Goal: Contribute content: Contribute content

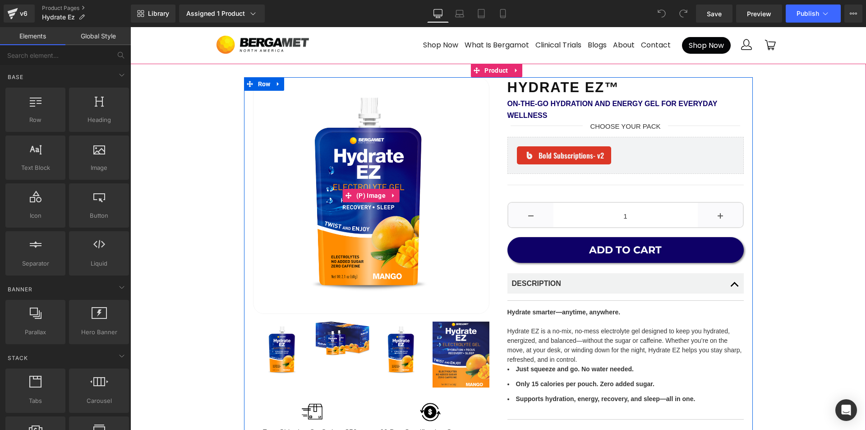
scroll to position [1, 0]
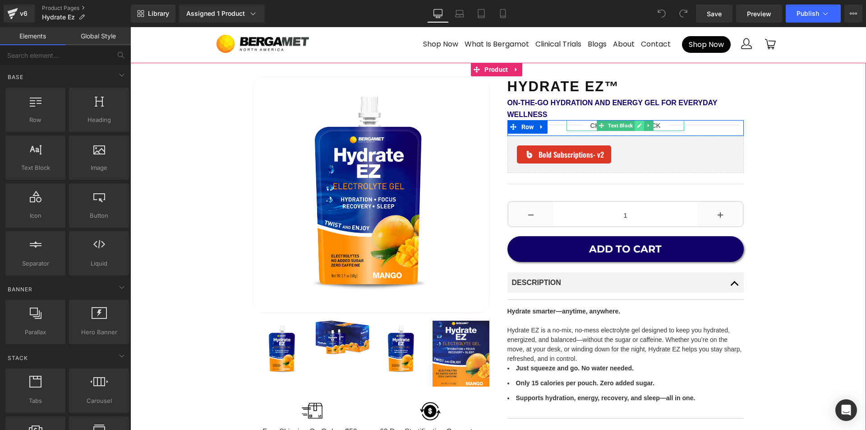
click at [639, 125] on icon at bounding box center [639, 125] width 5 height 5
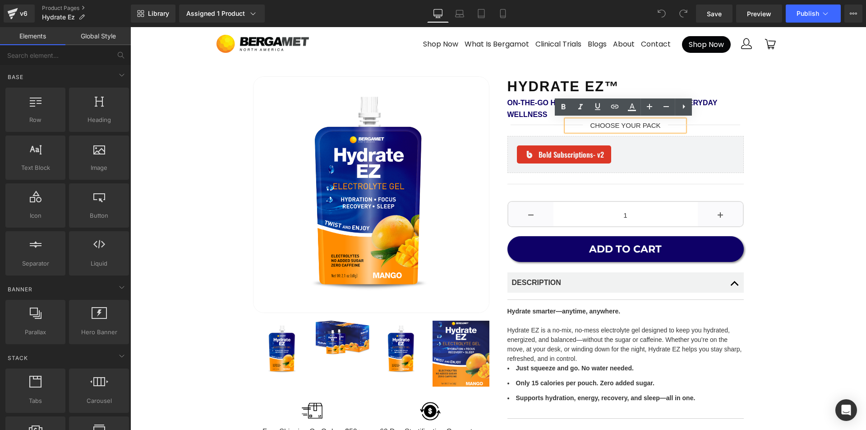
click at [590, 122] on span "CHOOSE YOUR PACK" at bounding box center [625, 125] width 70 height 8
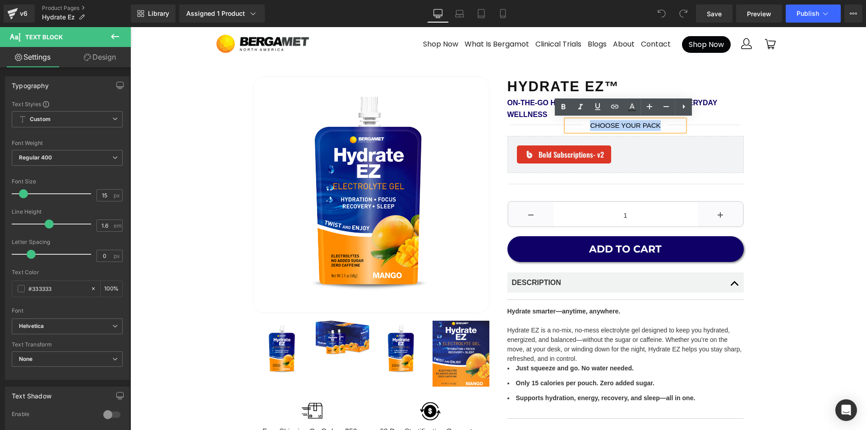
drag, startPoint x: 588, startPoint y: 125, endPoint x: 662, endPoint y: 126, distance: 74.0
click at [662, 126] on div "CHOOSE YOUR PACK" at bounding box center [626, 125] width 118 height 11
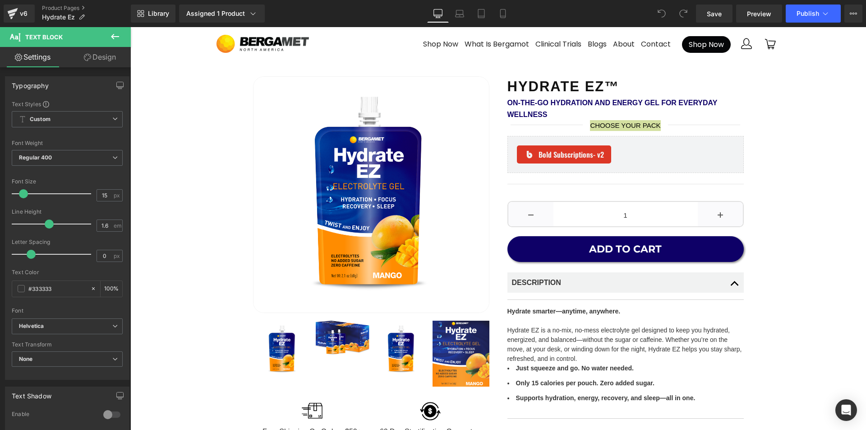
click at [595, 0] on html "You are previewing how the will restyle your page. You can not edit Elements in…" at bounding box center [433, 215] width 866 height 430
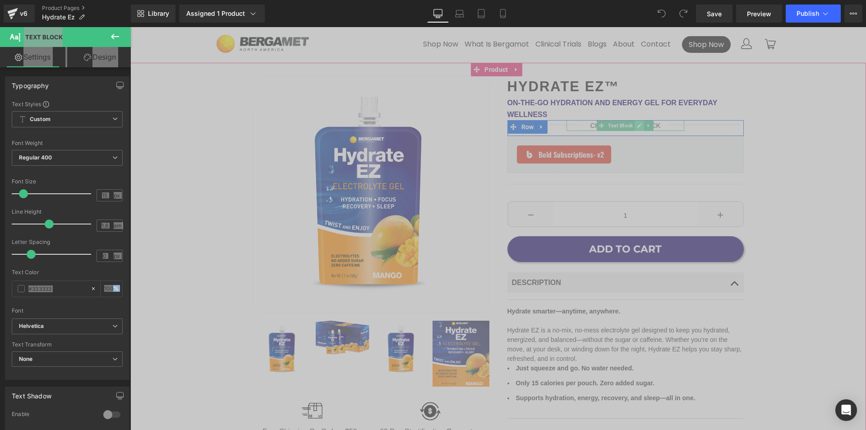
click at [637, 124] on icon at bounding box center [639, 125] width 5 height 5
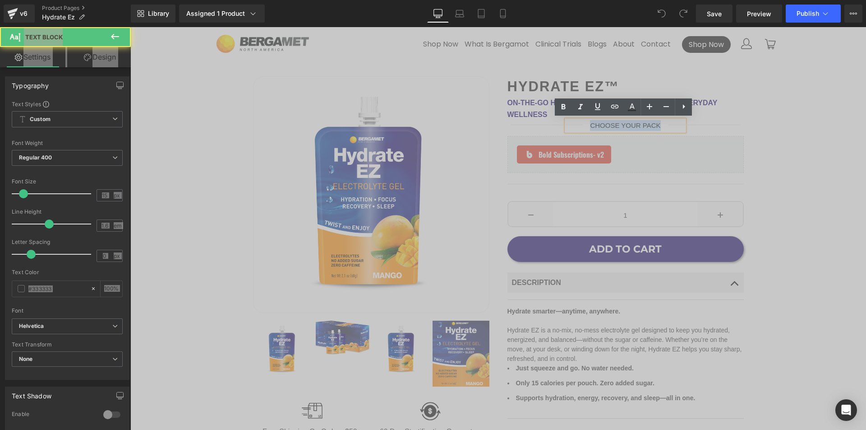
drag, startPoint x: 661, startPoint y: 125, endPoint x: 576, endPoint y: 125, distance: 85.3
click at [576, 125] on div "CHOOSE YOUR PACK" at bounding box center [626, 125] width 118 height 11
paste div
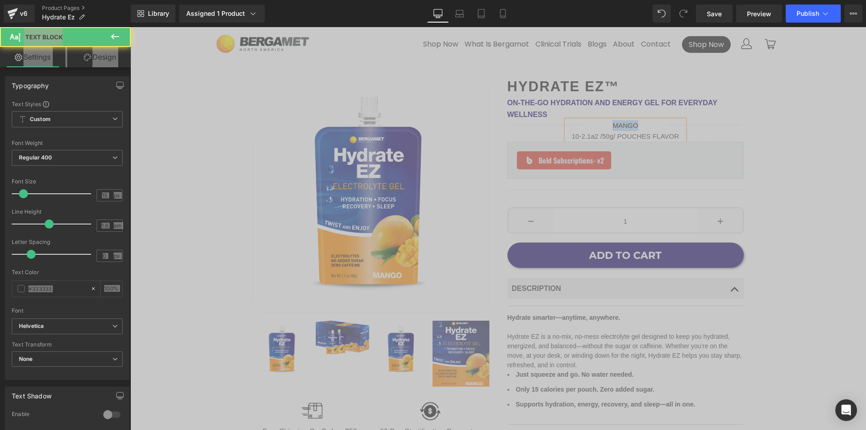
drag, startPoint x: 644, startPoint y: 124, endPoint x: 563, endPoint y: 120, distance: 80.5
click at [567, 120] on div "MANGO 10-2.1a2 /50g/ POUCHES FLAVOR" at bounding box center [626, 131] width 118 height 22
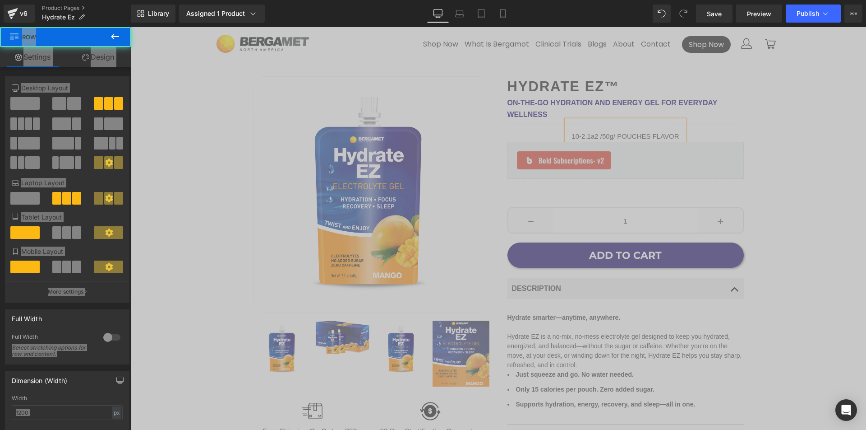
click at [679, 135] on div "Separator" at bounding box center [704, 131] width 79 height 22
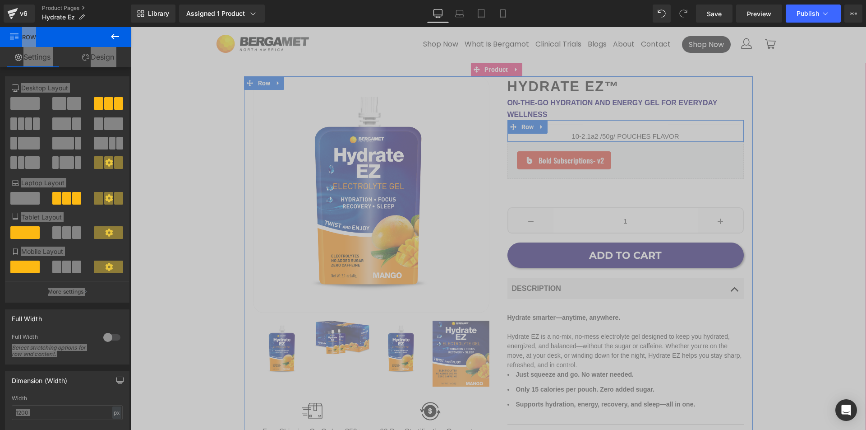
click at [674, 137] on div "Separator" at bounding box center [704, 131] width 79 height 22
click at [674, 136] on div "Separator" at bounding box center [704, 131] width 79 height 22
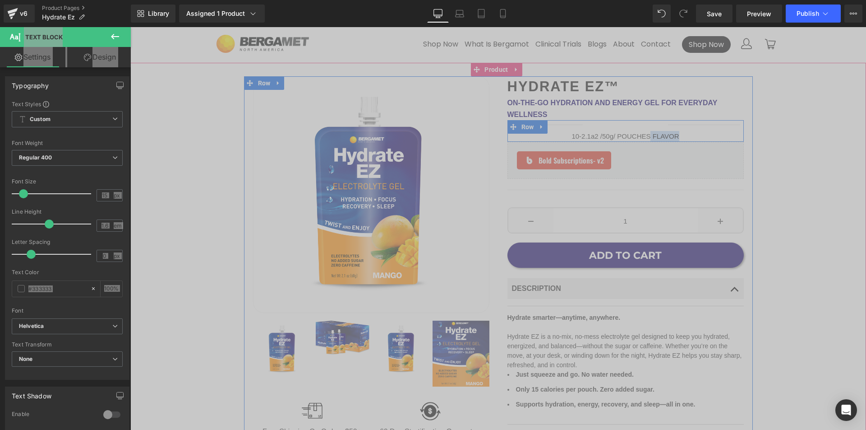
drag, startPoint x: 650, startPoint y: 136, endPoint x: 682, endPoint y: 141, distance: 32.5
click at [679, 136] on div "Separator 10-2.1a2 /50g/ POUCHES FLAVOR Text Block Separator Row" at bounding box center [626, 131] width 236 height 22
click at [586, 135] on span "10-2.1a2 /50g/ POUCHES" at bounding box center [625, 136] width 79 height 8
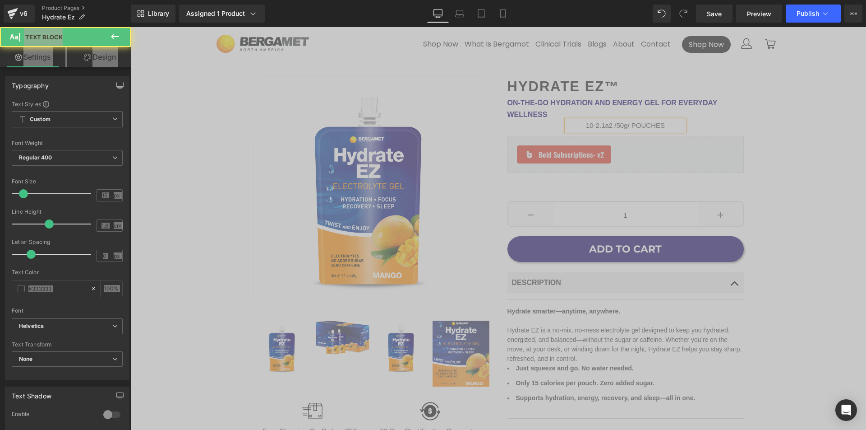
click at [594, 125] on span "10-2.1a2 /50g/ POUCHES" at bounding box center [625, 125] width 79 height 8
click at [590, 126] on span "10- 2.1a2 /50g/ POUCHES" at bounding box center [625, 125] width 81 height 8
drag, startPoint x: 618, startPoint y: 125, endPoint x: 599, endPoint y: 138, distance: 23.0
click at [597, 125] on span "10 - 2.1a2 /50g/ POUCHES" at bounding box center [625, 125] width 83 height 8
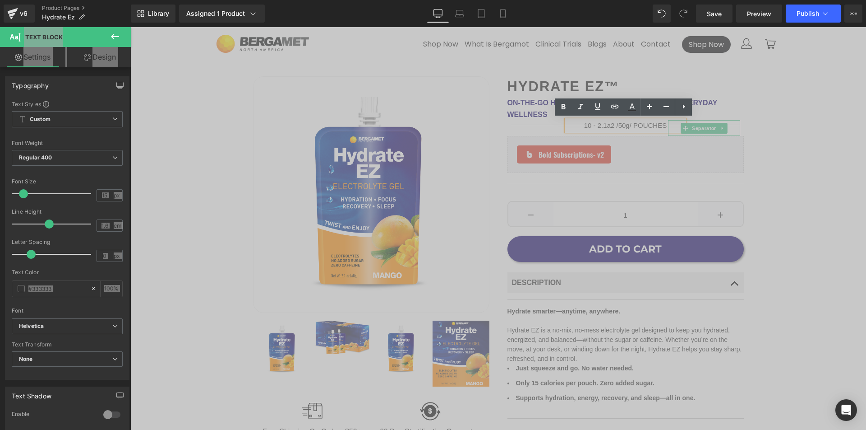
click at [672, 125] on hr at bounding box center [704, 127] width 73 height 5
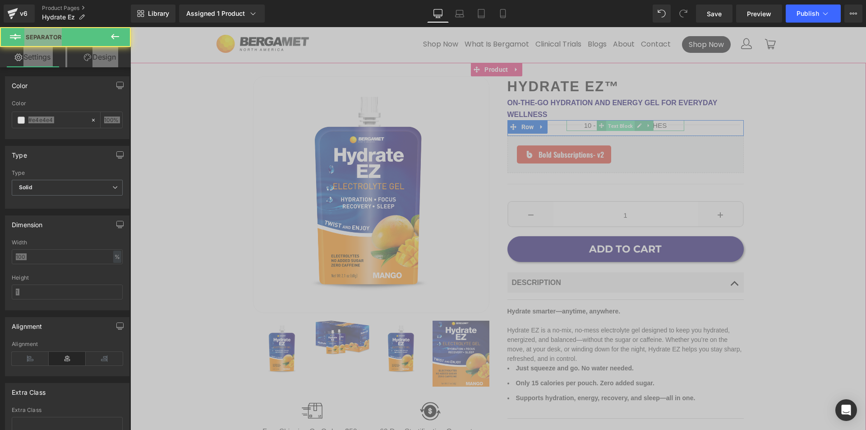
click at [631, 124] on span "Text Block" at bounding box center [621, 125] width 28 height 11
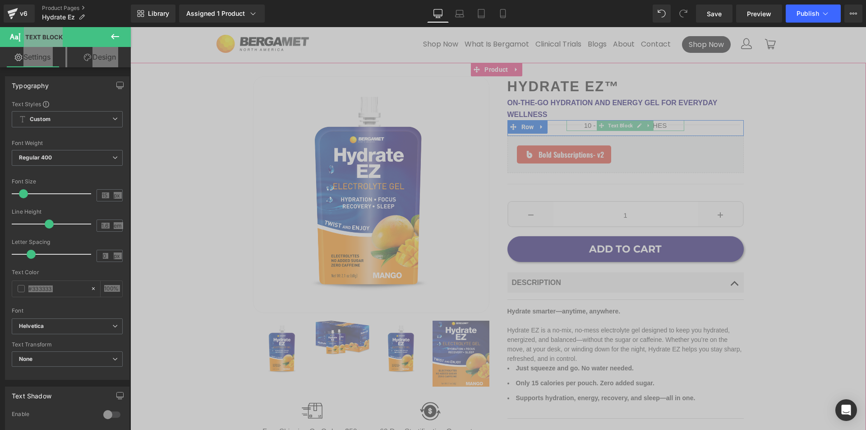
click at [594, 124] on span "10 - 2.1a2 /50g/ POUCHES" at bounding box center [625, 125] width 83 height 8
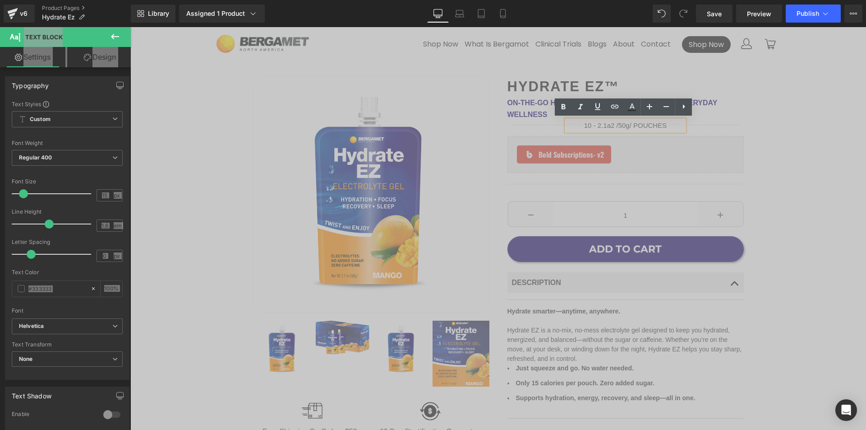
click at [591, 125] on span "10 - 2.1a2 /50g/ POUCHES" at bounding box center [625, 125] width 83 height 8
drag, startPoint x: 593, startPoint y: 125, endPoint x: 632, endPoint y: 125, distance: 38.8
click at [632, 125] on span "10 - 2.1a2 /50g/ POUCHES" at bounding box center [625, 125] width 83 height 8
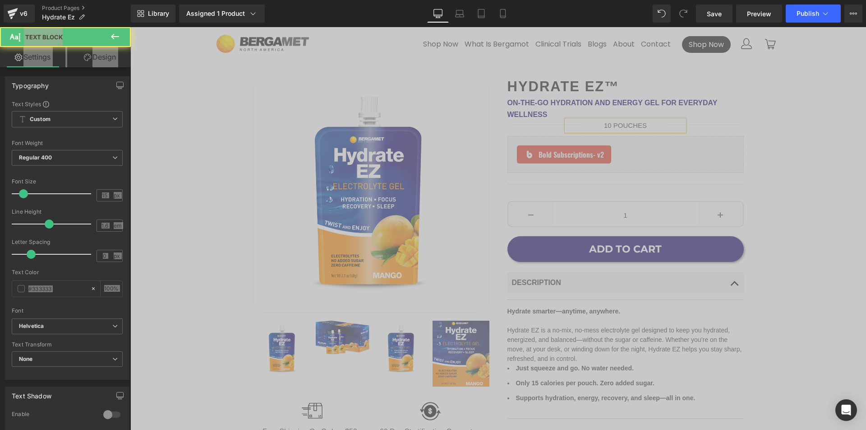
click at [652, 127] on div "10 POUCHES" at bounding box center [626, 125] width 118 height 11
click at [792, 137] on div "Hydrate EZ™ Heading On-the-Go Hydration and Energy Gel for Everyday Wellness Te…" at bounding box center [498, 289] width 727 height 426
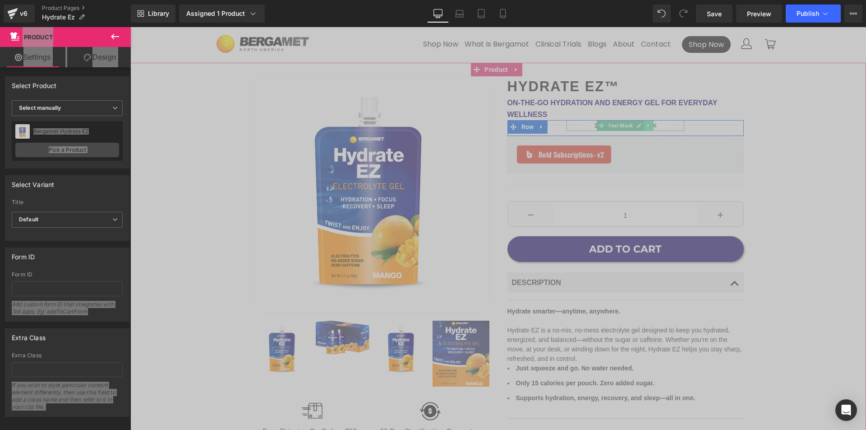
click at [649, 125] on icon at bounding box center [649, 125] width 5 height 5
click at [624, 125] on icon at bounding box center [626, 125] width 5 height 5
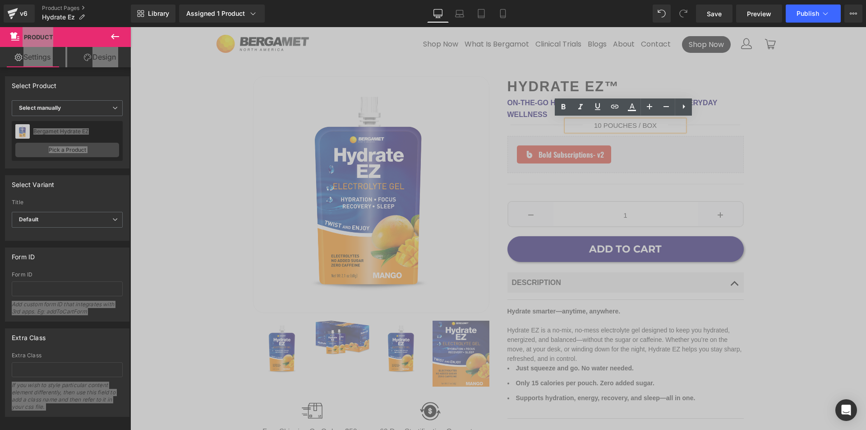
click at [636, 124] on span "10 POUCHES / BOX" at bounding box center [625, 125] width 63 height 8
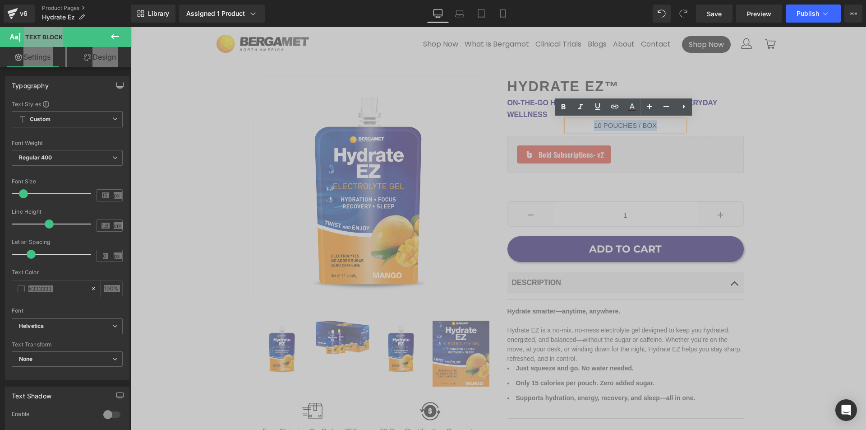
drag, startPoint x: 655, startPoint y: 125, endPoint x: 589, endPoint y: 123, distance: 66.4
click at [588, 123] on div "10 POUCHES / BOX" at bounding box center [626, 125] width 118 height 11
copy span "10 POUCHES / BOX"
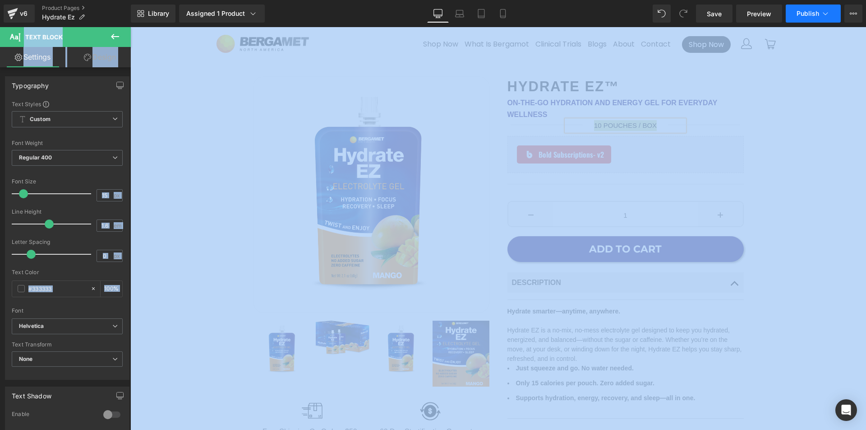
click at [813, 17] on button "Publish" at bounding box center [813, 14] width 55 height 18
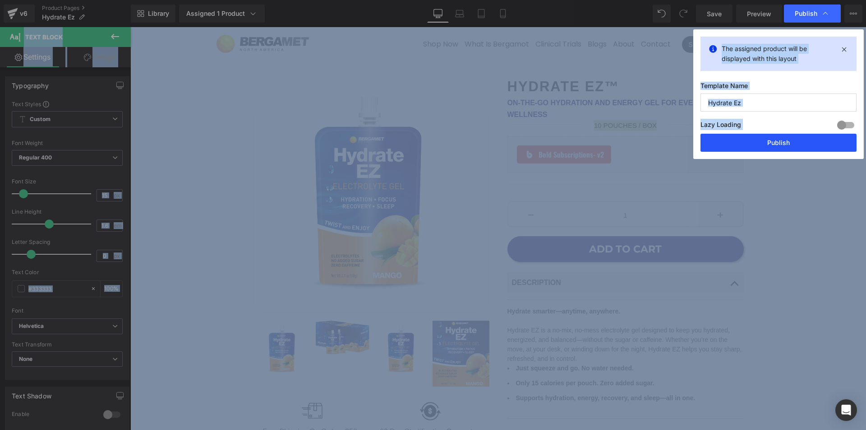
click at [777, 143] on button "Publish" at bounding box center [779, 143] width 156 height 18
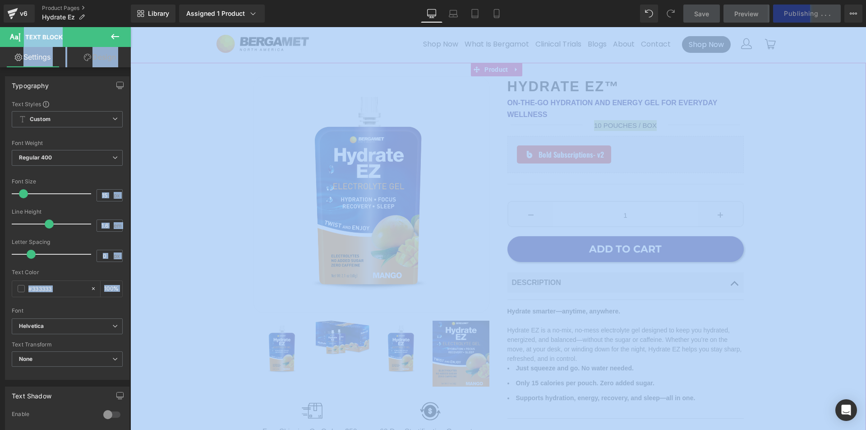
scroll to position [2, 0]
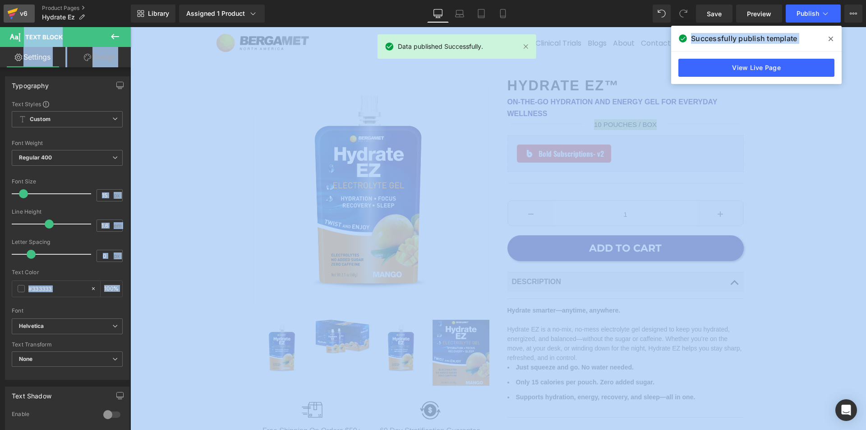
click at [23, 10] on div "v6" at bounding box center [23, 14] width 11 height 12
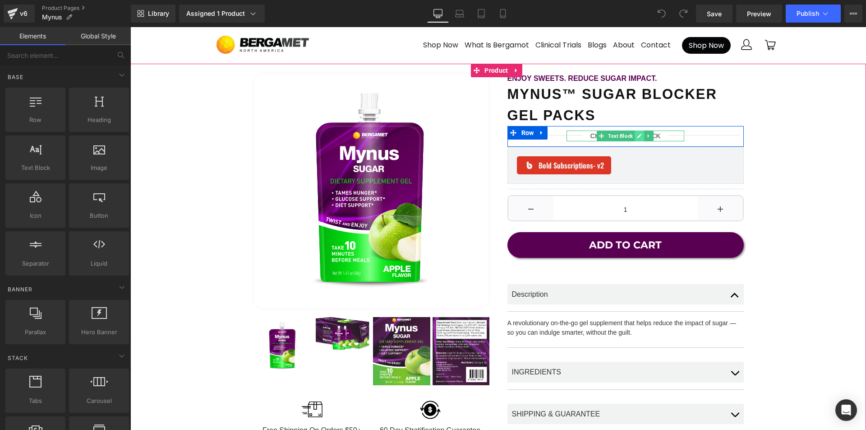
click at [638, 136] on icon at bounding box center [640, 136] width 5 height 5
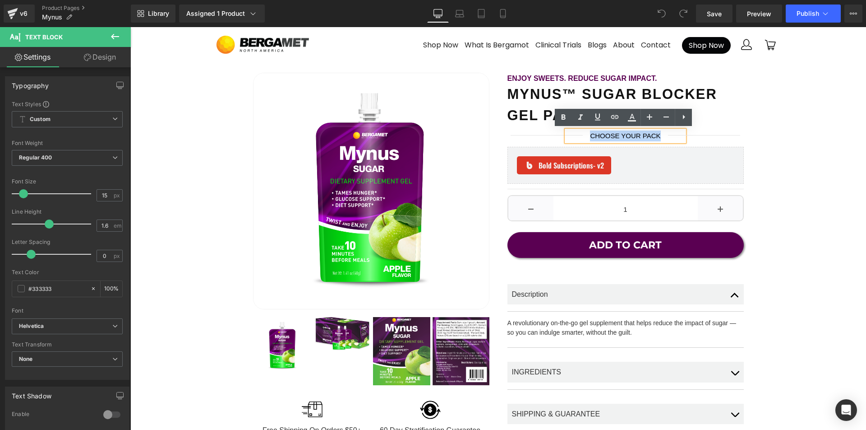
drag, startPoint x: 658, startPoint y: 135, endPoint x: 588, endPoint y: 134, distance: 70.0
click at [590, 134] on span "CHOOSE YOUR PACK" at bounding box center [625, 136] width 70 height 8
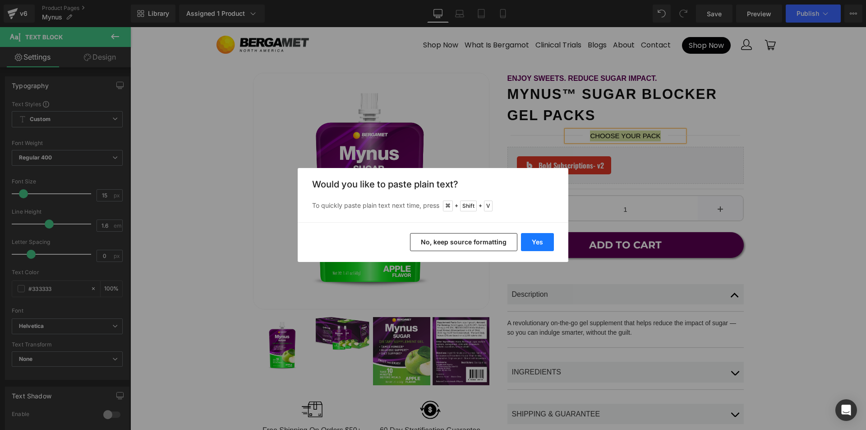
click at [543, 241] on button "Yes" at bounding box center [537, 242] width 33 height 18
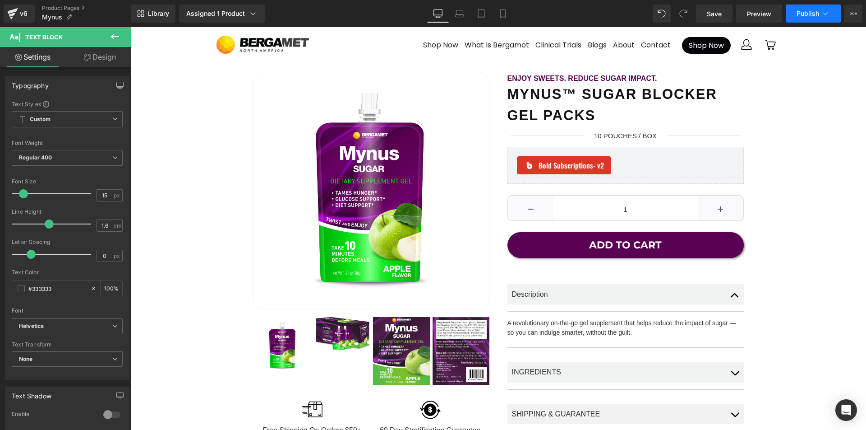
click at [812, 16] on span "Publish" at bounding box center [808, 13] width 23 height 7
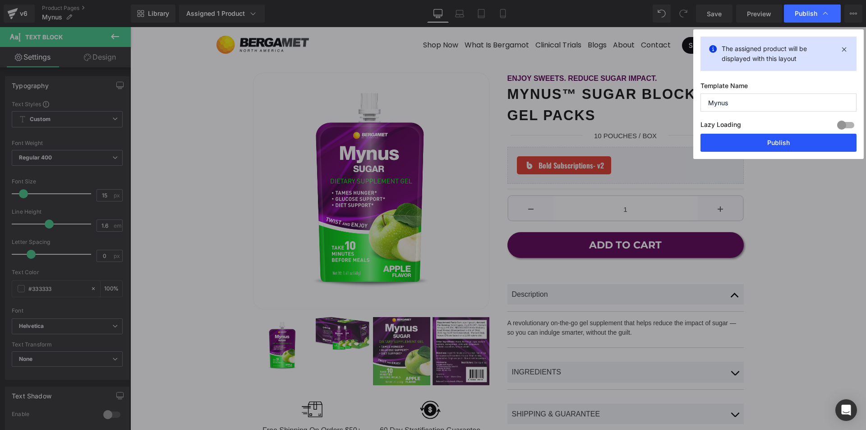
click at [768, 144] on button "Publish" at bounding box center [779, 143] width 156 height 18
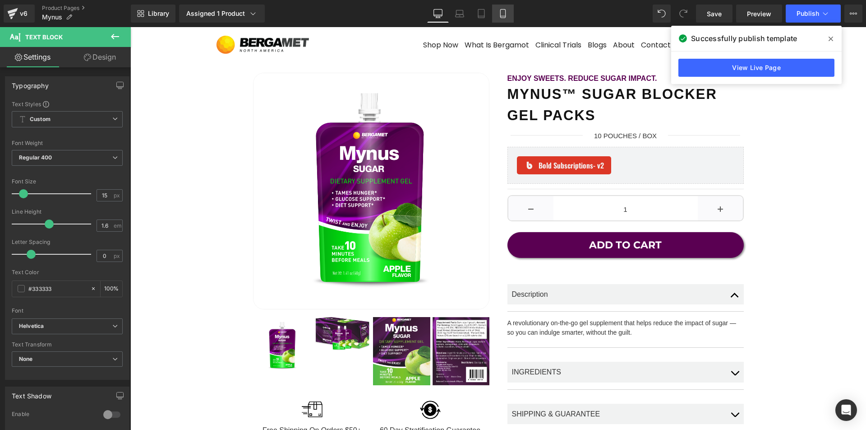
click at [504, 16] on icon at bounding box center [502, 16] width 5 height 0
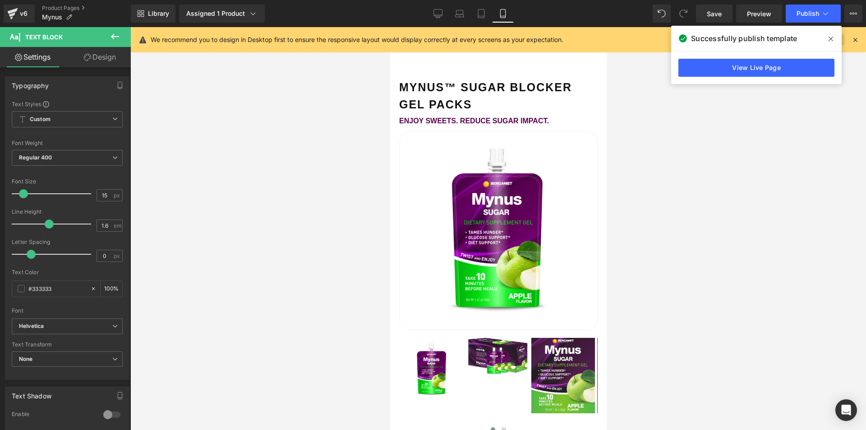
drag, startPoint x: 834, startPoint y: 37, endPoint x: 842, endPoint y: 38, distance: 7.7
click at [834, 37] on span at bounding box center [831, 39] width 14 height 14
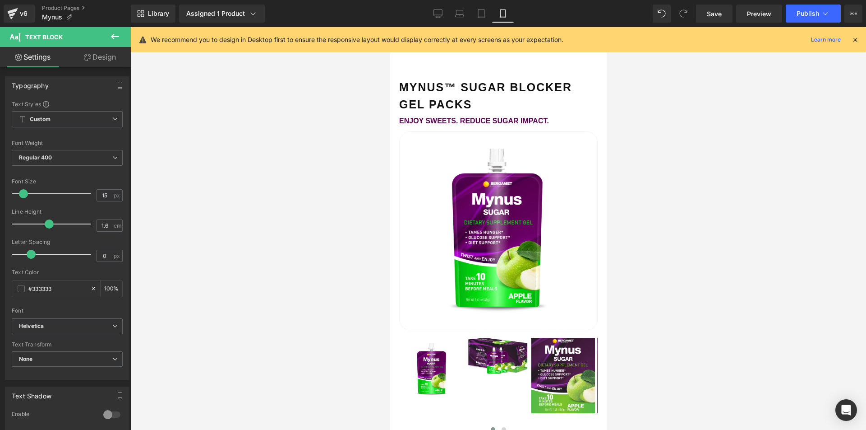
click at [856, 38] on icon at bounding box center [856, 40] width 8 height 8
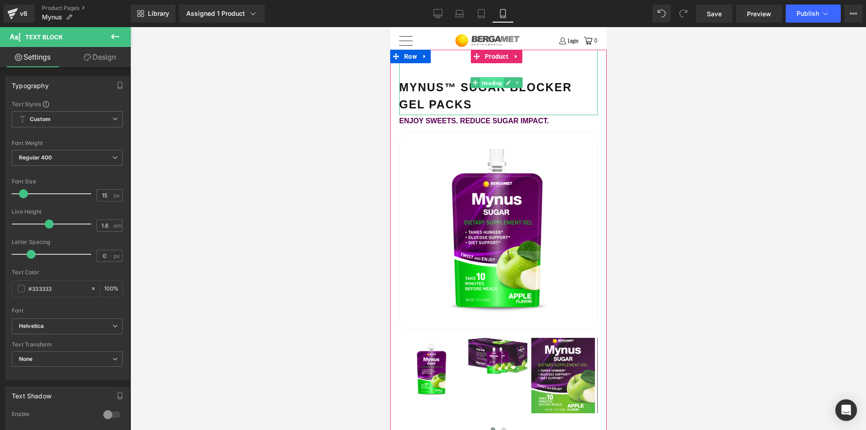
drag, startPoint x: 488, startPoint y: 80, endPoint x: 635, endPoint y: 93, distance: 147.7
click at [488, 80] on span "Heading" at bounding box center [492, 82] width 24 height 11
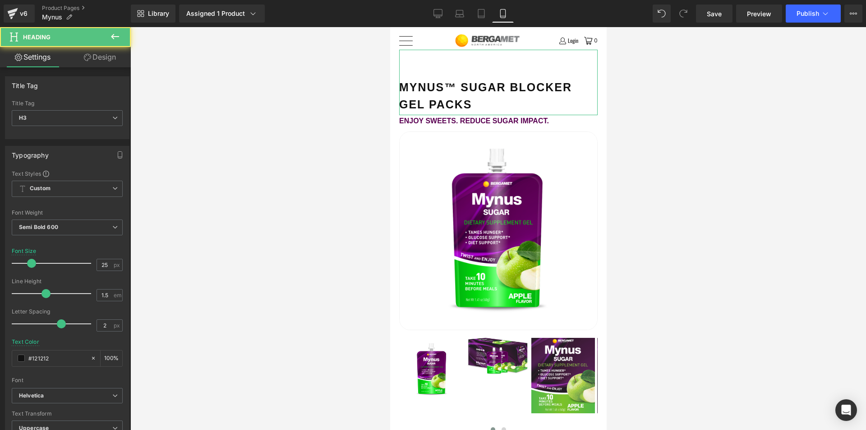
drag, startPoint x: 102, startPoint y: 55, endPoint x: 88, endPoint y: 99, distance: 46.1
click at [102, 56] on link "Design" at bounding box center [99, 57] width 65 height 20
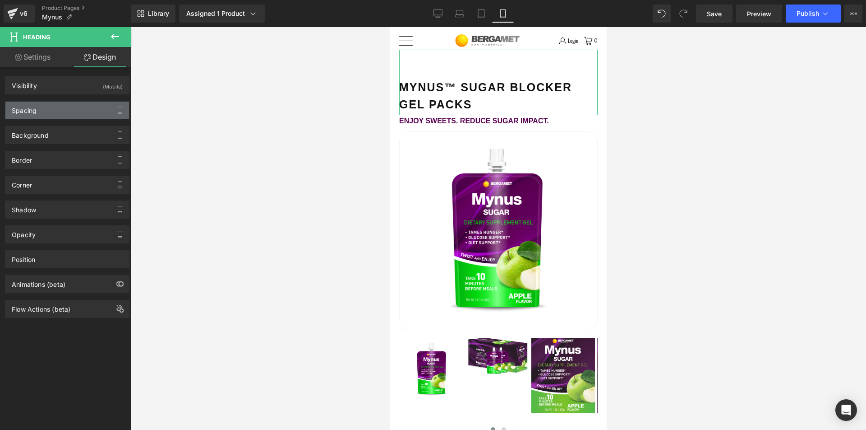
click at [69, 108] on div "Spacing" at bounding box center [67, 110] width 124 height 17
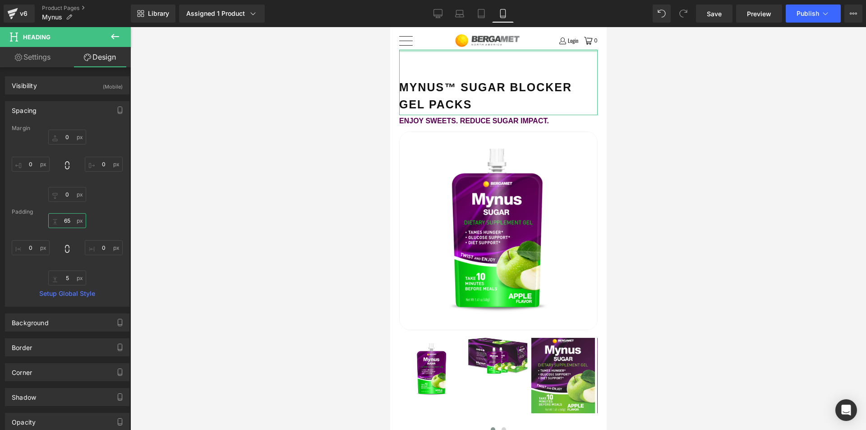
click at [60, 221] on input "65" at bounding box center [67, 220] width 38 height 15
drag, startPoint x: 69, startPoint y: 220, endPoint x: 60, endPoint y: 220, distance: 8.1
click at [60, 220] on input "65" at bounding box center [67, 220] width 38 height 15
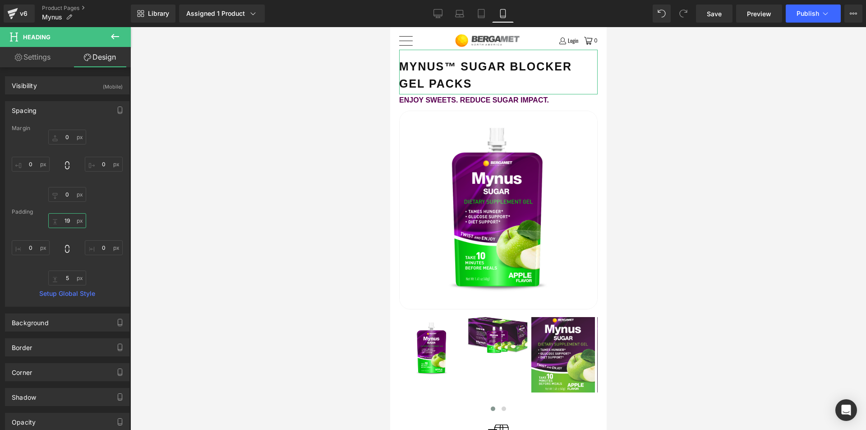
type input "20"
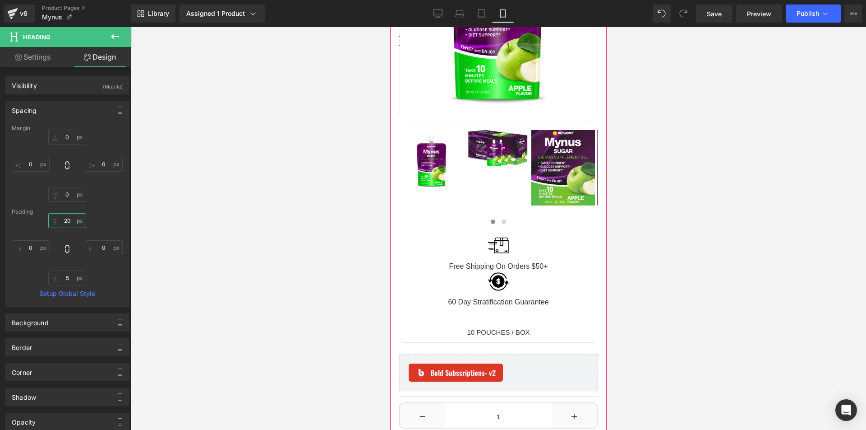
scroll to position [200, 0]
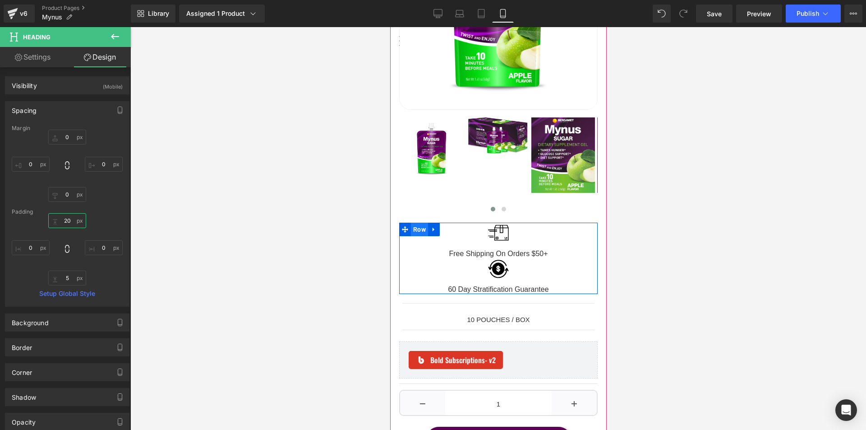
click at [416, 227] on span "Row" at bounding box center [419, 229] width 17 height 14
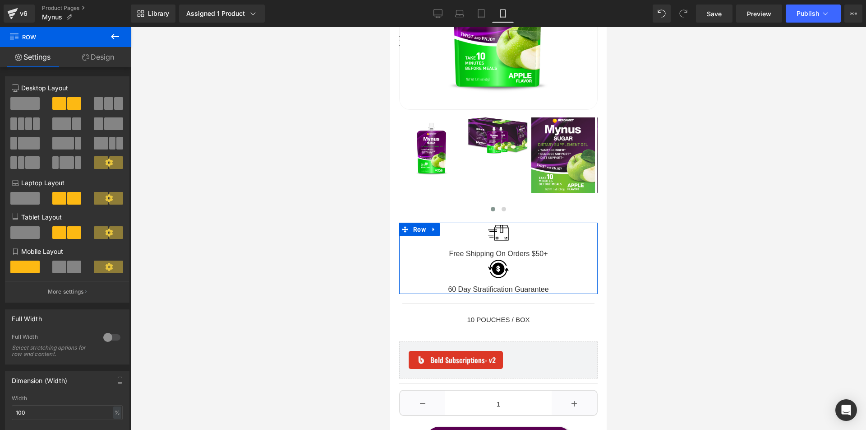
click at [64, 269] on span at bounding box center [59, 266] width 14 height 13
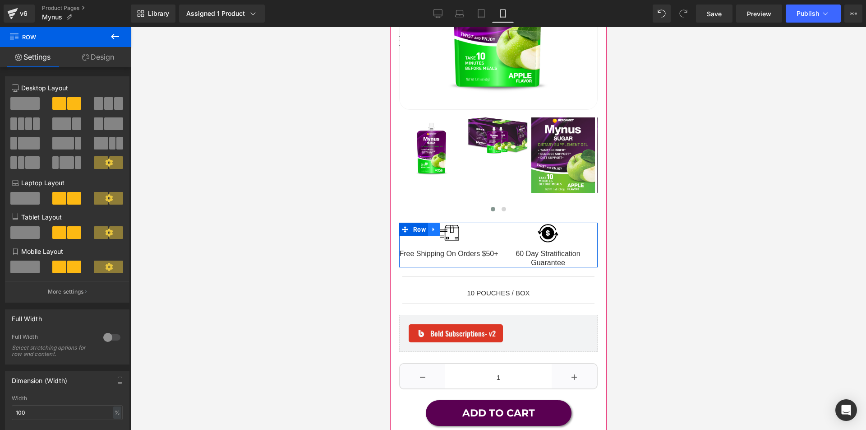
click at [434, 228] on link at bounding box center [434, 229] width 12 height 14
click at [446, 227] on icon at bounding box center [445, 229] width 6 height 6
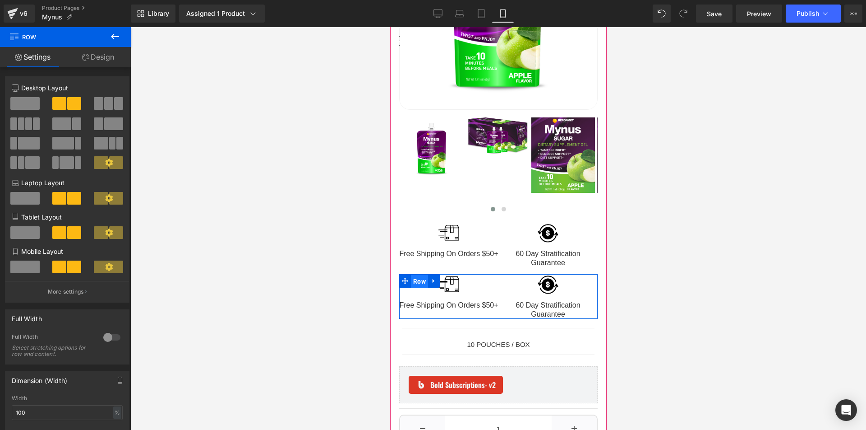
click at [417, 274] on span "Row" at bounding box center [419, 281] width 17 height 14
click at [103, 62] on link "Design" at bounding box center [97, 57] width 65 height 20
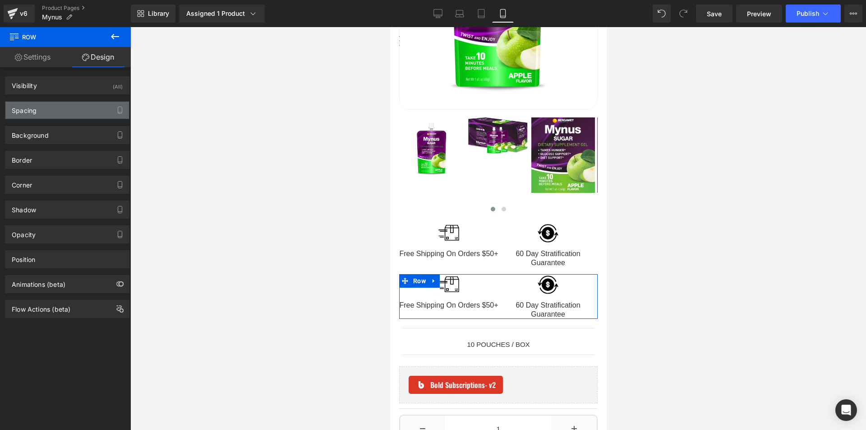
click at [91, 102] on div "Spacing" at bounding box center [67, 110] width 124 height 17
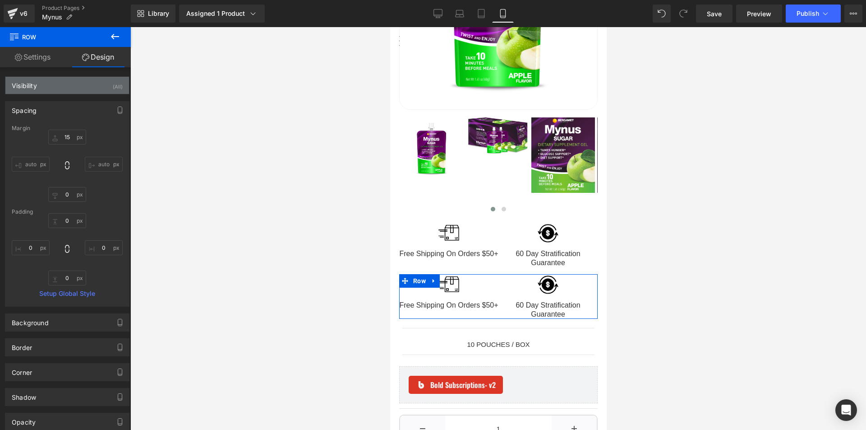
drag, startPoint x: 94, startPoint y: 84, endPoint x: 98, endPoint y: 88, distance: 5.4
click at [94, 84] on div "Visibility (All)" at bounding box center [67, 85] width 124 height 17
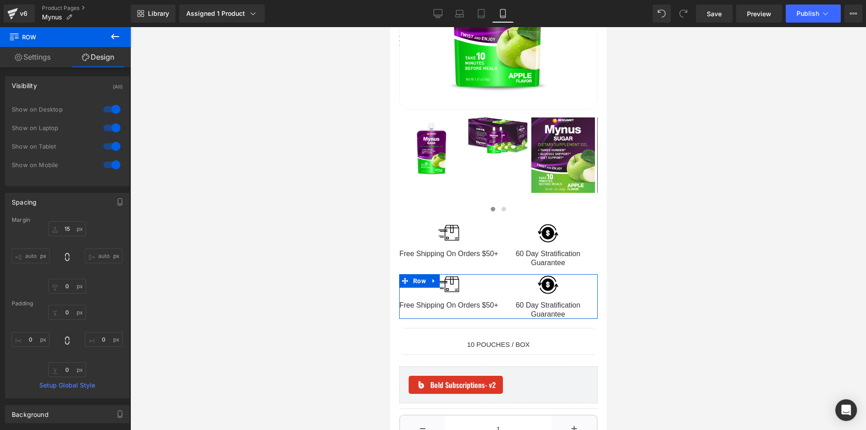
click at [103, 148] on div at bounding box center [112, 146] width 22 height 14
click at [103, 127] on div at bounding box center [112, 127] width 22 height 14
click at [103, 109] on div at bounding box center [112, 109] width 22 height 14
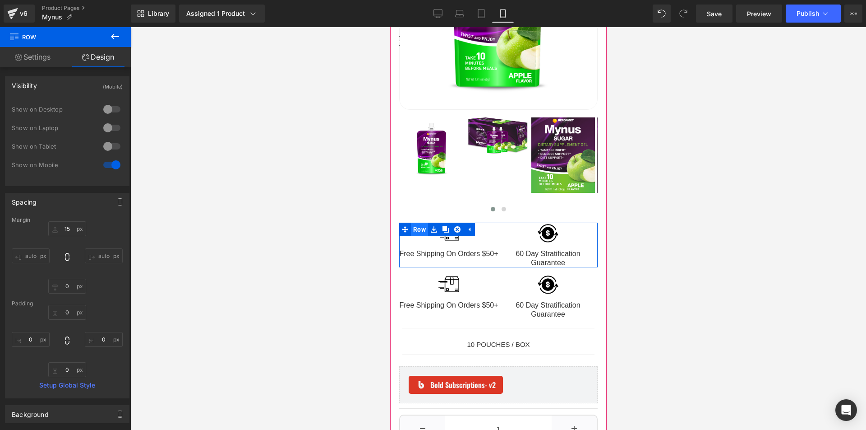
click at [413, 223] on span "Row" at bounding box center [419, 229] width 17 height 14
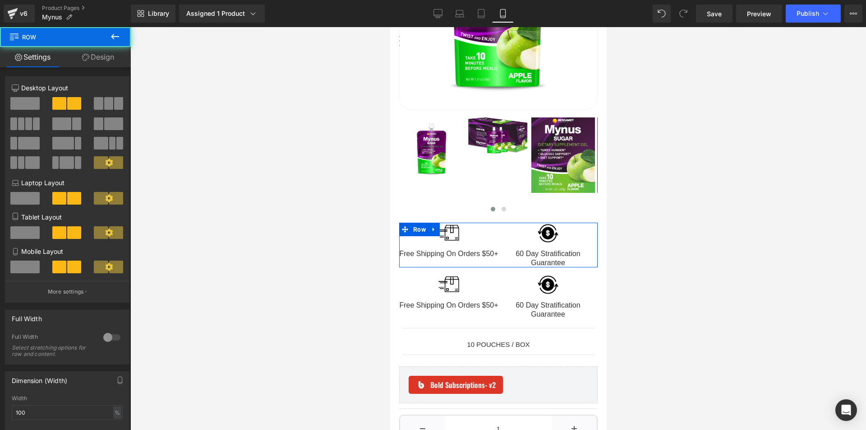
click at [95, 57] on link "Design" at bounding box center [97, 57] width 65 height 20
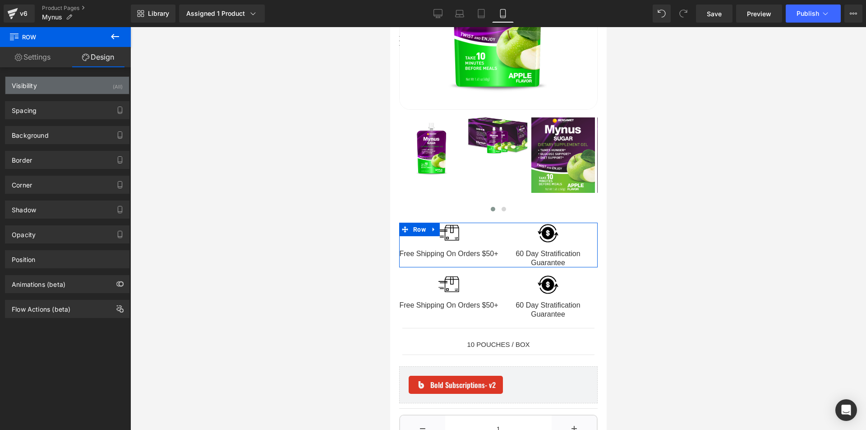
click at [98, 88] on div "Visibility (All)" at bounding box center [67, 85] width 124 height 17
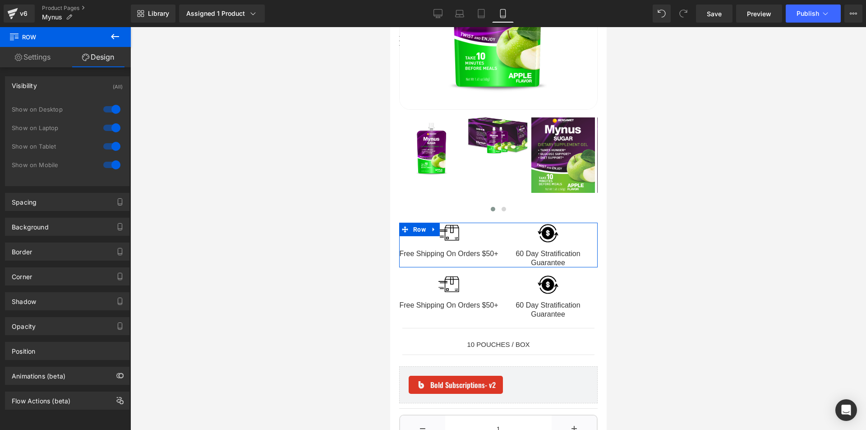
drag, startPoint x: 103, startPoint y: 163, endPoint x: 107, endPoint y: 165, distance: 4.6
click at [103, 163] on div at bounding box center [112, 164] width 22 height 14
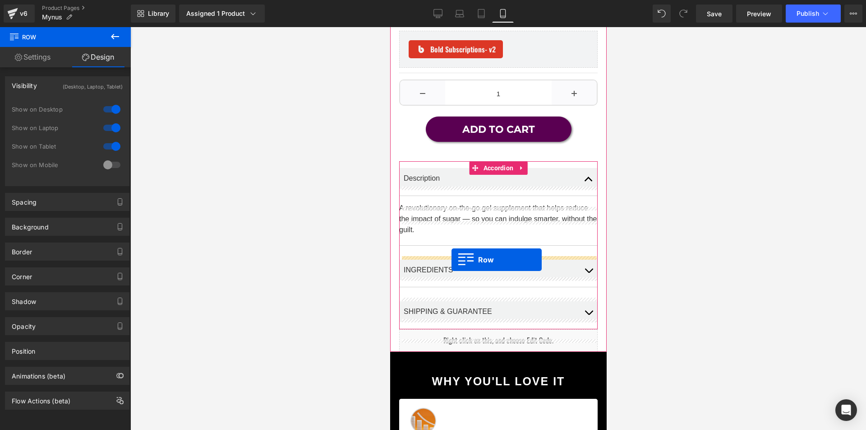
scroll to position [494, 0]
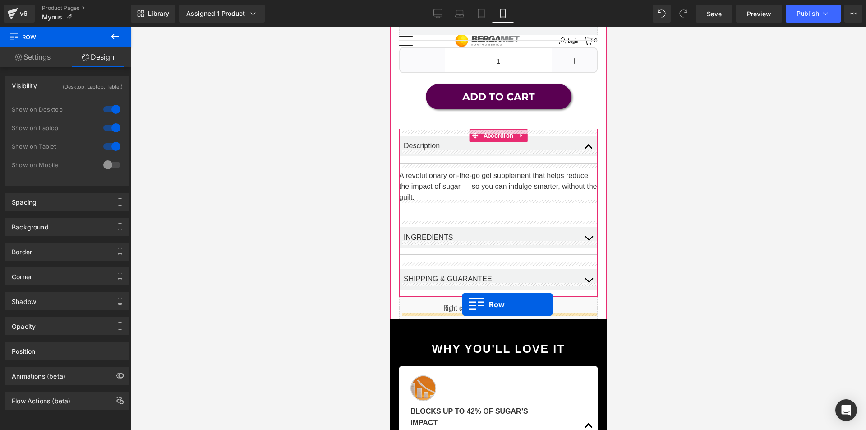
drag, startPoint x: 403, startPoint y: 224, endPoint x: 462, endPoint y: 304, distance: 99.1
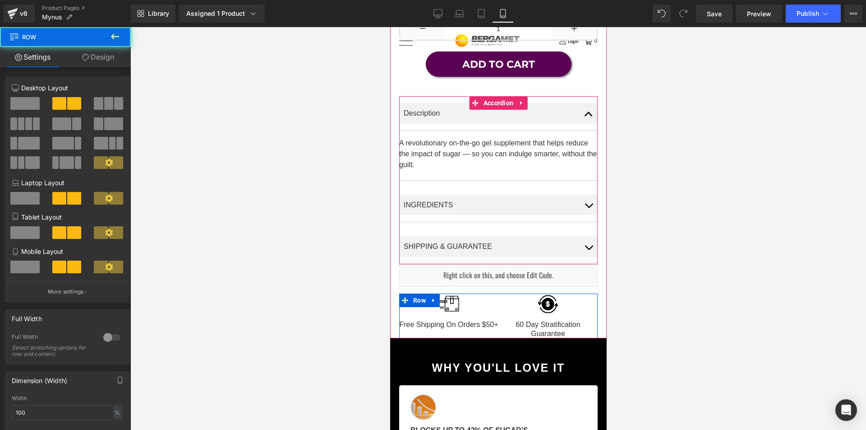
scroll to position [496, 0]
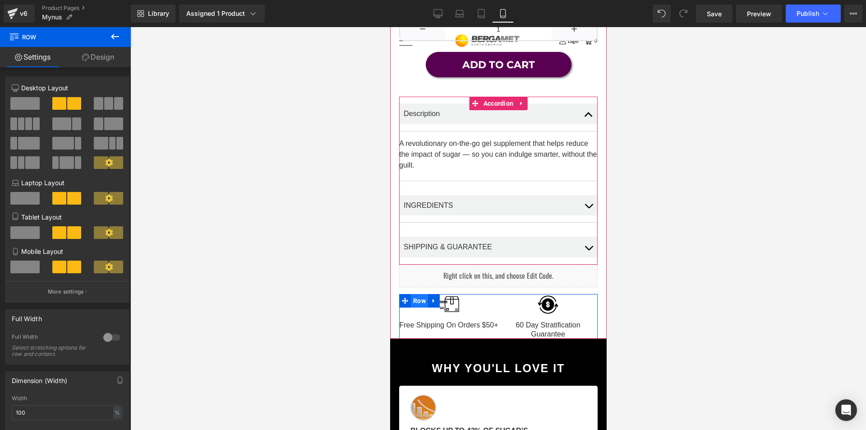
click at [417, 297] on span "Row" at bounding box center [419, 301] width 17 height 14
click at [95, 53] on link "Design" at bounding box center [97, 57] width 65 height 20
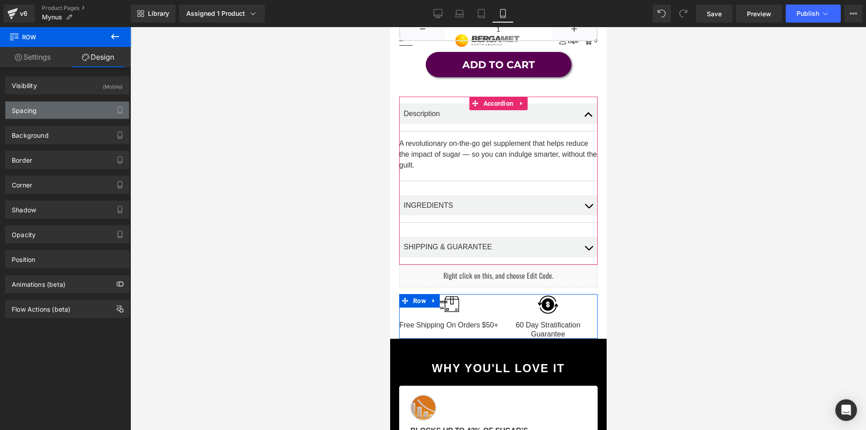
click at [69, 113] on div "Spacing" at bounding box center [67, 110] width 124 height 17
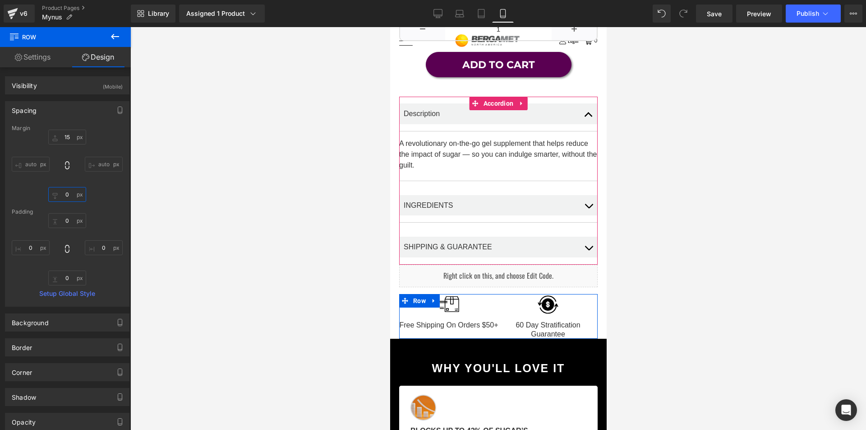
click at [60, 195] on input "0" at bounding box center [67, 194] width 38 height 15
type input "30"
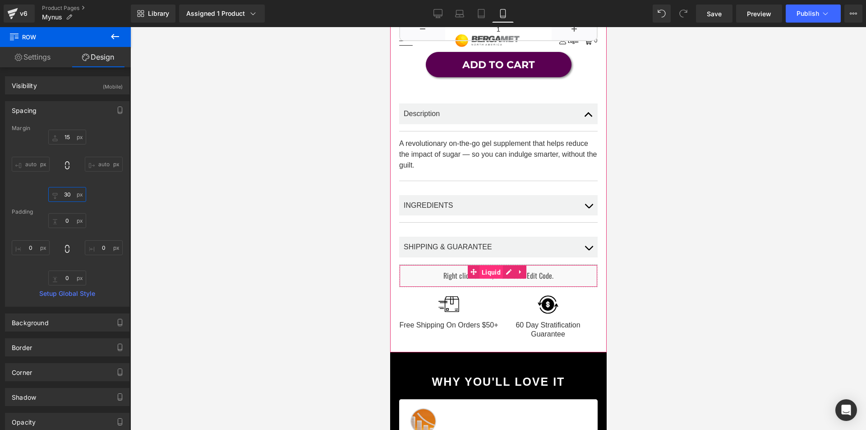
click at [492, 268] on span "Liquid" at bounding box center [490, 272] width 23 height 14
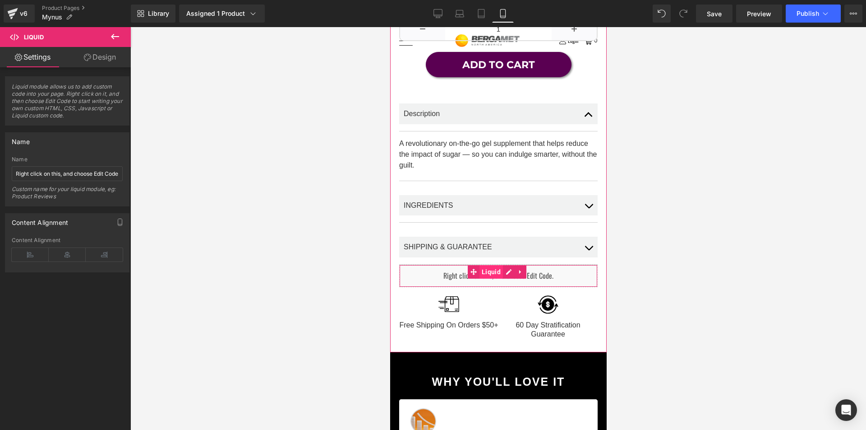
click at [492, 268] on span "Liquid" at bounding box center [490, 272] width 23 height 14
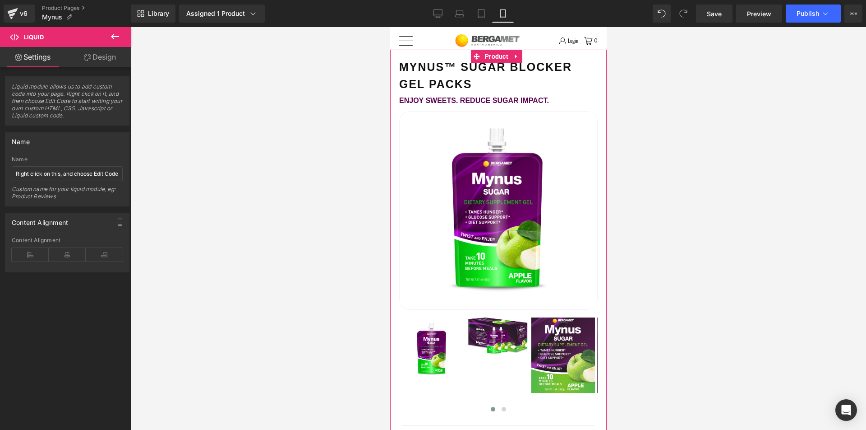
scroll to position [0, 0]
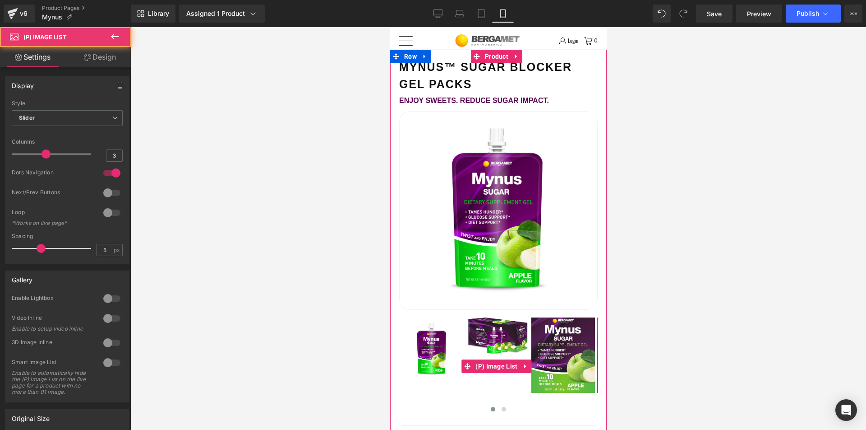
click at [515, 343] on img at bounding box center [498, 337] width 64 height 40
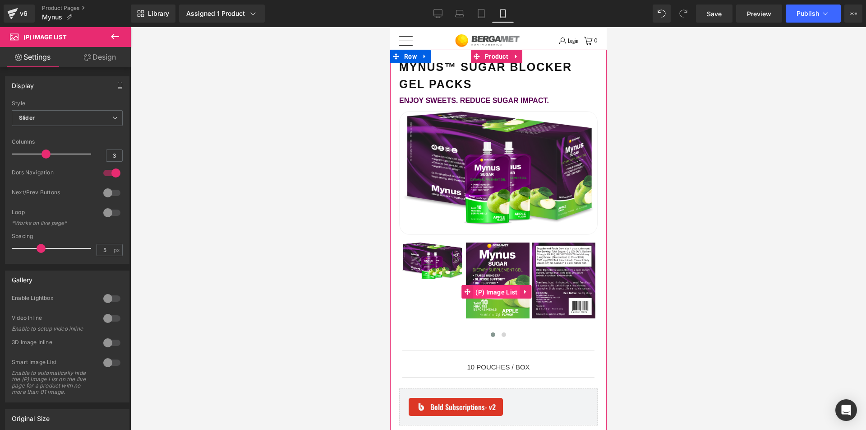
click at [494, 288] on span "(P) Image List" at bounding box center [496, 292] width 46 height 14
click at [484, 285] on span "(P) Image List" at bounding box center [496, 292] width 46 height 14
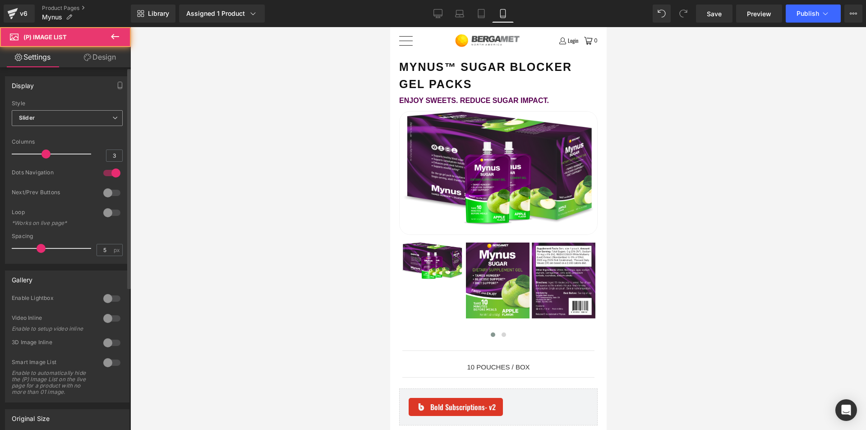
click at [41, 117] on span "Slider" at bounding box center [67, 118] width 111 height 16
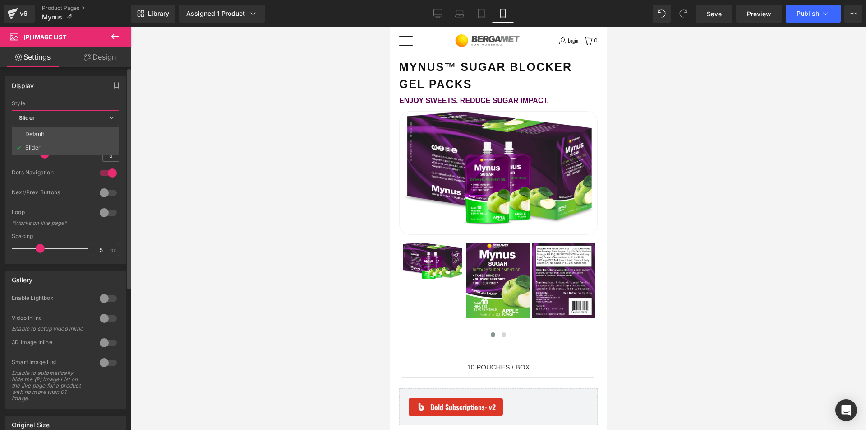
click at [45, 105] on div "Style" at bounding box center [65, 103] width 107 height 6
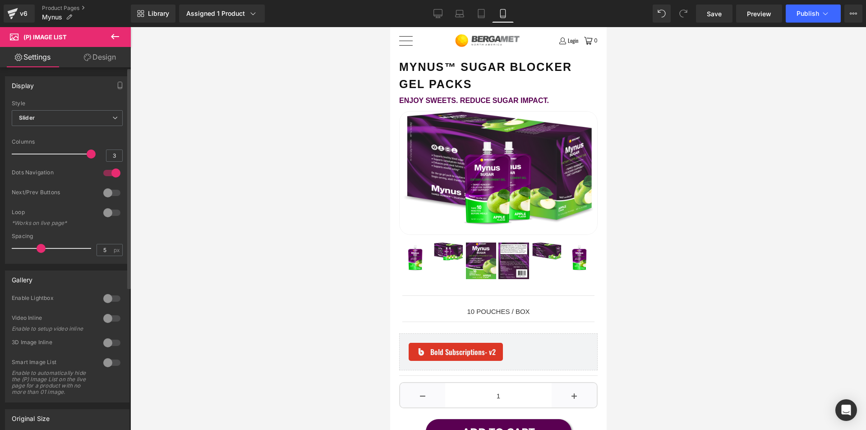
drag, startPoint x: 43, startPoint y: 153, endPoint x: 82, endPoint y: 154, distance: 38.4
click at [82, 154] on div at bounding box center [53, 154] width 75 height 18
drag, startPoint x: 723, startPoint y: 16, endPoint x: 617, endPoint y: 94, distance: 131.1
click at [722, 16] on link "Save" at bounding box center [714, 14] width 37 height 18
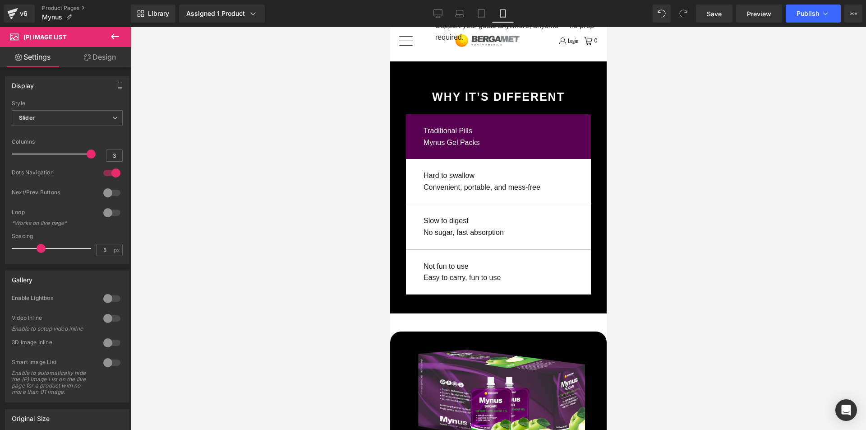
scroll to position [2782, 0]
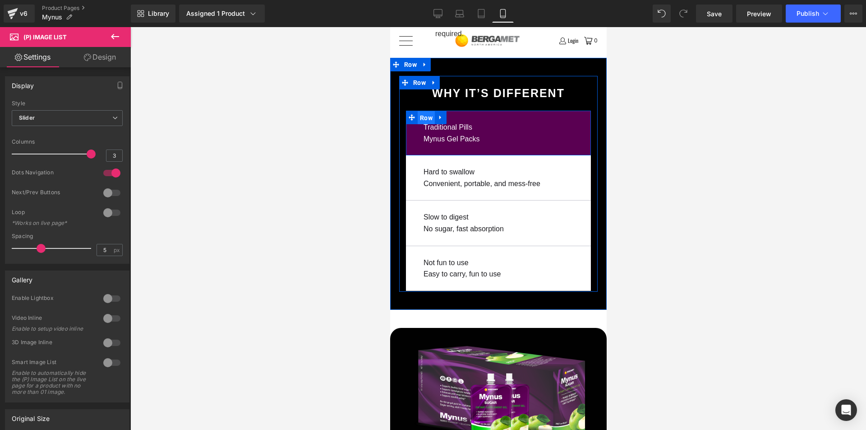
click at [425, 111] on span "Row" at bounding box center [425, 118] width 17 height 14
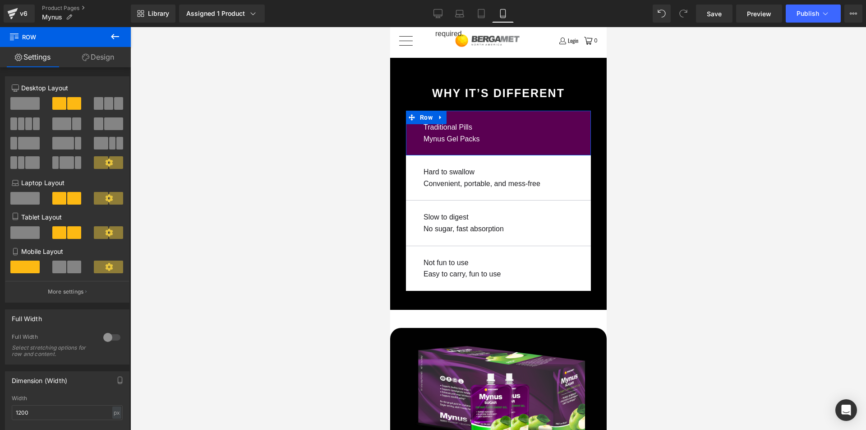
click at [64, 267] on span at bounding box center [59, 266] width 14 height 13
click at [64, 268] on span at bounding box center [59, 266] width 14 height 13
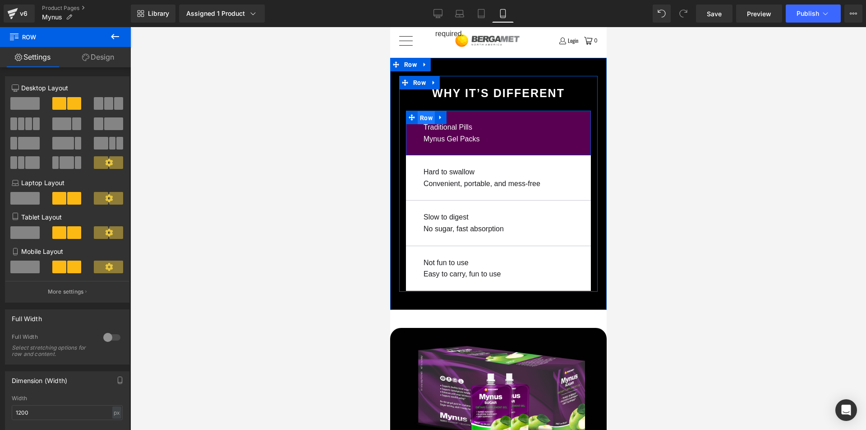
click at [421, 111] on span "Row" at bounding box center [425, 118] width 17 height 14
click at [556, 111] on div "Traditional Pills Text Block Mynus Gel Packs Text Block Row" at bounding box center [498, 133] width 185 height 45
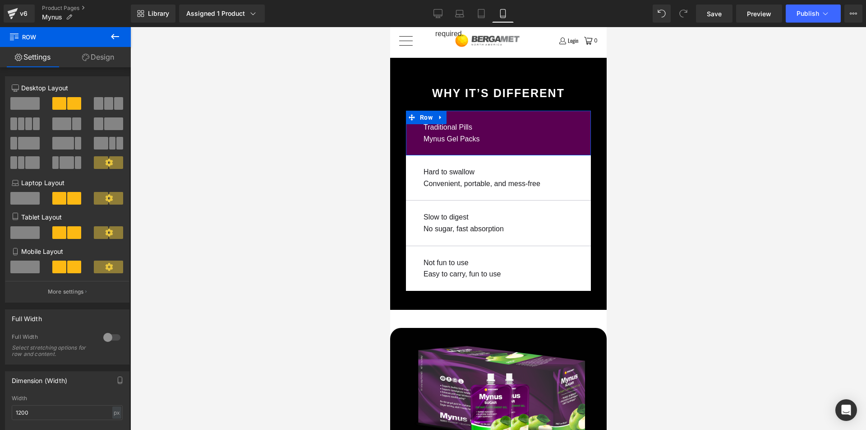
click at [25, 272] on span at bounding box center [24, 266] width 29 height 13
click at [64, 271] on span at bounding box center [59, 266] width 14 height 13
click at [109, 270] on icon at bounding box center [109, 267] width 8 height 8
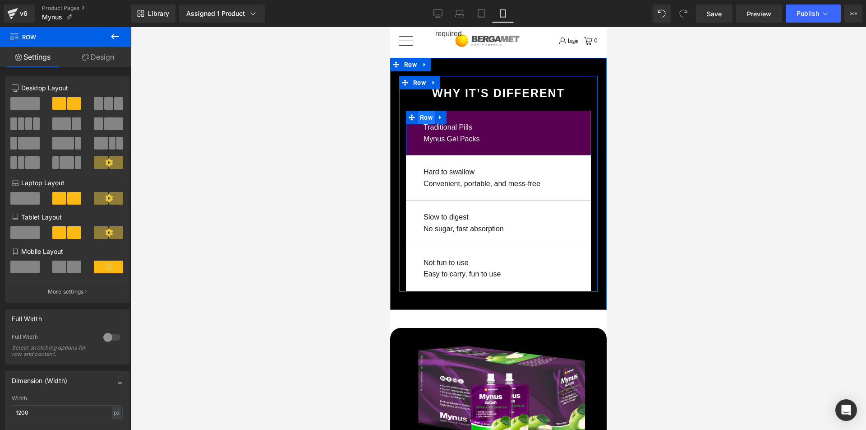
click at [429, 111] on span "Row" at bounding box center [425, 118] width 17 height 14
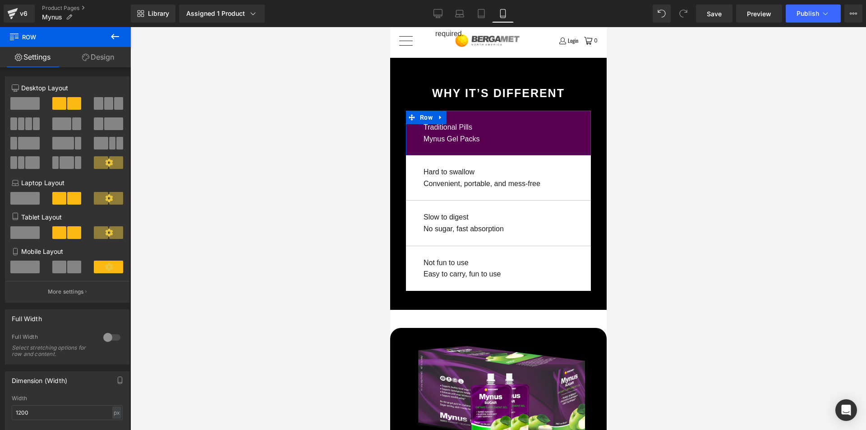
click at [68, 288] on p "More settings" at bounding box center [66, 291] width 36 height 8
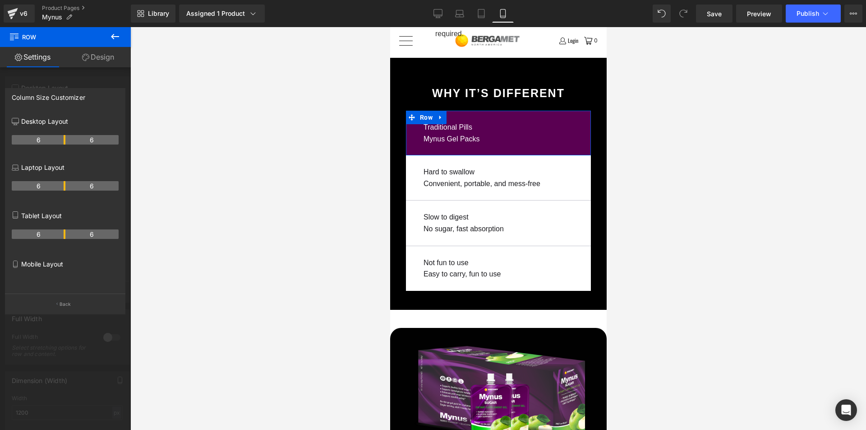
click at [43, 263] on p "Mobile Layout" at bounding box center [65, 263] width 107 height 9
click at [17, 269] on div "Mobile Layout" at bounding box center [65, 274] width 107 height 39
click at [64, 307] on p "Back" at bounding box center [66, 304] width 12 height 7
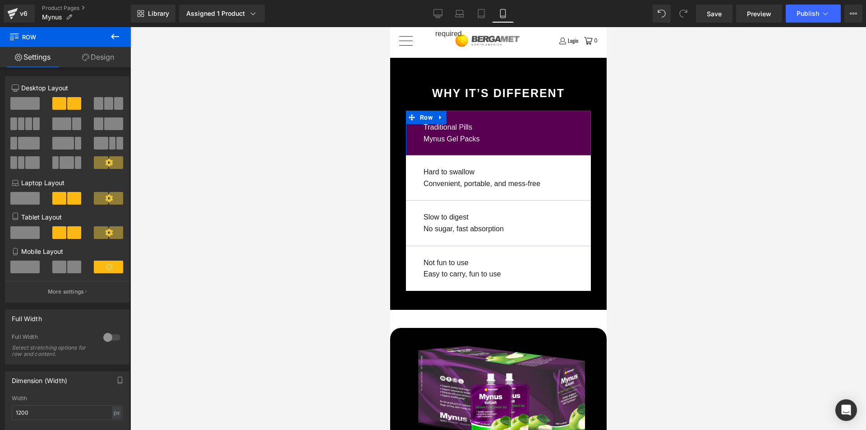
click at [67, 264] on span at bounding box center [74, 266] width 14 height 13
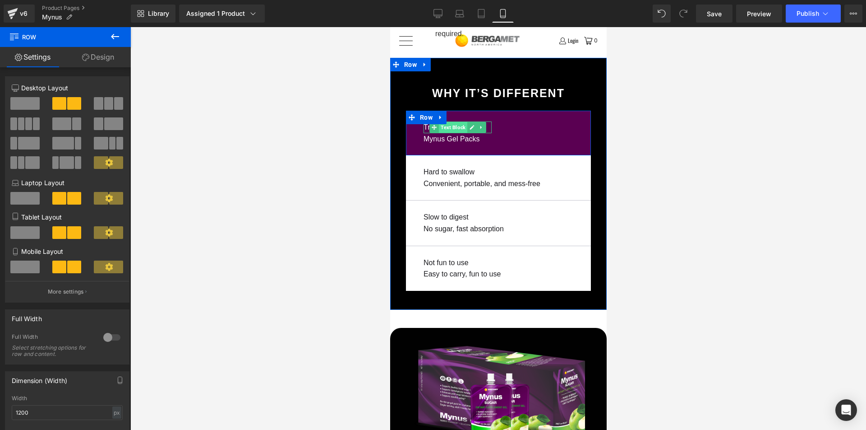
click at [449, 122] on span "Text Block" at bounding box center [453, 127] width 28 height 11
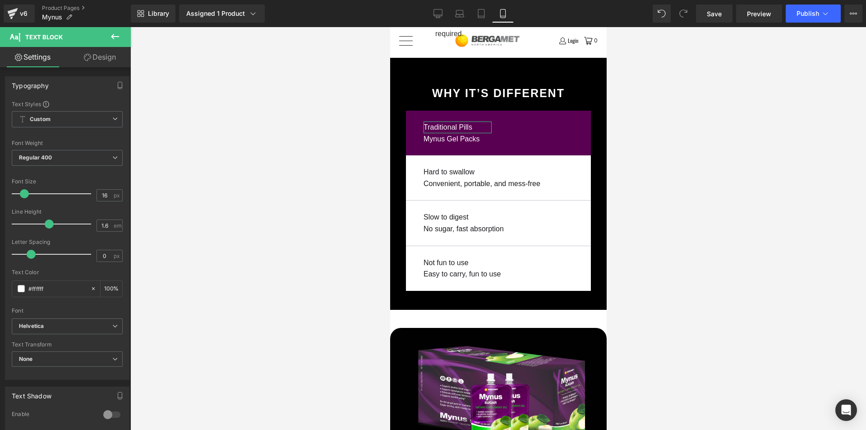
click at [97, 60] on link "Design" at bounding box center [99, 57] width 65 height 20
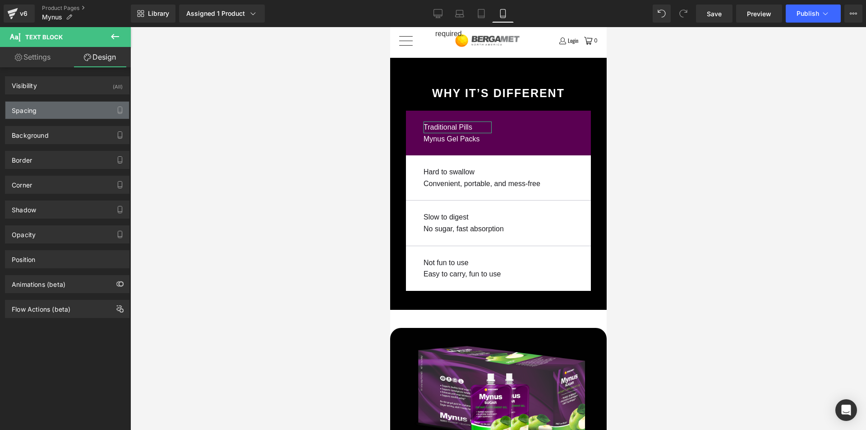
click at [66, 109] on div "Spacing" at bounding box center [67, 110] width 124 height 17
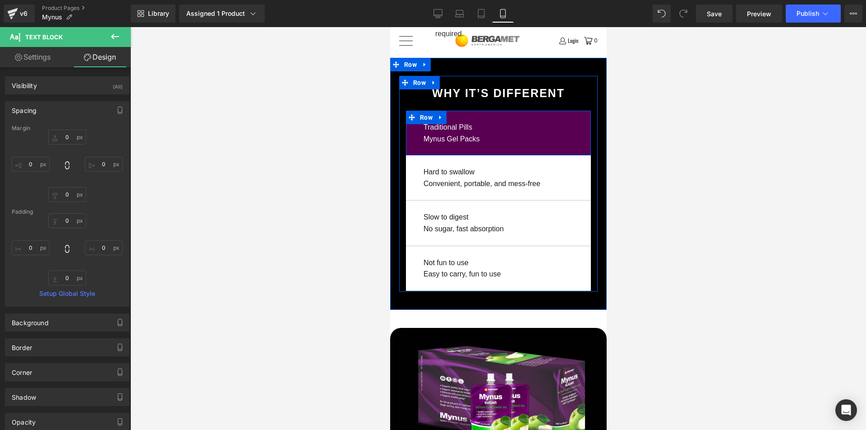
click at [439, 116] on icon at bounding box center [440, 118] width 2 height 4
click at [449, 114] on icon at bounding box center [452, 117] width 6 height 6
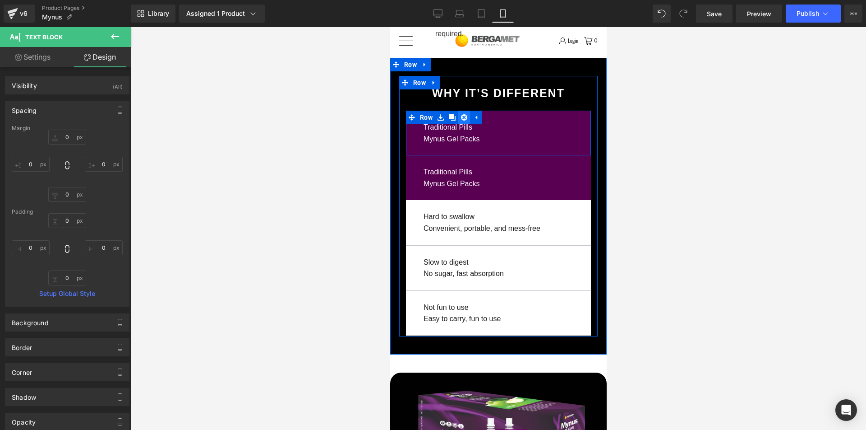
click at [463, 114] on icon at bounding box center [464, 117] width 6 height 6
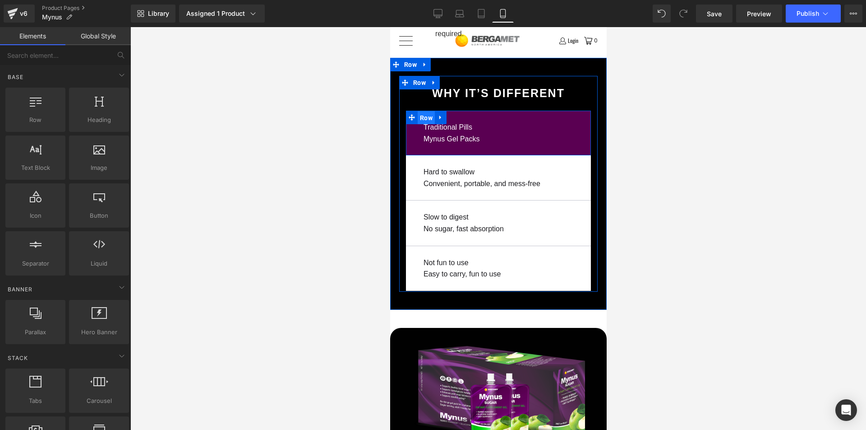
click at [420, 111] on span "Row" at bounding box center [425, 118] width 17 height 14
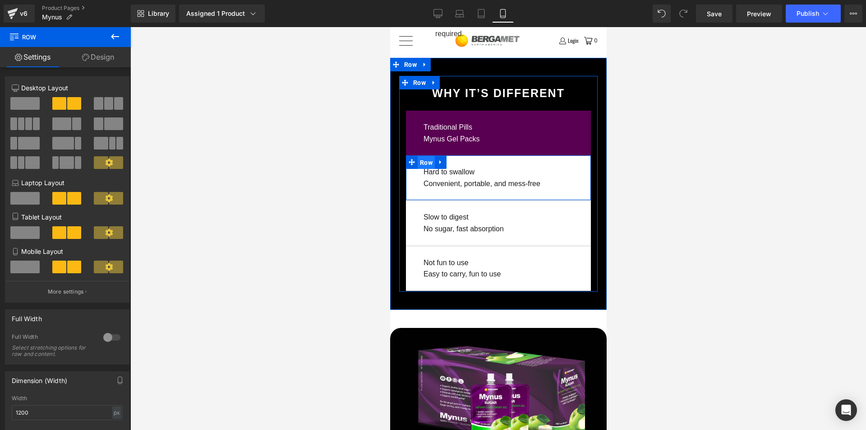
click at [425, 156] on span "Row" at bounding box center [425, 163] width 17 height 14
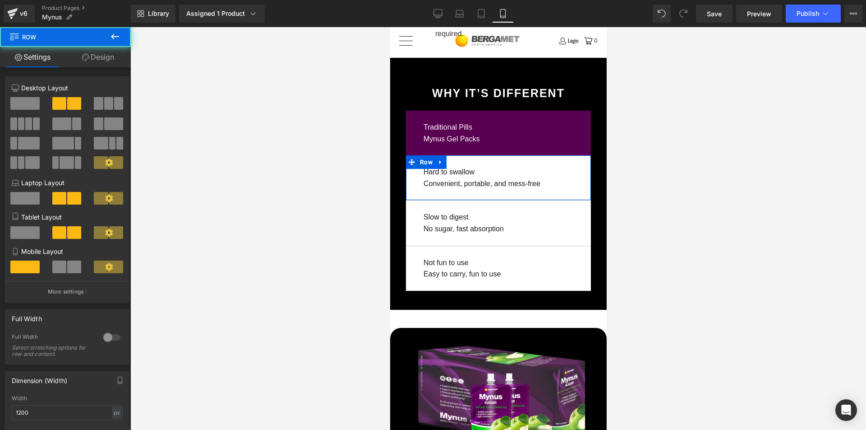
click at [59, 268] on span at bounding box center [59, 266] width 14 height 13
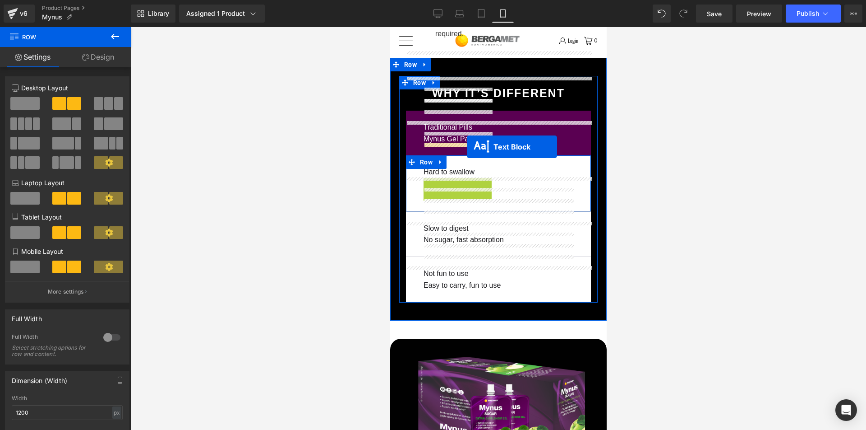
drag, startPoint x: 432, startPoint y: 162, endPoint x: 467, endPoint y: 147, distance: 38.0
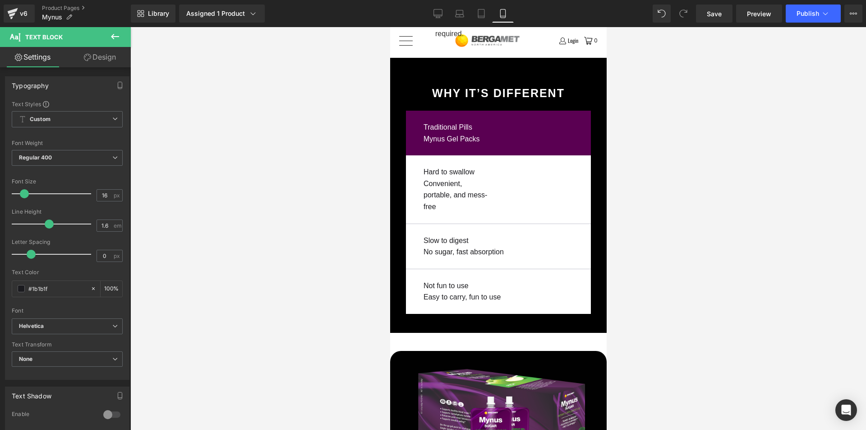
click at [117, 37] on icon at bounding box center [115, 36] width 8 height 5
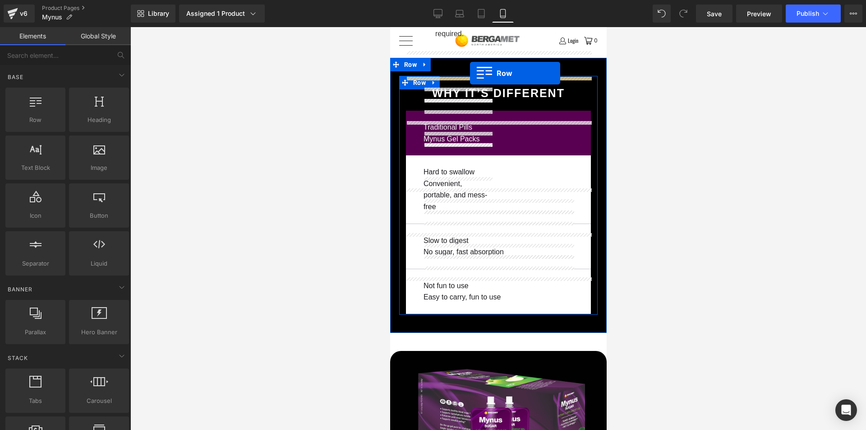
drag, startPoint x: 420, startPoint y: 133, endPoint x: 470, endPoint y: 73, distance: 77.8
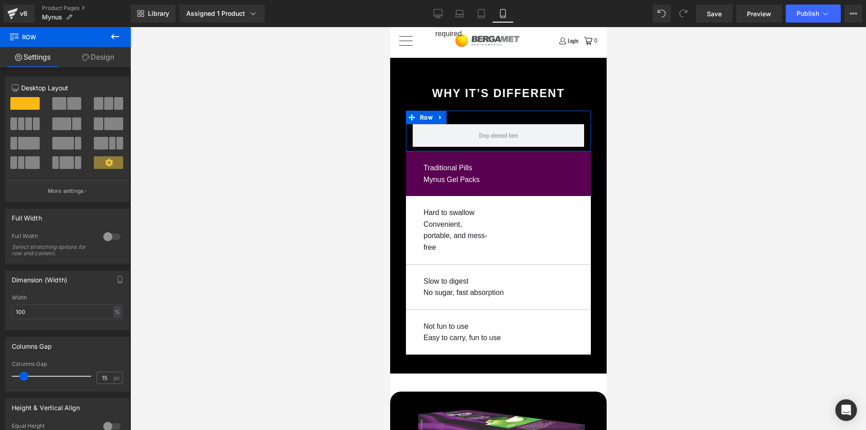
click at [70, 106] on span at bounding box center [74, 103] width 14 height 13
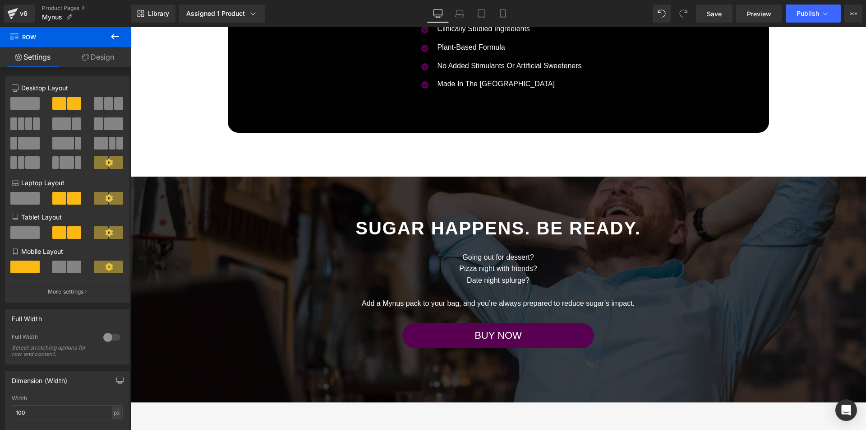
scroll to position [2165, 0]
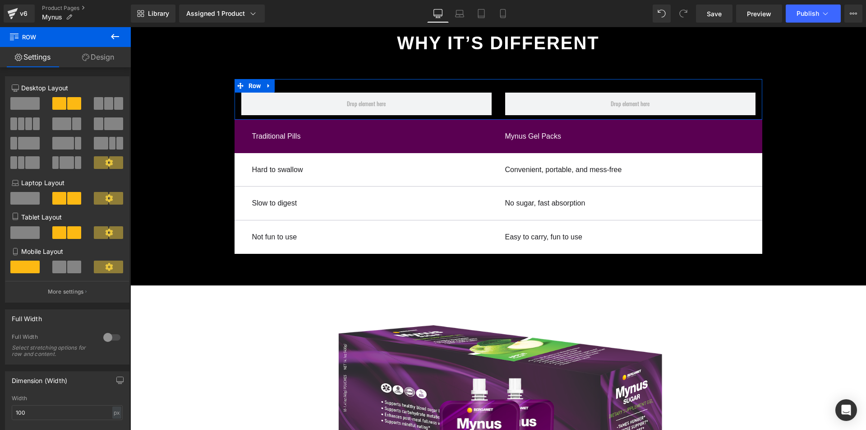
click at [32, 107] on span at bounding box center [24, 103] width 29 height 13
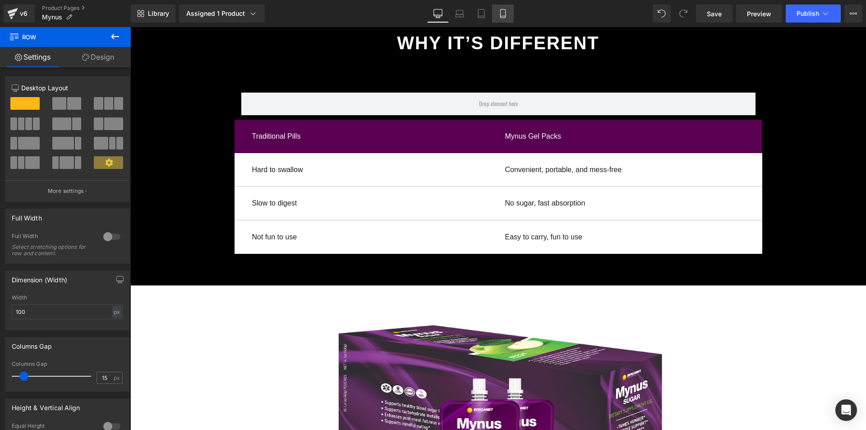
click at [507, 19] on link "Mobile" at bounding box center [503, 14] width 22 height 18
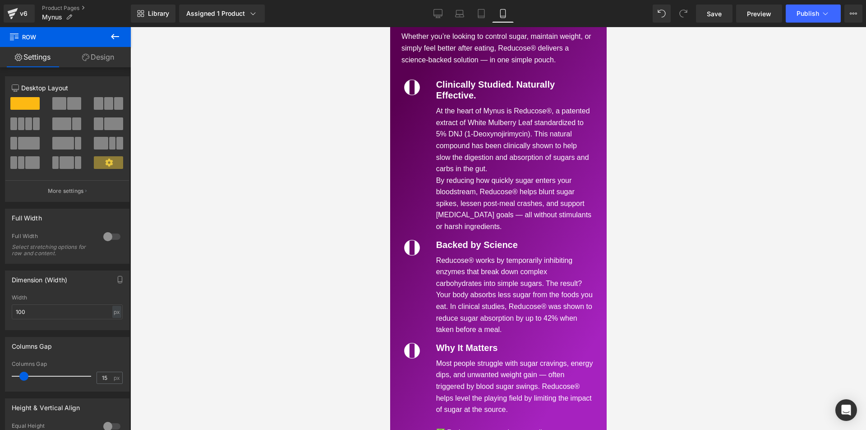
scroll to position [2813, 0]
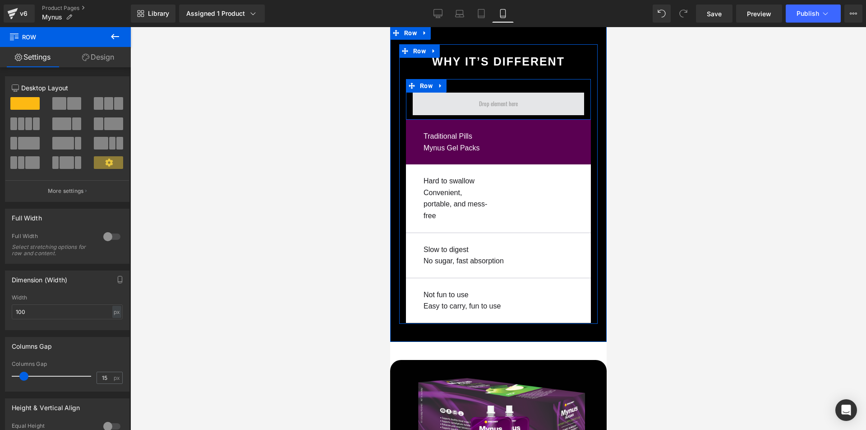
click at [480, 96] on span at bounding box center [498, 104] width 45 height 16
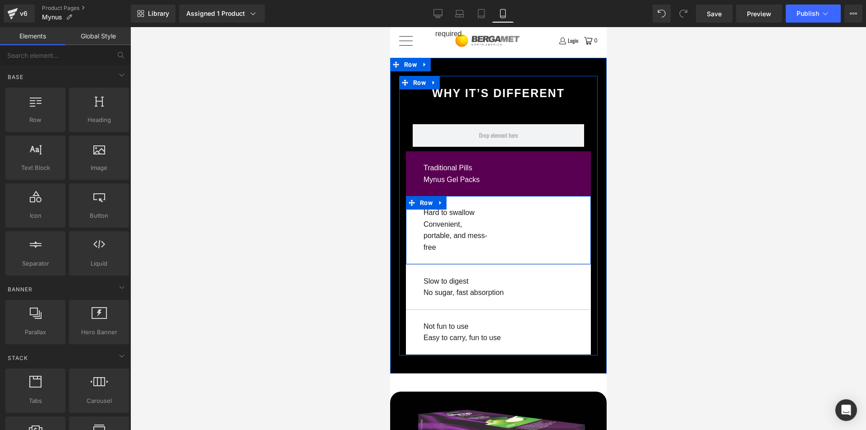
scroll to position [2781, 0]
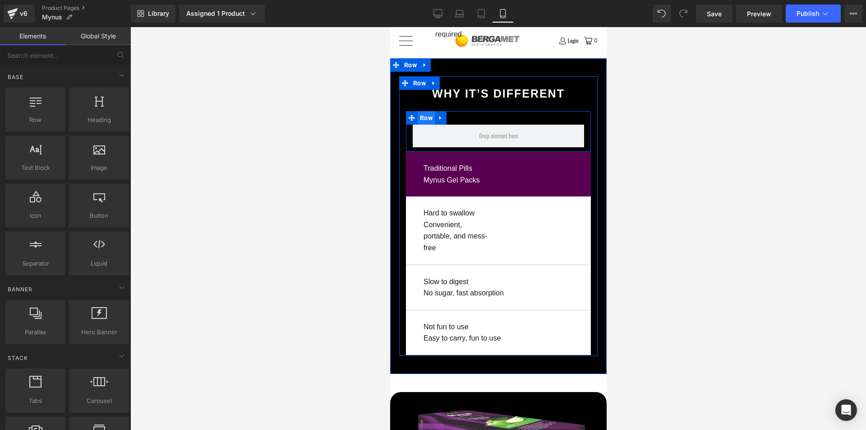
click at [422, 111] on span "Row" at bounding box center [425, 118] width 17 height 14
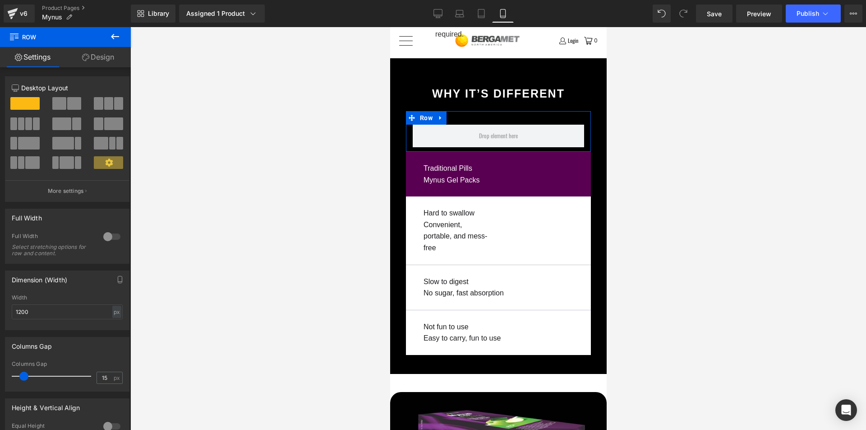
click at [101, 60] on link "Design" at bounding box center [97, 57] width 65 height 20
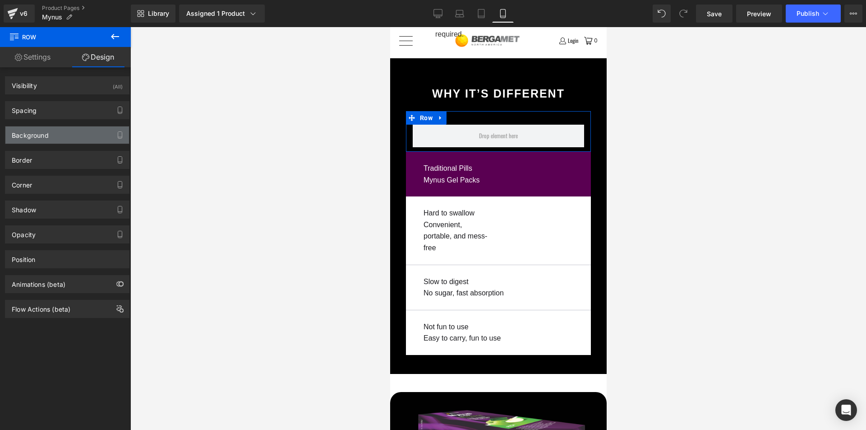
click at [53, 140] on div "Background" at bounding box center [67, 134] width 124 height 17
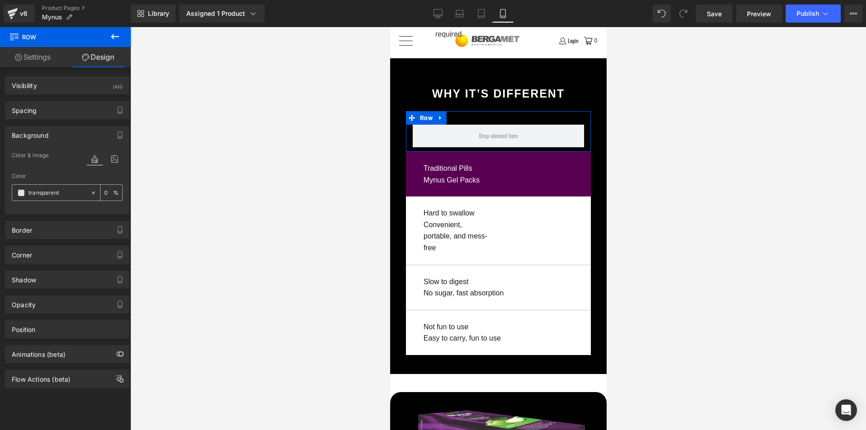
click at [24, 194] on span at bounding box center [21, 192] width 7 height 7
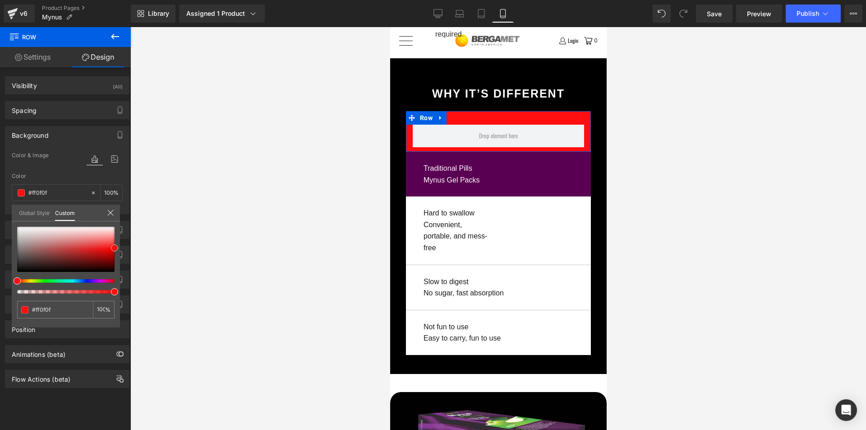
drag, startPoint x: 72, startPoint y: 255, endPoint x: 125, endPoint y: 250, distance: 53.5
click at [121, 214] on div "Background Color & Image color Color transparent 0 % Image Replace Image Upload…" at bounding box center [67, 166] width 135 height 95
drag, startPoint x: 431, startPoint y: 84, endPoint x: 427, endPoint y: 85, distance: 4.7
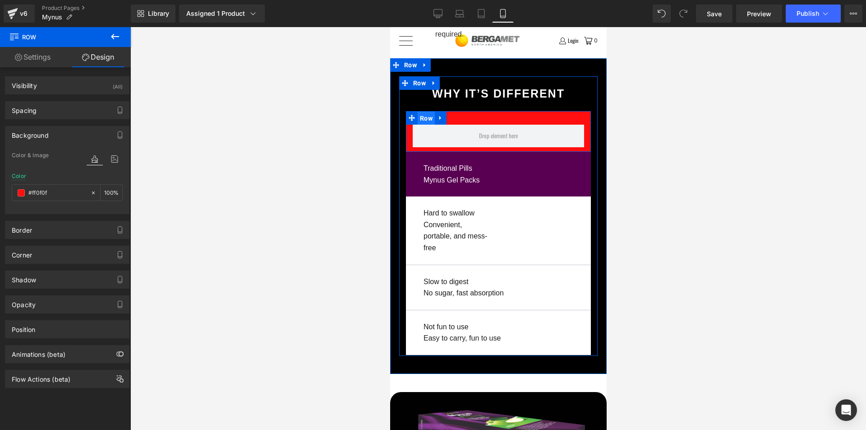
drag, startPoint x: 421, startPoint y: 84, endPoint x: 756, endPoint y: 134, distance: 339.0
click at [421, 111] on span "Row" at bounding box center [425, 118] width 17 height 14
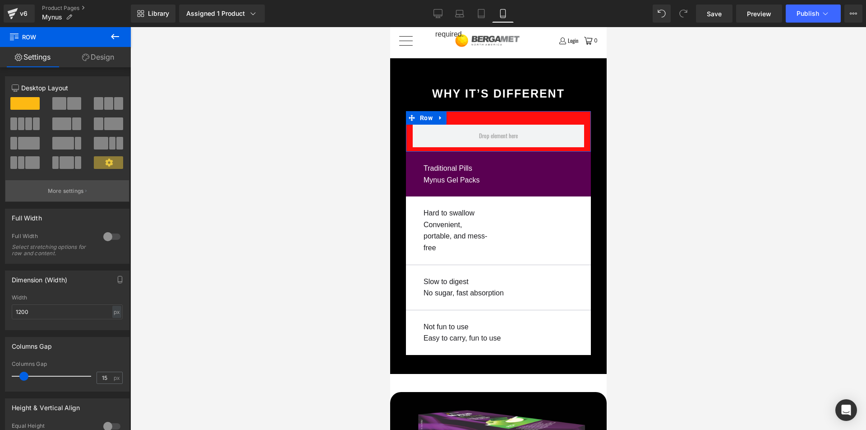
click at [65, 188] on p "More settings" at bounding box center [66, 191] width 36 height 8
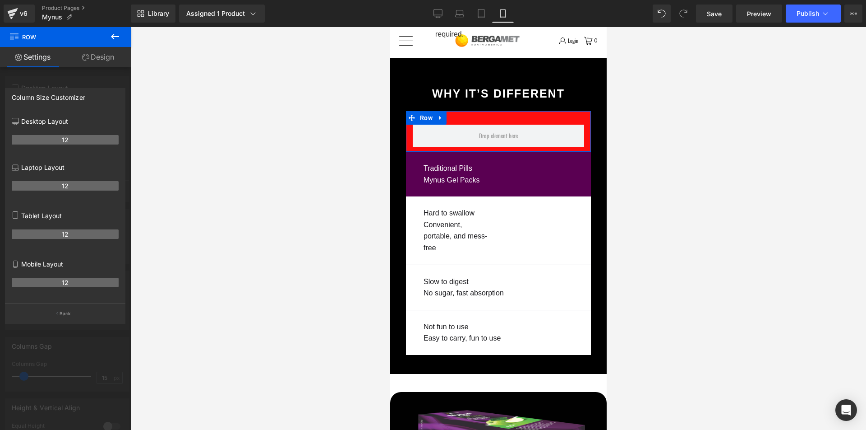
click at [62, 311] on p "Back" at bounding box center [66, 313] width 12 height 7
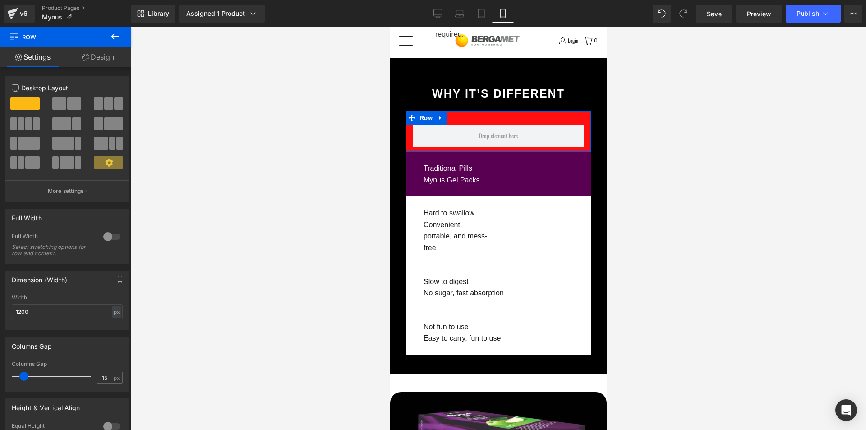
click at [108, 162] on icon at bounding box center [109, 162] width 8 height 8
click at [67, 100] on span at bounding box center [74, 103] width 14 height 13
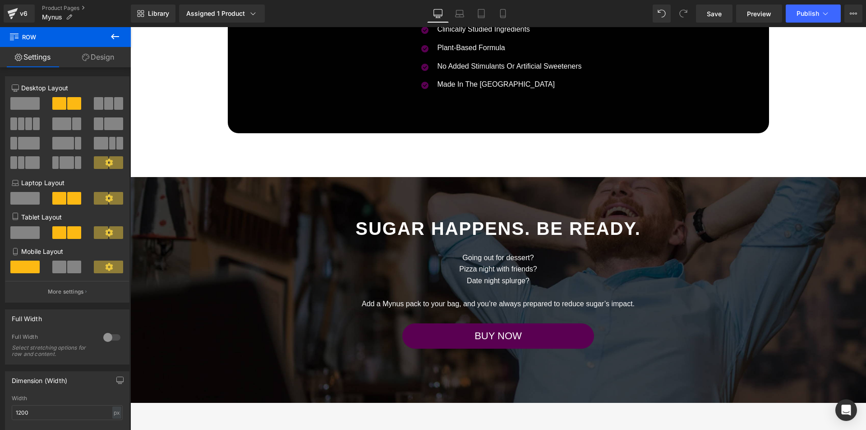
scroll to position [2164, 0]
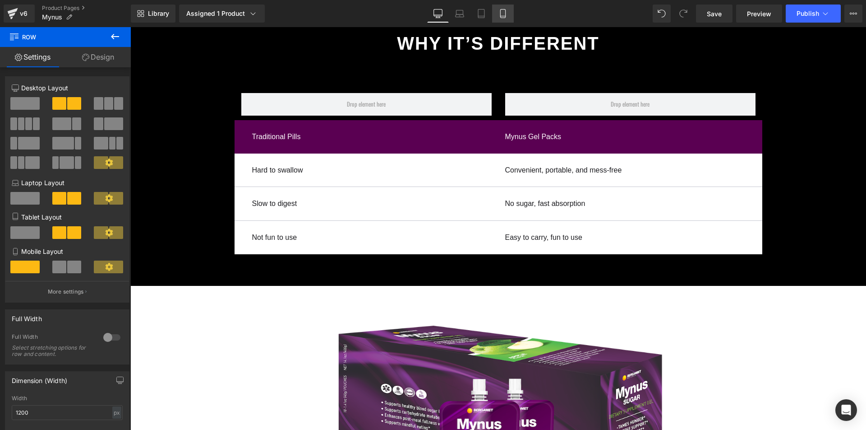
click at [501, 15] on icon at bounding box center [502, 13] width 5 height 9
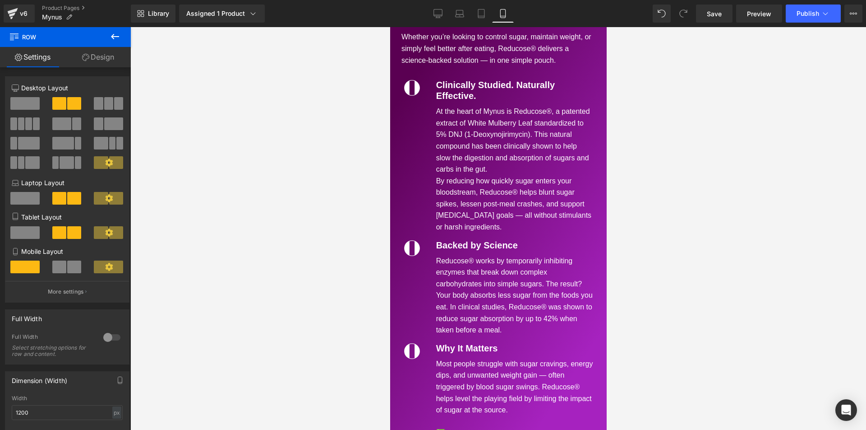
scroll to position [2813, 0]
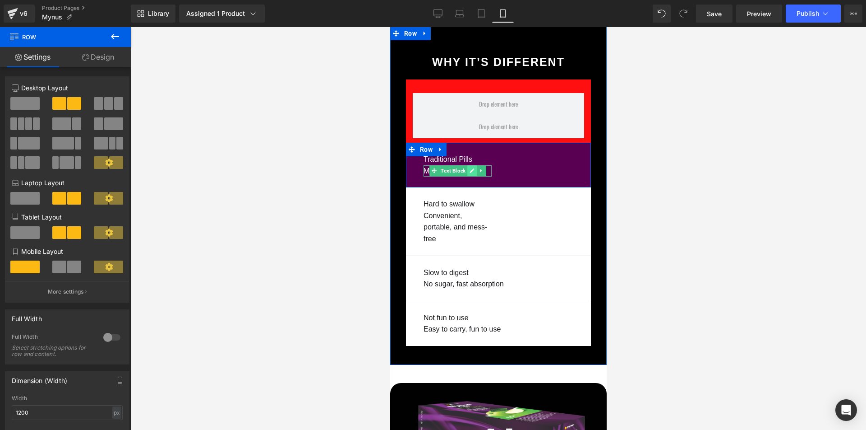
click at [471, 168] on icon at bounding box center [471, 170] width 5 height 5
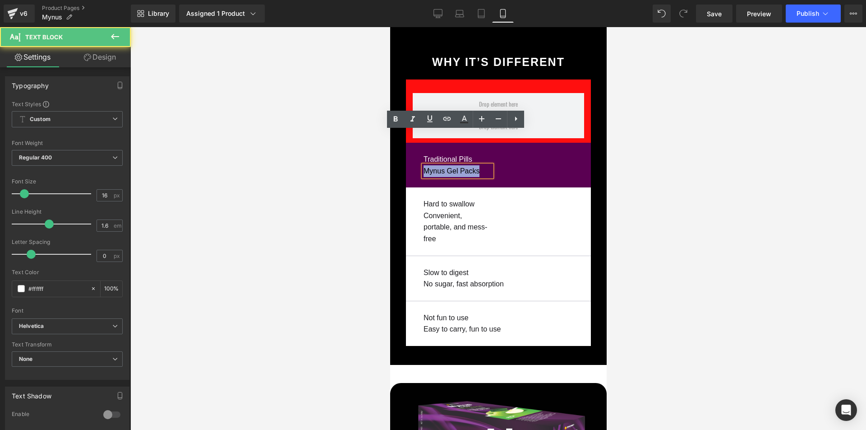
drag, startPoint x: 442, startPoint y: 137, endPoint x: 482, endPoint y: 140, distance: 40.3
click at [482, 165] on div "Mynus Gel Packs" at bounding box center [457, 171] width 68 height 12
copy div "Mynus Gel Packs"
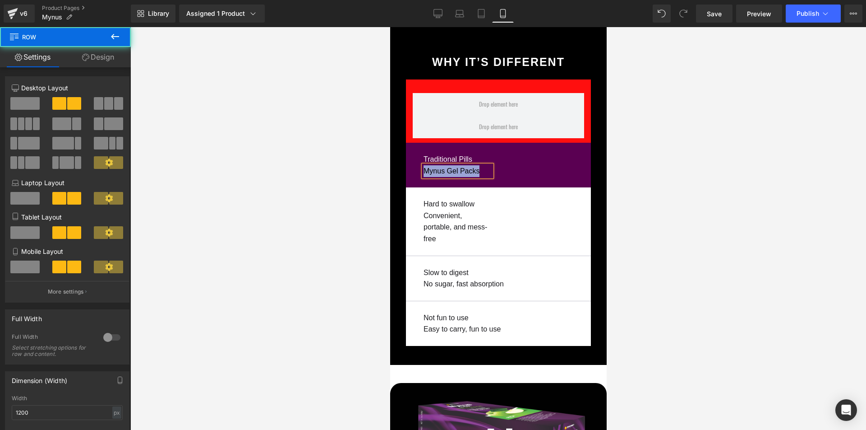
click at [537, 143] on div "Traditional Pills Text Block Mynus Gel Packs Text Block Row" at bounding box center [498, 165] width 185 height 45
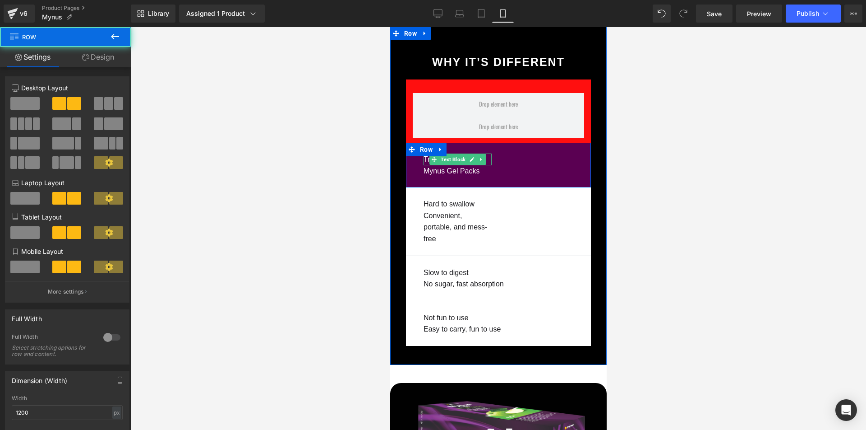
click at [471, 154] on link at bounding box center [471, 159] width 9 height 11
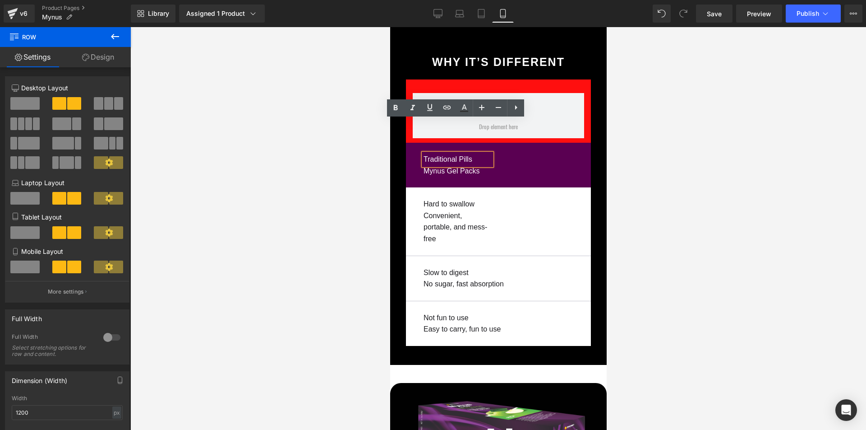
click at [531, 143] on div "Traditional Pills Text Block Mynus Gel Packs Text Block Row" at bounding box center [498, 165] width 185 height 45
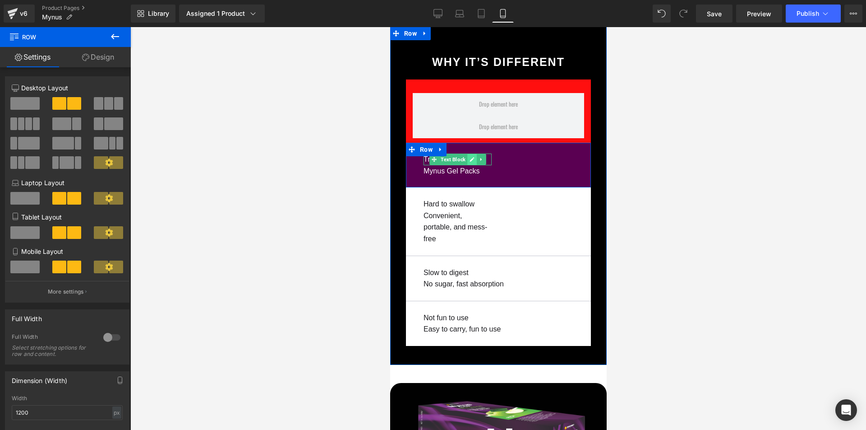
click at [469, 157] on icon at bounding box center [471, 159] width 5 height 5
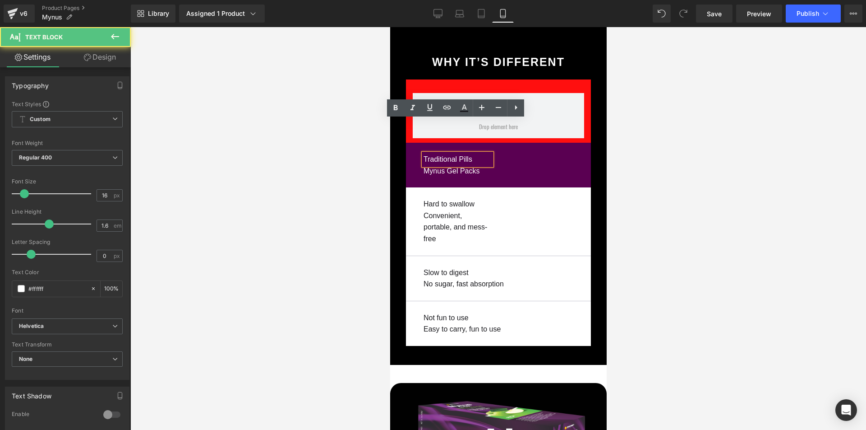
click at [474, 153] on div "Traditional Pills" at bounding box center [457, 159] width 68 height 12
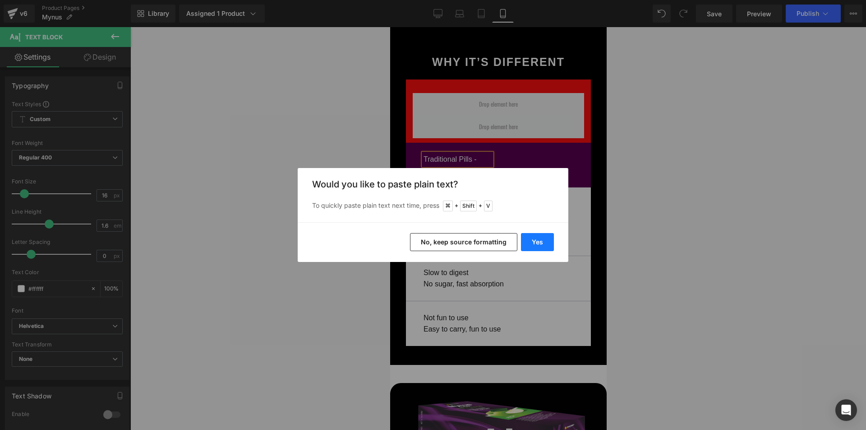
click at [543, 238] on button "Yes" at bounding box center [537, 242] width 33 height 18
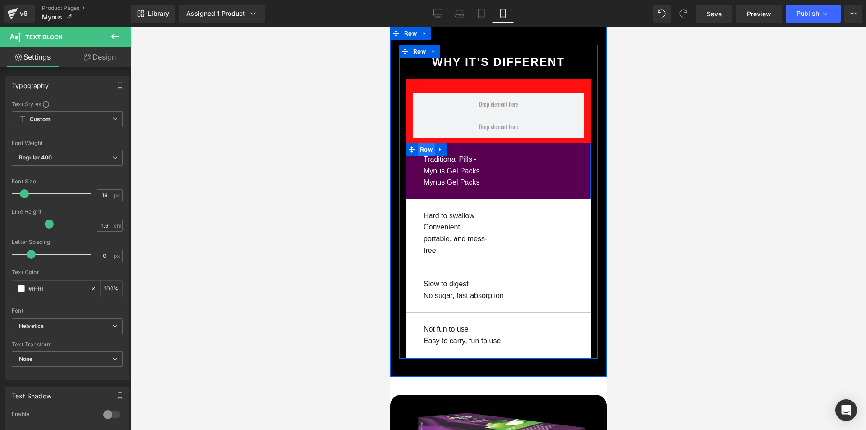
click at [428, 143] on span "Row" at bounding box center [425, 150] width 17 height 14
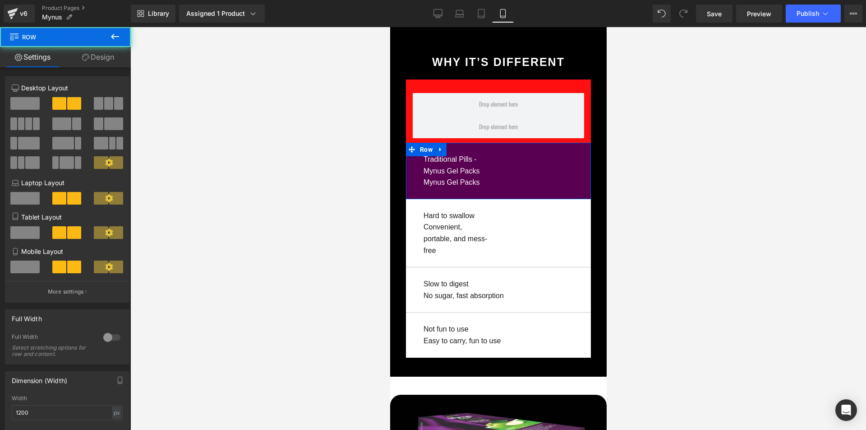
click at [107, 54] on link "Design" at bounding box center [97, 57] width 65 height 20
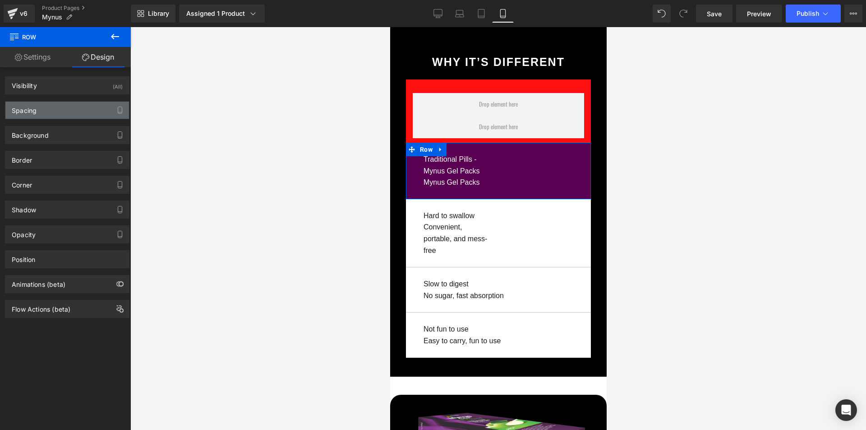
click at [66, 110] on div "Spacing" at bounding box center [67, 110] width 124 height 17
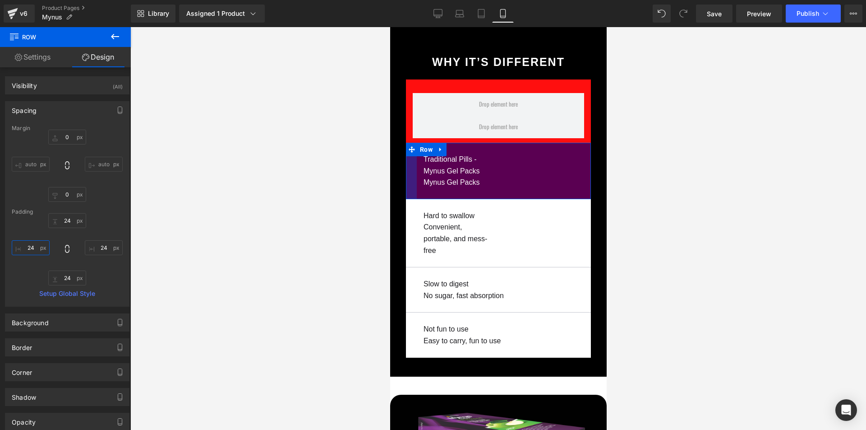
click at [37, 246] on input "24" at bounding box center [31, 247] width 38 height 15
drag, startPoint x: 36, startPoint y: 250, endPoint x: 23, endPoint y: 246, distance: 12.6
click at [23, 246] on input "24" at bounding box center [31, 247] width 38 height 15
click at [34, 250] on input "24" at bounding box center [31, 247] width 38 height 15
click at [33, 252] on input "24" at bounding box center [31, 247] width 38 height 15
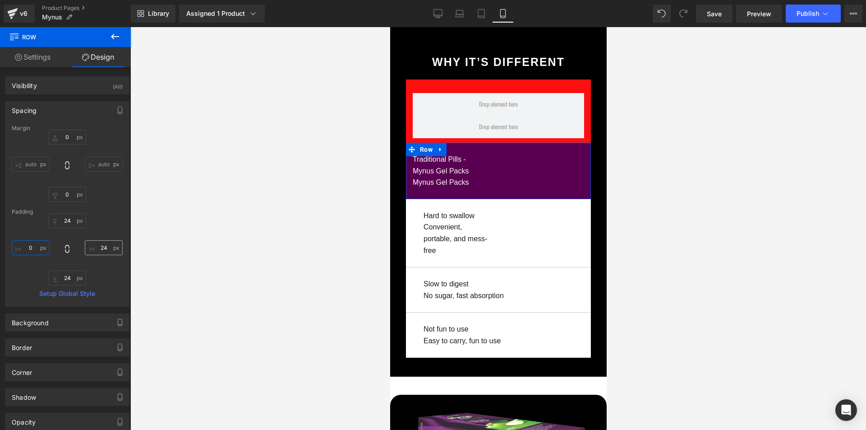
type input "0"
drag, startPoint x: 106, startPoint y: 249, endPoint x: 110, endPoint y: 254, distance: 6.1
click at [106, 249] on input "24" at bounding box center [104, 247] width 38 height 15
type input "0"
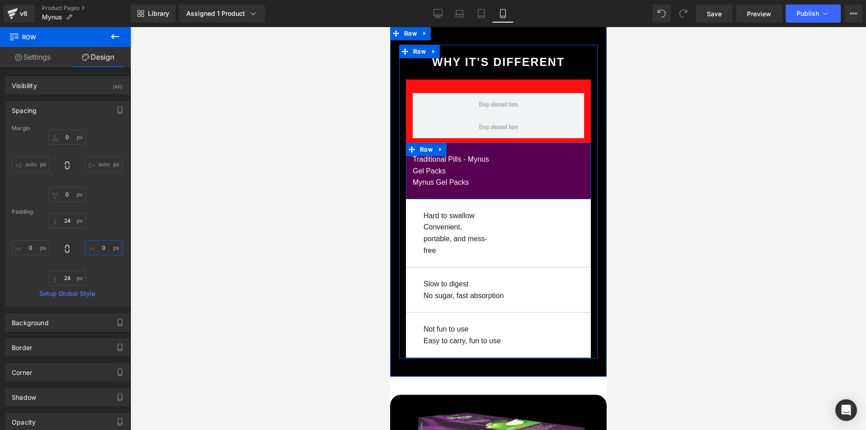
click at [528, 143] on div "Traditional Pills - Mynus Gel Packs Text Block Mynus Gel Packs Text Block Row" at bounding box center [498, 171] width 185 height 56
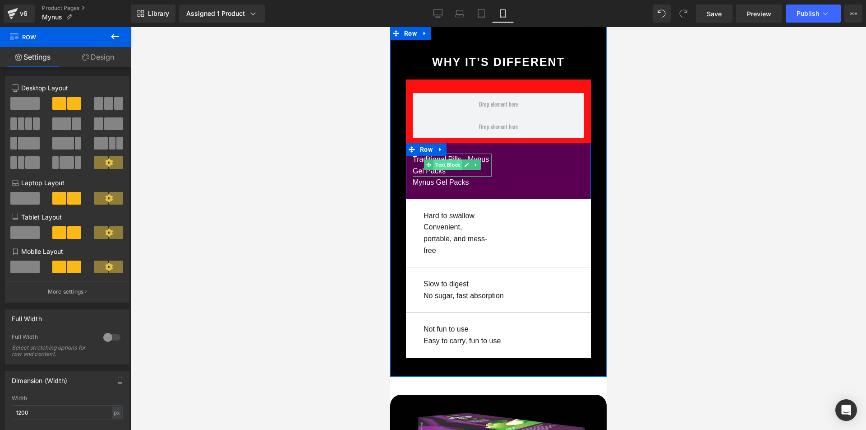
click at [447, 159] on span "Text Block" at bounding box center [447, 164] width 28 height 11
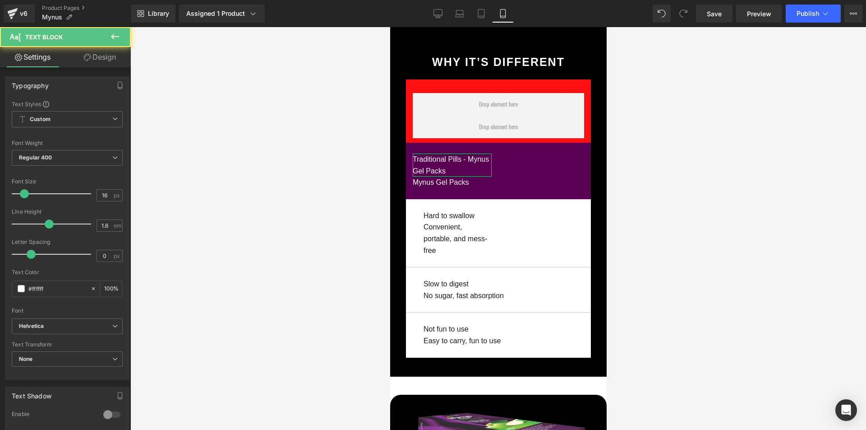
click at [107, 58] on link "Design" at bounding box center [99, 57] width 65 height 20
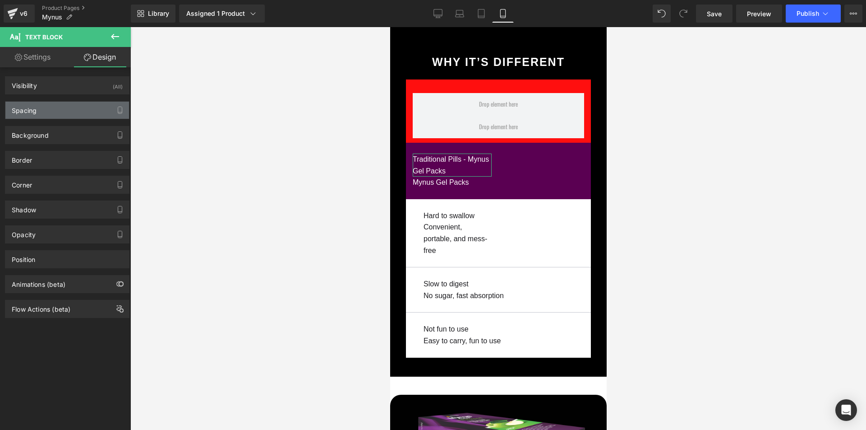
click at [51, 109] on div "Spacing" at bounding box center [67, 110] width 124 height 17
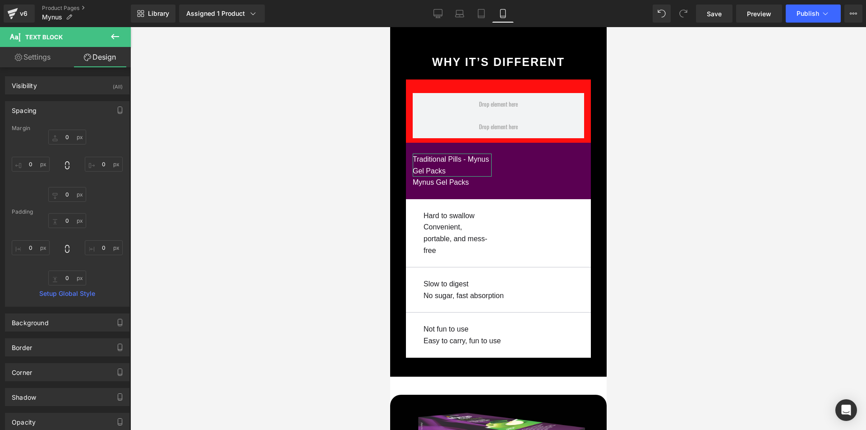
click at [39, 58] on link "Settings" at bounding box center [32, 57] width 65 height 20
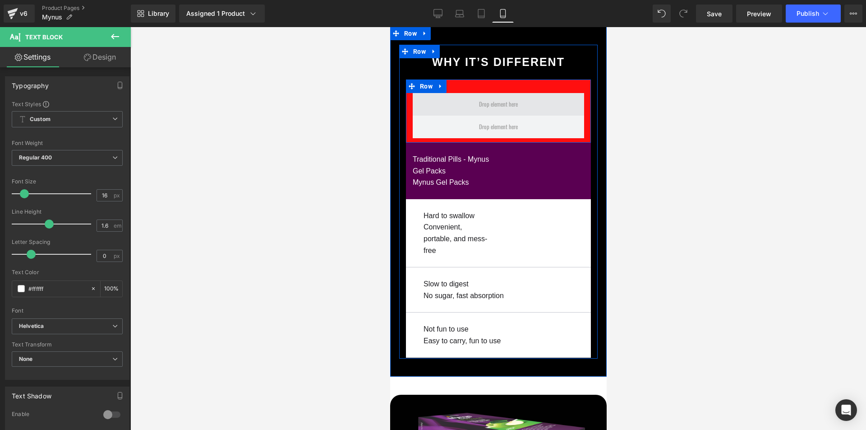
click at [503, 96] on span at bounding box center [498, 104] width 45 height 16
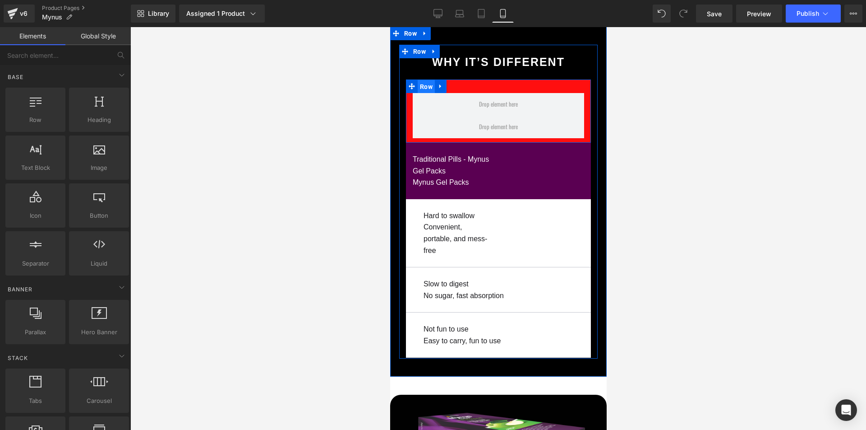
click at [421, 80] on span "Row" at bounding box center [425, 87] width 17 height 14
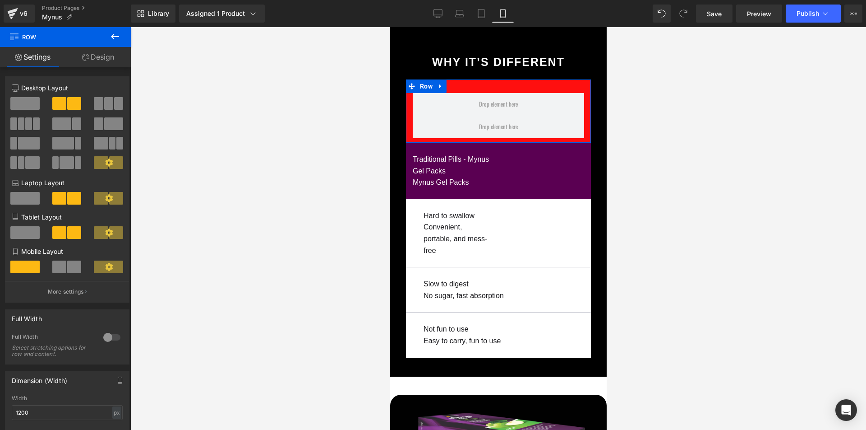
click at [67, 269] on span at bounding box center [74, 266] width 14 height 13
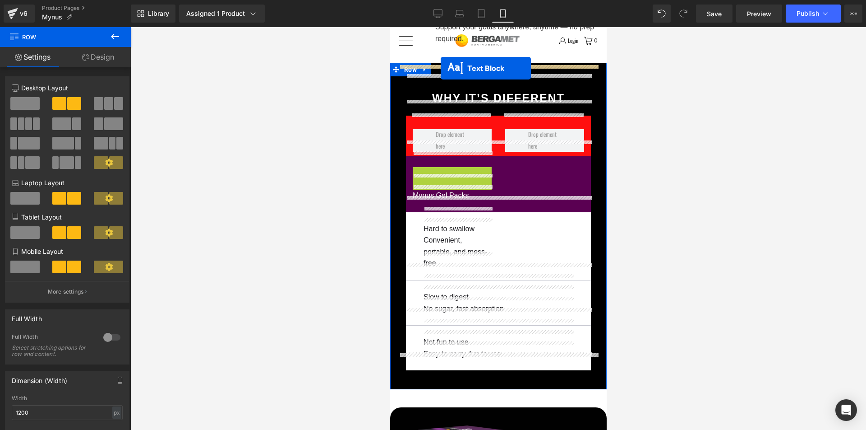
scroll to position [2759, 0]
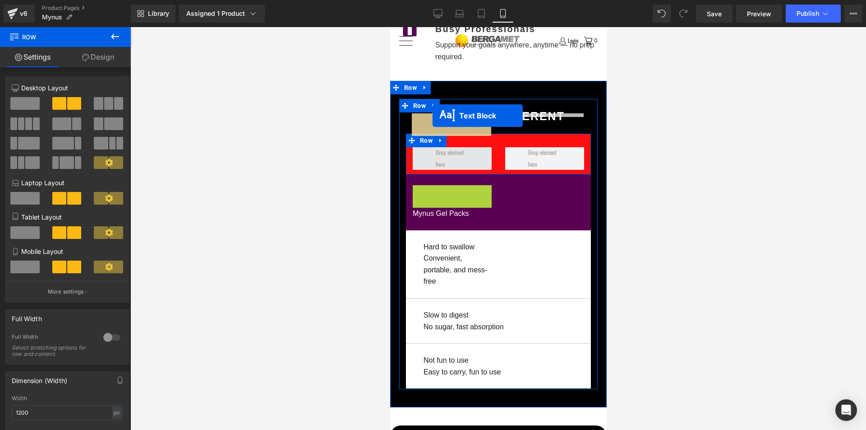
drag, startPoint x: 425, startPoint y: 110, endPoint x: 432, endPoint y: 116, distance: 9.4
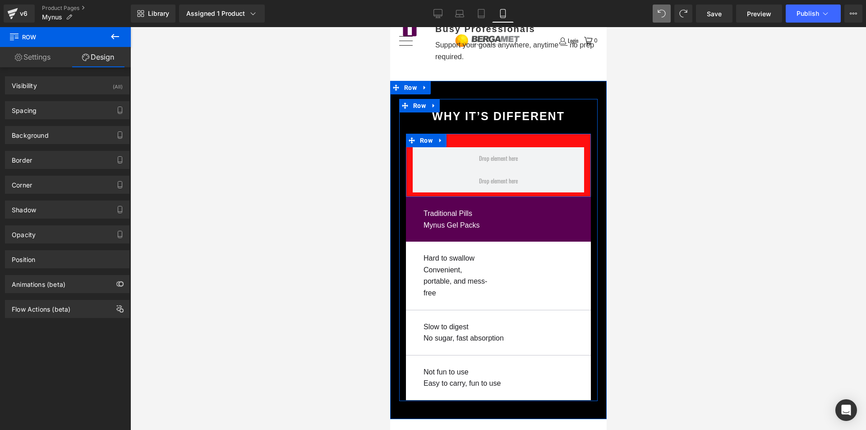
click at [438, 137] on icon at bounding box center [440, 140] width 6 height 7
click at [462, 137] on icon at bounding box center [464, 140] width 6 height 6
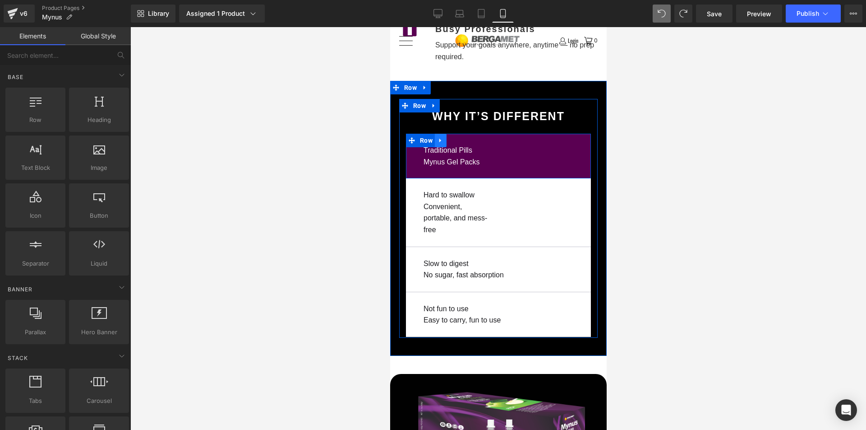
click at [439, 137] on icon at bounding box center [440, 140] width 6 height 7
click at [451, 137] on icon at bounding box center [452, 140] width 6 height 6
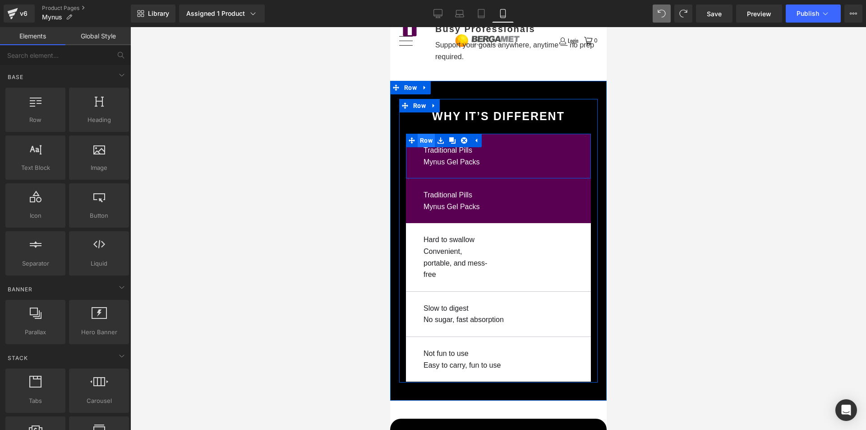
click at [422, 134] on span "Row" at bounding box center [425, 141] width 17 height 14
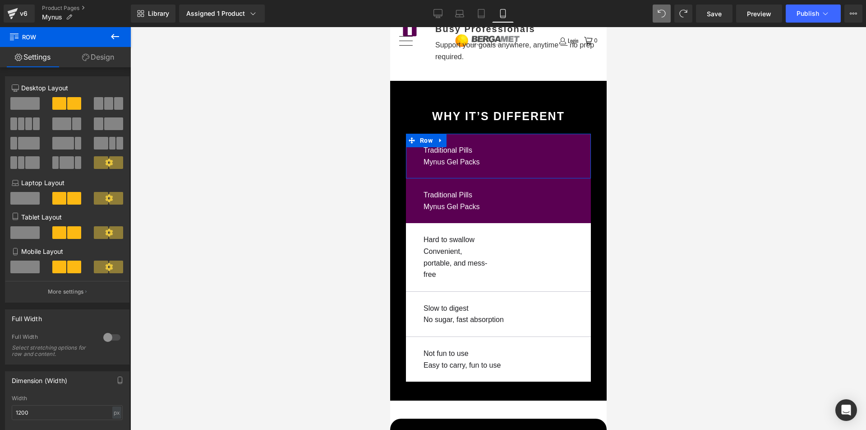
click at [93, 57] on link "Design" at bounding box center [97, 57] width 65 height 20
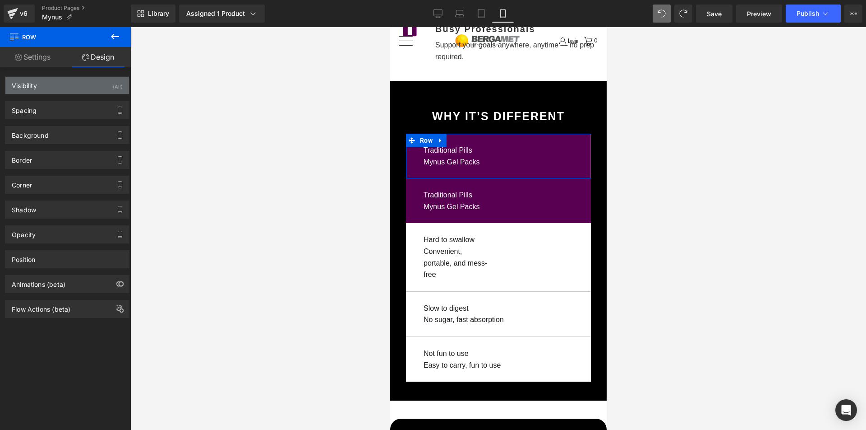
click at [93, 87] on div "Visibility (All)" at bounding box center [67, 85] width 124 height 17
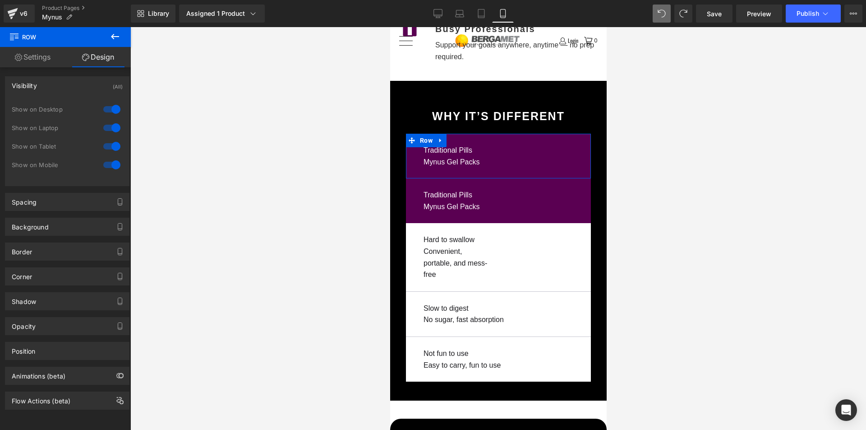
click at [105, 164] on div at bounding box center [112, 164] width 22 height 14
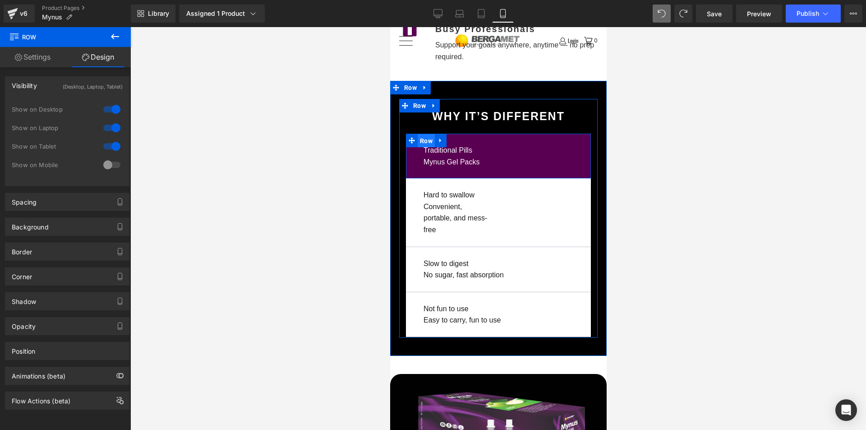
click at [423, 134] on span "Row" at bounding box center [425, 141] width 17 height 14
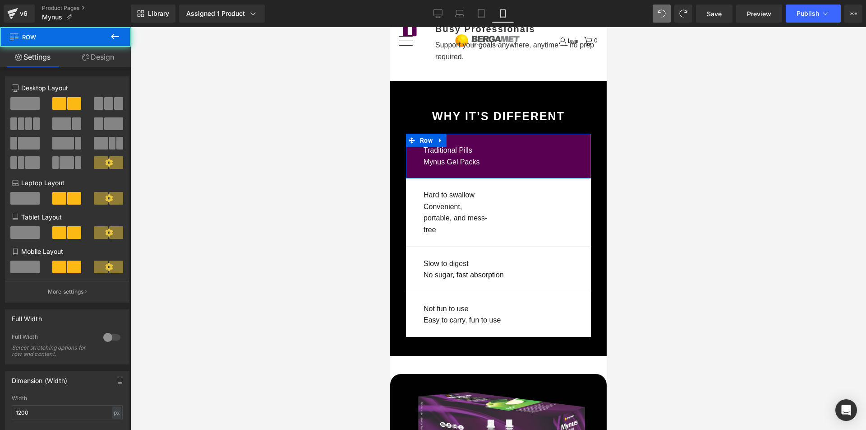
click at [103, 64] on link "Design" at bounding box center [97, 57] width 65 height 20
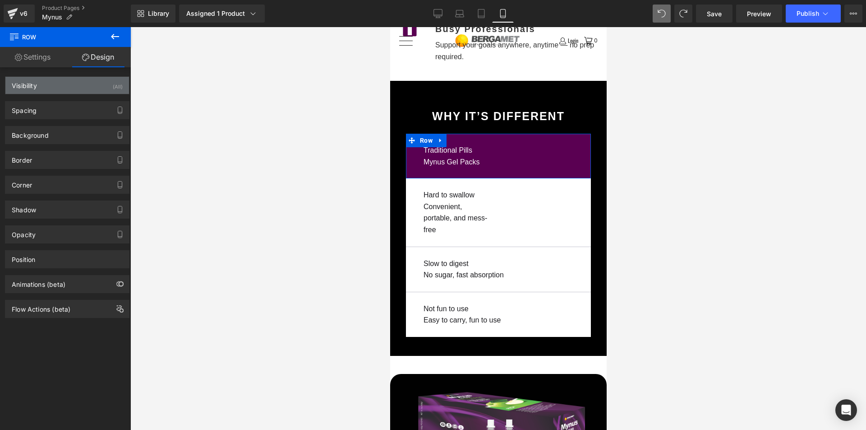
click at [83, 88] on div "Visibility (All)" at bounding box center [67, 85] width 124 height 17
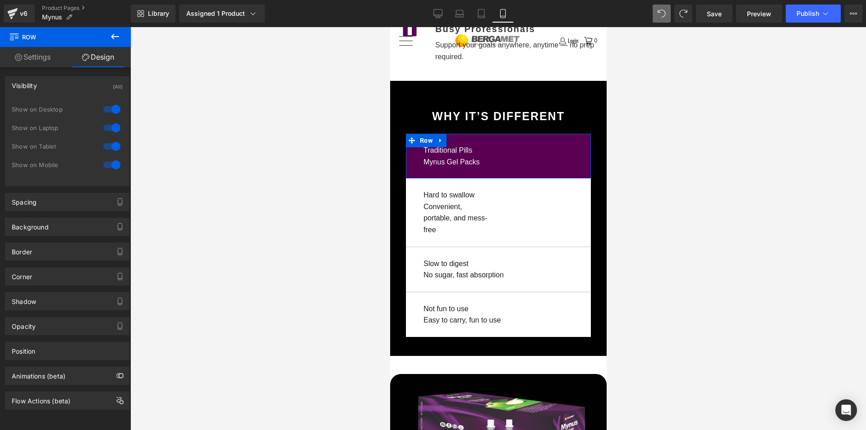
click at [104, 147] on div at bounding box center [112, 146] width 22 height 14
click at [104, 129] on div at bounding box center [112, 127] width 22 height 14
click at [104, 109] on div at bounding box center [112, 109] width 22 height 14
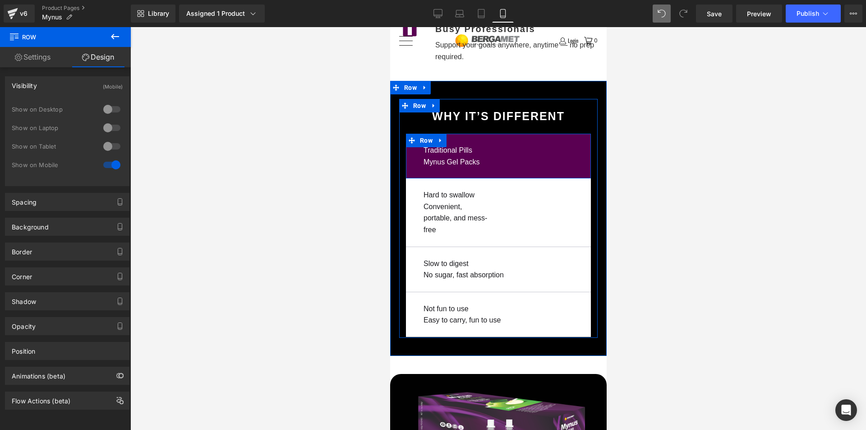
click at [499, 134] on div "Traditional Pills Text Block Mynus Gel Packs Text Block Row" at bounding box center [498, 156] width 185 height 45
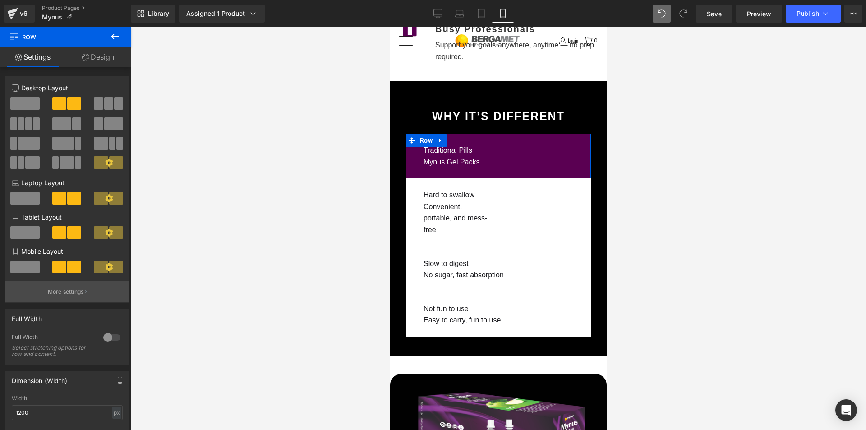
click at [85, 292] on icon "button" at bounding box center [85, 291] width 1 height 5
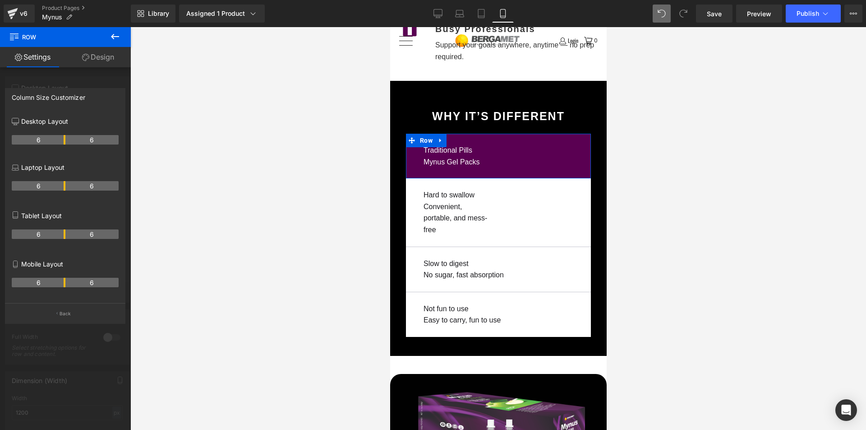
click at [65, 281] on th "6" at bounding box center [39, 282] width 54 height 9
drag, startPoint x: 66, startPoint y: 282, endPoint x: 115, endPoint y: 286, distance: 48.9
click at [115, 286] on th "6" at bounding box center [92, 282] width 54 height 9
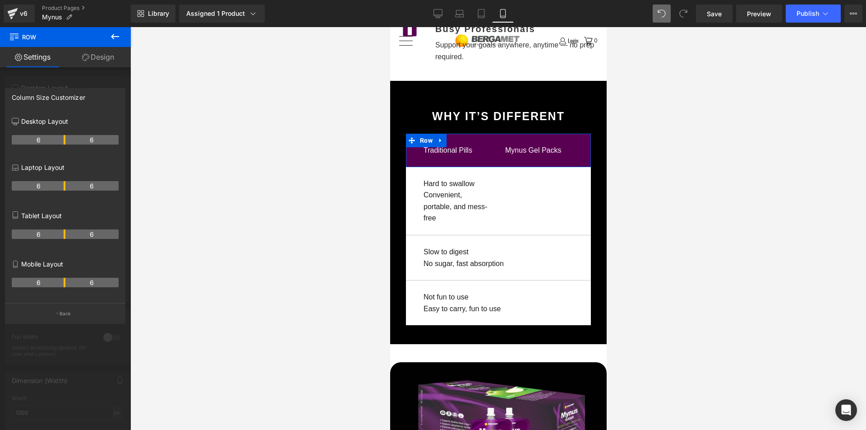
click at [107, 285] on th "6" at bounding box center [92, 282] width 54 height 9
click at [103, 283] on th "6" at bounding box center [92, 282] width 54 height 9
drag, startPoint x: 72, startPoint y: 309, endPoint x: 350, endPoint y: 259, distance: 282.0
click at [78, 307] on button "Back" at bounding box center [65, 313] width 120 height 20
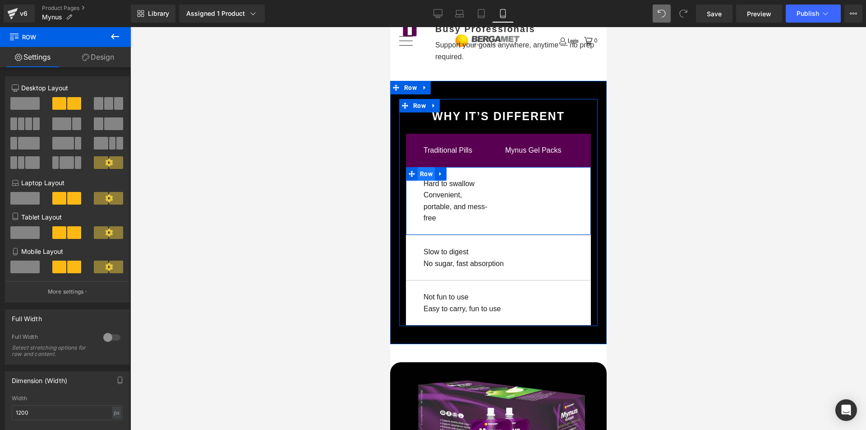
click at [424, 167] on span "Row" at bounding box center [425, 174] width 17 height 14
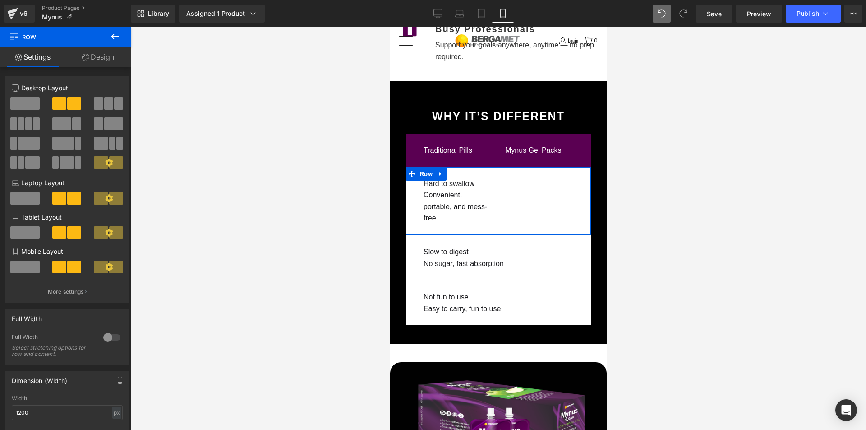
click at [106, 266] on icon at bounding box center [109, 267] width 8 height 8
click at [86, 285] on button "More settings" at bounding box center [67, 291] width 124 height 21
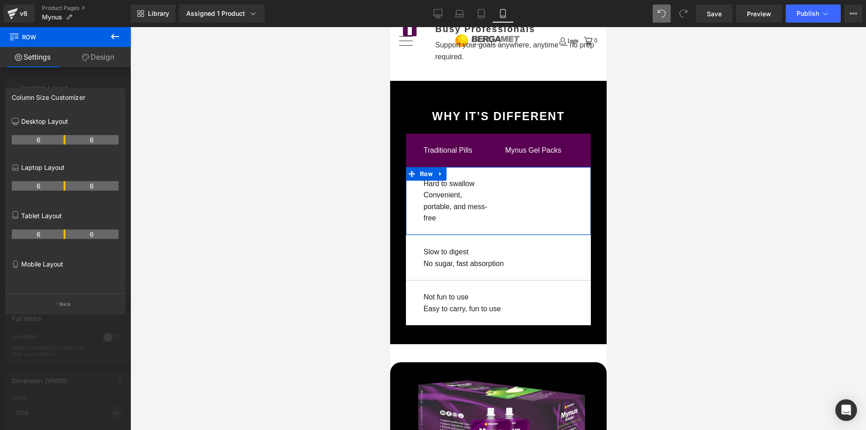
drag, startPoint x: 64, startPoint y: 264, endPoint x: 57, endPoint y: 264, distance: 6.3
click at [61, 264] on p "Mobile Layout" at bounding box center [65, 263] width 107 height 9
drag, startPoint x: 57, startPoint y: 264, endPoint x: 57, endPoint y: 278, distance: 13.1
click at [56, 273] on div "Mobile Layout" at bounding box center [65, 274] width 107 height 39
drag, startPoint x: 58, startPoint y: 287, endPoint x: 59, endPoint y: 282, distance: 4.5
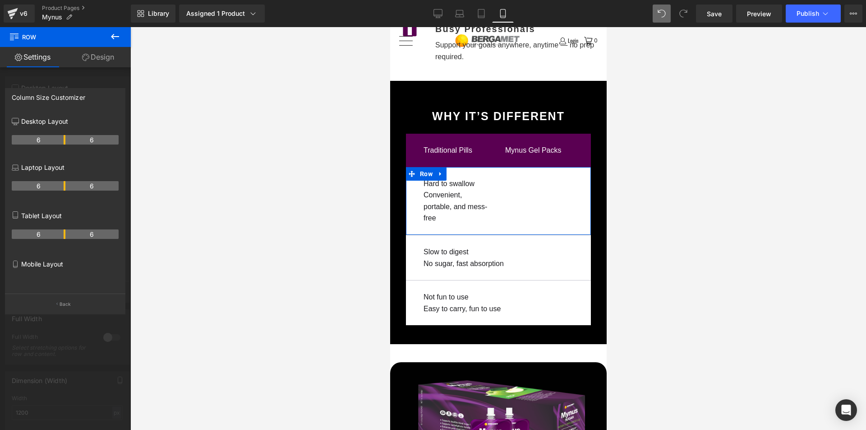
click at [59, 283] on div at bounding box center [65, 281] width 107 height 16
click at [59, 268] on p "Mobile Layout" at bounding box center [65, 263] width 107 height 9
drag, startPoint x: 30, startPoint y: 267, endPoint x: 50, endPoint y: 283, distance: 26.3
click at [31, 267] on p "Mobile Layout" at bounding box center [65, 263] width 107 height 9
click at [59, 300] on button "Back" at bounding box center [65, 303] width 120 height 20
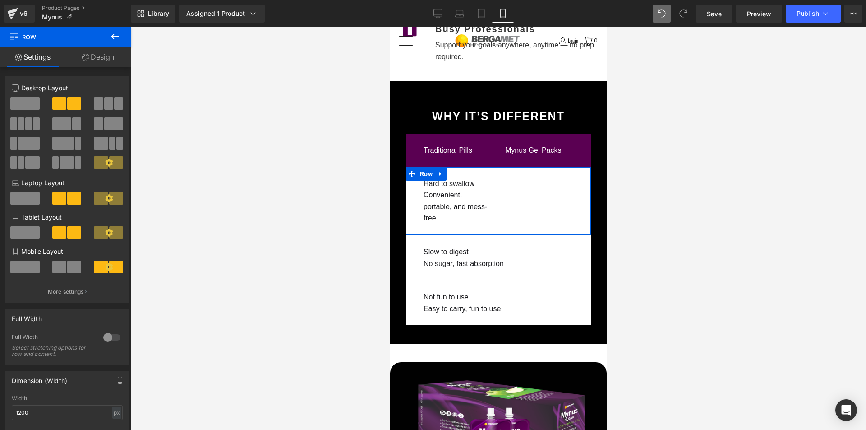
click at [71, 266] on span at bounding box center [74, 266] width 14 height 13
click at [107, 269] on icon at bounding box center [109, 267] width 8 height 8
click at [72, 288] on p "More settings" at bounding box center [66, 291] width 36 height 8
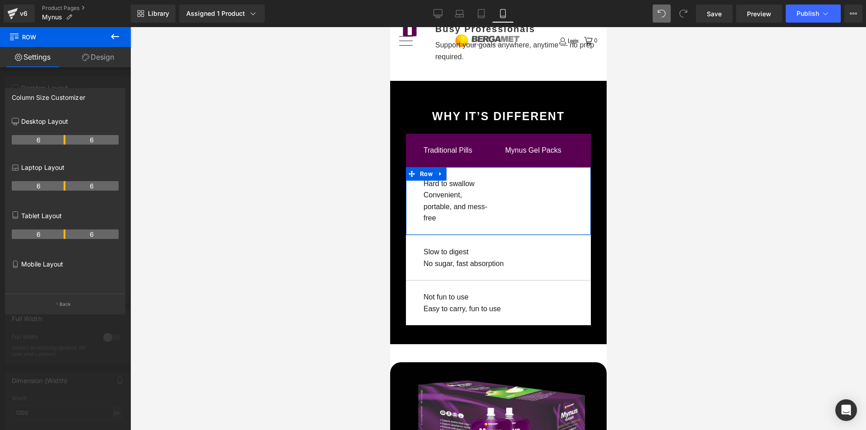
click at [64, 272] on div "Mobile Layout" at bounding box center [65, 274] width 107 height 39
click at [62, 276] on div at bounding box center [65, 281] width 107 height 16
click at [65, 299] on button "Back" at bounding box center [65, 303] width 120 height 20
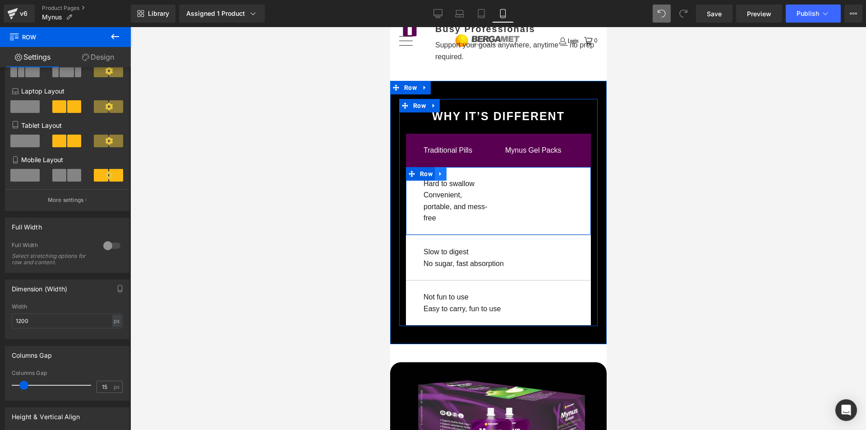
click at [441, 170] on icon at bounding box center [440, 173] width 6 height 7
click at [452, 170] on icon at bounding box center [452, 173] width 6 height 7
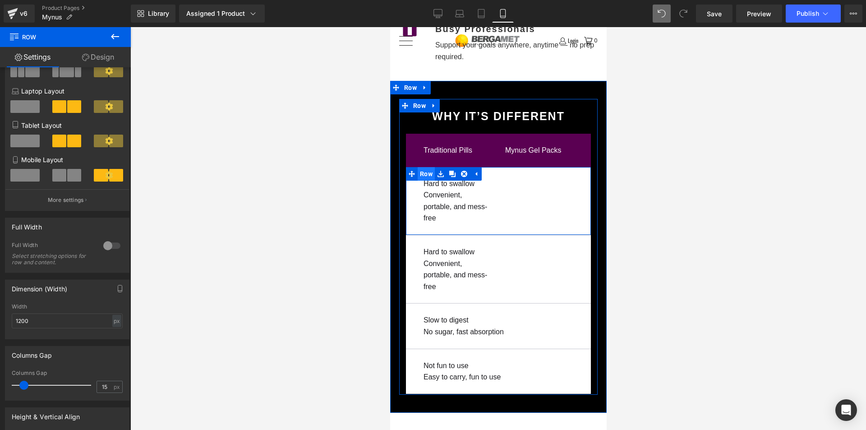
click at [425, 167] on span "Row" at bounding box center [425, 174] width 17 height 14
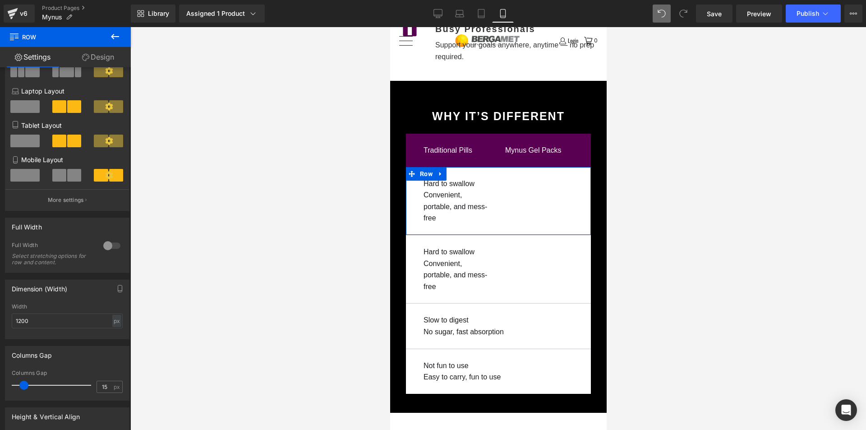
click at [107, 55] on link "Design" at bounding box center [97, 57] width 65 height 20
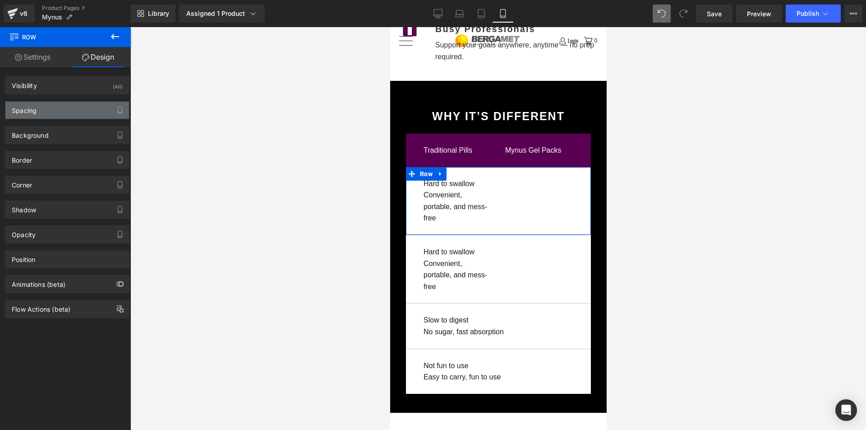
click at [89, 111] on div "Spacing" at bounding box center [67, 110] width 124 height 17
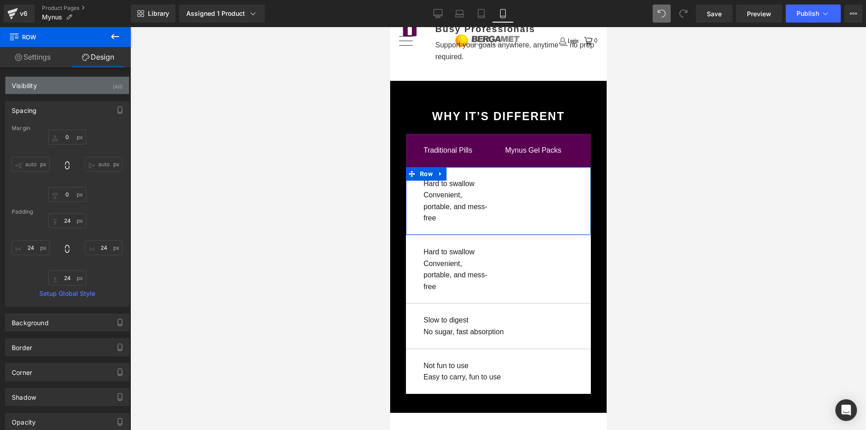
click at [87, 87] on div "Visibility (All)" at bounding box center [67, 85] width 124 height 17
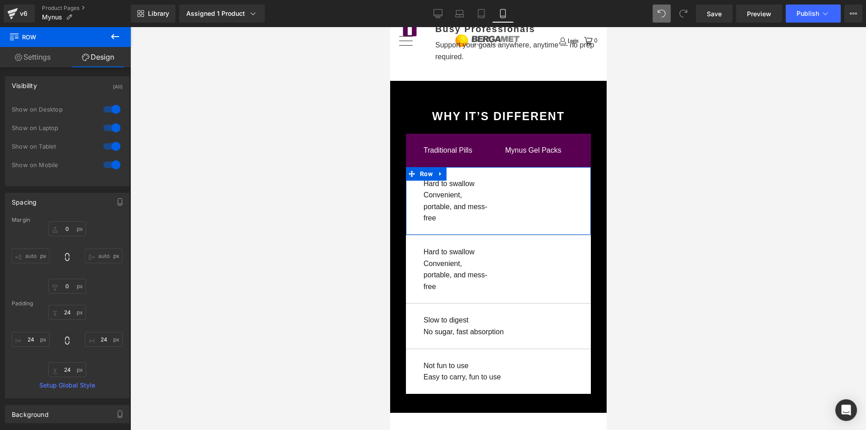
click at [101, 163] on div at bounding box center [112, 164] width 22 height 14
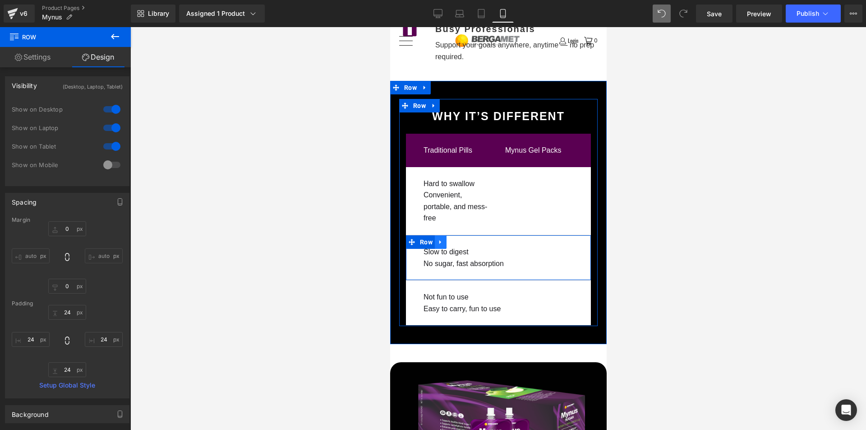
click at [442, 235] on link at bounding box center [441, 242] width 12 height 14
click at [449, 239] on icon at bounding box center [452, 242] width 6 height 7
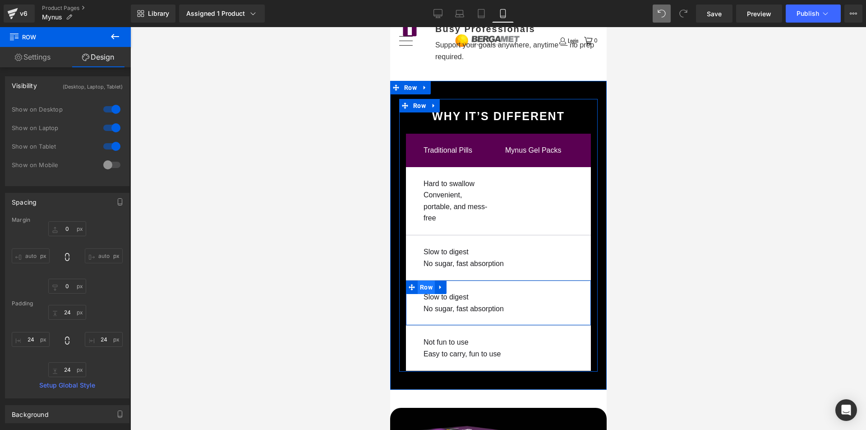
click at [421, 280] on span "Row" at bounding box center [425, 287] width 17 height 14
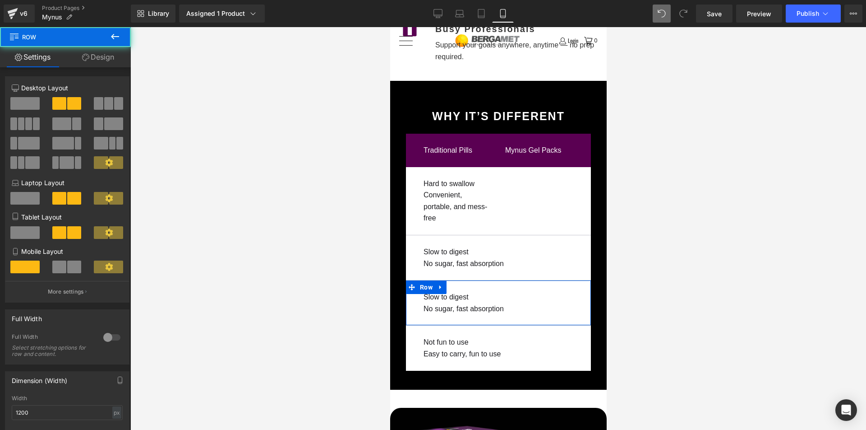
click at [115, 58] on link "Design" at bounding box center [97, 57] width 65 height 20
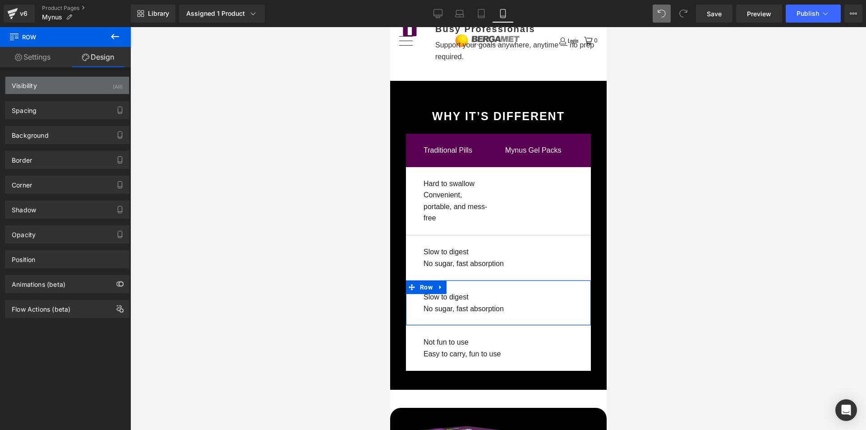
click at [72, 88] on div "Visibility (All)" at bounding box center [67, 85] width 124 height 17
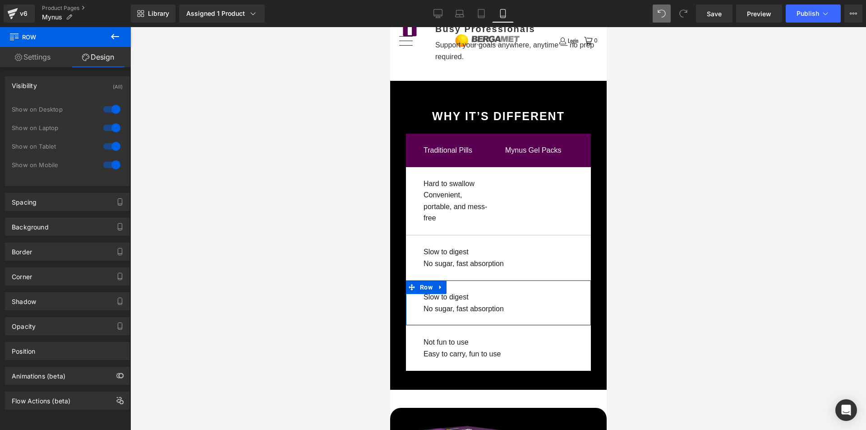
click at [108, 163] on div at bounding box center [112, 164] width 22 height 14
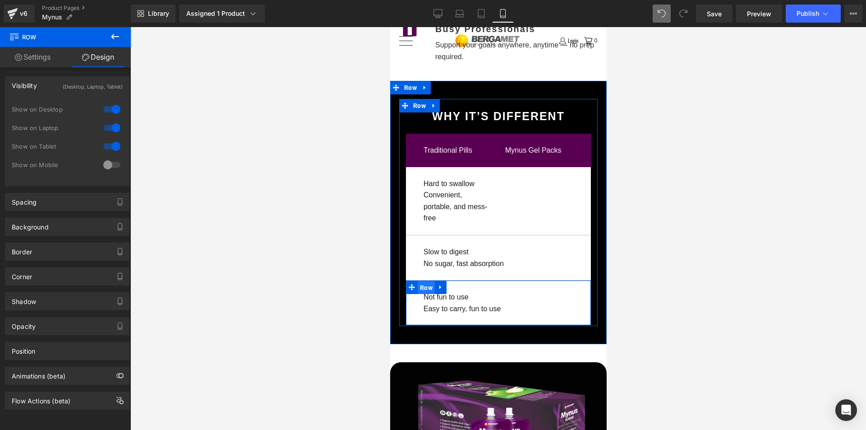
click at [418, 281] on span "Row" at bounding box center [425, 288] width 17 height 14
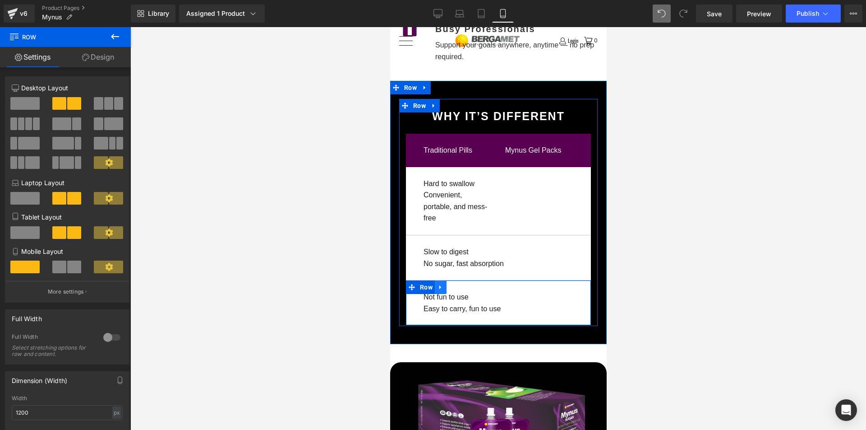
click at [441, 284] on icon at bounding box center [440, 287] width 6 height 7
click at [446, 280] on link at bounding box center [452, 287] width 12 height 14
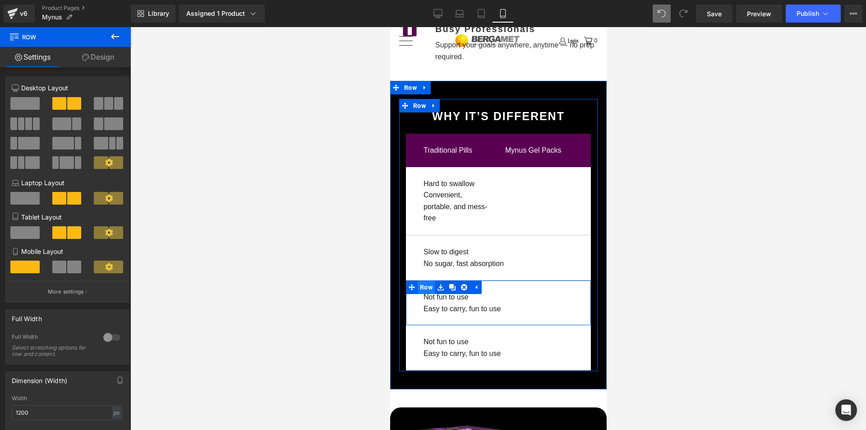
click at [423, 280] on span "Row" at bounding box center [425, 287] width 17 height 14
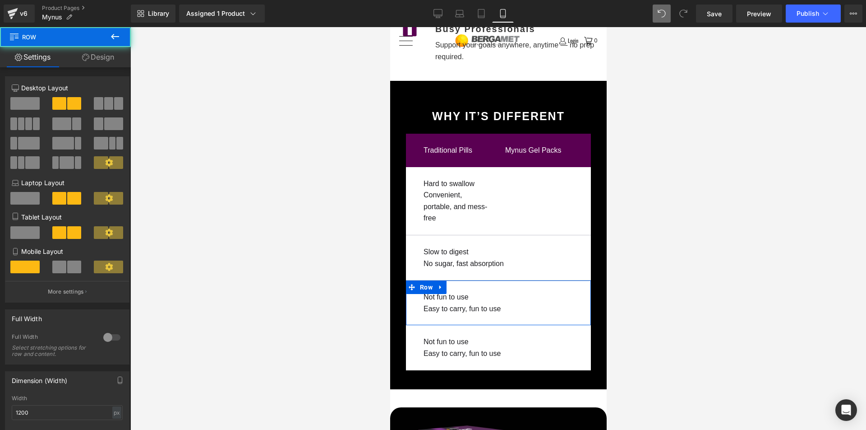
click at [102, 60] on link "Design" at bounding box center [97, 57] width 65 height 20
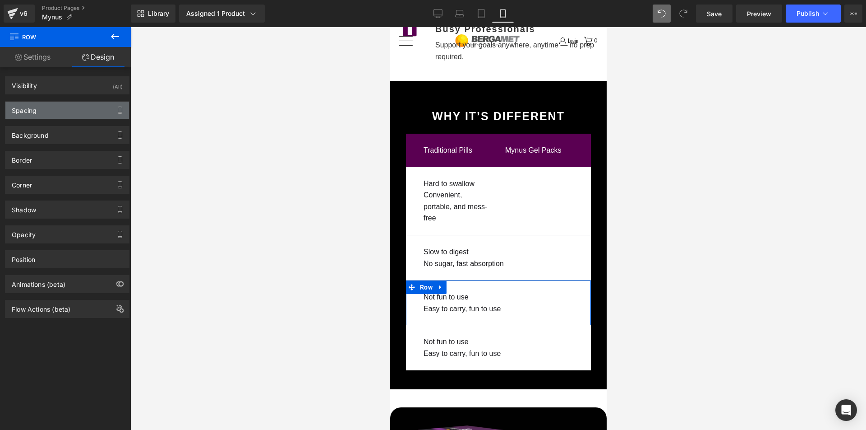
click at [89, 112] on div "Spacing" at bounding box center [67, 110] width 124 height 17
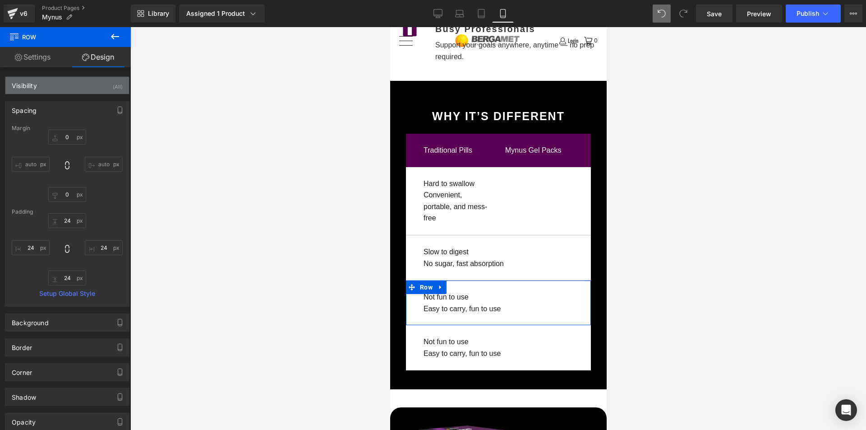
click at [85, 93] on div "Visibility (All)" at bounding box center [67, 85] width 124 height 17
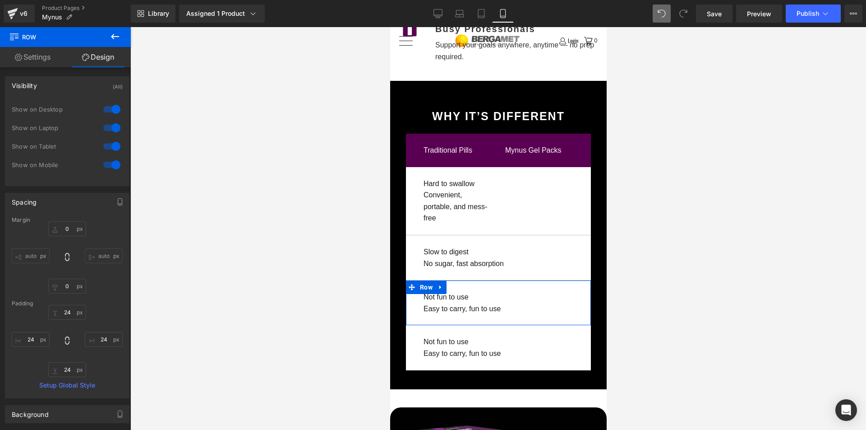
click at [105, 162] on div at bounding box center [112, 164] width 22 height 14
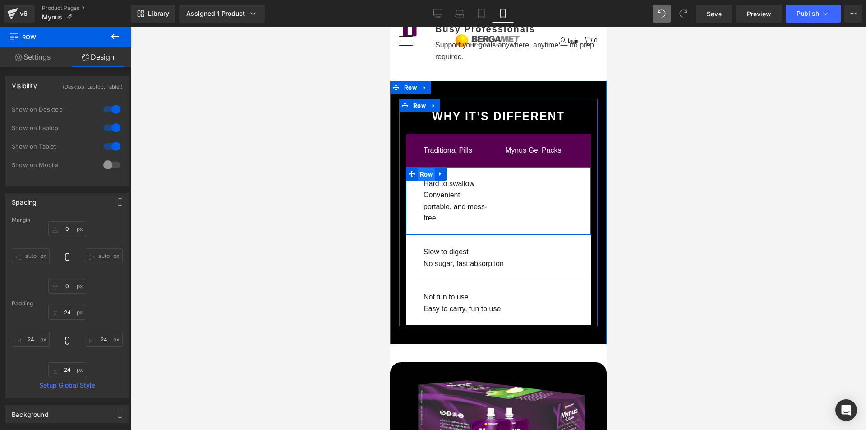
click at [426, 167] on span "Row" at bounding box center [425, 174] width 17 height 14
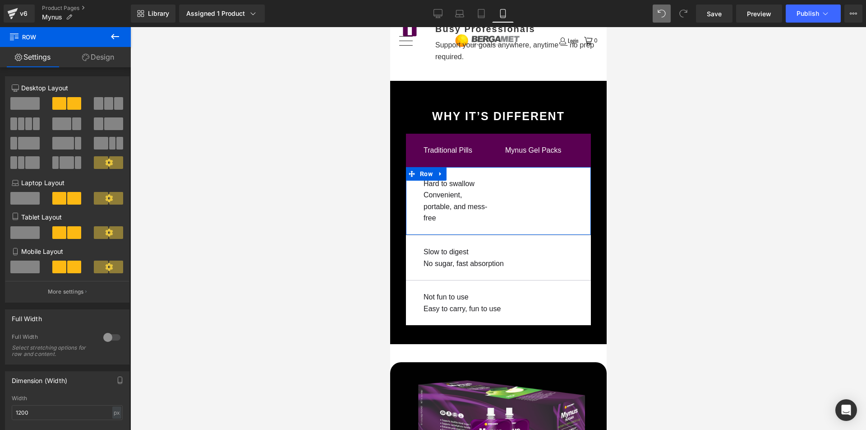
click at [109, 266] on icon at bounding box center [109, 267] width 8 height 8
click at [83, 289] on button "More settings" at bounding box center [67, 291] width 124 height 21
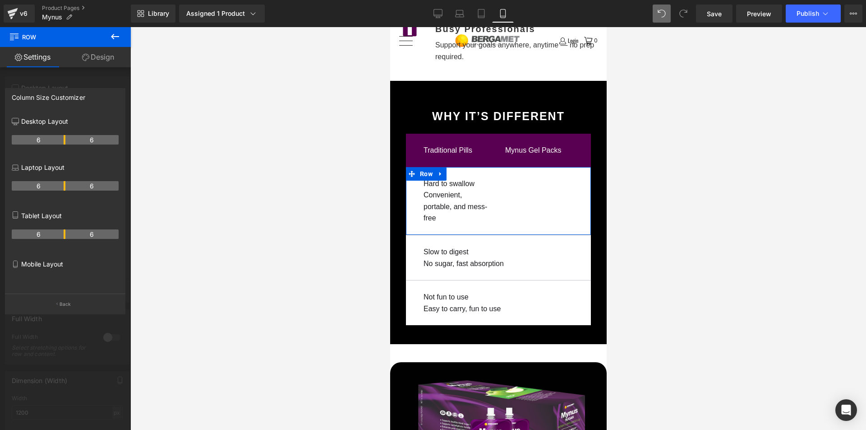
drag, startPoint x: 59, startPoint y: 270, endPoint x: 54, endPoint y: 268, distance: 5.7
click at [57, 269] on div "Mobile Layout" at bounding box center [65, 274] width 107 height 39
click at [54, 268] on p "Mobile Layout" at bounding box center [65, 263] width 107 height 9
click at [21, 263] on p "Mobile Layout" at bounding box center [65, 263] width 107 height 9
click at [28, 278] on div "Mobile Layout" at bounding box center [65, 274] width 107 height 39
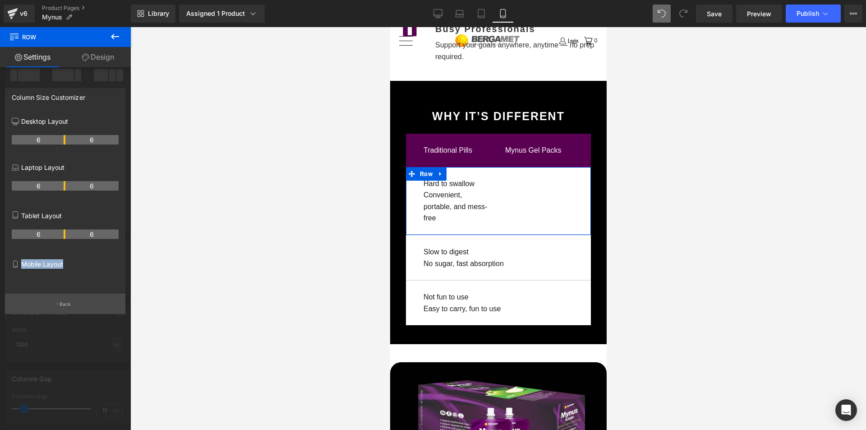
click at [54, 299] on button "Back" at bounding box center [65, 303] width 120 height 20
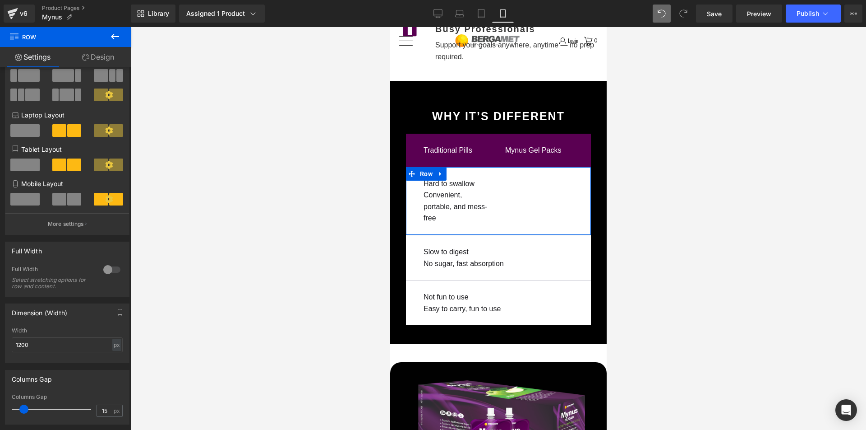
scroll to position [67, 0]
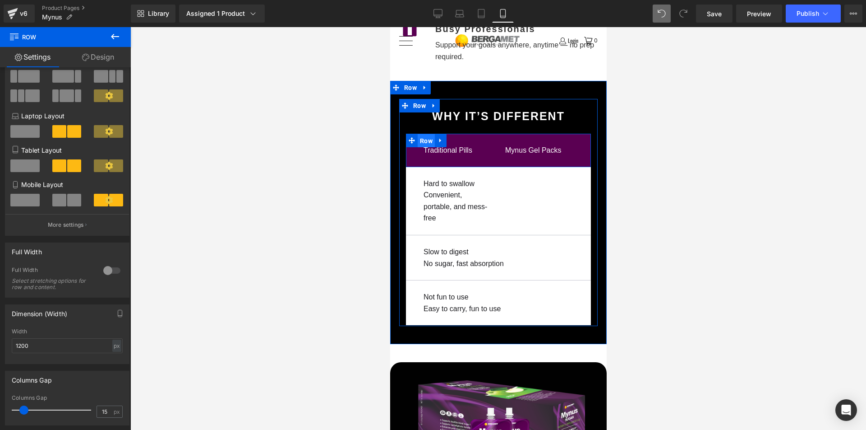
click at [426, 134] on span "Row" at bounding box center [425, 141] width 17 height 14
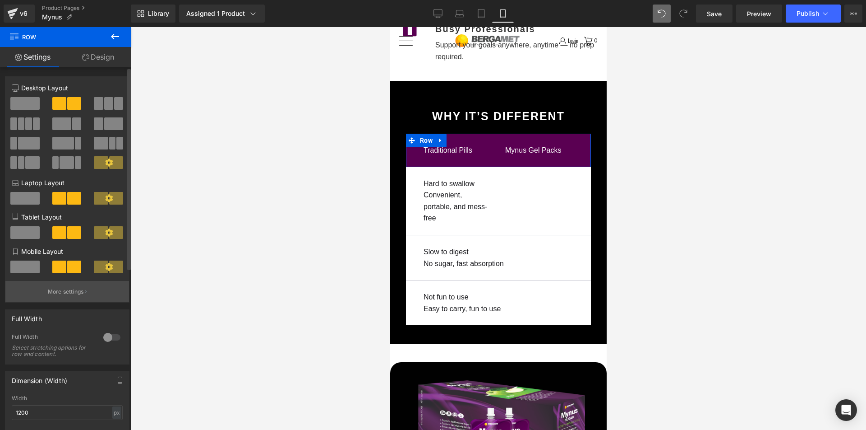
click at [64, 292] on p "More settings" at bounding box center [66, 291] width 36 height 8
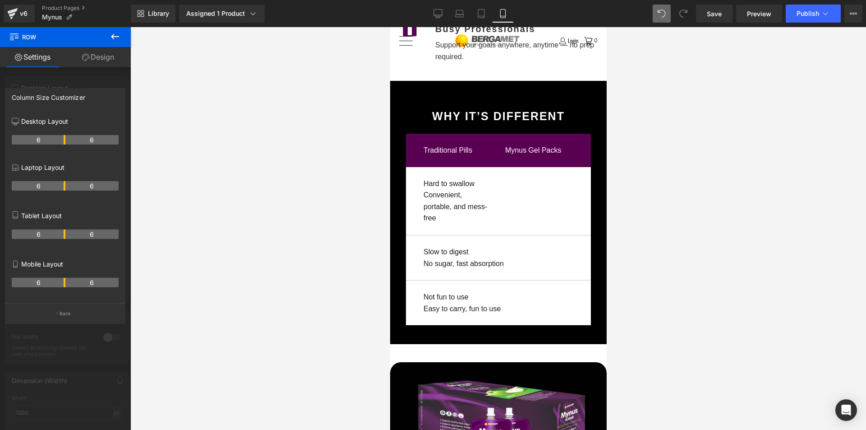
drag, startPoint x: 477, startPoint y: 164, endPoint x: 458, endPoint y: 151, distance: 23.0
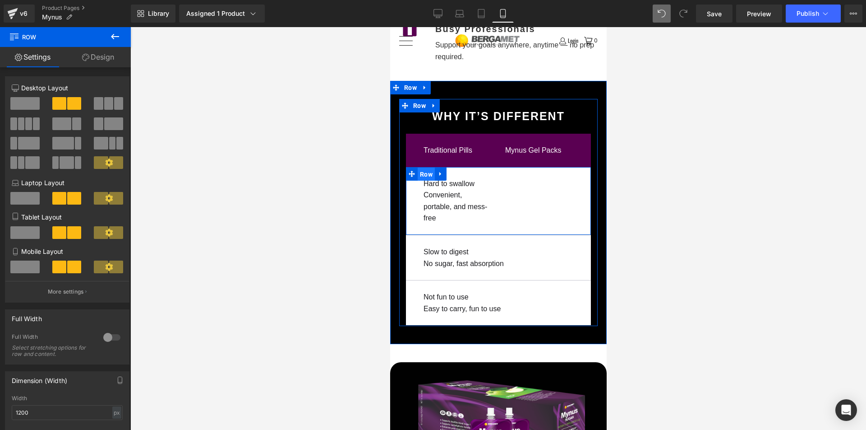
click at [418, 167] on span "Row" at bounding box center [425, 174] width 17 height 14
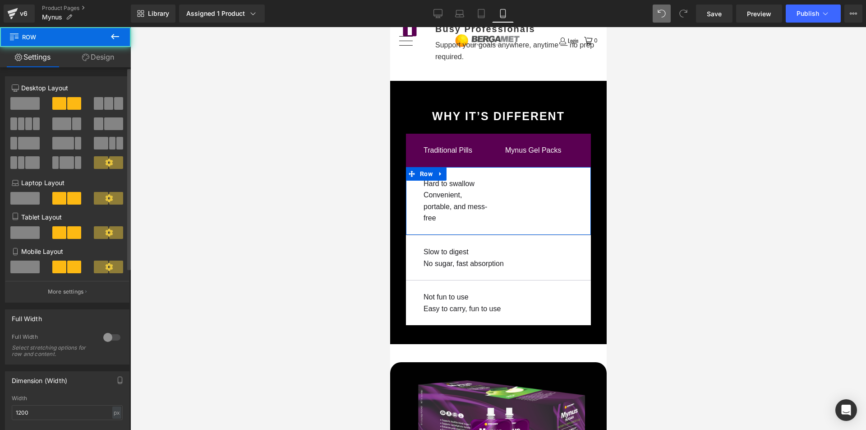
click at [111, 264] on span at bounding box center [116, 266] width 14 height 13
click at [56, 271] on span at bounding box center [59, 266] width 14 height 13
click at [105, 266] on icon at bounding box center [109, 267] width 8 height 8
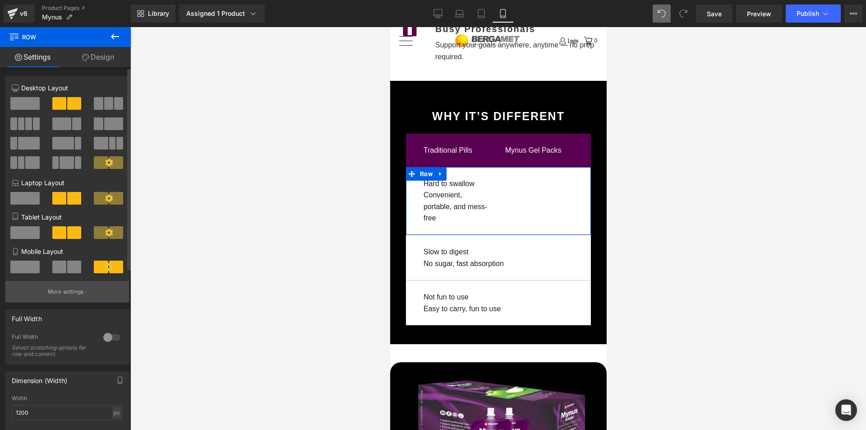
click at [87, 283] on button "More settings" at bounding box center [67, 291] width 124 height 21
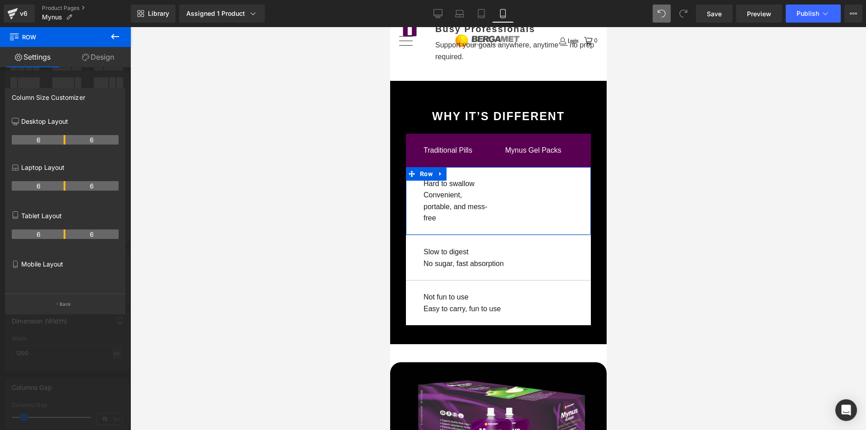
scroll to position [84, 0]
click at [46, 274] on div at bounding box center [65, 281] width 107 height 16
drag, startPoint x: 40, startPoint y: 278, endPoint x: 72, endPoint y: 283, distance: 32.4
click at [53, 280] on div at bounding box center [65, 281] width 107 height 16
drag, startPoint x: 71, startPoint y: 283, endPoint x: 60, endPoint y: 282, distance: 10.8
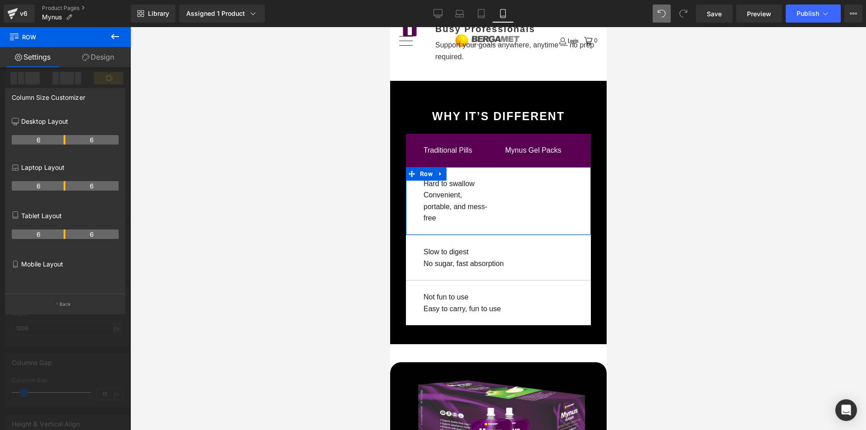
click at [61, 283] on div at bounding box center [65, 281] width 107 height 16
click at [60, 282] on div at bounding box center [65, 281] width 107 height 16
drag, startPoint x: 62, startPoint y: 281, endPoint x: 56, endPoint y: 300, distance: 19.4
click at [59, 287] on div at bounding box center [65, 281] width 107 height 16
click at [59, 301] on button "Back" at bounding box center [65, 303] width 120 height 20
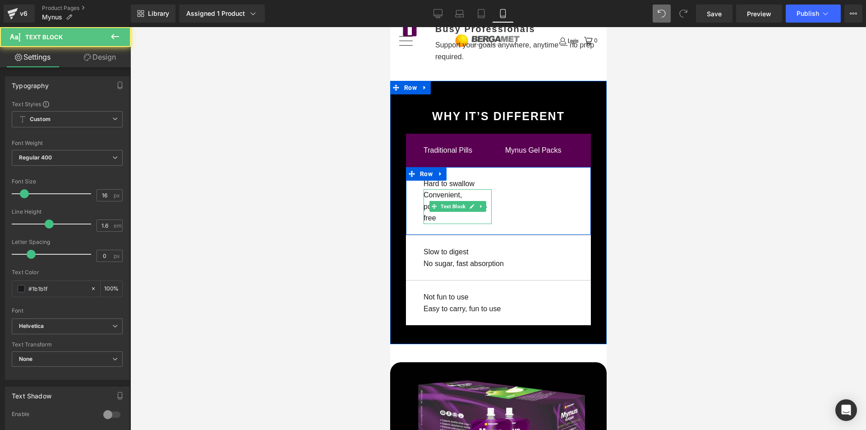
click at [437, 189] on div "Convenient, portable, and mess-free" at bounding box center [457, 206] width 68 height 35
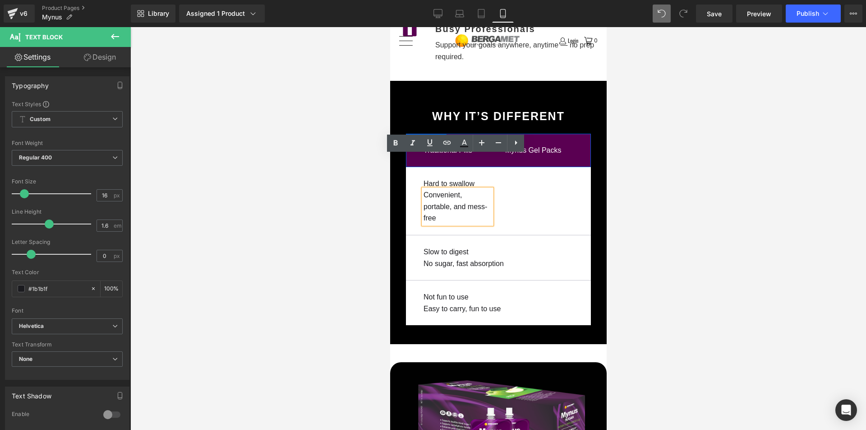
click at [439, 139] on icon at bounding box center [440, 141] width 2 height 4
click at [449, 137] on icon at bounding box center [452, 140] width 6 height 6
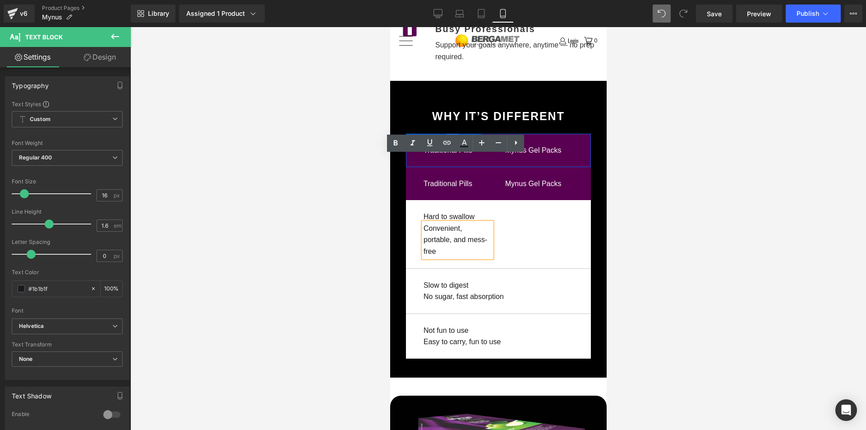
click at [449, 137] on icon at bounding box center [452, 140] width 6 height 6
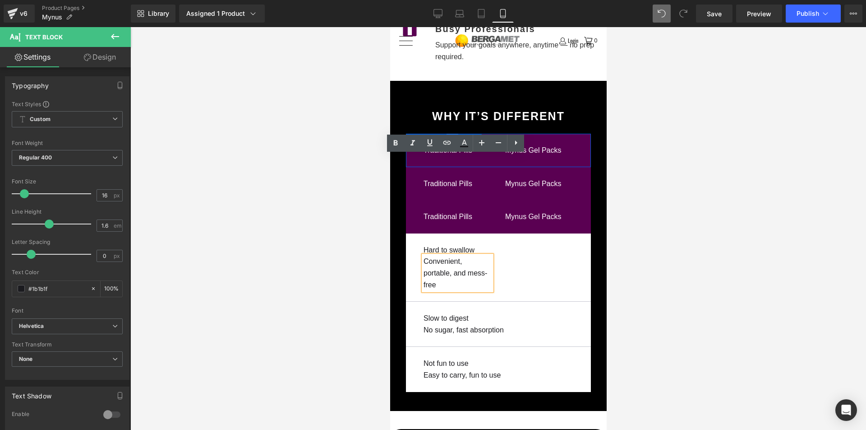
click at [449, 137] on icon at bounding box center [452, 140] width 6 height 6
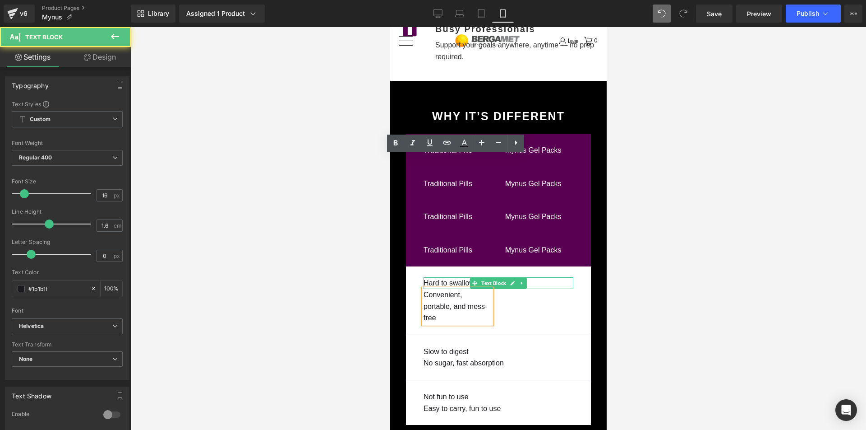
click at [456, 277] on div "Hard to swallow" at bounding box center [498, 283] width 150 height 12
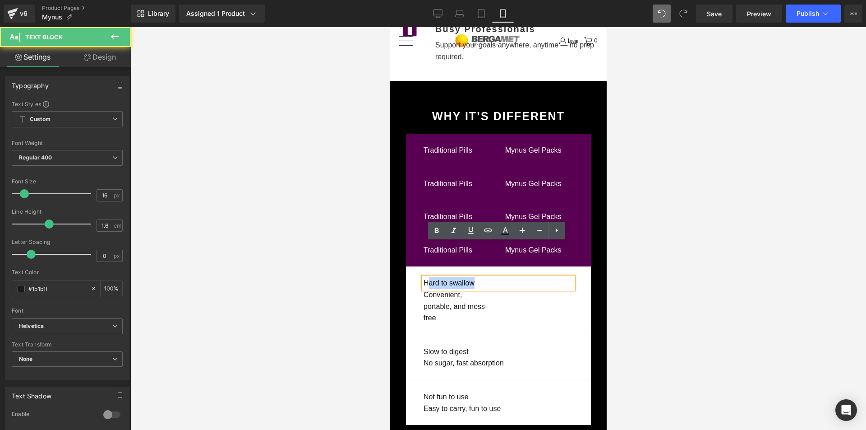
drag, startPoint x: 477, startPoint y: 246, endPoint x: 426, endPoint y: 245, distance: 51.0
click at [426, 277] on div "Hard to swallow" at bounding box center [498, 283] width 150 height 12
drag, startPoint x: 451, startPoint y: 247, endPoint x: 458, endPoint y: 245, distance: 7.4
click at [453, 277] on div "Hard to swallow" at bounding box center [498, 283] width 150 height 12
click at [460, 178] on span "Text Block" at bounding box center [453, 183] width 28 height 11
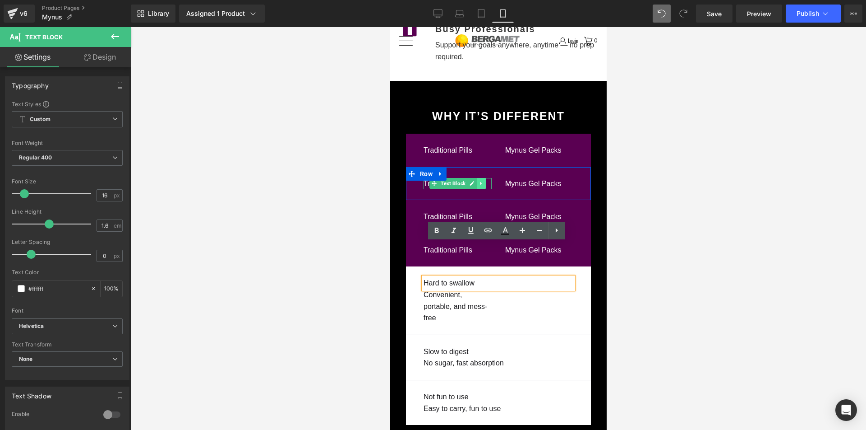
click at [478, 181] on icon at bounding box center [480, 183] width 5 height 5
click at [484, 178] on link at bounding box center [485, 183] width 9 height 11
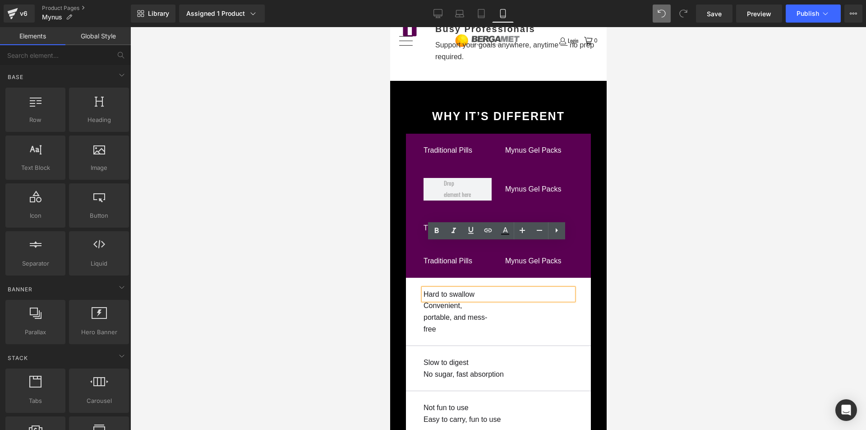
drag, startPoint x: 466, startPoint y: 274, endPoint x: 459, endPoint y: 273, distance: 6.9
click at [466, 300] on div "Convenient, portable, and mess-free" at bounding box center [457, 317] width 68 height 35
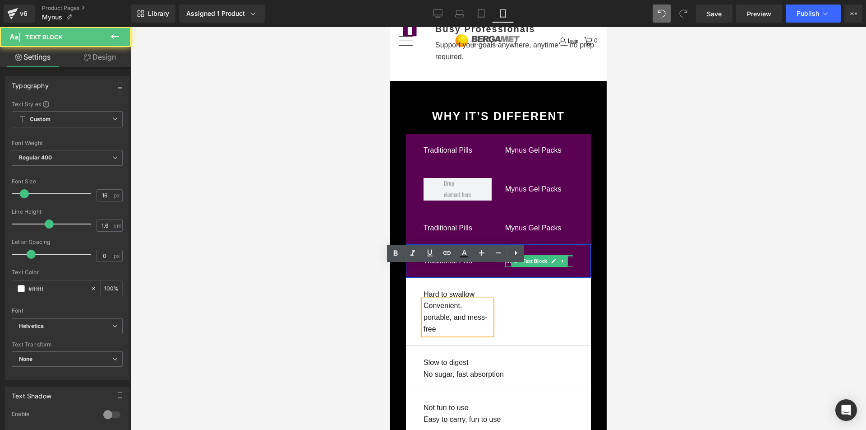
drag, startPoint x: 558, startPoint y: 221, endPoint x: 496, endPoint y: 263, distance: 74.6
click at [558, 255] on div at bounding box center [539, 256] width 68 height 2
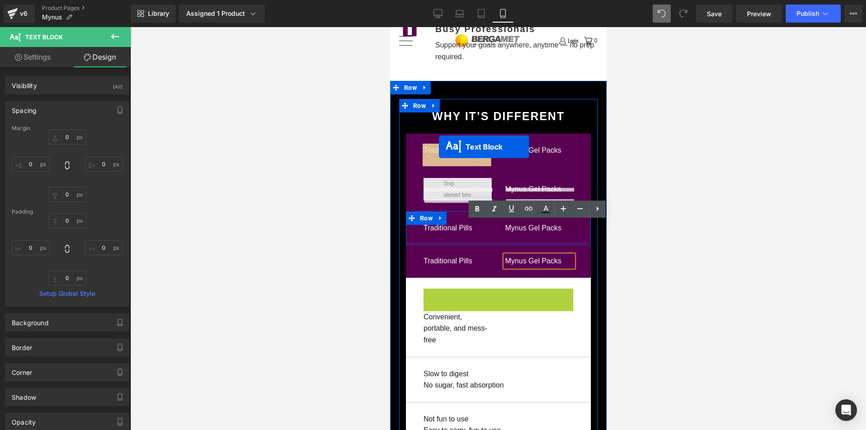
drag, startPoint x: 473, startPoint y: 261, endPoint x: 439, endPoint y: 147, distance: 119.6
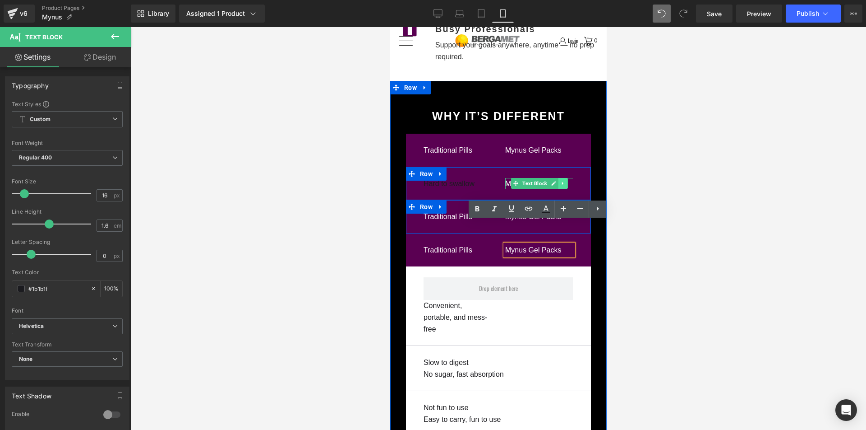
click at [562, 181] on icon at bounding box center [562, 183] width 5 height 5
click at [566, 181] on icon at bounding box center [567, 183] width 5 height 5
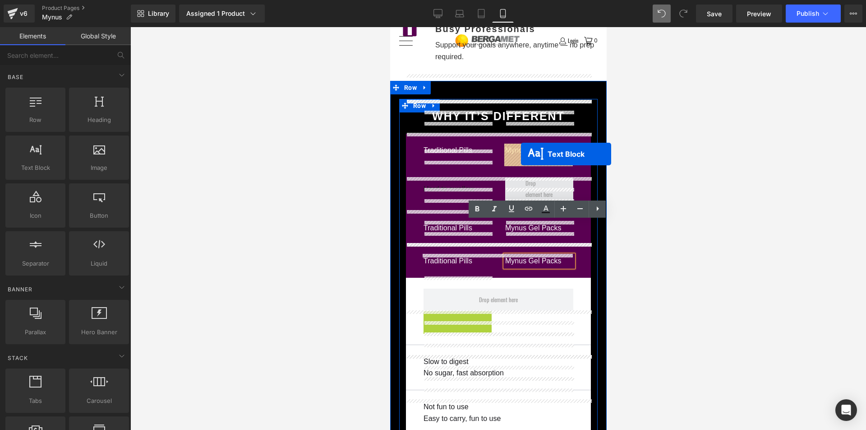
drag, startPoint x: 432, startPoint y: 296, endPoint x: 521, endPoint y: 154, distance: 167.4
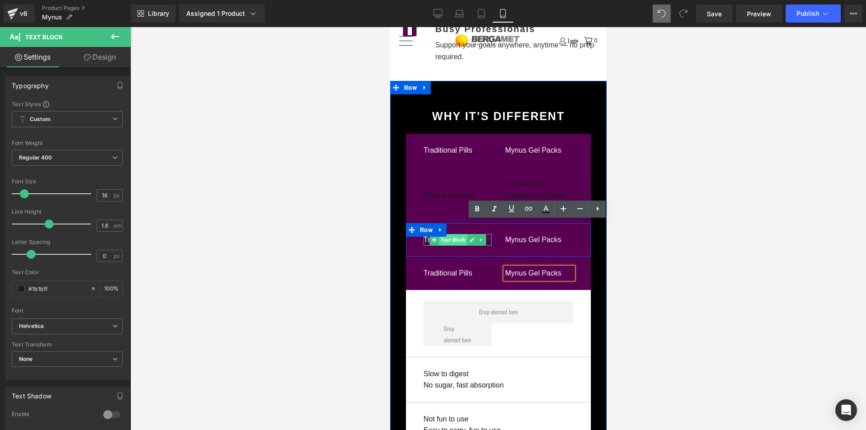
click at [439, 234] on span "Text Block" at bounding box center [453, 239] width 28 height 11
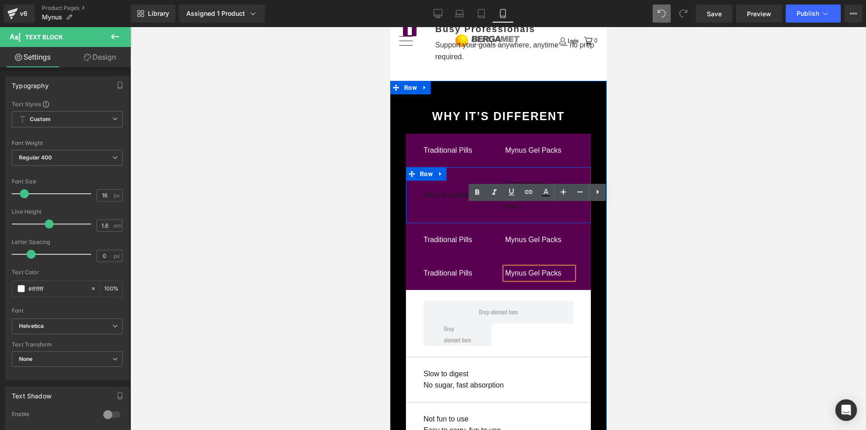
scroll to position [2804, 0]
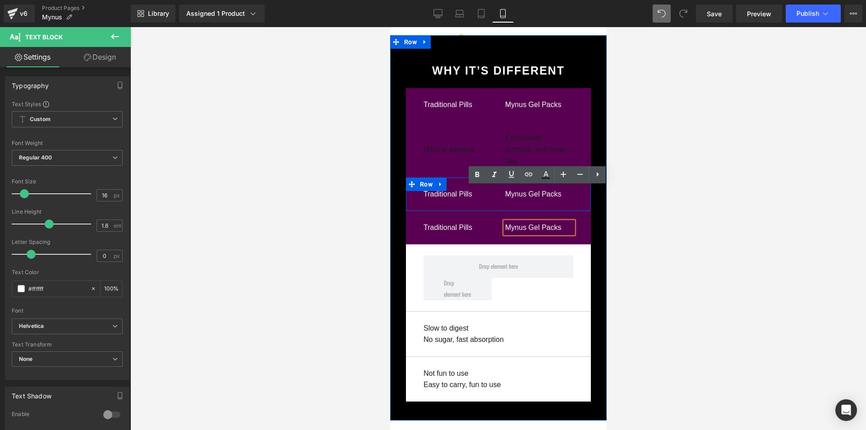
drag, startPoint x: 439, startPoint y: 153, endPoint x: 447, endPoint y: 154, distance: 8.6
click at [440, 181] on icon at bounding box center [440, 184] width 6 height 7
click at [452, 132] on div "Hard to swallow Text Block" at bounding box center [458, 149] width 82 height 35
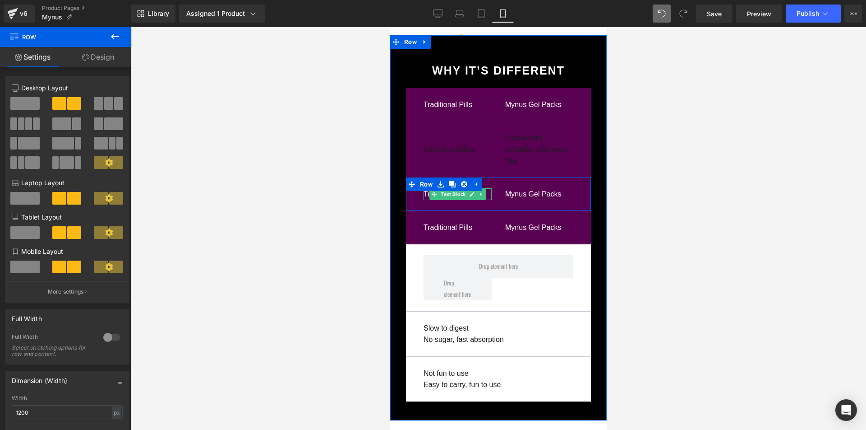
click at [478, 191] on icon at bounding box center [480, 193] width 5 height 5
drag, startPoint x: 481, startPoint y: 161, endPoint x: 496, endPoint y: 162, distance: 15.8
click at [482, 189] on link at bounding box center [485, 194] width 9 height 11
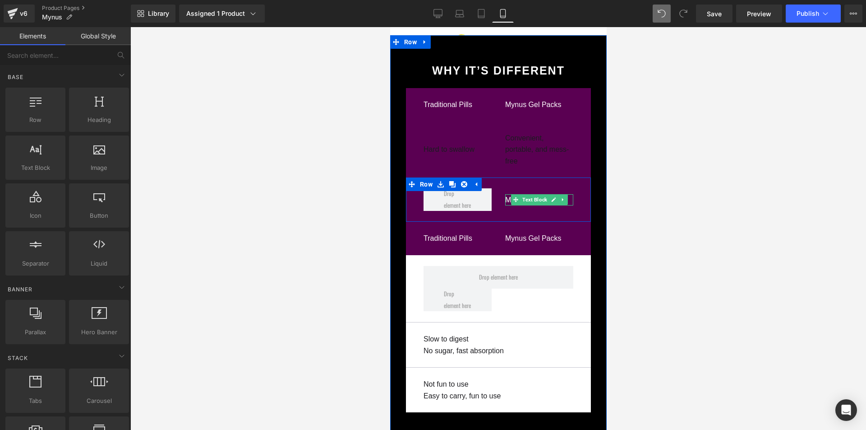
click at [560, 197] on icon at bounding box center [562, 199] width 5 height 5
click at [565, 197] on icon at bounding box center [567, 199] width 5 height 5
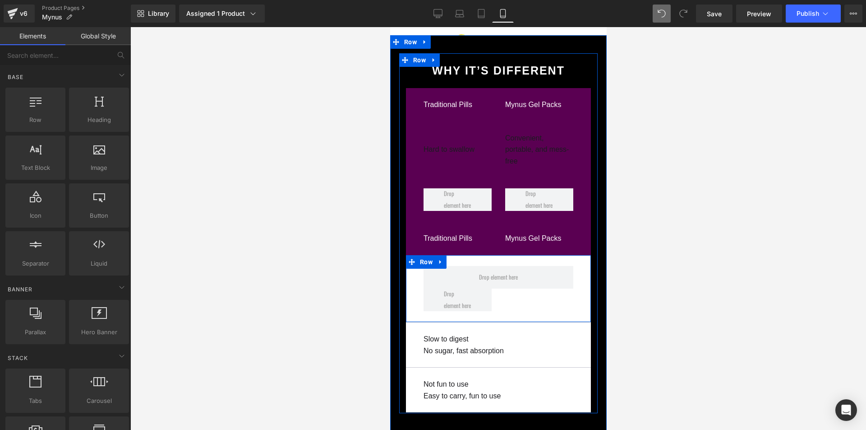
click at [439, 259] on icon at bounding box center [440, 262] width 6 height 7
click at [461, 259] on icon at bounding box center [464, 262] width 6 height 7
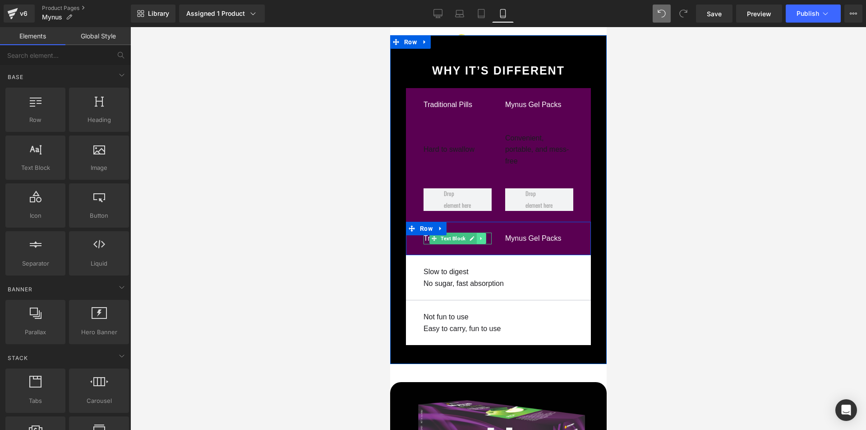
click at [480, 236] on icon at bounding box center [480, 238] width 5 height 5
click at [485, 236] on icon at bounding box center [485, 238] width 5 height 5
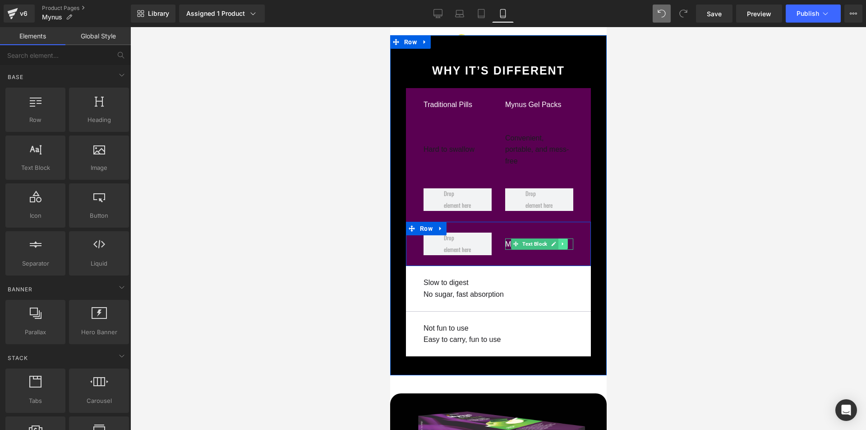
click at [563, 241] on icon at bounding box center [562, 243] width 5 height 5
click at [563, 238] on link at bounding box center [567, 243] width 9 height 11
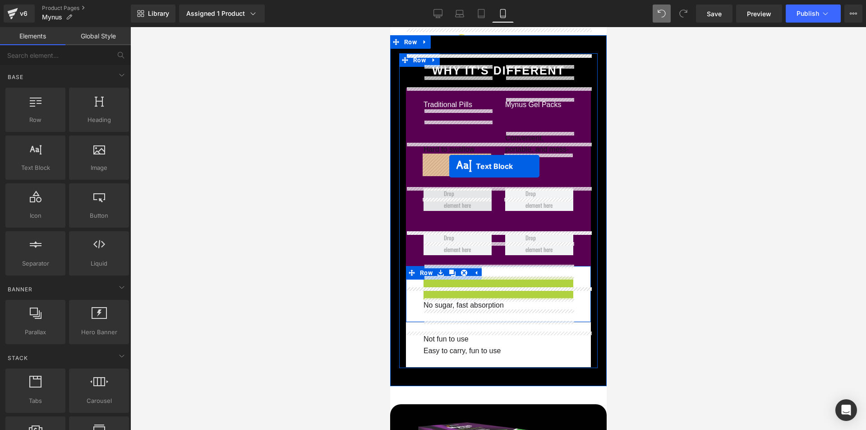
drag, startPoint x: 473, startPoint y: 249, endPoint x: 449, endPoint y: 166, distance: 86.5
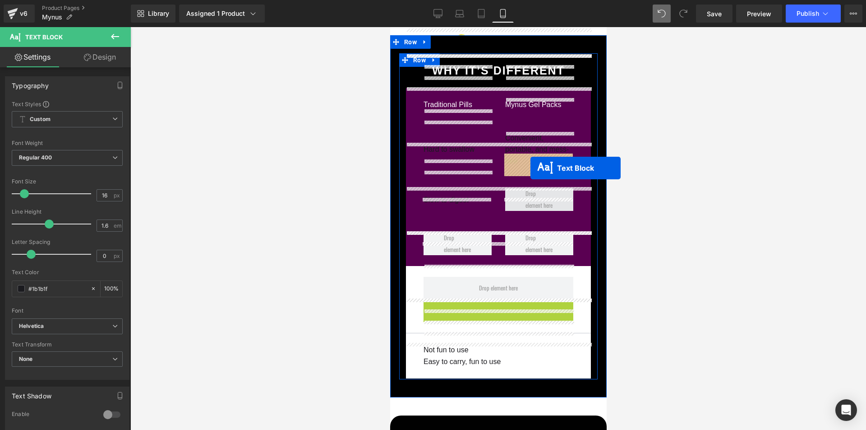
drag, startPoint x: 473, startPoint y: 270, endPoint x: 530, endPoint y: 168, distance: 116.5
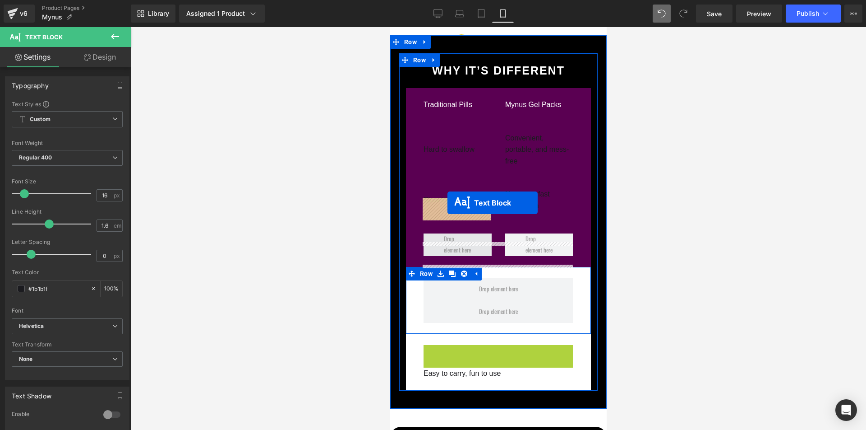
drag, startPoint x: 471, startPoint y: 316, endPoint x: 447, endPoint y: 203, distance: 115.8
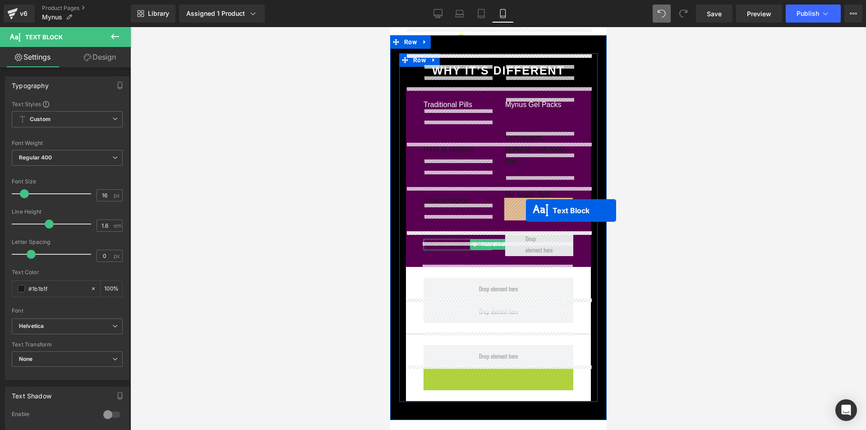
drag, startPoint x: 472, startPoint y: 338, endPoint x: 526, endPoint y: 210, distance: 138.8
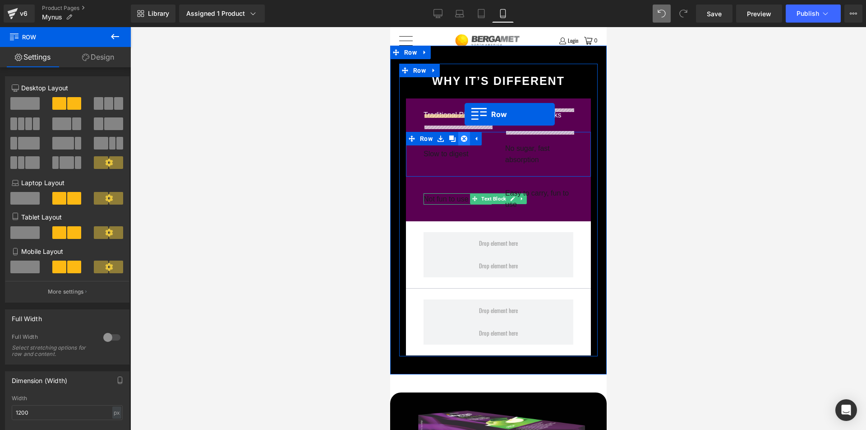
scroll to position [2816, 0]
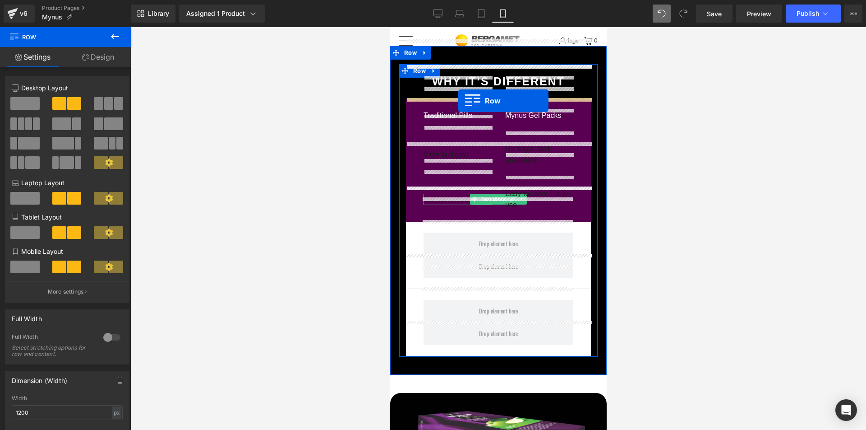
drag, startPoint x: 397, startPoint y: 56, endPoint x: 458, endPoint y: 101, distance: 75.3
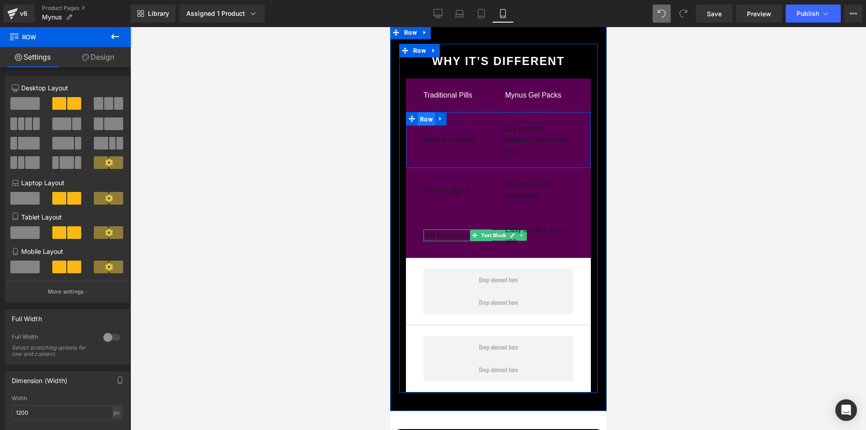
click at [422, 112] on span "Row" at bounding box center [425, 119] width 17 height 14
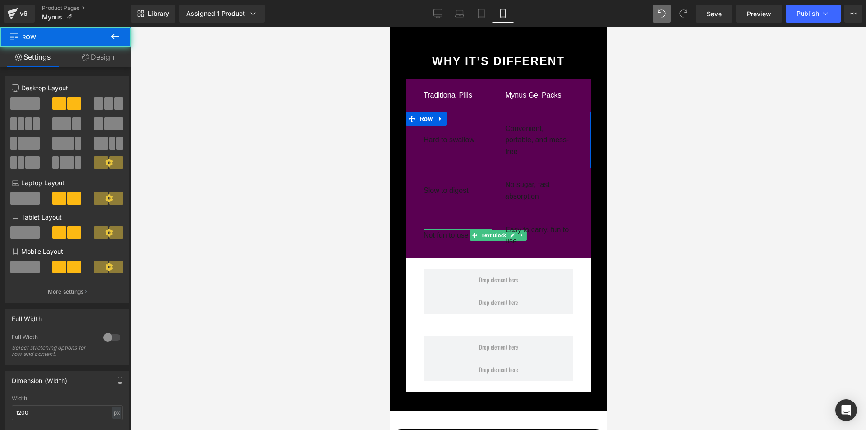
click at [108, 63] on link "Design" at bounding box center [97, 57] width 65 height 20
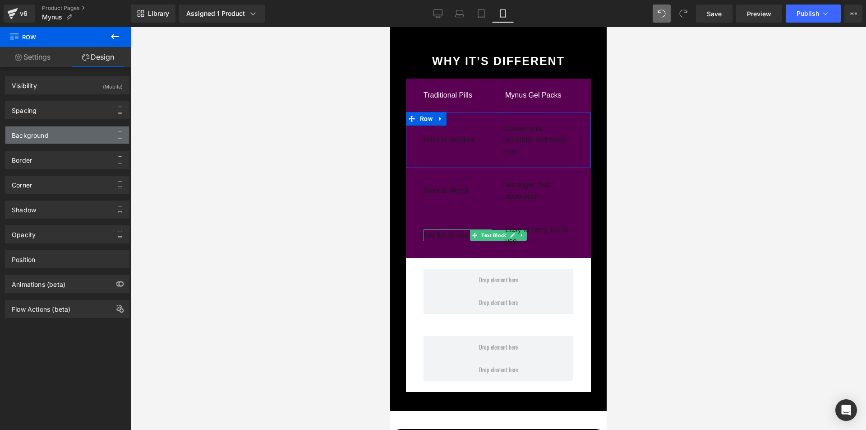
click at [65, 133] on div "Background" at bounding box center [67, 134] width 124 height 17
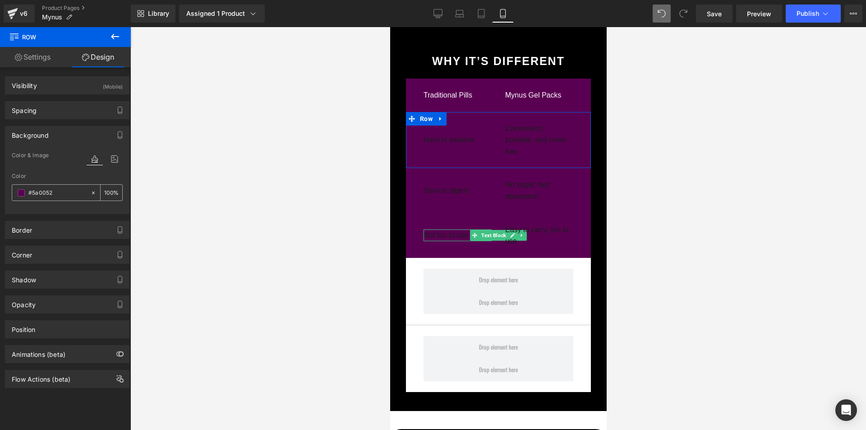
click at [90, 191] on icon at bounding box center [93, 193] width 6 height 6
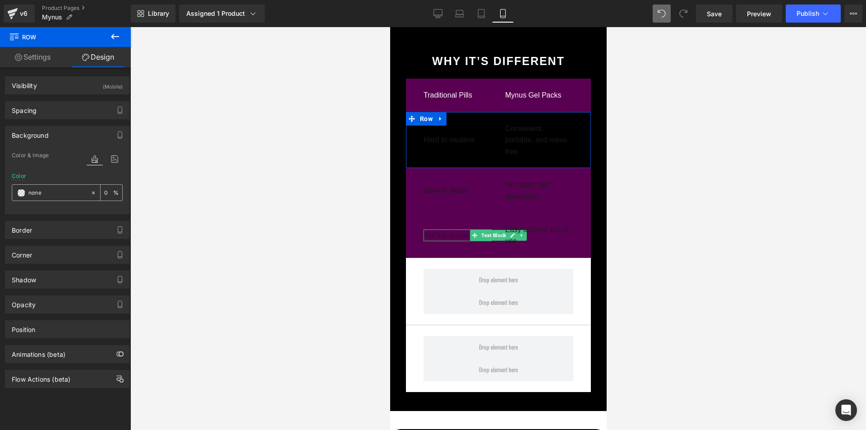
click at [22, 193] on span at bounding box center [21, 192] width 7 height 7
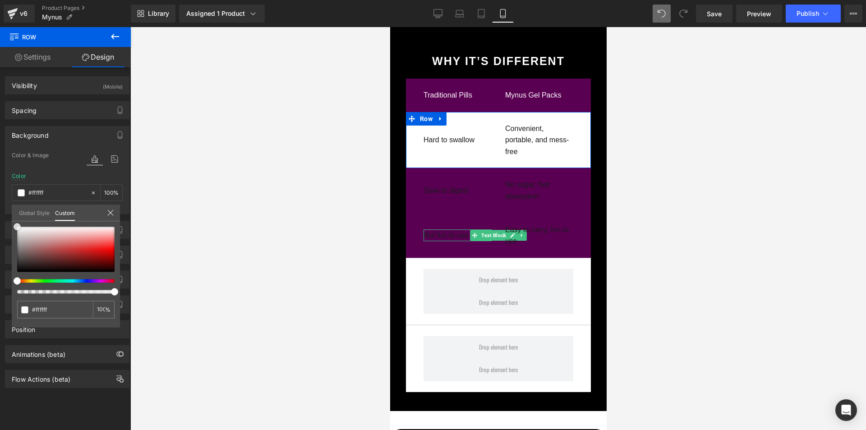
drag, startPoint x: 20, startPoint y: 269, endPoint x: 13, endPoint y: 208, distance: 60.5
click at [13, 208] on div "Global Style Custom Setup Global Style none 0 %" at bounding box center [66, 218] width 108 height 28
drag, startPoint x: 450, startPoint y: 227, endPoint x: 445, endPoint y: 229, distance: 5.7
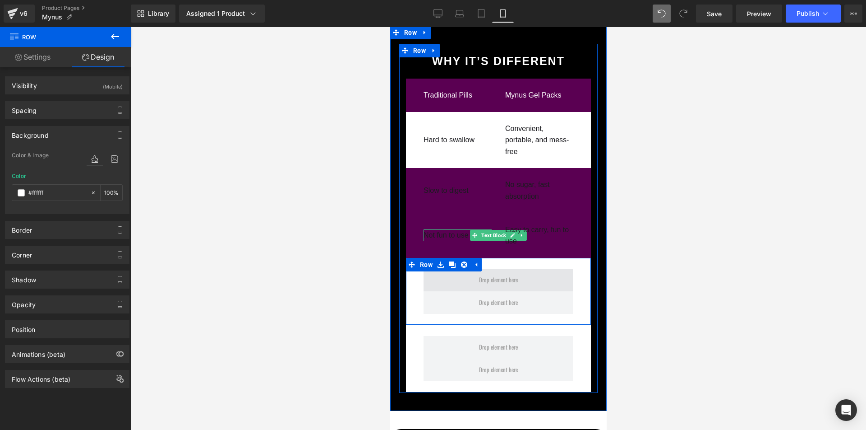
click at [425, 269] on span at bounding box center [498, 280] width 150 height 23
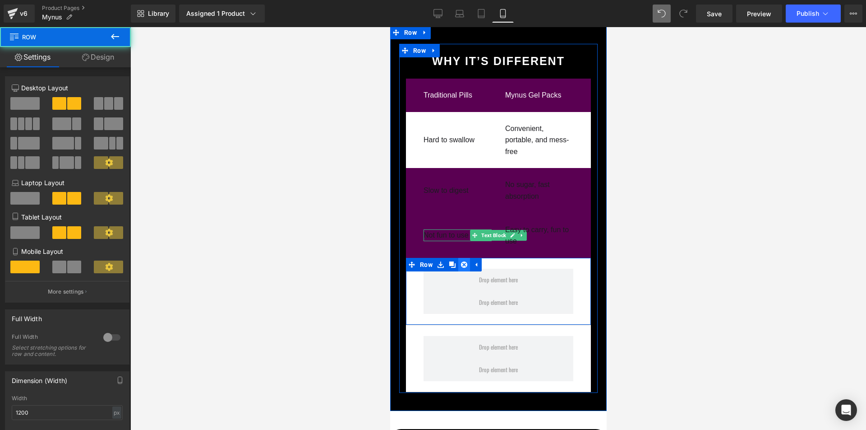
click at [464, 261] on icon at bounding box center [464, 264] width 6 height 7
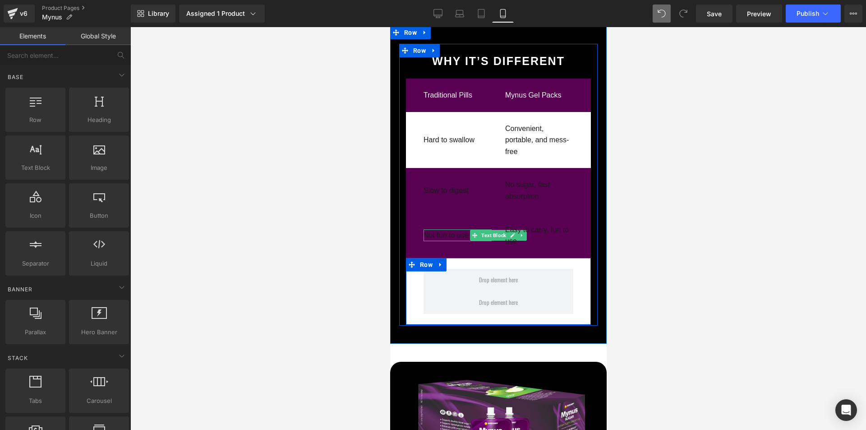
click at [443, 258] on link at bounding box center [441, 265] width 12 height 14
click at [463, 261] on icon at bounding box center [464, 264] width 6 height 6
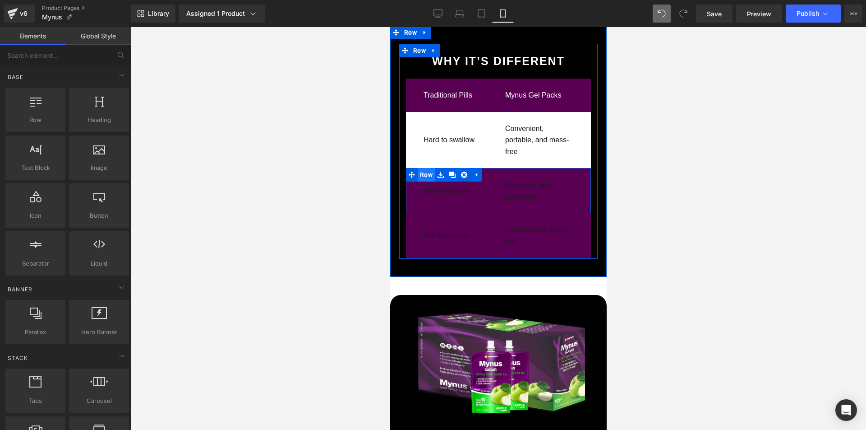
click at [424, 168] on span "Row" at bounding box center [425, 175] width 17 height 14
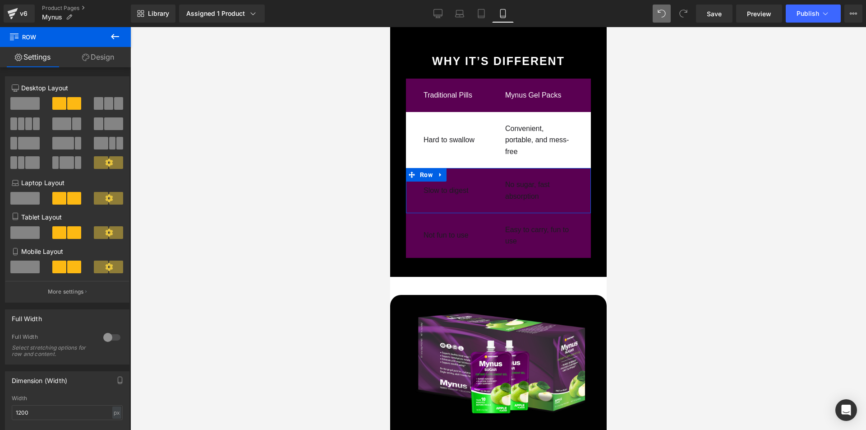
click at [102, 59] on link "Design" at bounding box center [97, 57] width 65 height 20
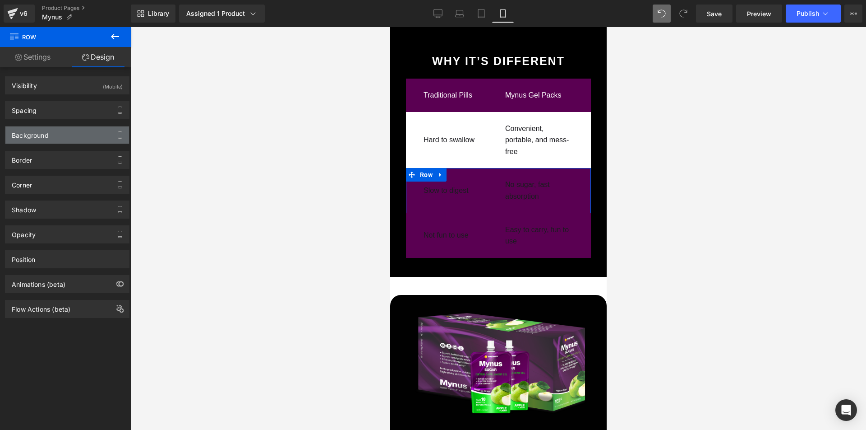
click at [51, 137] on div "Background" at bounding box center [67, 134] width 124 height 17
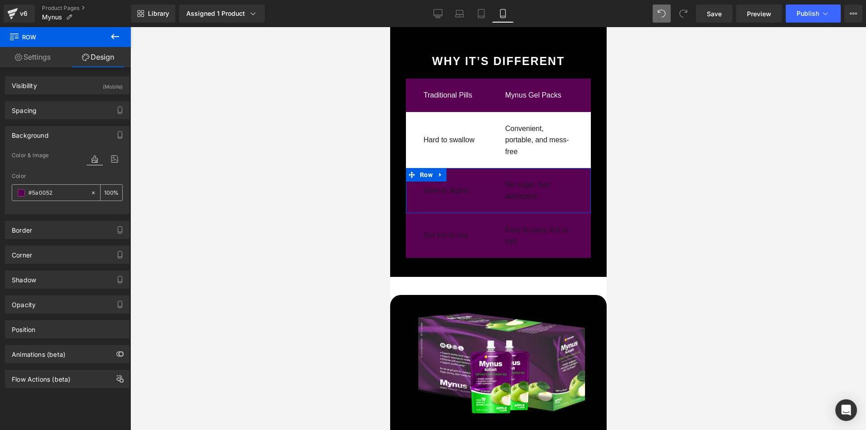
drag, startPoint x: 91, startPoint y: 193, endPoint x: 43, endPoint y: 196, distance: 47.5
click at [90, 193] on icon at bounding box center [93, 193] width 6 height 6
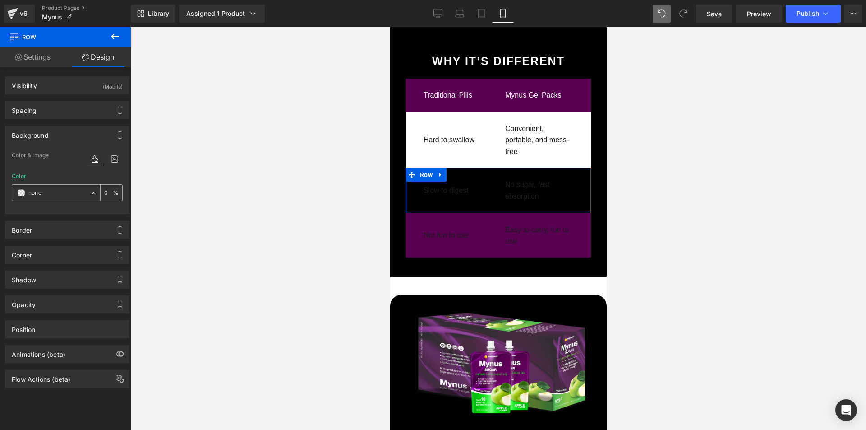
click at [19, 195] on span at bounding box center [21, 192] width 7 height 7
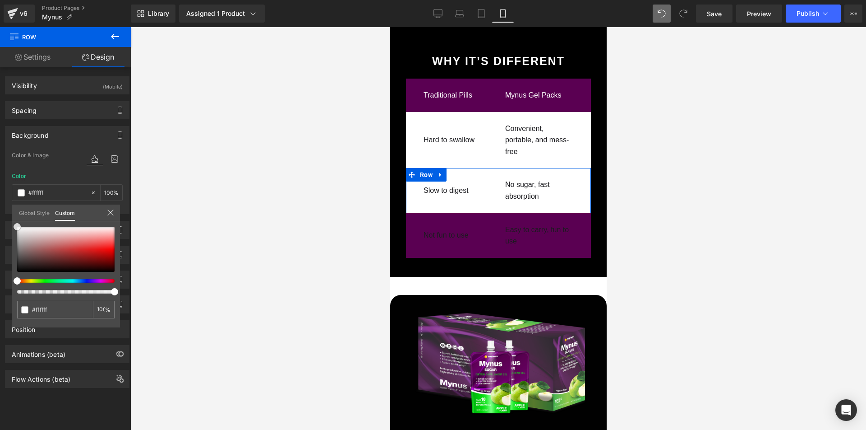
drag, startPoint x: 20, startPoint y: 268, endPoint x: 6, endPoint y: 213, distance: 56.3
click at [6, 213] on div "Background Color & Image color Color #5a0052 100 % Image Replace Image Upload i…" at bounding box center [67, 166] width 135 height 95
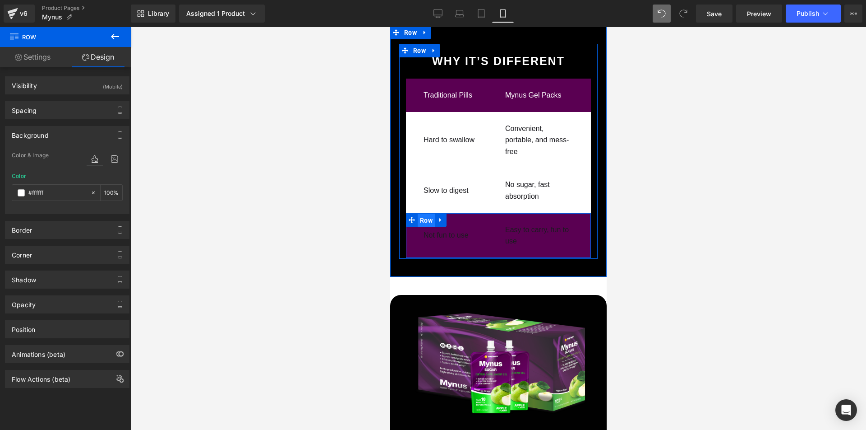
click at [423, 213] on span "Row" at bounding box center [425, 220] width 17 height 14
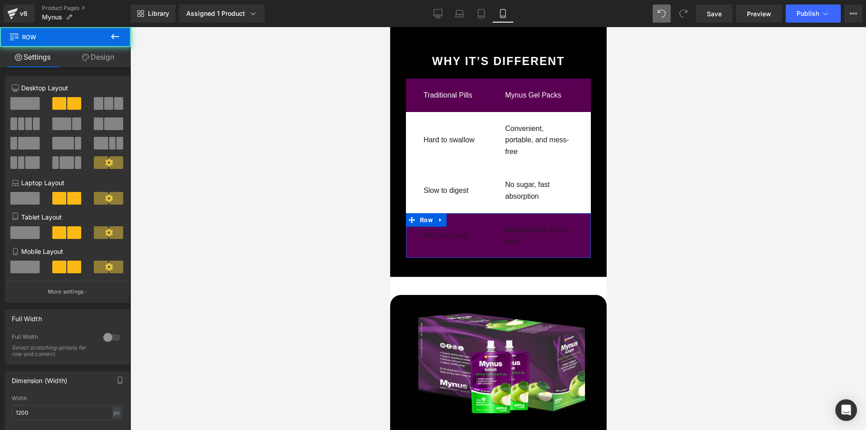
click at [107, 56] on link "Design" at bounding box center [97, 57] width 65 height 20
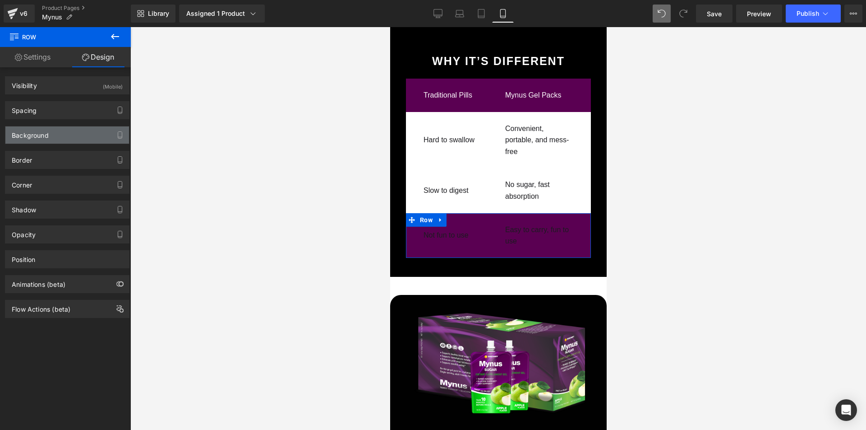
click at [43, 134] on div "Background" at bounding box center [30, 132] width 37 height 13
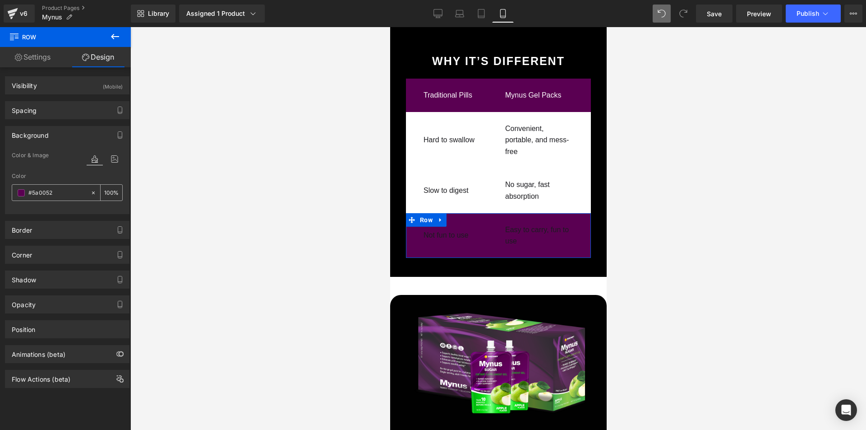
click at [90, 192] on icon at bounding box center [93, 193] width 6 height 6
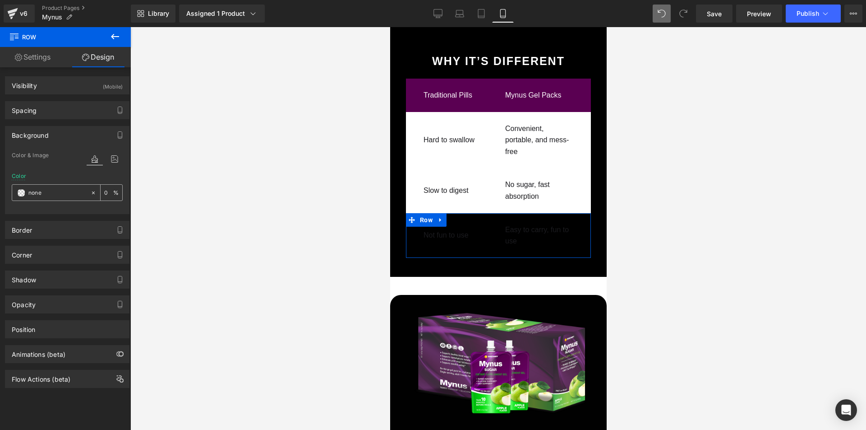
click at [24, 195] on span at bounding box center [21, 192] width 7 height 7
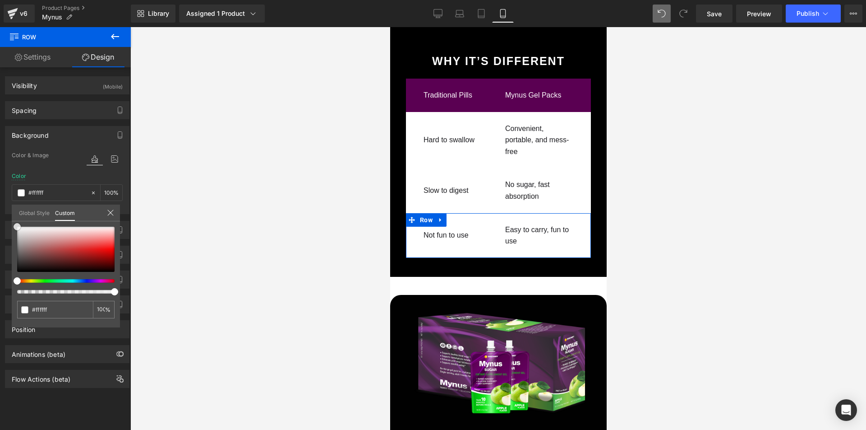
drag, startPoint x: 16, startPoint y: 270, endPoint x: 4, endPoint y: 200, distance: 70.6
click at [0, 201] on div "Background Color & Image color Color #5a0052 100 % Image Replace Image Upload i…" at bounding box center [67, 166] width 135 height 95
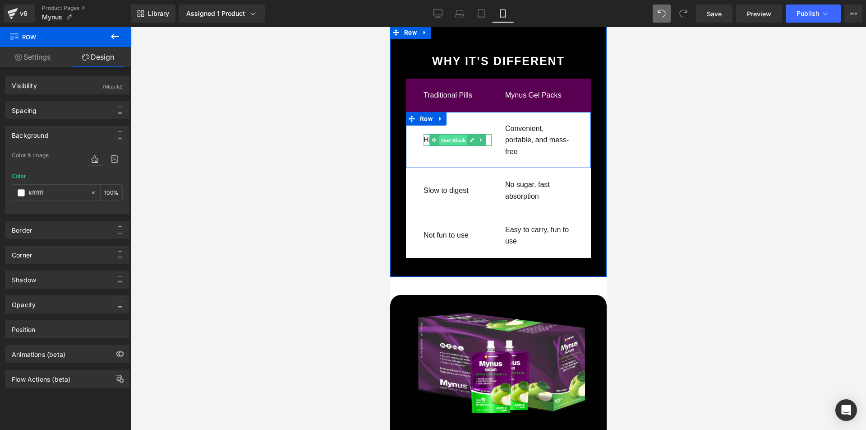
click at [450, 135] on span "Text Block" at bounding box center [453, 140] width 28 height 11
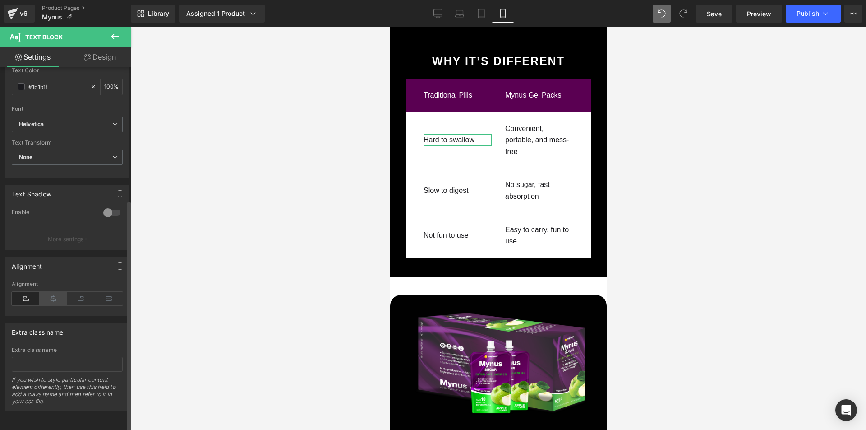
scroll to position [208, 0]
click at [55, 292] on icon at bounding box center [54, 299] width 28 height 14
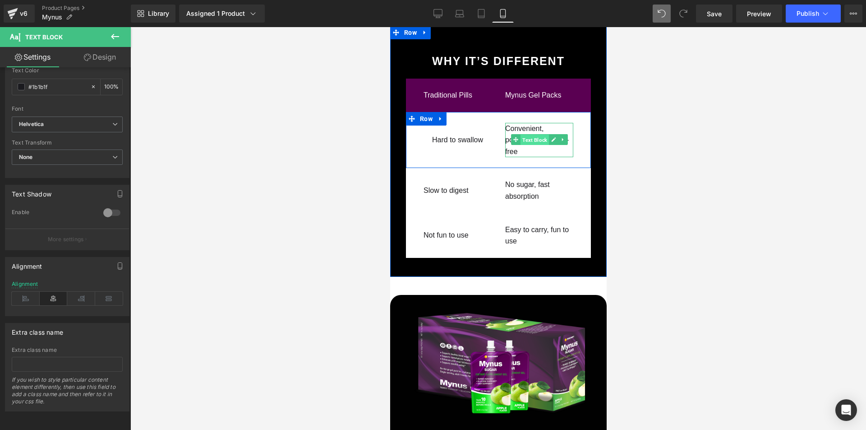
click at [529, 134] on span "Text Block" at bounding box center [534, 139] width 28 height 11
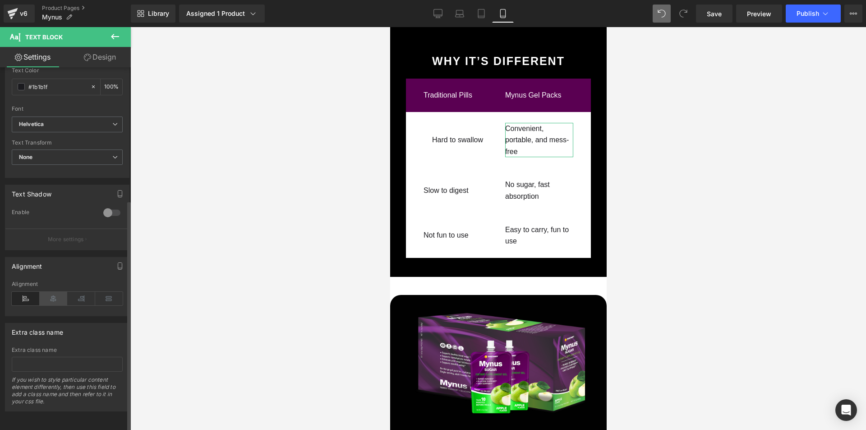
click at [52, 294] on icon at bounding box center [54, 299] width 28 height 14
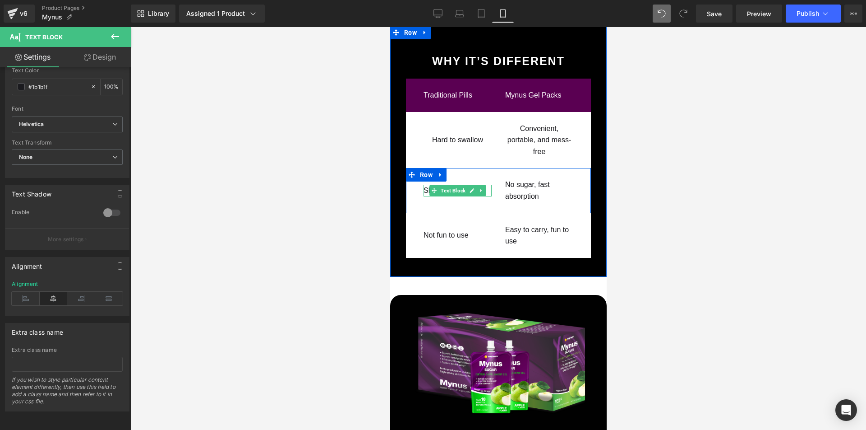
drag, startPoint x: 449, startPoint y: 156, endPoint x: 417, endPoint y: 182, distance: 41.4
click at [449, 185] on span "Text Block" at bounding box center [453, 190] width 28 height 11
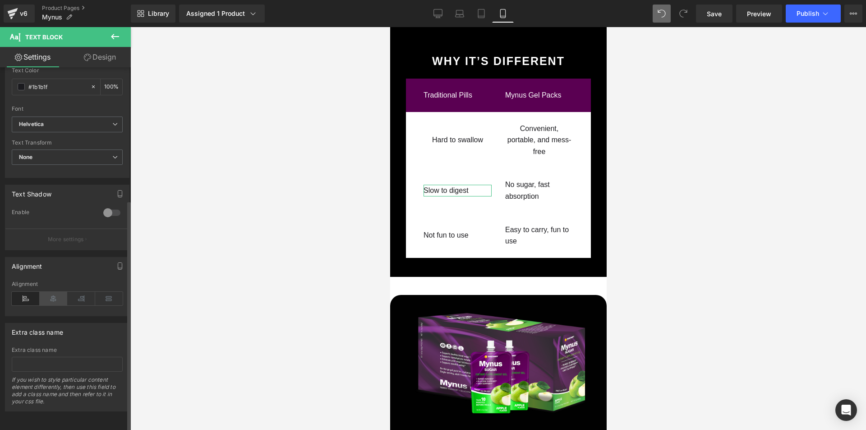
click at [55, 295] on icon at bounding box center [54, 299] width 28 height 14
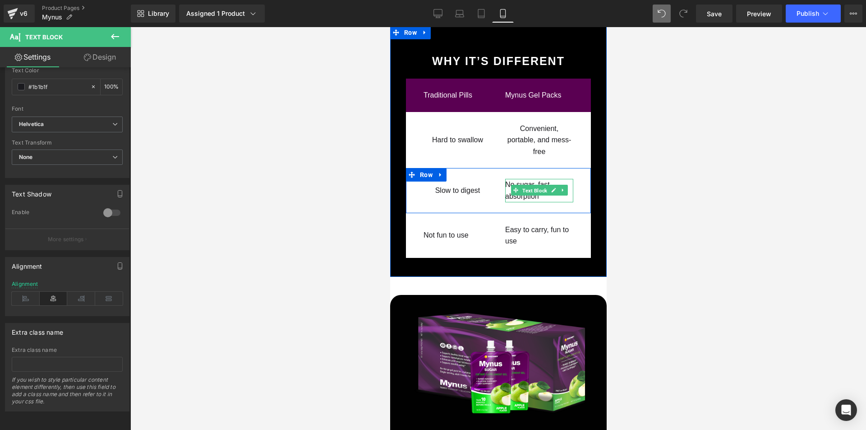
drag, startPoint x: 530, startPoint y: 157, endPoint x: 516, endPoint y: 167, distance: 16.5
click at [530, 185] on span "Text Block" at bounding box center [534, 190] width 28 height 11
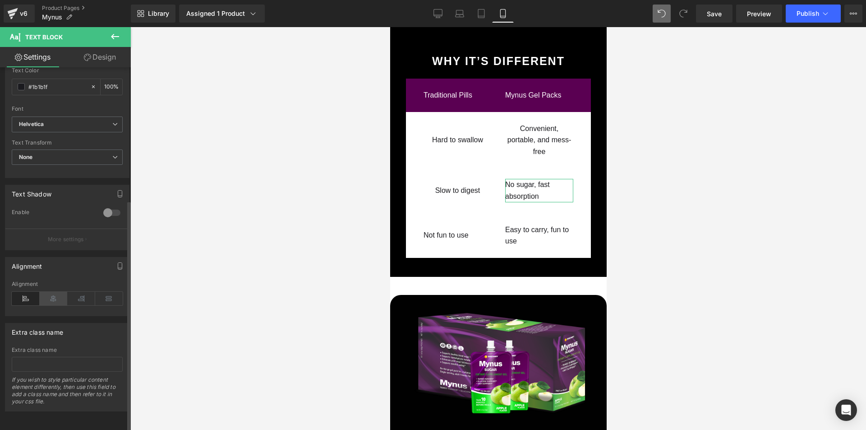
click at [46, 293] on icon at bounding box center [54, 299] width 28 height 14
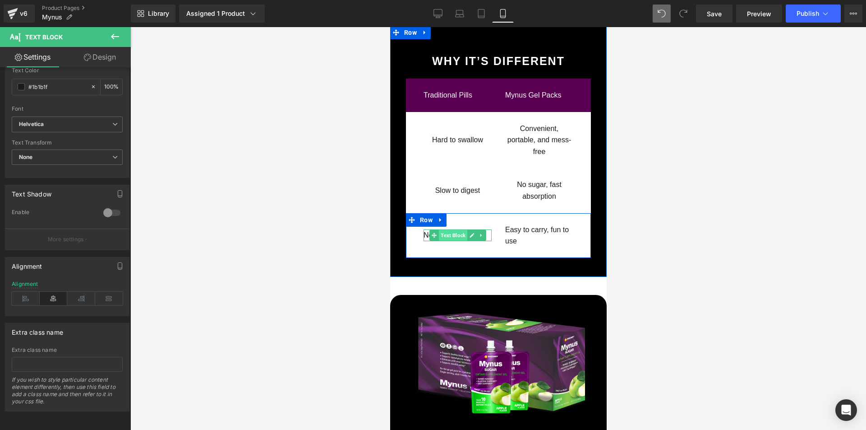
click at [447, 230] on span "Text Block" at bounding box center [453, 235] width 28 height 11
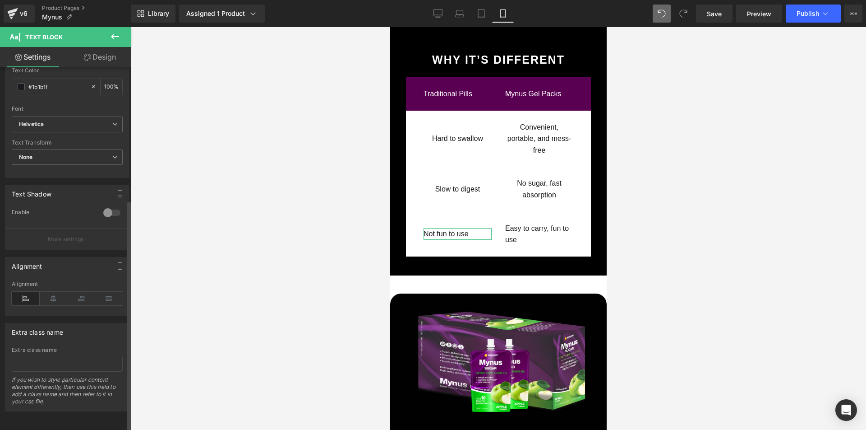
scroll to position [208, 0]
click at [54, 292] on icon at bounding box center [54, 299] width 28 height 14
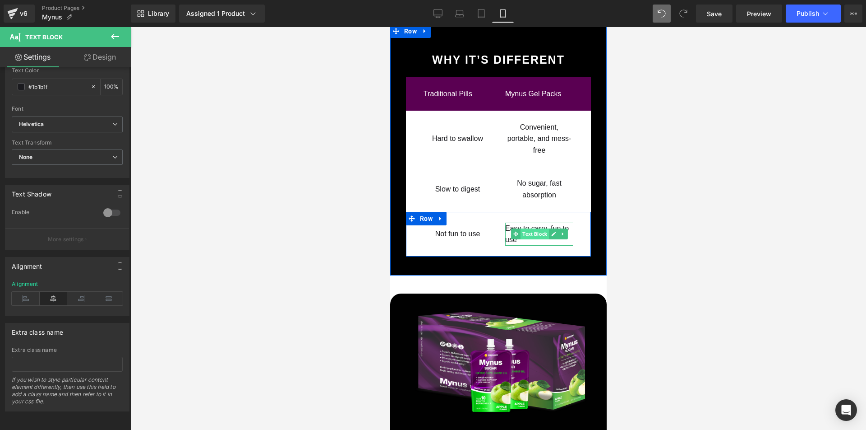
click at [533, 228] on span "Text Block" at bounding box center [534, 233] width 28 height 11
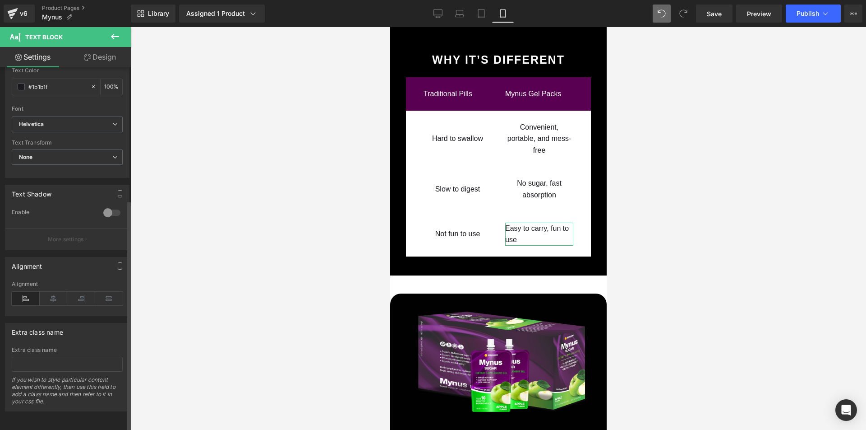
click at [49, 284] on div "Alignment" at bounding box center [67, 298] width 111 height 35
drag, startPoint x: 51, startPoint y: 290, endPoint x: 70, endPoint y: 295, distance: 19.2
click at [51, 292] on icon at bounding box center [54, 299] width 28 height 14
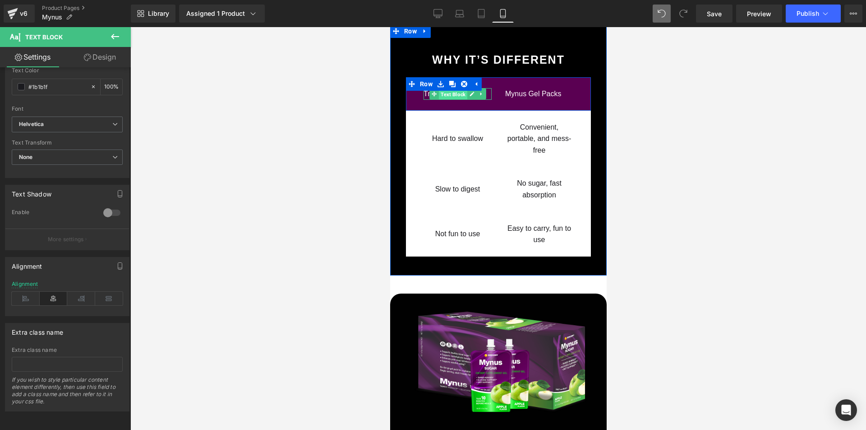
click at [445, 88] on span "Text Block" at bounding box center [453, 93] width 28 height 11
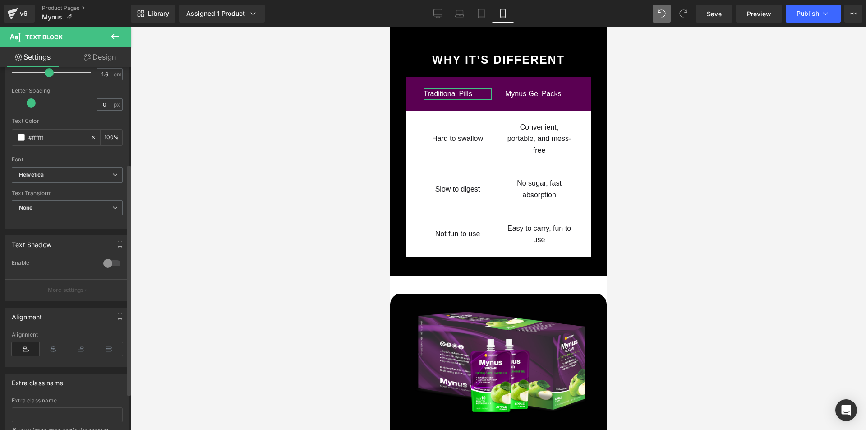
scroll to position [157, 0]
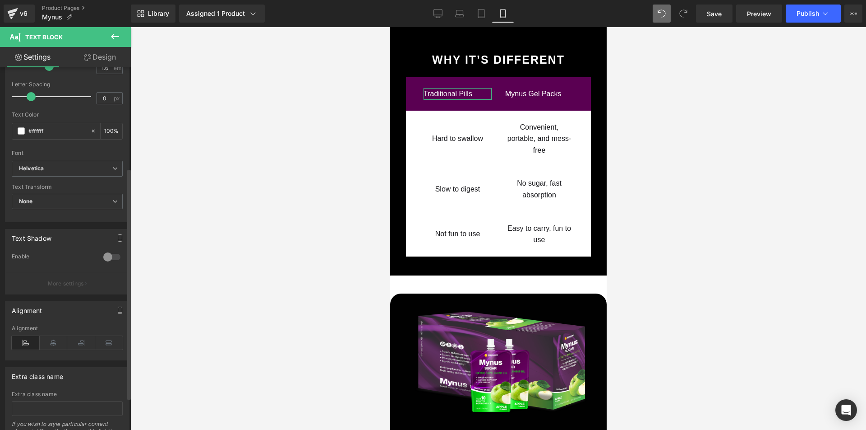
click at [52, 346] on icon at bounding box center [54, 343] width 28 height 14
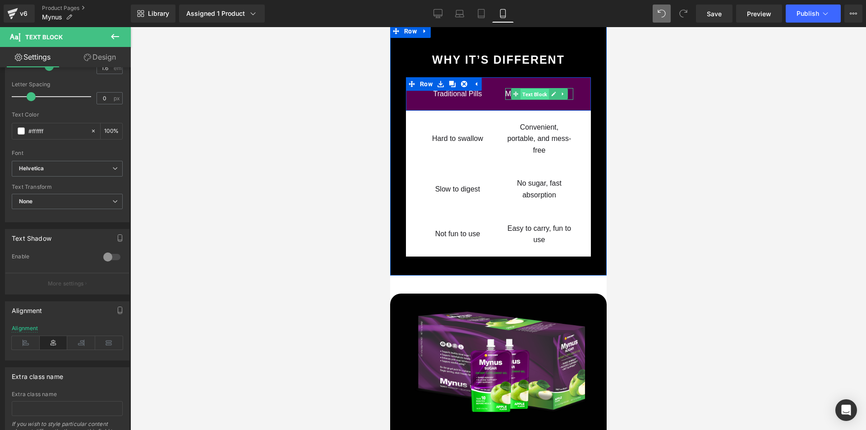
drag, startPoint x: 534, startPoint y: 61, endPoint x: 663, endPoint y: 274, distance: 249.2
click at [534, 88] on span "Text Block" at bounding box center [534, 93] width 28 height 11
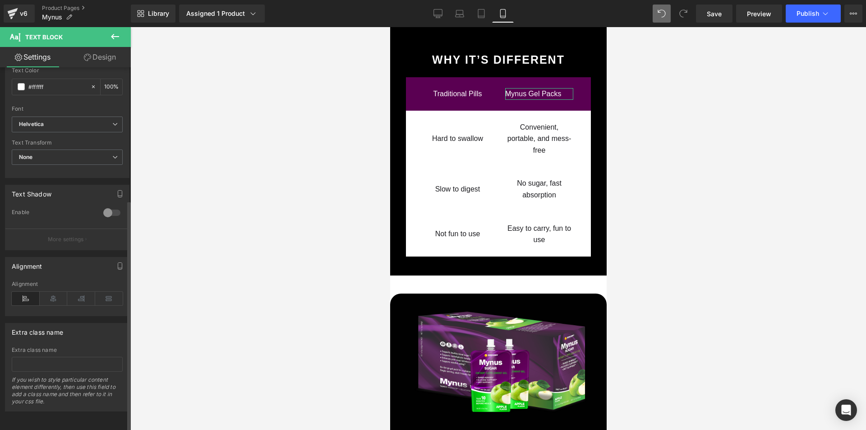
scroll to position [208, 0]
click at [55, 292] on icon at bounding box center [54, 299] width 28 height 14
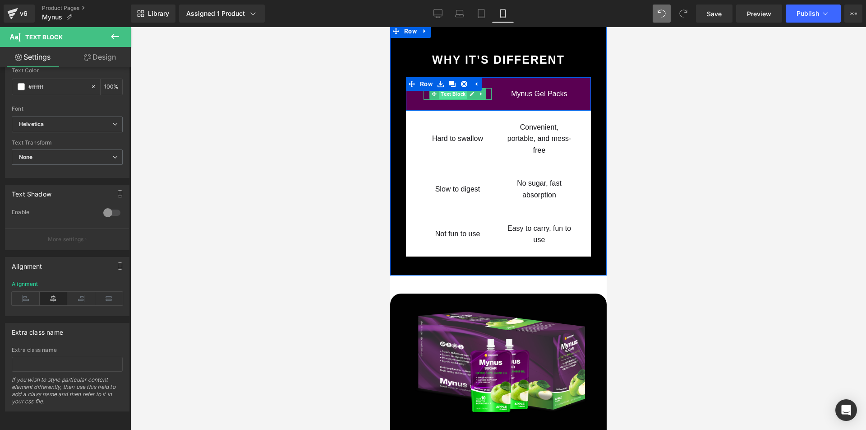
click at [455, 88] on span "Text Block" at bounding box center [453, 93] width 28 height 11
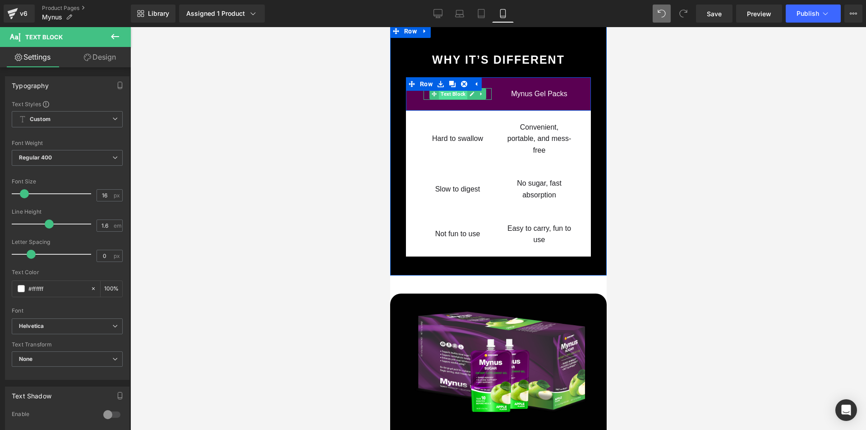
click at [460, 88] on span "Text Block" at bounding box center [453, 93] width 28 height 11
click at [469, 91] on icon at bounding box center [471, 93] width 5 height 5
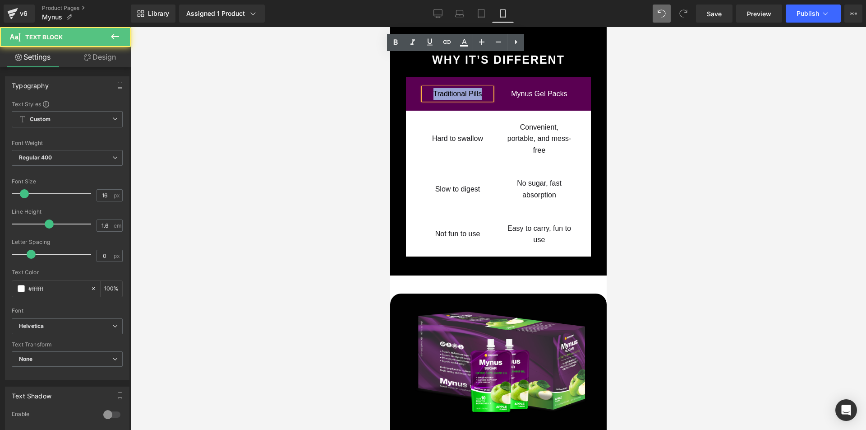
drag, startPoint x: 481, startPoint y: 61, endPoint x: 415, endPoint y: 62, distance: 65.9
click at [417, 88] on div "Traditional Pills Text Block" at bounding box center [458, 94] width 82 height 12
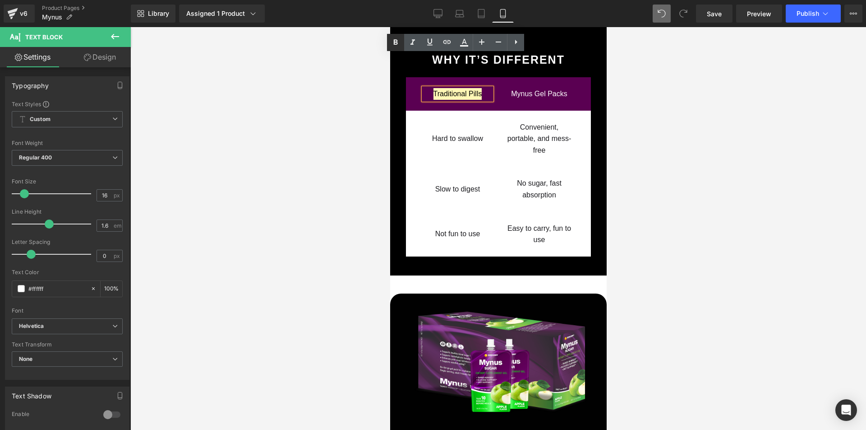
click at [396, 45] on icon at bounding box center [395, 42] width 11 height 11
click at [551, 92] on icon at bounding box center [553, 94] width 5 height 5
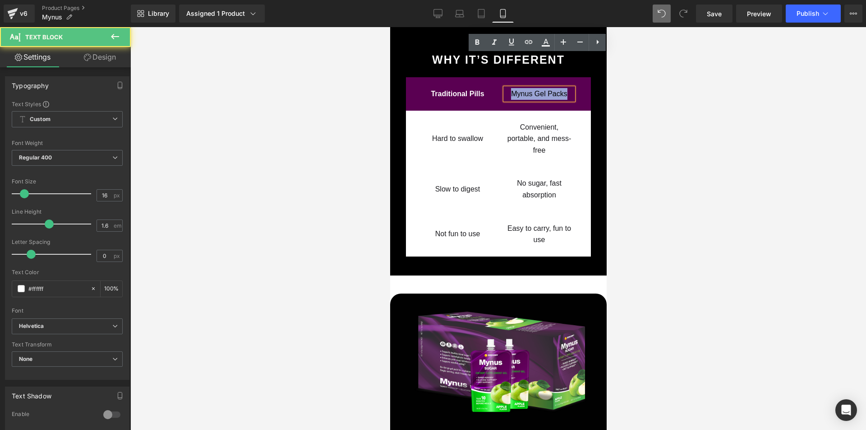
drag, startPoint x: 565, startPoint y: 61, endPoint x: 504, endPoint y: 61, distance: 61.4
click at [505, 88] on div "Mynus Gel Packs" at bounding box center [539, 94] width 68 height 12
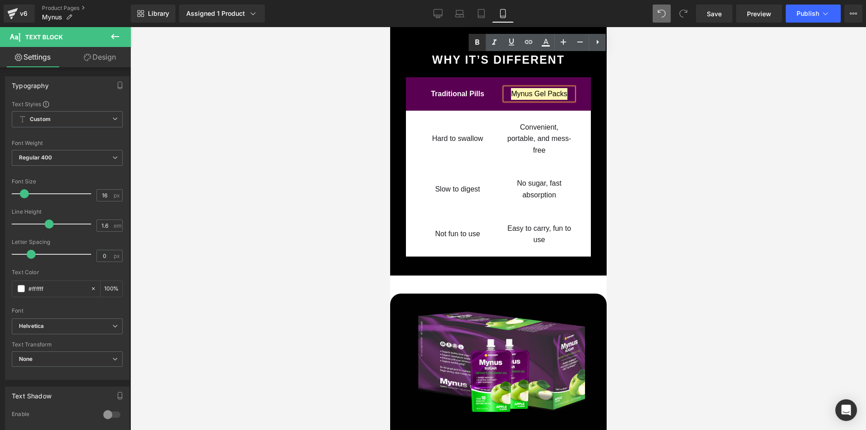
click at [474, 46] on icon at bounding box center [477, 42] width 11 height 11
drag, startPoint x: 646, startPoint y: 107, endPoint x: 644, endPoint y: 116, distance: 9.1
click at [646, 107] on div at bounding box center [498, 228] width 736 height 403
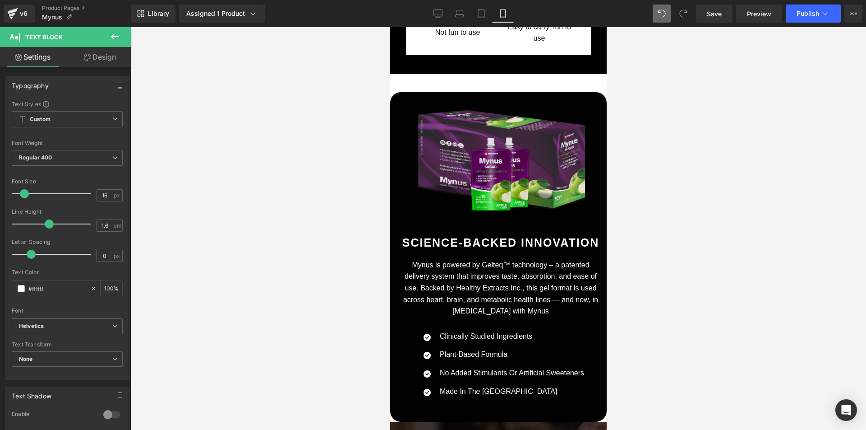
scroll to position [3009, 0]
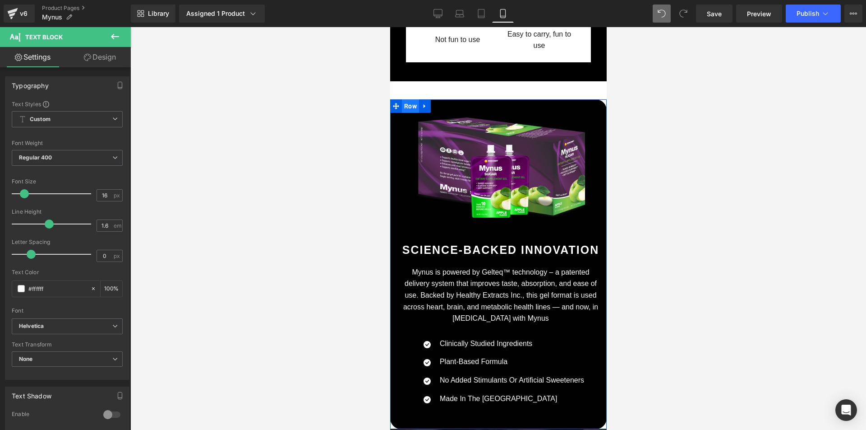
click at [408, 99] on span "Row" at bounding box center [410, 106] width 17 height 14
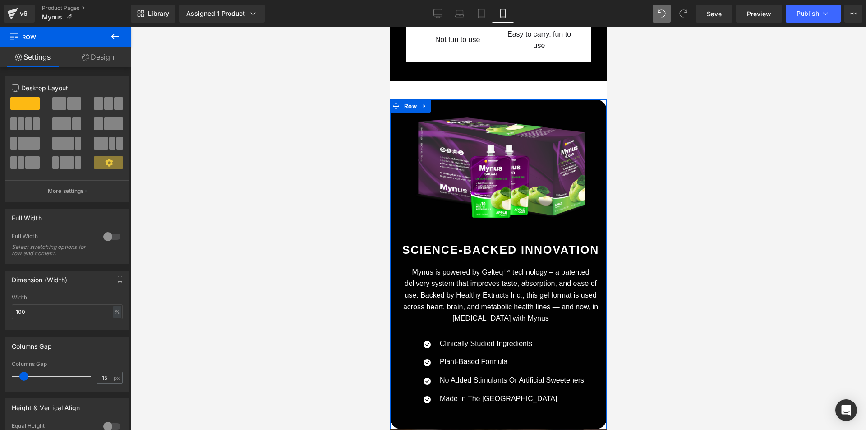
click at [111, 61] on link "Design" at bounding box center [97, 57] width 65 height 20
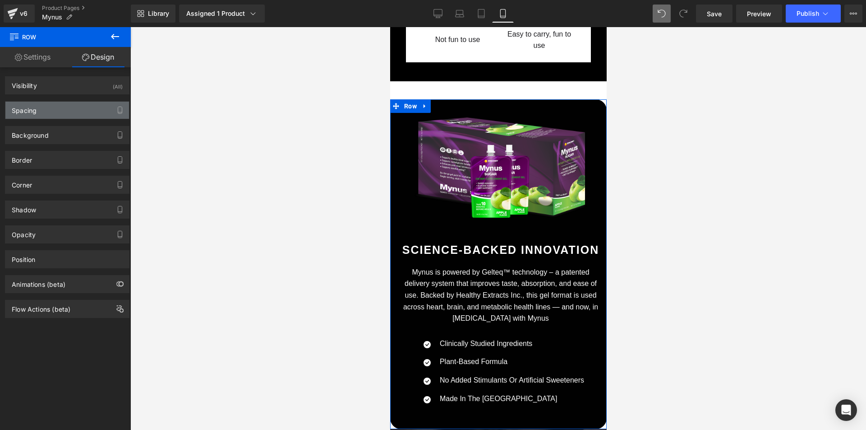
click at [68, 114] on div "Spacing" at bounding box center [67, 110] width 124 height 17
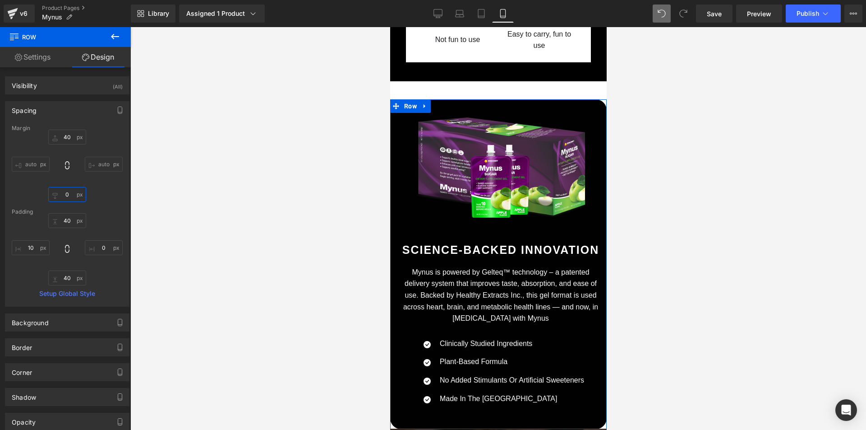
click at [60, 194] on input "0" at bounding box center [67, 194] width 38 height 15
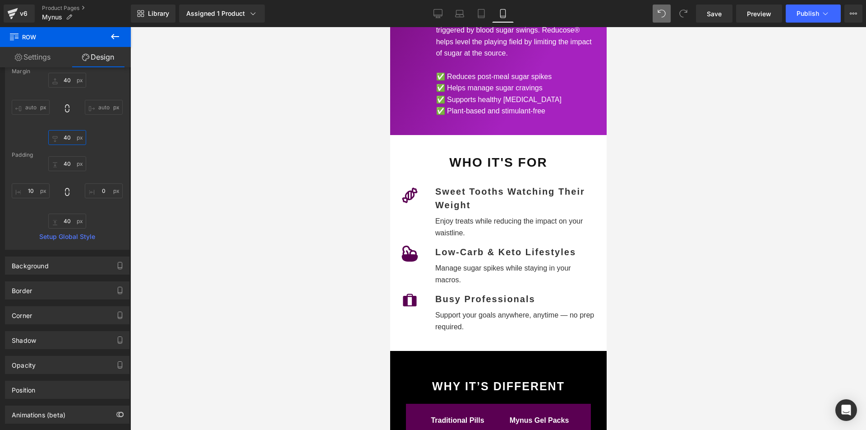
scroll to position [2488, 0]
type input "40"
click at [715, 17] on span "Save" at bounding box center [714, 13] width 15 height 9
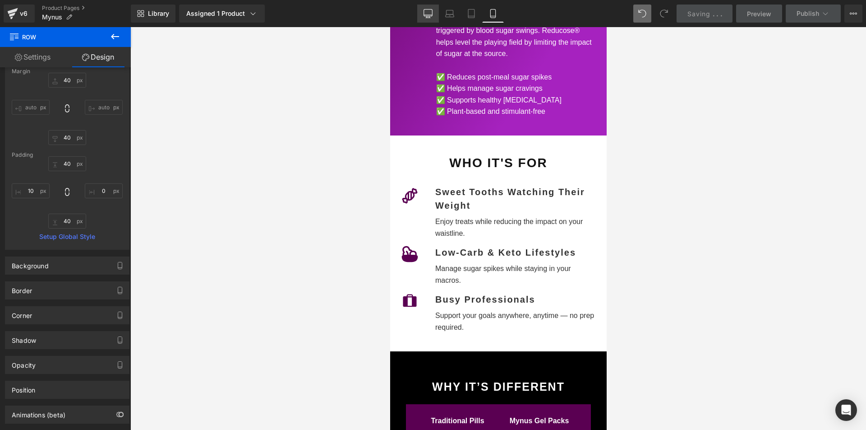
click at [434, 19] on link "Desktop" at bounding box center [428, 14] width 22 height 18
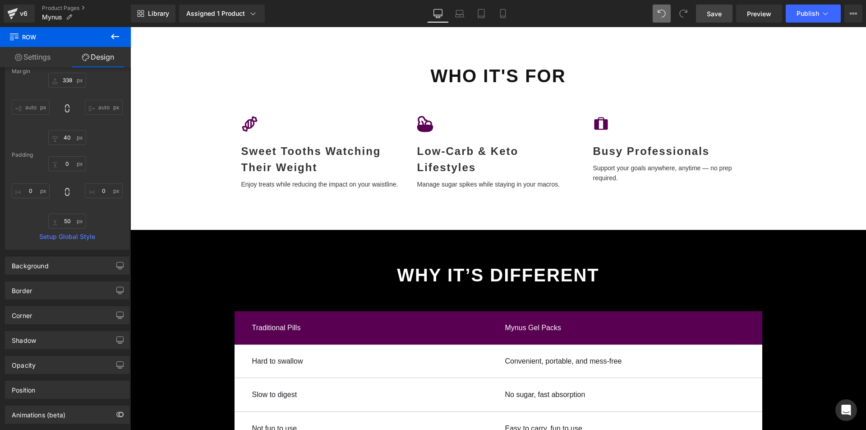
scroll to position [1932, 0]
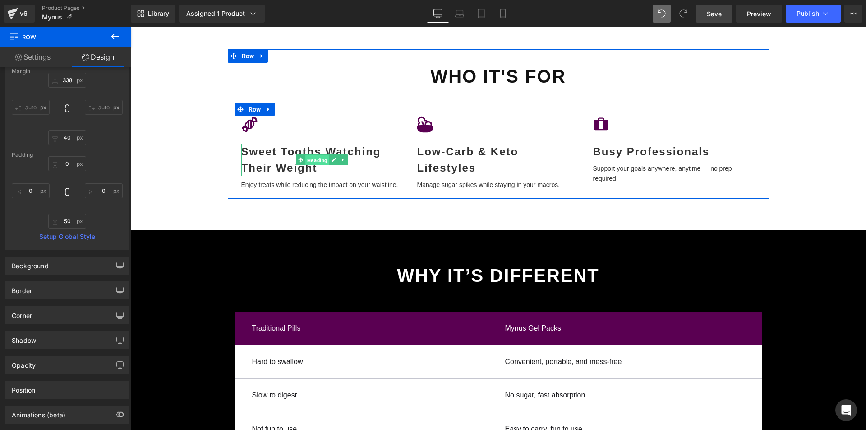
click at [307, 162] on span "Heading" at bounding box center [318, 160] width 24 height 11
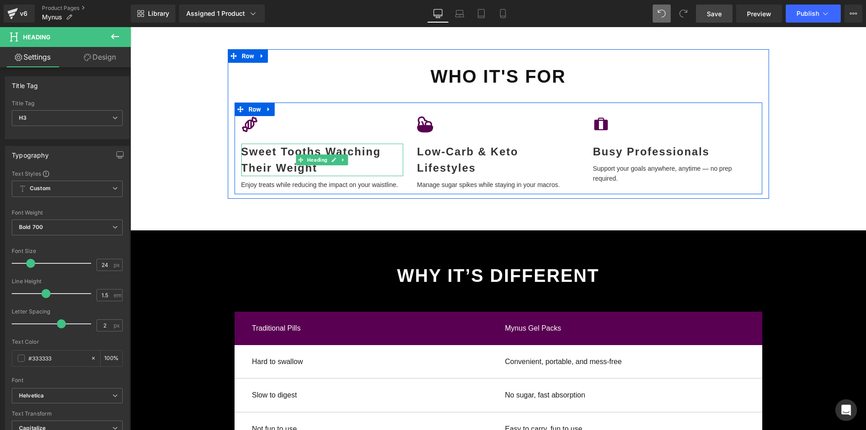
drag, startPoint x: 313, startPoint y: 159, endPoint x: 298, endPoint y: 169, distance: 17.5
click at [313, 159] on span "Heading" at bounding box center [318, 159] width 24 height 11
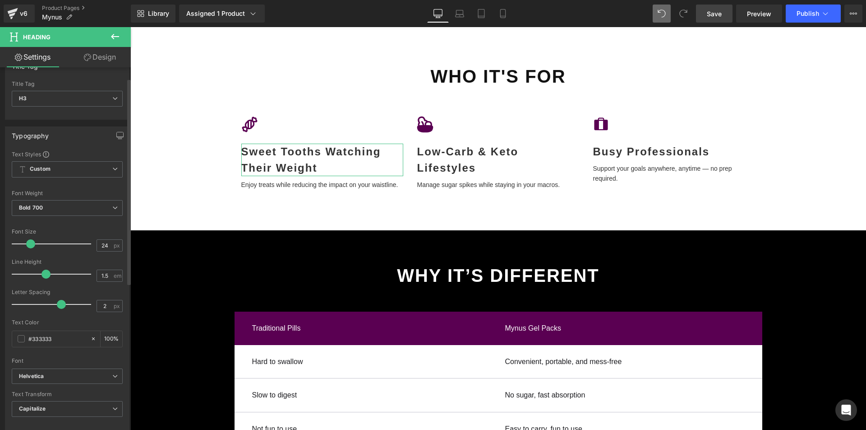
scroll to position [20, 0]
drag, startPoint x: 59, startPoint y: 303, endPoint x: 30, endPoint y: 305, distance: 28.5
click at [30, 305] on span at bounding box center [31, 303] width 9 height 9
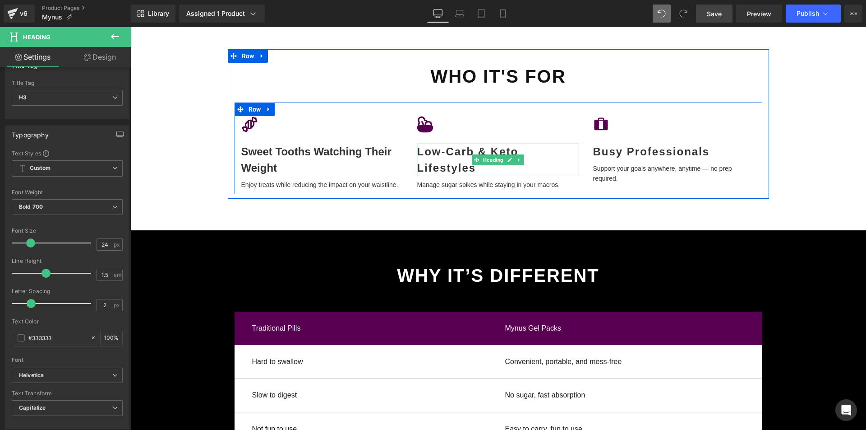
drag, startPoint x: 490, startPoint y: 157, endPoint x: 318, endPoint y: 254, distance: 197.0
click at [489, 157] on span "Heading" at bounding box center [494, 159] width 24 height 11
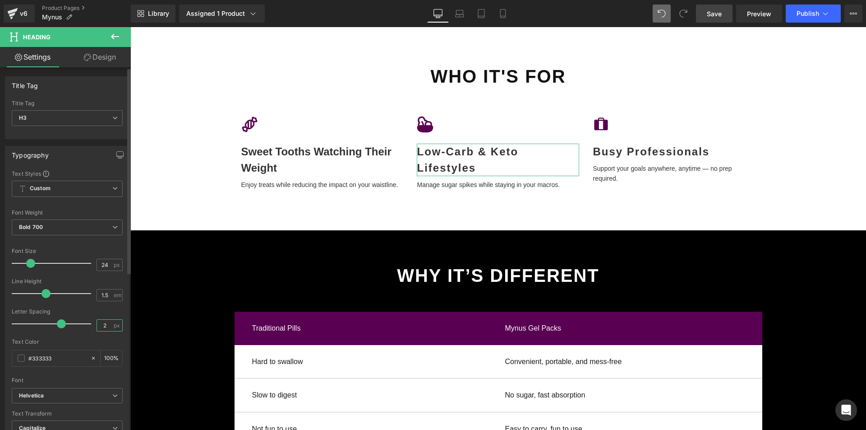
drag, startPoint x: 104, startPoint y: 325, endPoint x: 99, endPoint y: 325, distance: 5.0
click at [99, 325] on input "2" at bounding box center [105, 325] width 16 height 11
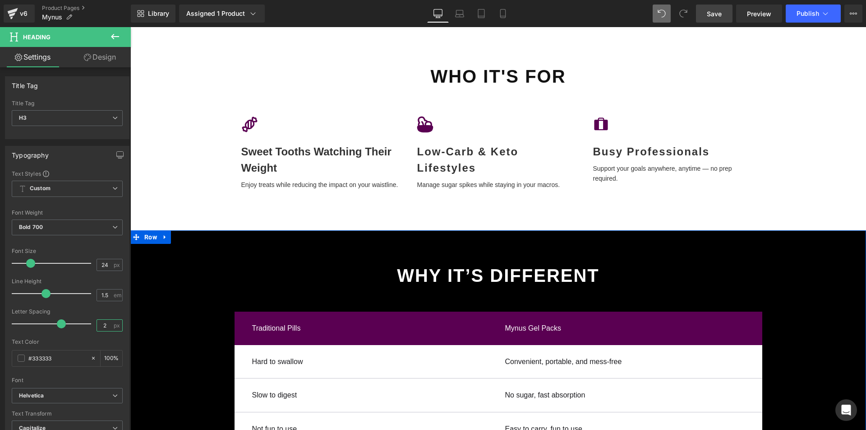
type input "0"
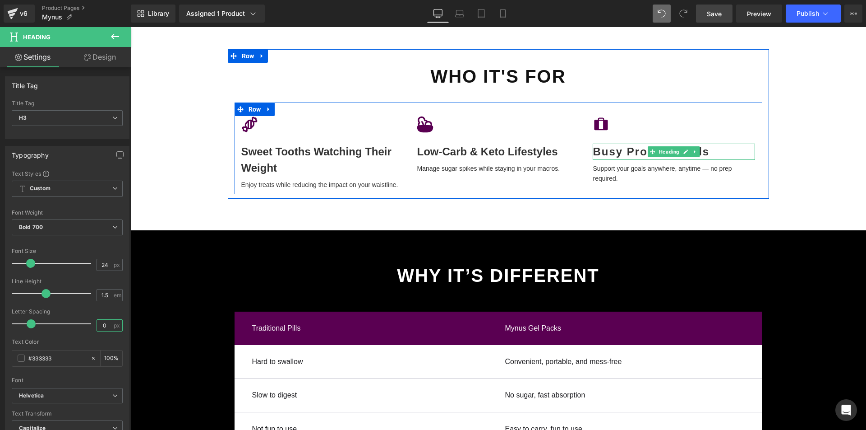
drag, startPoint x: 671, startPoint y: 152, endPoint x: 617, endPoint y: 171, distance: 57.3
click at [671, 152] on span "Heading" at bounding box center [670, 151] width 24 height 11
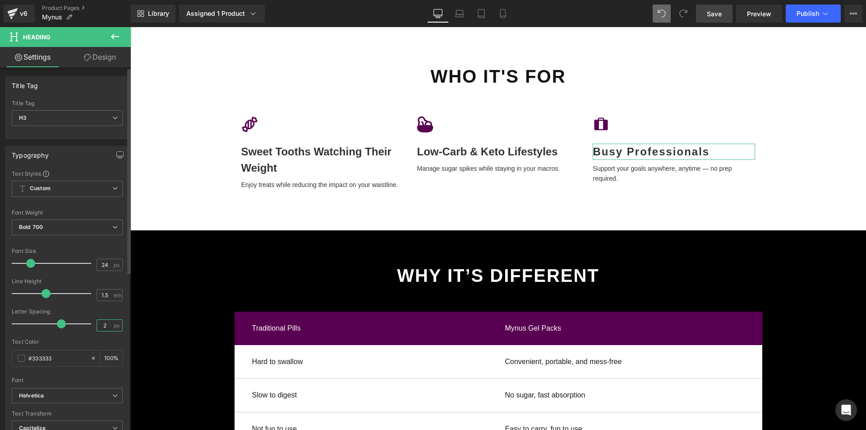
click at [97, 326] on div "2 px" at bounding box center [110, 325] width 26 height 12
type input "0"
click at [503, 14] on icon at bounding box center [503, 13] width 9 height 9
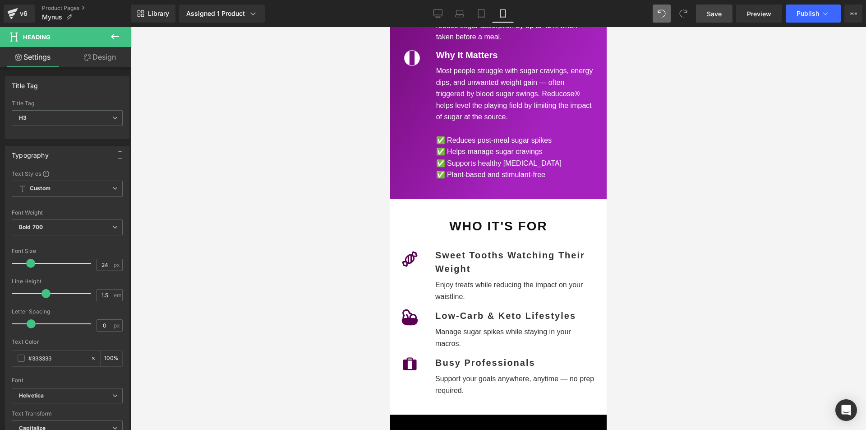
scroll to position [2428, 0]
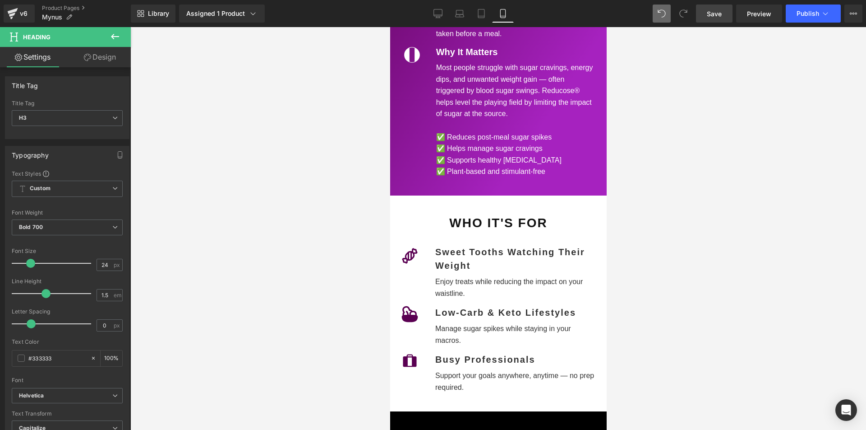
click at [455, 245] on div "Sweet Tooths Watching Their Weight" at bounding box center [515, 258] width 160 height 27
drag, startPoint x: 108, startPoint y: 324, endPoint x: 93, endPoint y: 325, distance: 14.5
click at [97, 325] on div "2 px" at bounding box center [110, 325] width 26 height 12
type input "0"
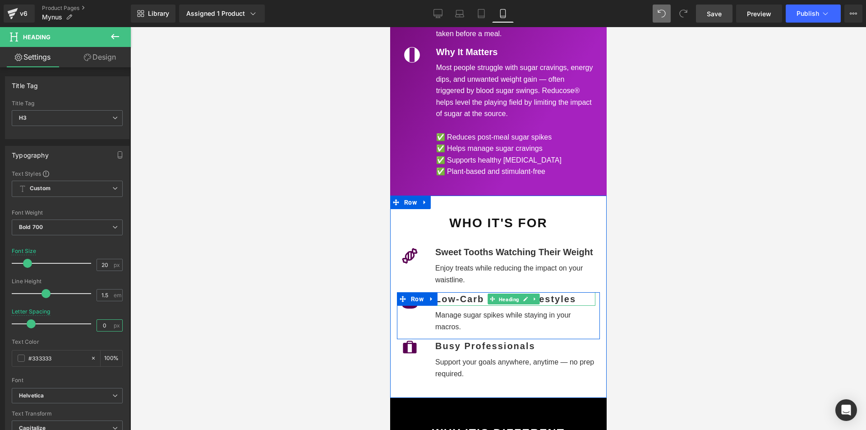
drag, startPoint x: 504, startPoint y: 282, endPoint x: 400, endPoint y: 297, distance: 104.9
click at [504, 294] on span "Heading" at bounding box center [509, 299] width 24 height 11
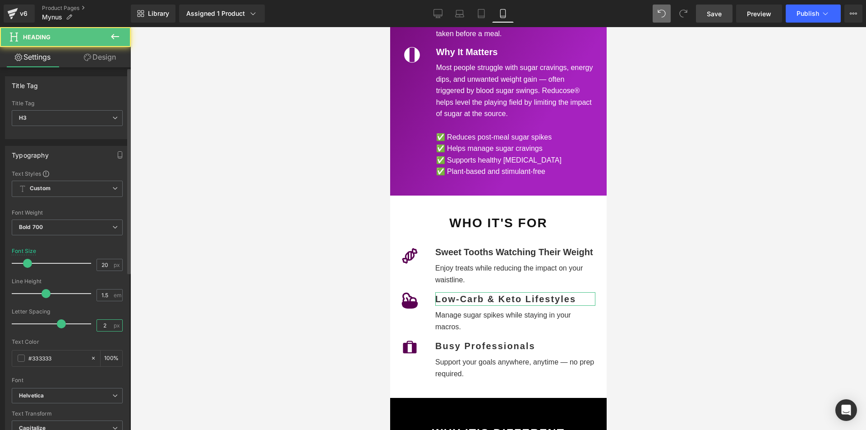
drag, startPoint x: 106, startPoint y: 325, endPoint x: 91, endPoint y: 324, distance: 14.4
click at [91, 324] on div "Letter Spacing 2 px" at bounding box center [67, 323] width 111 height 30
type input "0"
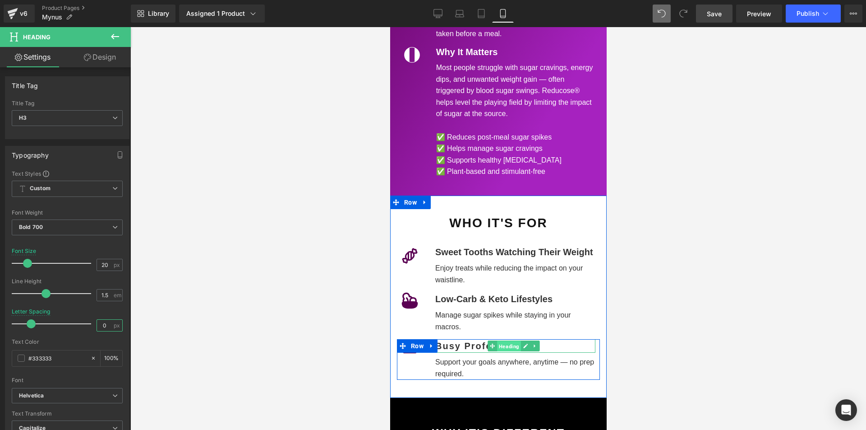
drag, startPoint x: 502, startPoint y: 328, endPoint x: 535, endPoint y: 357, distance: 43.5
click at [502, 341] on span "Heading" at bounding box center [509, 346] width 24 height 11
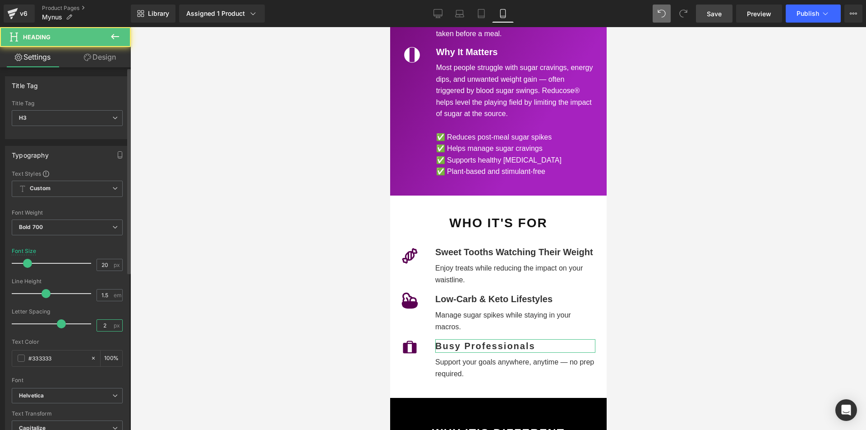
drag, startPoint x: 108, startPoint y: 327, endPoint x: 82, endPoint y: 326, distance: 26.2
click at [82, 326] on div "Letter Spacing 2 px" at bounding box center [67, 323] width 111 height 30
type input "0"
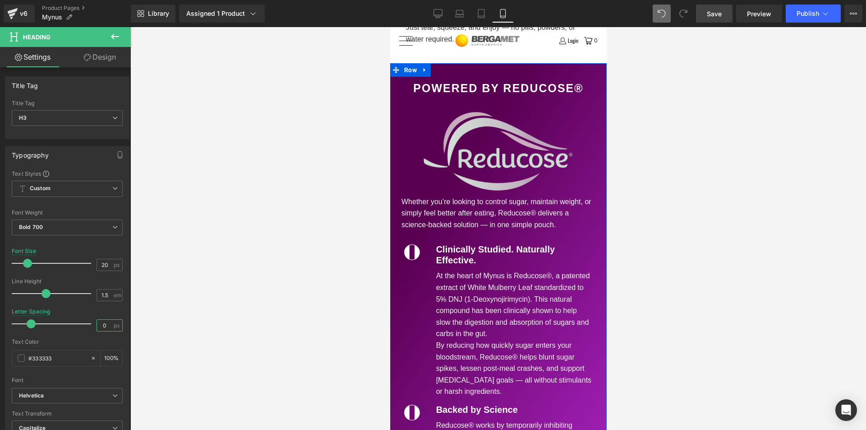
scroll to position [1959, 0]
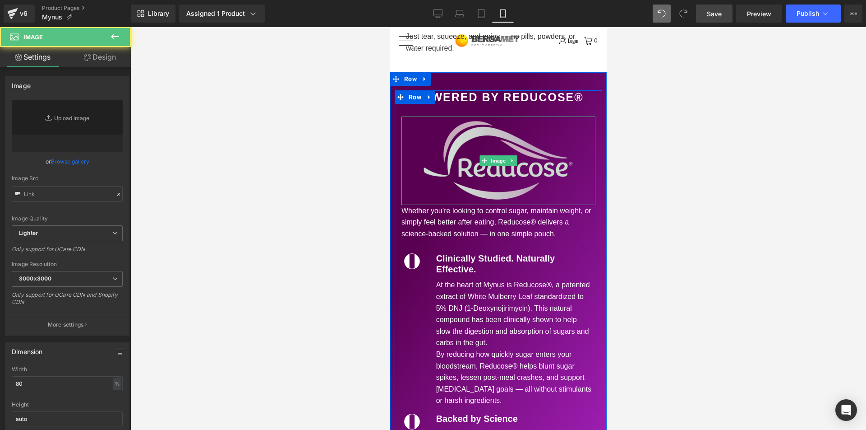
click at [492, 155] on img at bounding box center [498, 160] width 155 height 88
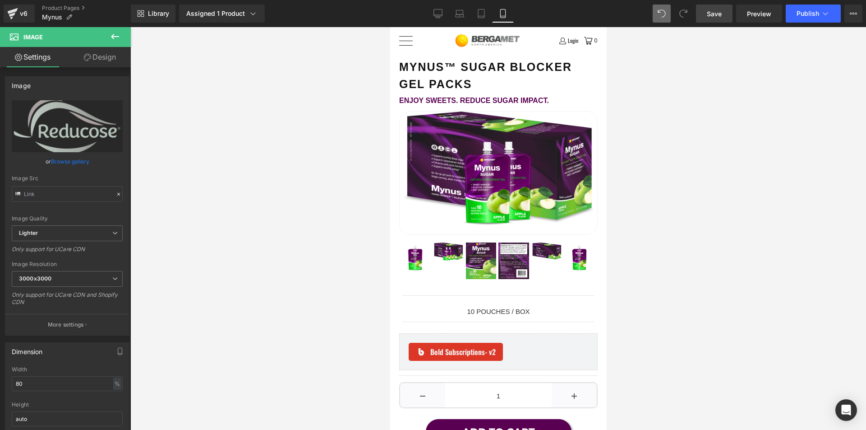
scroll to position [0, 0]
click at [813, 12] on span "Publish" at bounding box center [808, 13] width 23 height 7
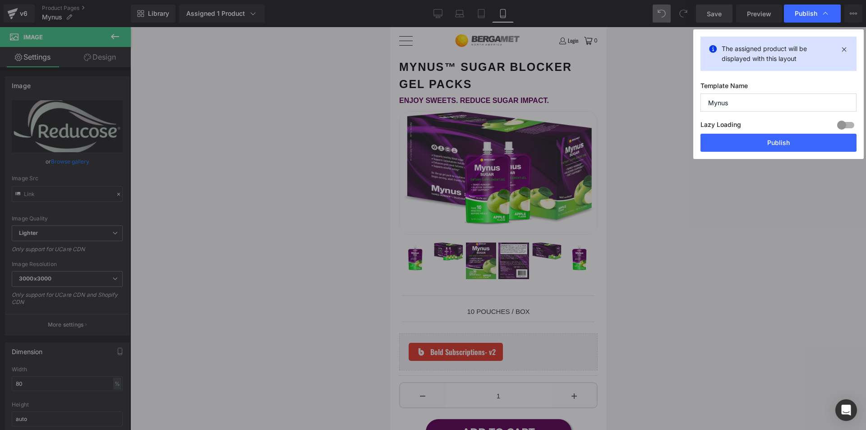
click at [761, 147] on button "Publish" at bounding box center [779, 143] width 156 height 18
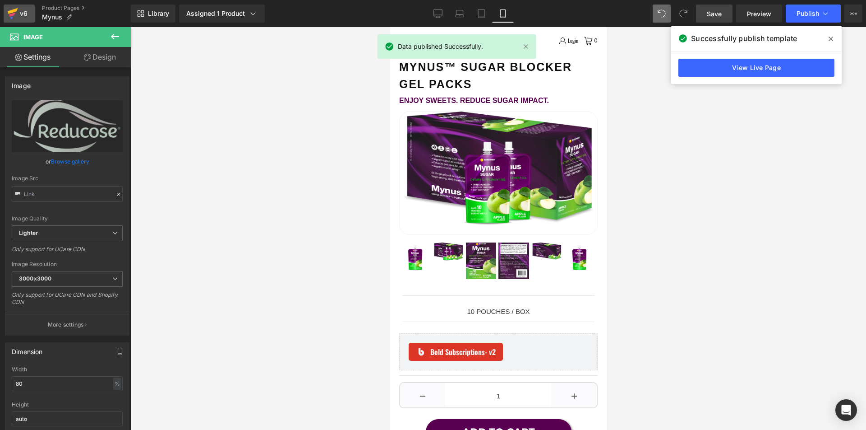
click at [23, 18] on div "v6" at bounding box center [23, 14] width 11 height 12
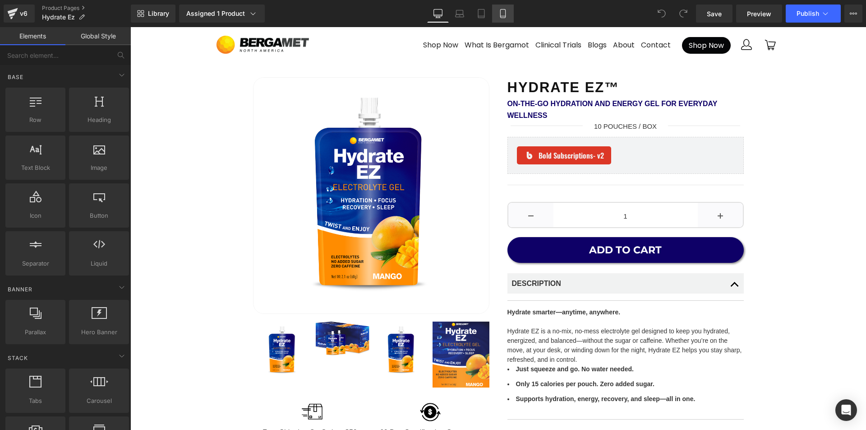
click at [502, 18] on icon at bounding box center [502, 13] width 5 height 9
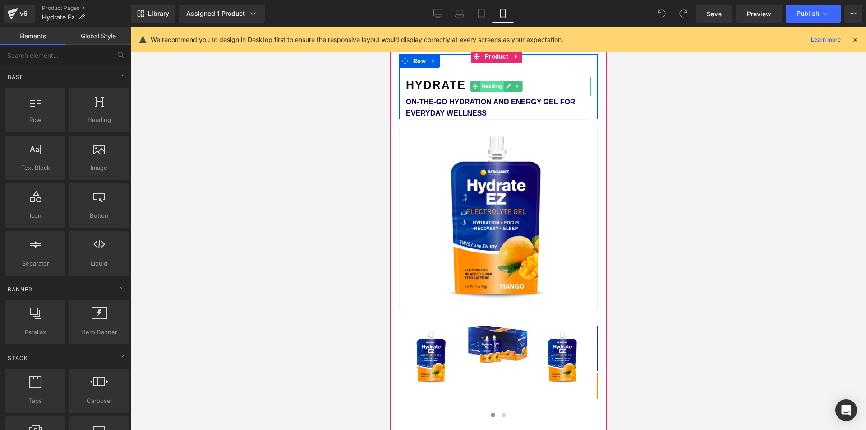
click at [490, 84] on span "Heading" at bounding box center [492, 86] width 24 height 11
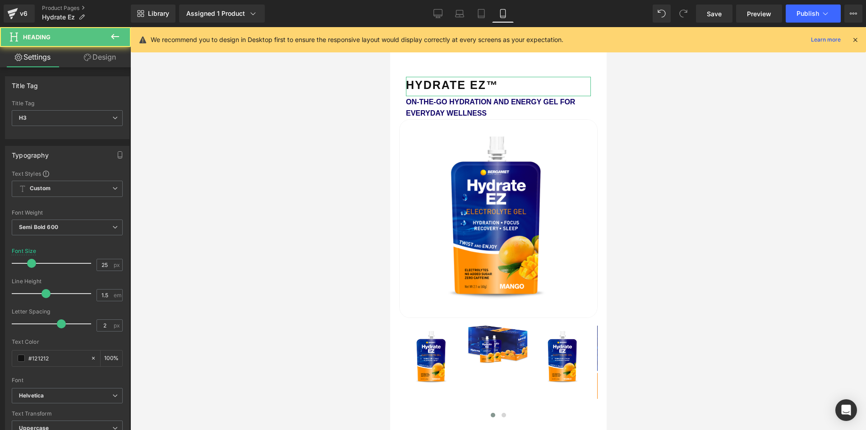
drag, startPoint x: 92, startPoint y: 58, endPoint x: 102, endPoint y: 80, distance: 24.2
click at [92, 58] on link "Design" at bounding box center [99, 57] width 65 height 20
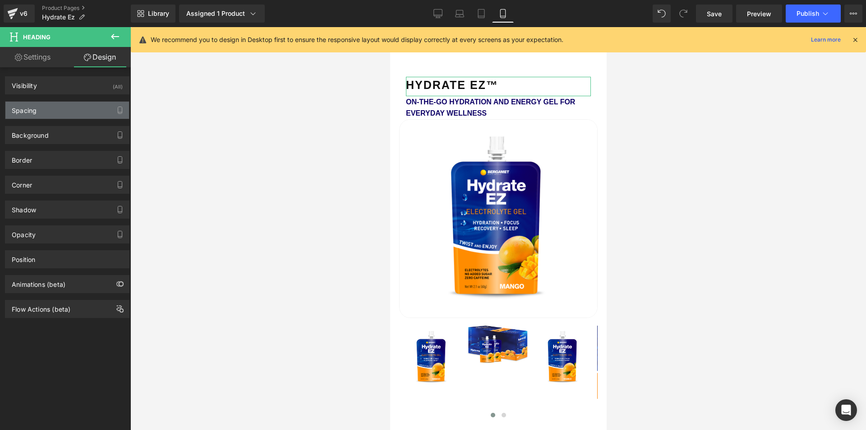
click at [60, 112] on div "Spacing" at bounding box center [67, 110] width 124 height 17
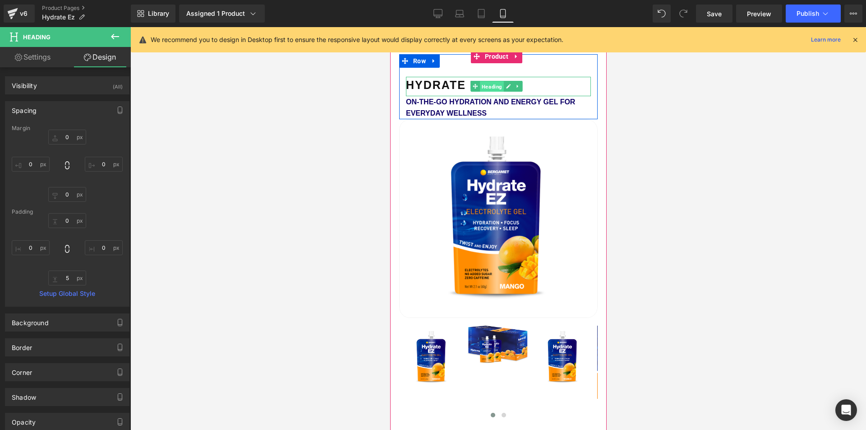
click at [496, 83] on span "Heading" at bounding box center [492, 86] width 24 height 11
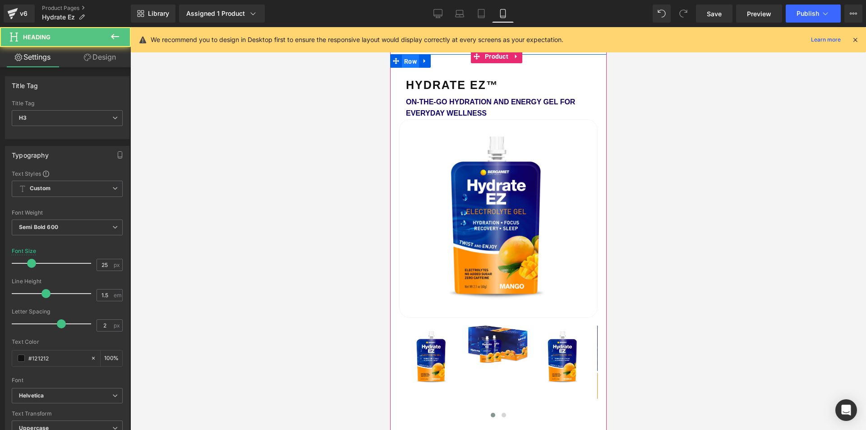
click at [416, 65] on span "Row" at bounding box center [410, 62] width 17 height 14
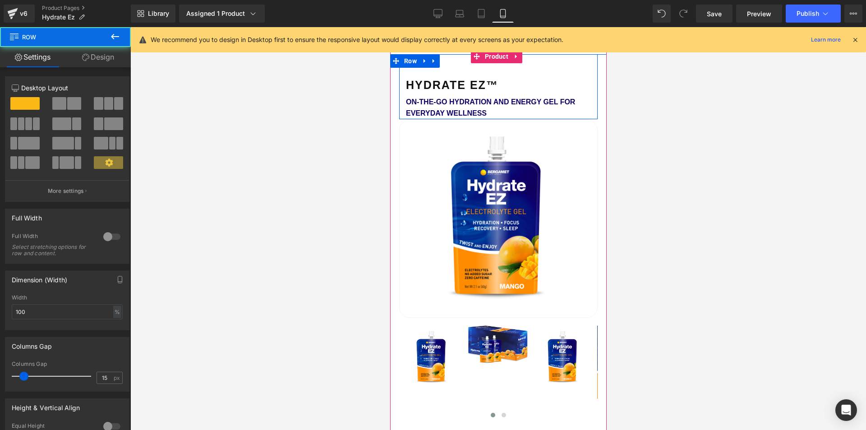
click at [451, 69] on div "Hydrate EZ™ Heading On-the-Go Hydration and Energy Gel for Everyday Wellness Te…" at bounding box center [498, 86] width 199 height 65
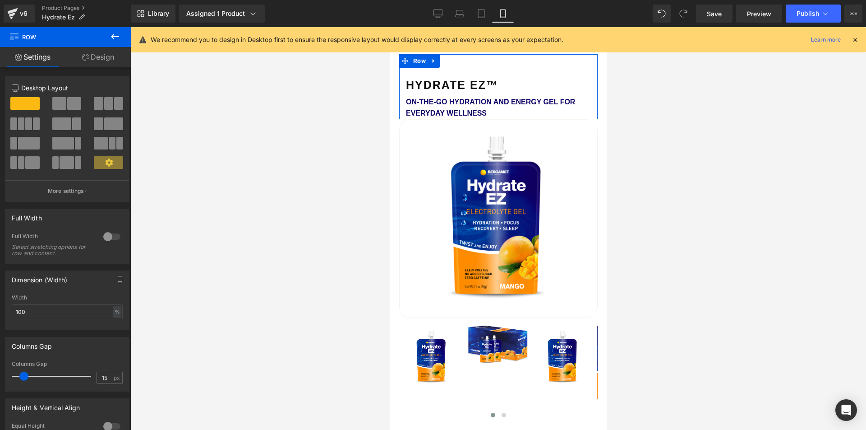
click at [103, 70] on div "Column Size Customizer 12 Desktop Layout Laptop Layout Tablet Layout Mobile Lay…" at bounding box center [67, 135] width 135 height 132
click at [102, 64] on link "Design" at bounding box center [97, 57] width 65 height 20
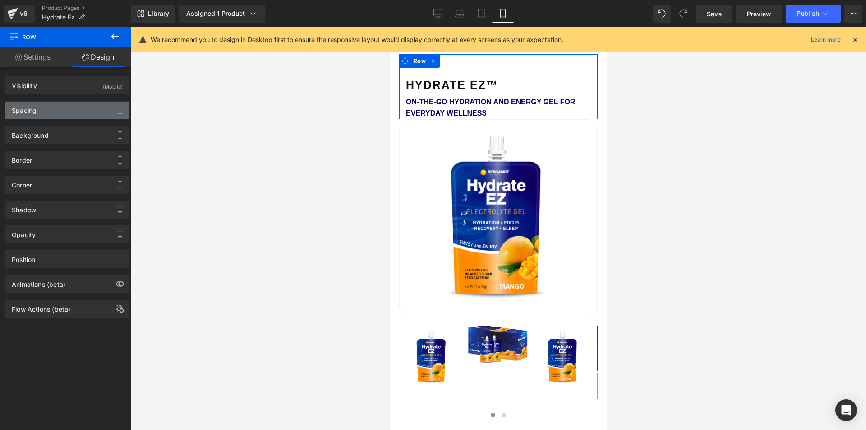
click at [65, 108] on div "Spacing" at bounding box center [67, 110] width 124 height 17
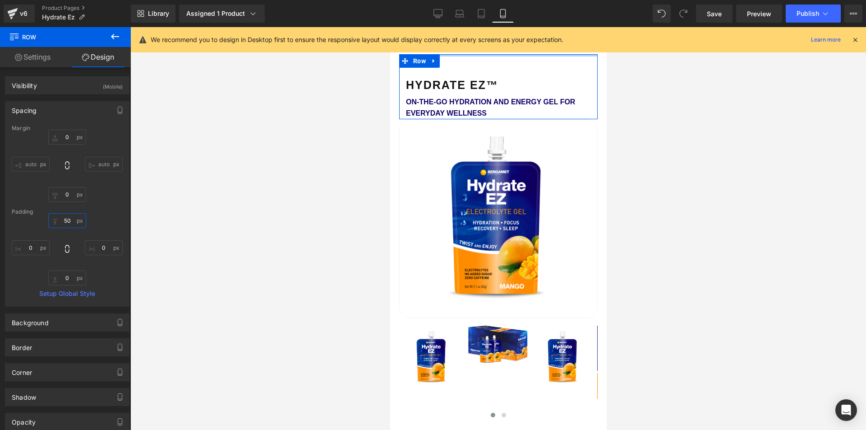
click at [71, 223] on input "text" at bounding box center [67, 220] width 38 height 15
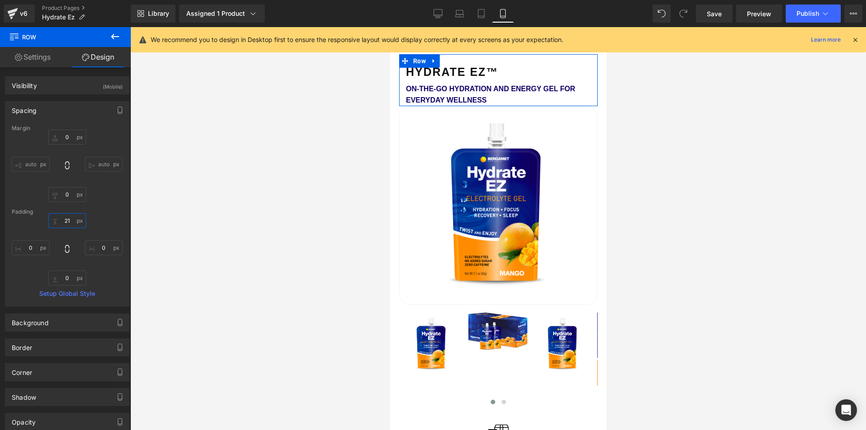
type input "20"
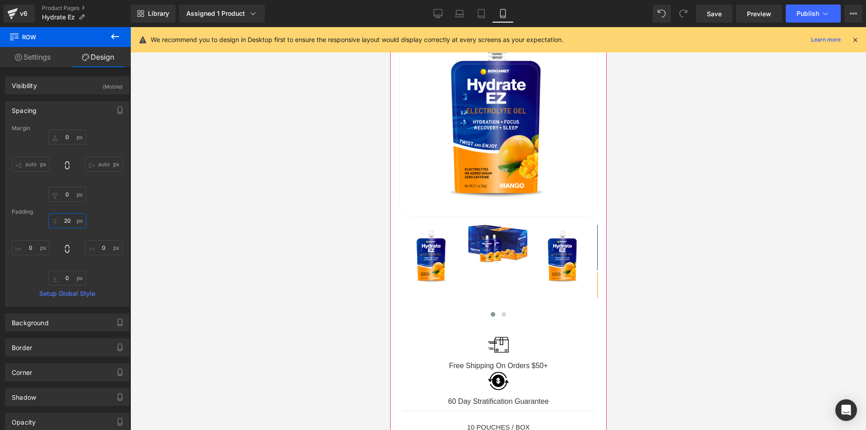
scroll to position [102, 0]
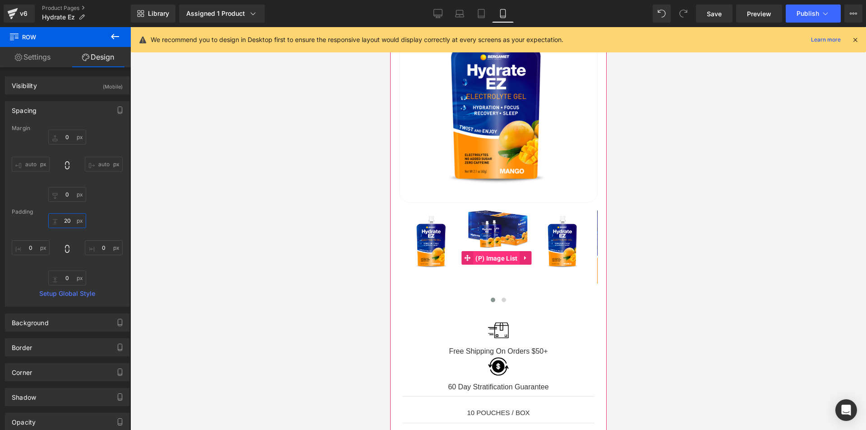
click at [497, 251] on span "(P) Image List" at bounding box center [496, 258] width 46 height 14
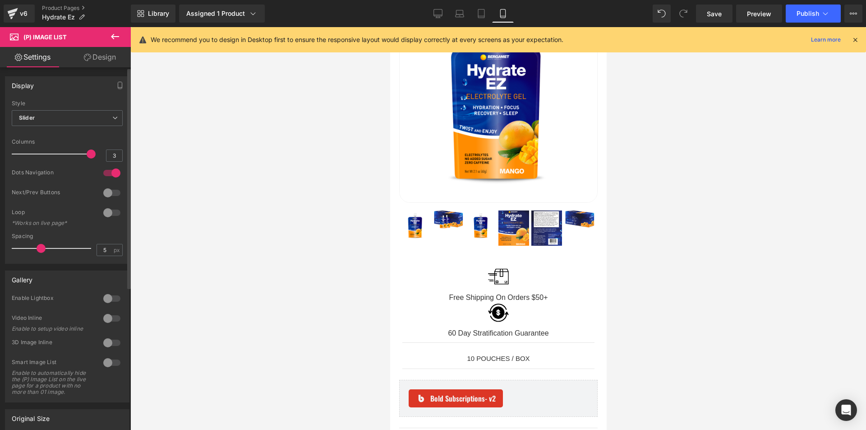
drag, startPoint x: 47, startPoint y: 153, endPoint x: 90, endPoint y: 155, distance: 43.0
click at [89, 155] on span at bounding box center [91, 153] width 9 height 9
click at [721, 18] on span "Save" at bounding box center [714, 13] width 15 height 9
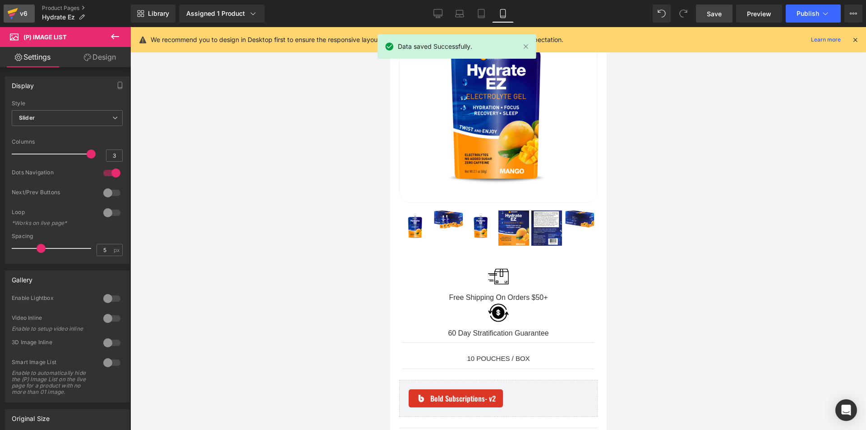
click at [12, 15] on icon at bounding box center [12, 15] width 6 height 4
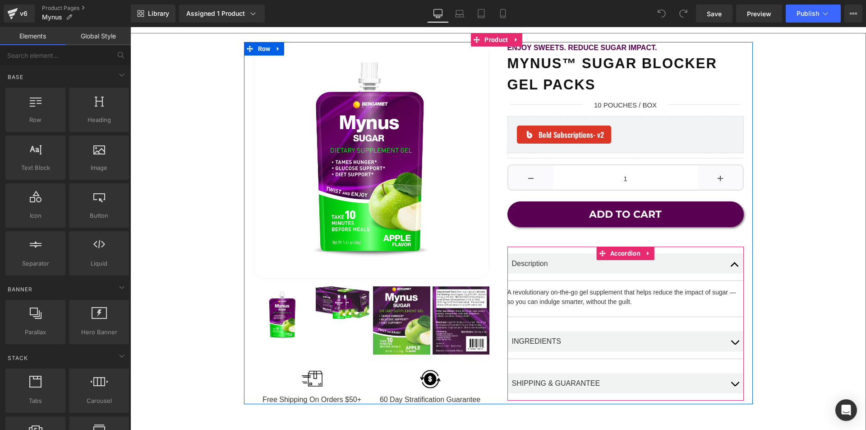
scroll to position [33, 0]
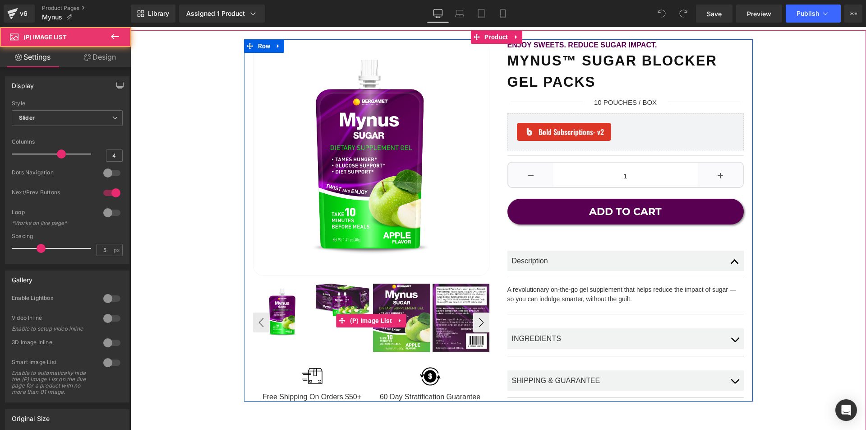
click at [441, 328] on img at bounding box center [461, 317] width 57 height 69
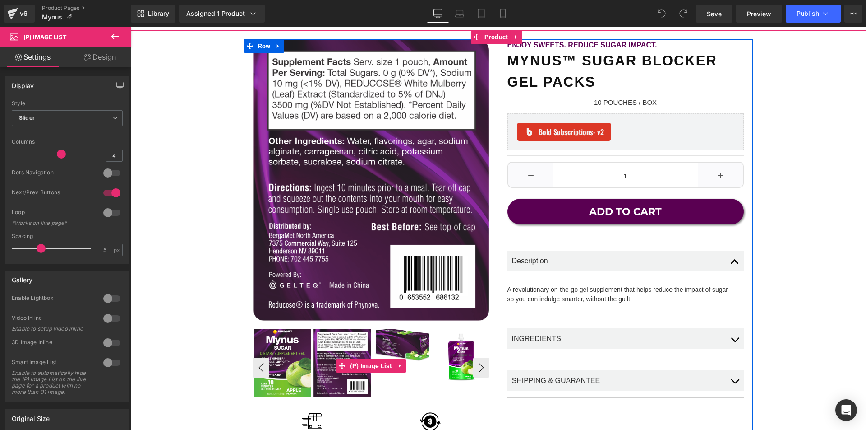
click at [338, 355] on img at bounding box center [342, 363] width 57 height 69
click at [386, 345] on img at bounding box center [402, 345] width 57 height 33
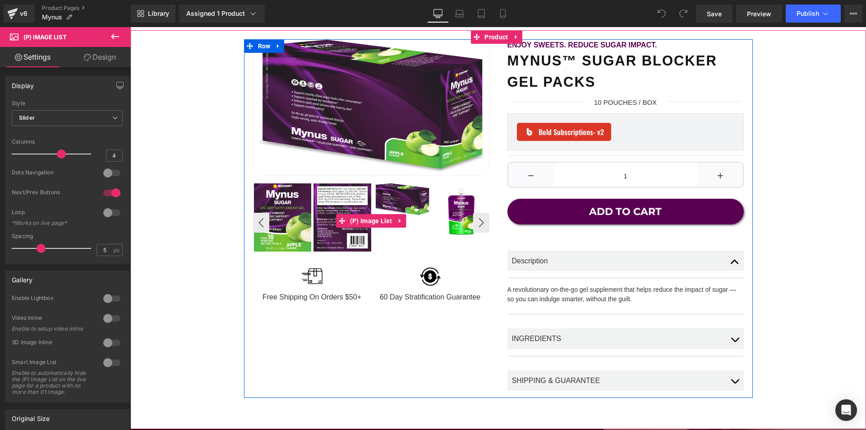
click at [390, 216] on img at bounding box center [402, 199] width 57 height 33
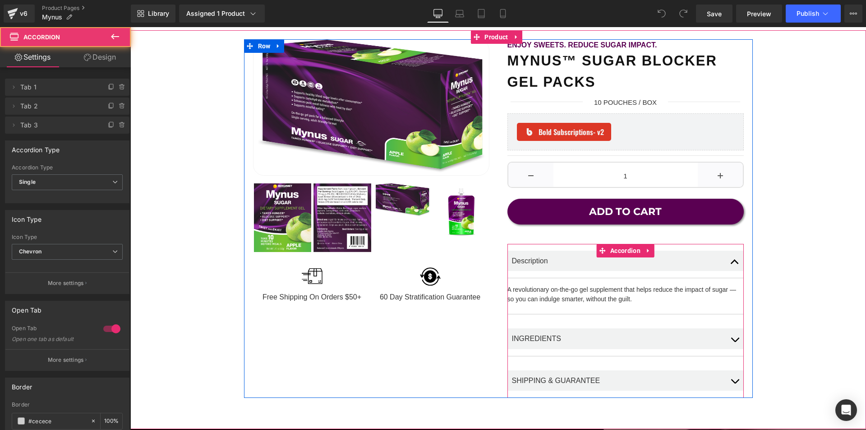
click at [735, 342] on span "button" at bounding box center [735, 342] width 0 height 0
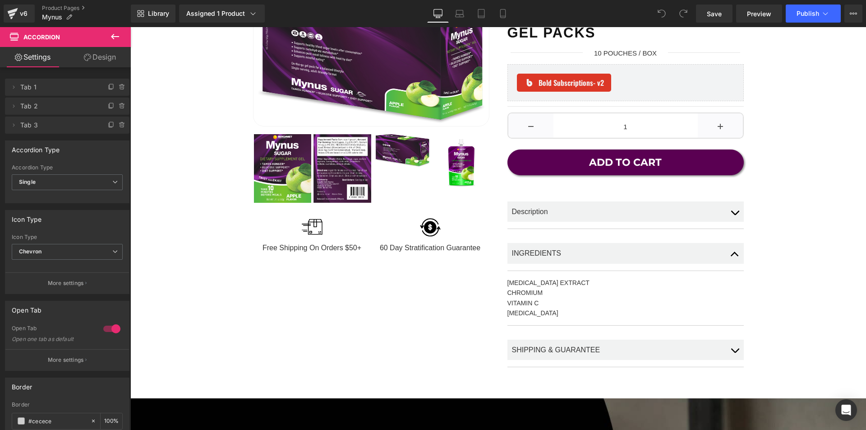
scroll to position [80, 0]
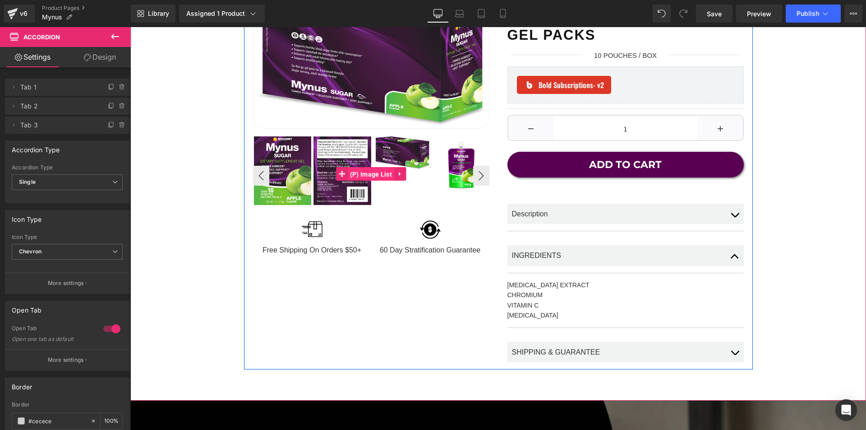
click at [357, 177] on span "(P) Image List" at bounding box center [371, 174] width 46 height 14
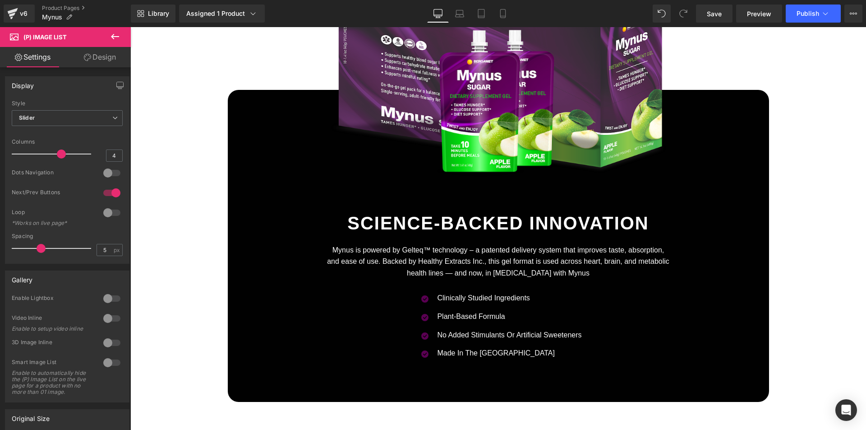
scroll to position [2492, 0]
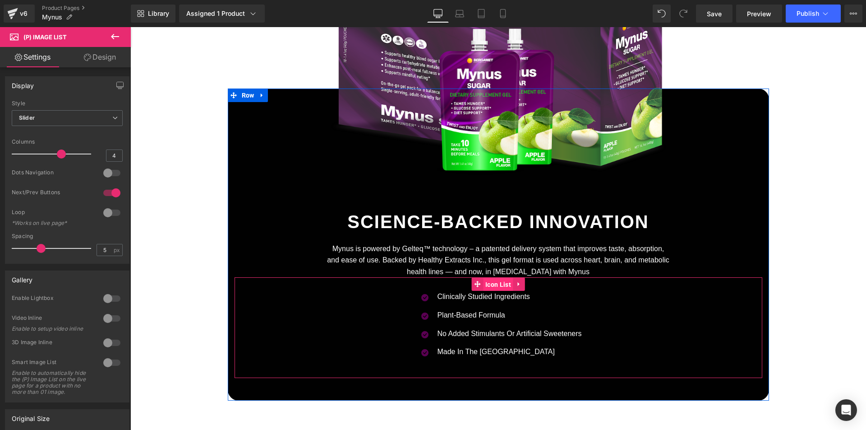
click at [493, 282] on span "Icon List" at bounding box center [498, 285] width 30 height 14
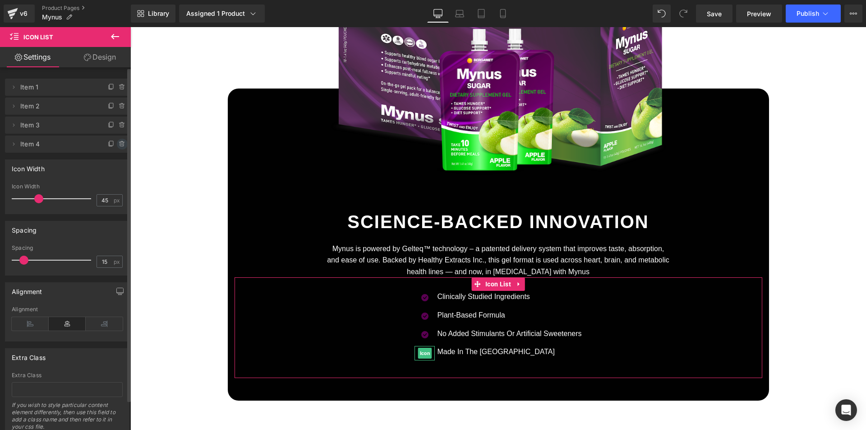
click at [122, 144] on icon at bounding box center [122, 144] width 0 height 2
click at [119, 144] on button "Delete" at bounding box center [112, 145] width 28 height 12
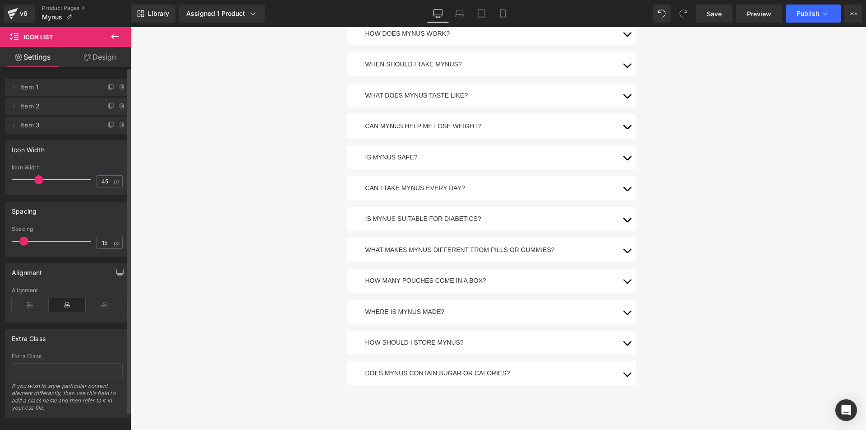
scroll to position [3244, 0]
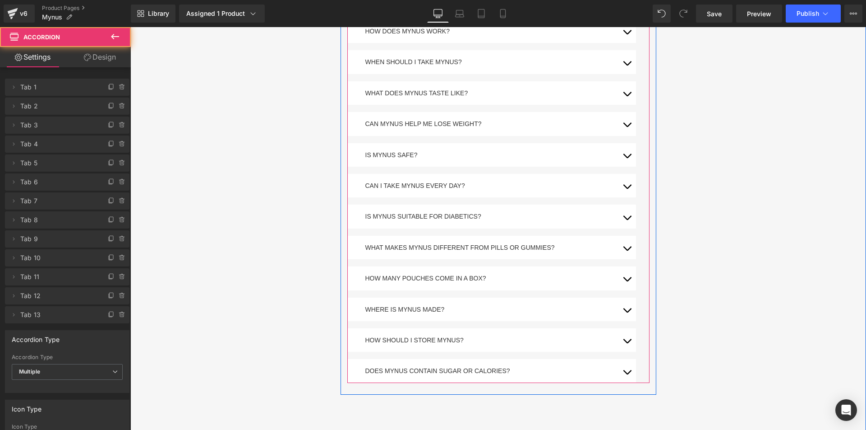
click at [629, 301] on button "button" at bounding box center [627, 308] width 18 height 23
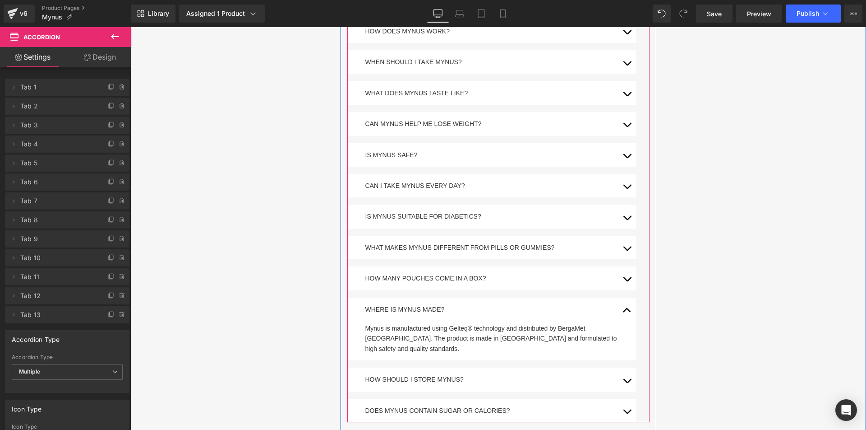
click at [629, 301] on button "button" at bounding box center [627, 308] width 18 height 23
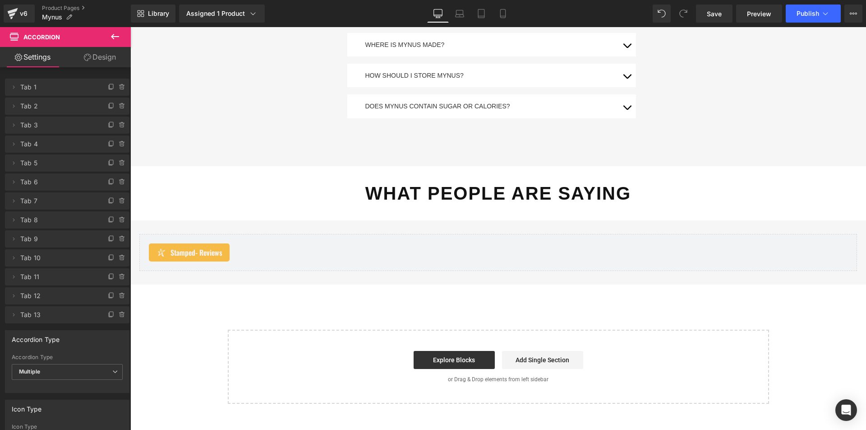
scroll to position [3515, 0]
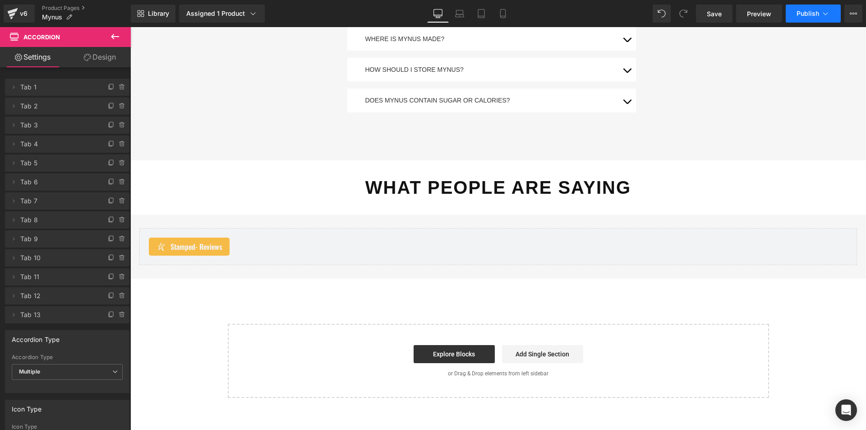
click at [804, 15] on span "Publish" at bounding box center [808, 13] width 23 height 7
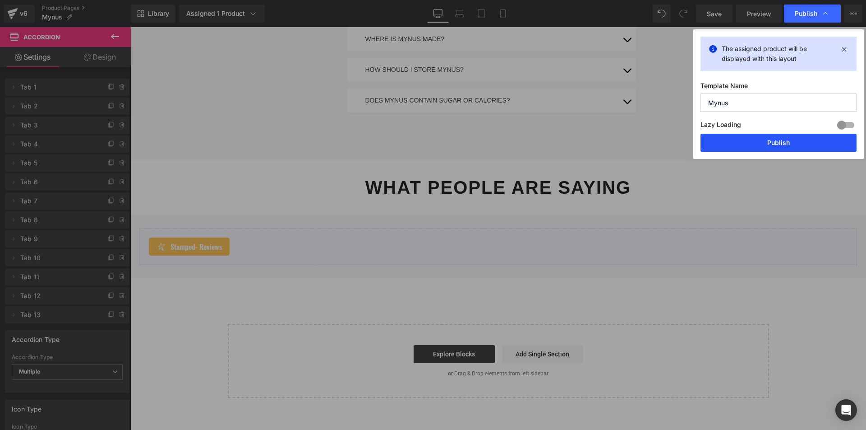
click at [779, 146] on button "Publish" at bounding box center [779, 143] width 156 height 18
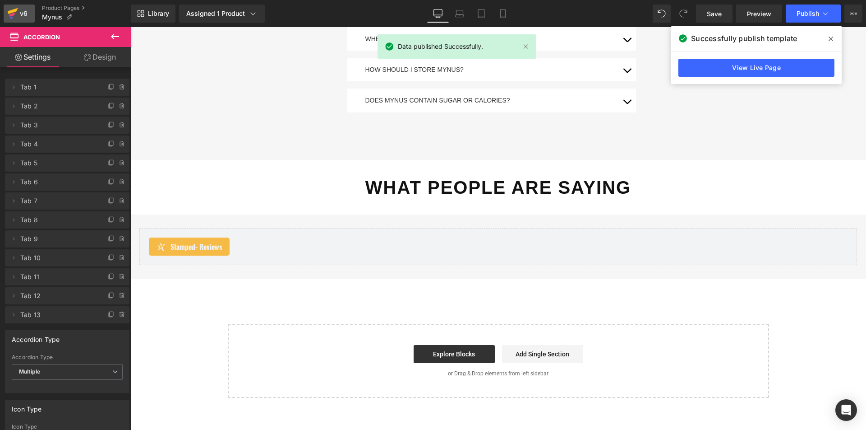
click at [24, 15] on div "v6" at bounding box center [23, 14] width 11 height 12
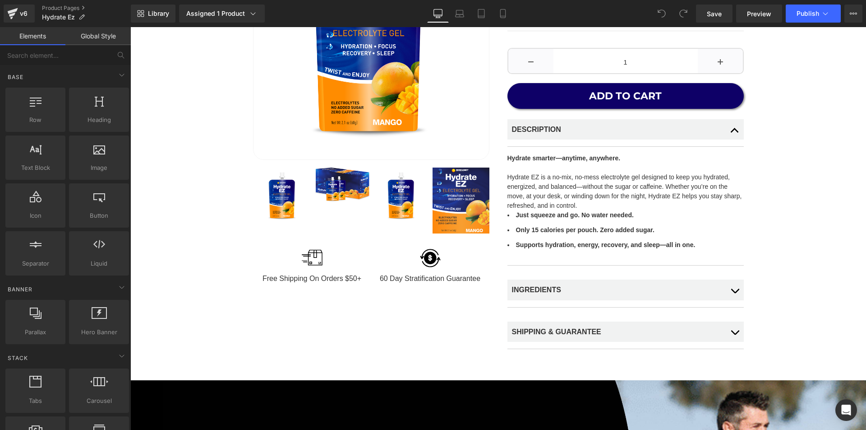
scroll to position [153, 0]
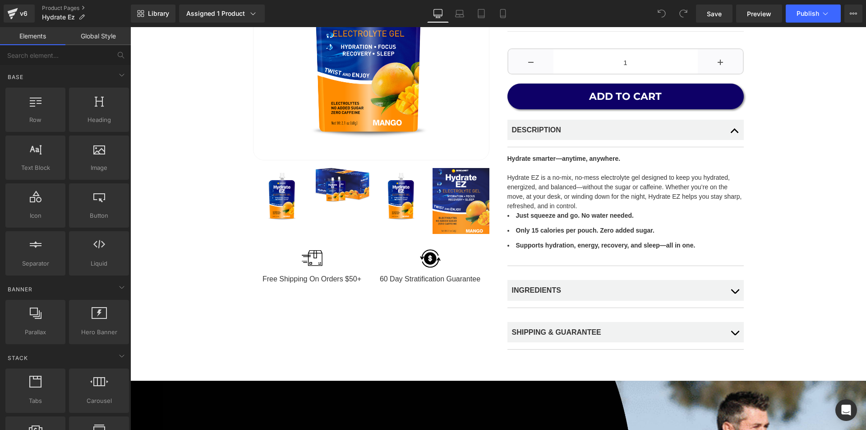
click at [588, 287] on div "INGREDIENTS" at bounding box center [626, 290] width 236 height 21
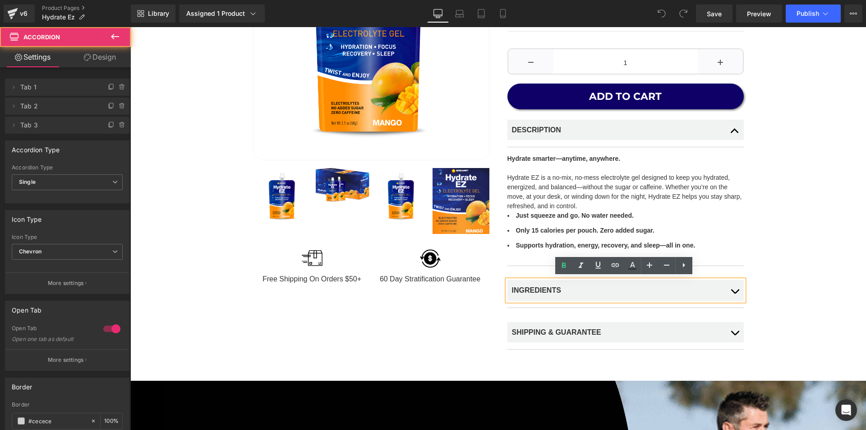
click at [740, 290] on button "button" at bounding box center [735, 290] width 18 height 34
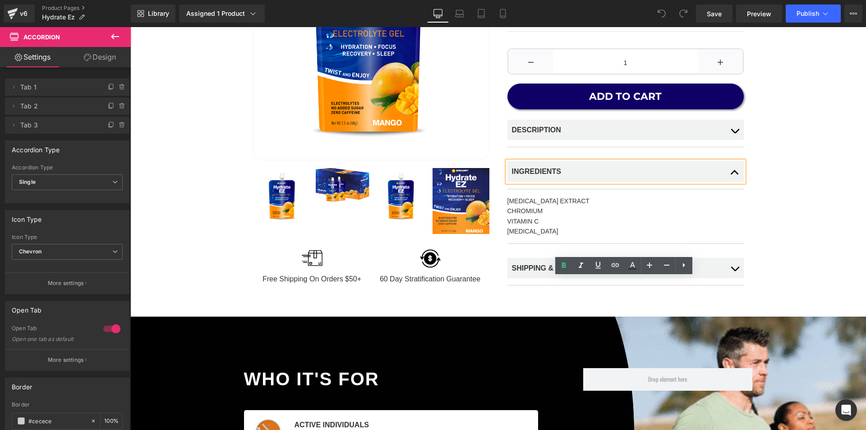
click at [733, 167] on button "button" at bounding box center [735, 171] width 18 height 34
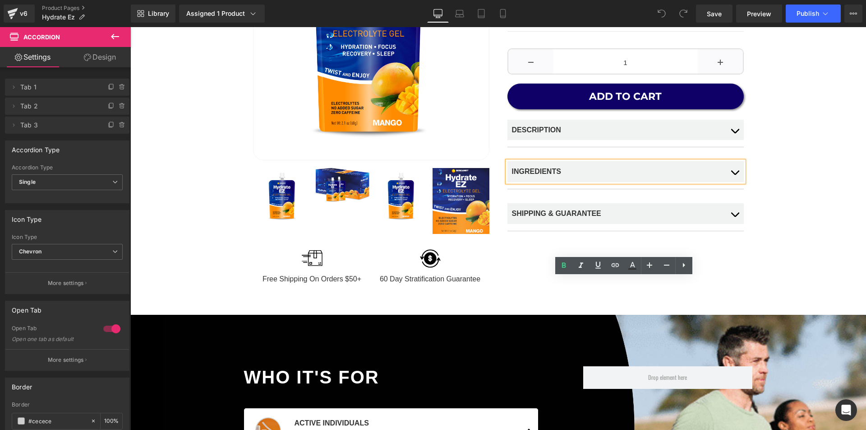
click at [735, 217] on span "button" at bounding box center [735, 217] width 0 height 0
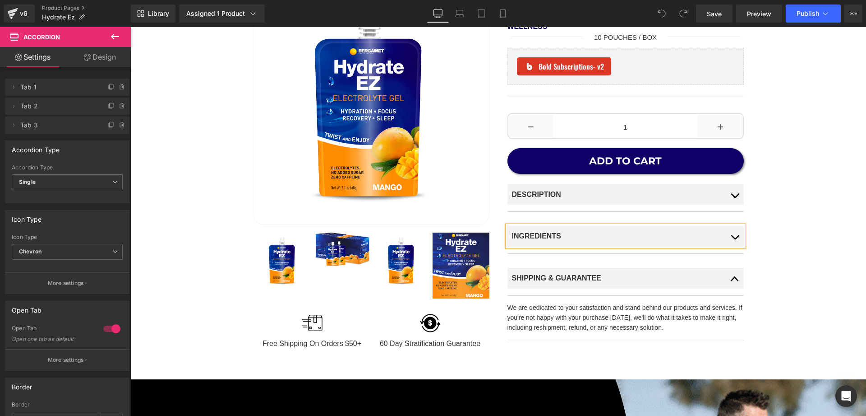
scroll to position [88, 0]
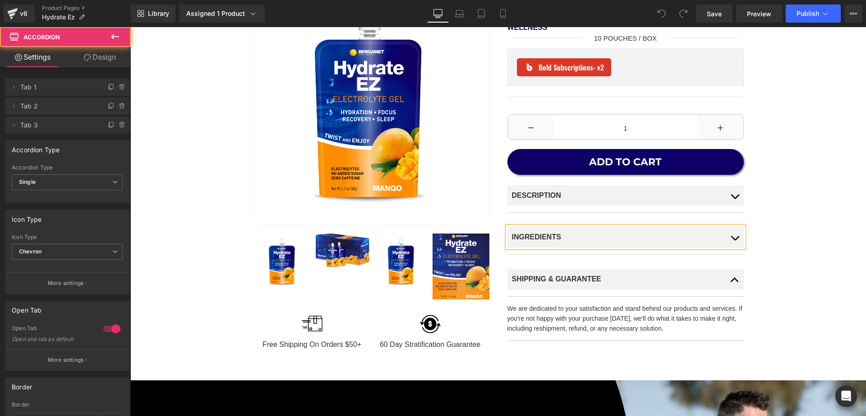
click at [735, 235] on button "button" at bounding box center [735, 237] width 18 height 34
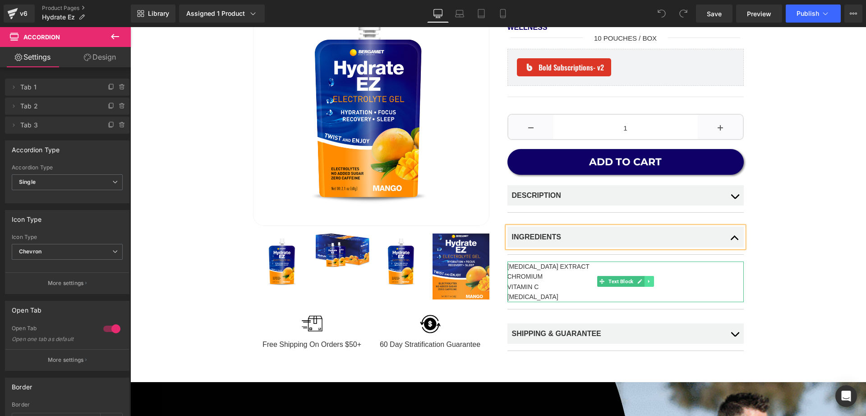
click at [648, 280] on icon at bounding box center [649, 280] width 5 height 5
click at [654, 281] on icon at bounding box center [654, 280] width 5 height 5
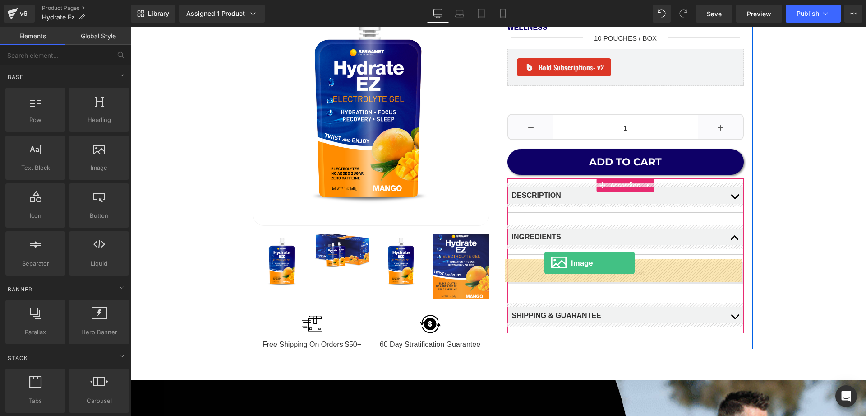
drag, startPoint x: 224, startPoint y: 183, endPoint x: 545, endPoint y: 263, distance: 330.2
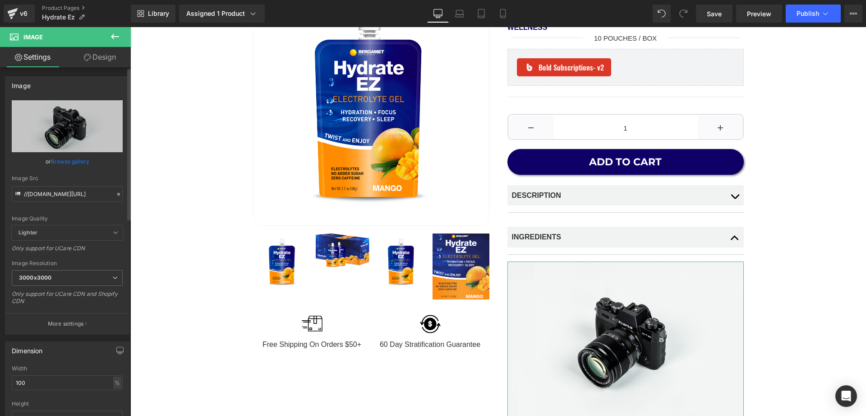
click at [77, 162] on link "Browse gallery" at bounding box center [70, 161] width 38 height 16
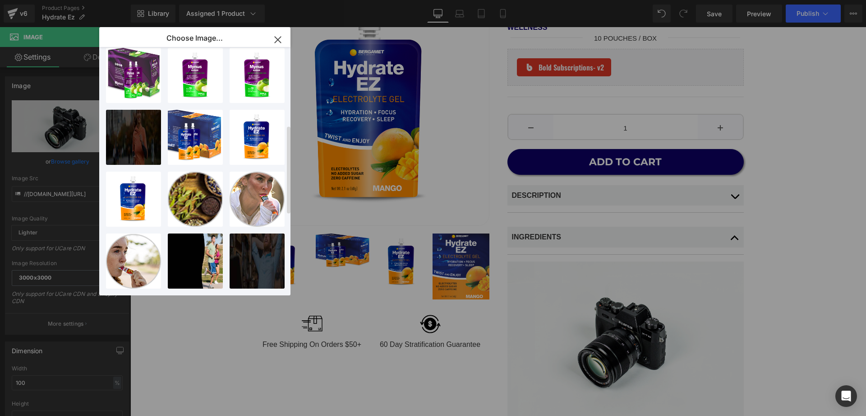
scroll to position [0, 0]
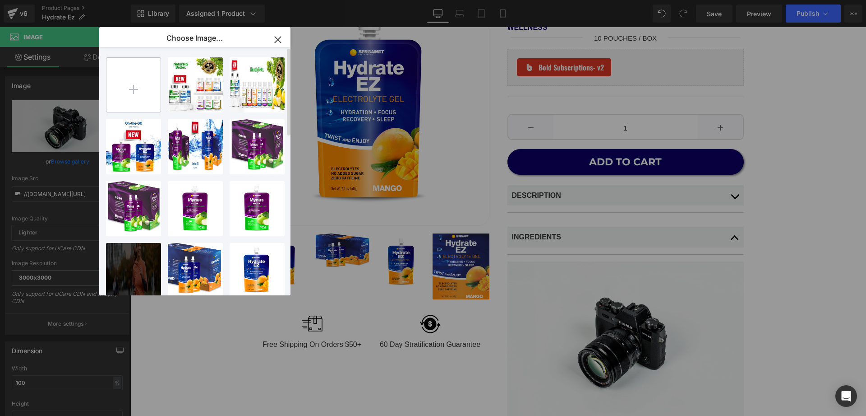
click at [137, 86] on input "file" at bounding box center [134, 85] width 54 height 54
type input "C:\fakepath\Hydrate Pouch Jan 14 2025 Back.png"
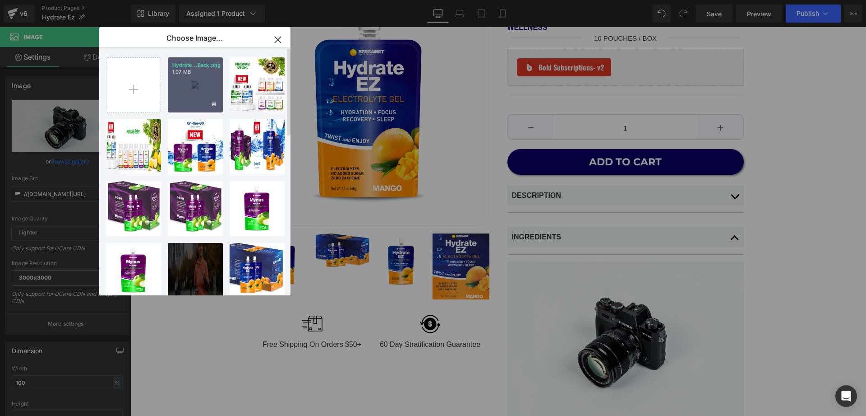
click at [195, 97] on div "Hydrate...Back.png 1.07 MB" at bounding box center [195, 84] width 55 height 55
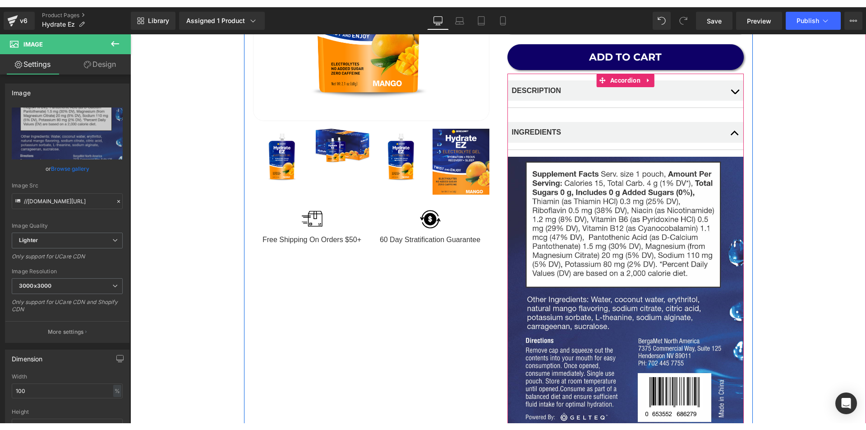
scroll to position [192, 0]
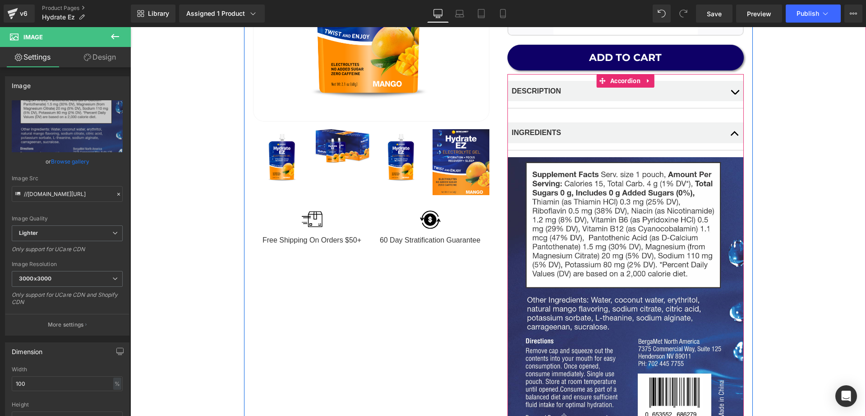
click at [733, 134] on button "button" at bounding box center [735, 133] width 18 height 34
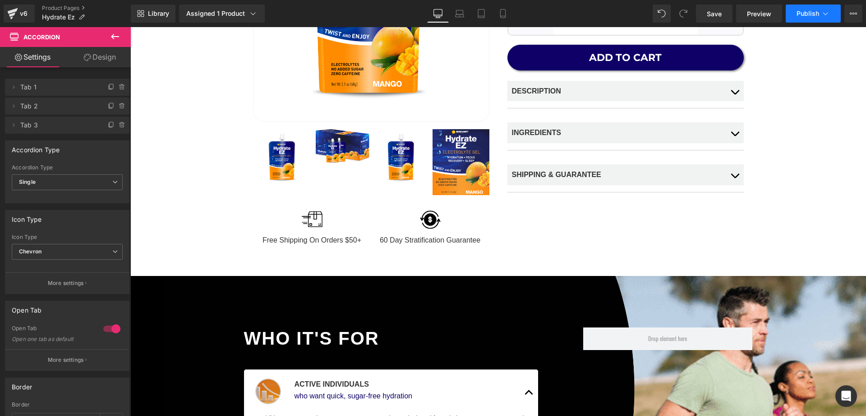
click at [806, 19] on button "Publish" at bounding box center [813, 14] width 55 height 18
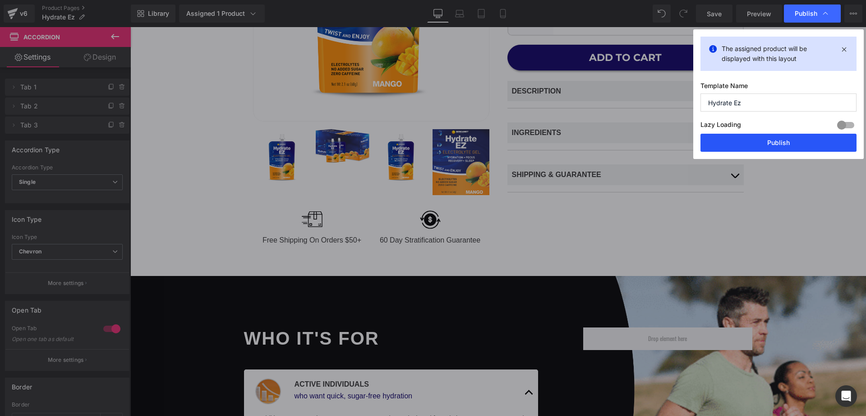
click at [783, 137] on button "Publish" at bounding box center [779, 143] width 156 height 18
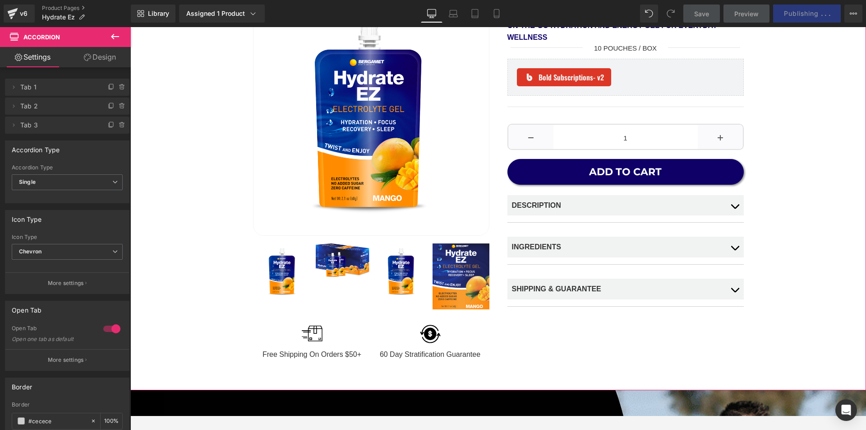
scroll to position [72, 0]
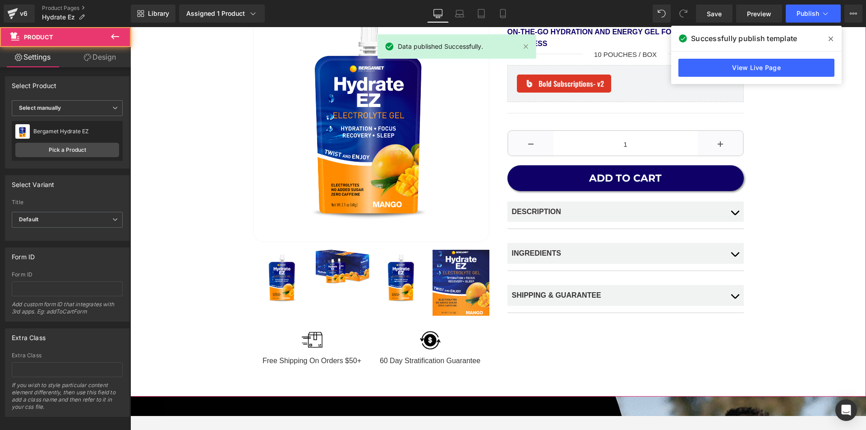
click at [764, 253] on div "Hydrate EZ™ Heading On-the-Go Hydration and Energy Gel for Everyday Wellness Te…" at bounding box center [498, 185] width 727 height 360
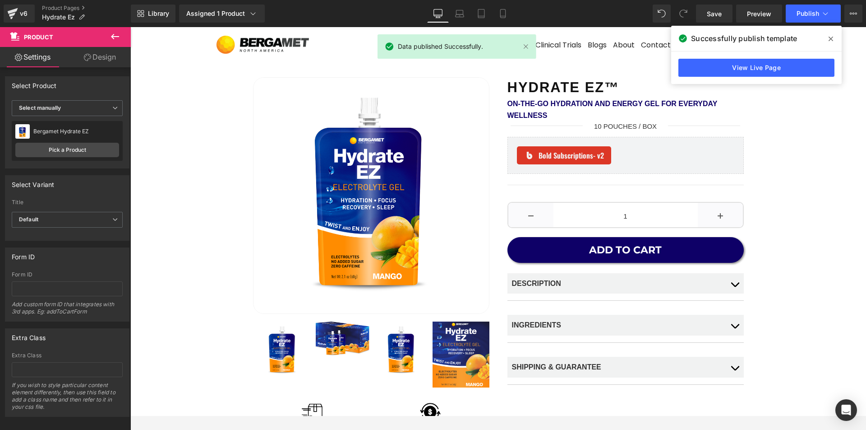
scroll to position [0, 0]
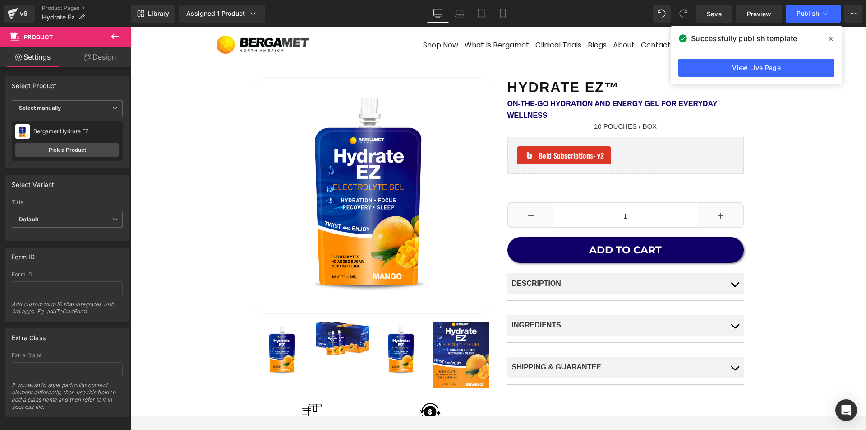
click at [831, 36] on icon at bounding box center [831, 38] width 5 height 7
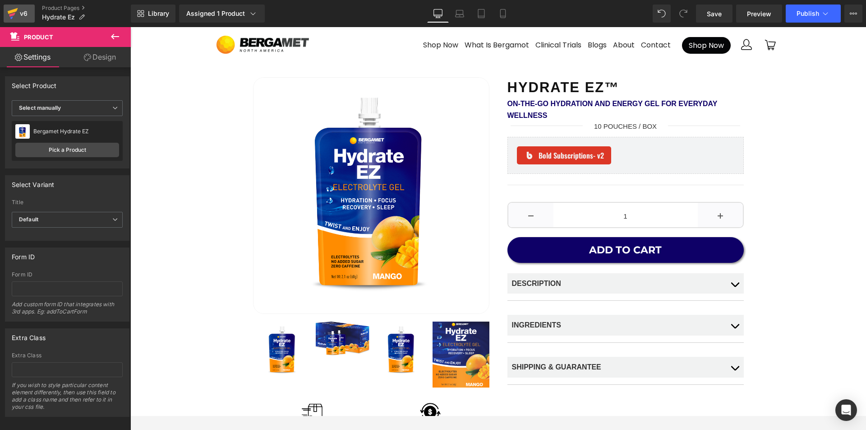
click at [19, 12] on div "v6" at bounding box center [23, 14] width 11 height 12
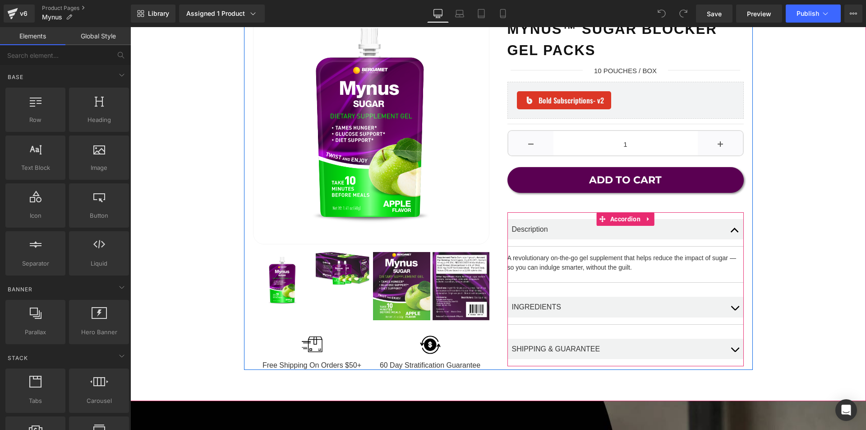
scroll to position [79, 0]
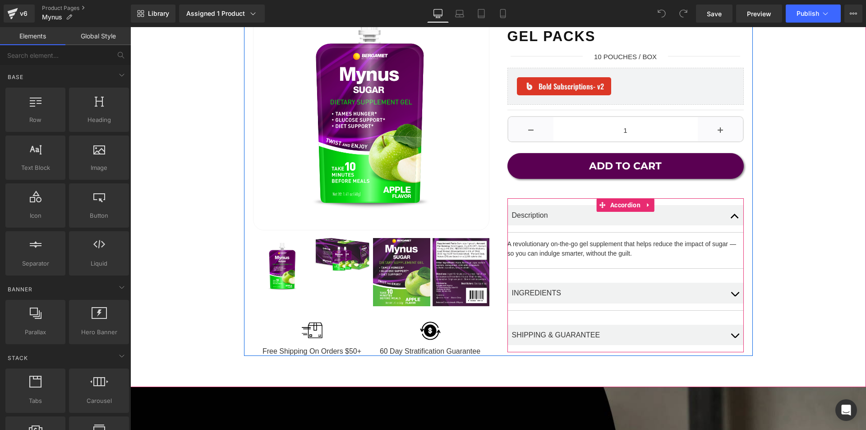
click at [736, 290] on button "button" at bounding box center [735, 293] width 18 height 34
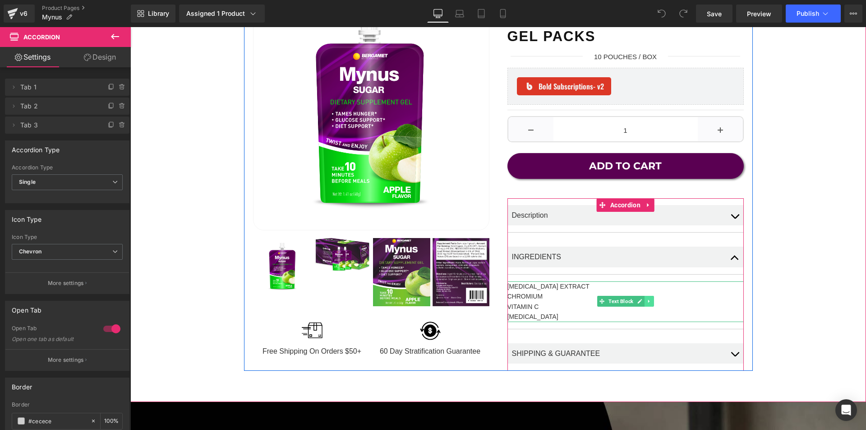
click at [649, 299] on icon at bounding box center [649, 300] width 5 height 5
click at [655, 299] on link at bounding box center [653, 301] width 9 height 11
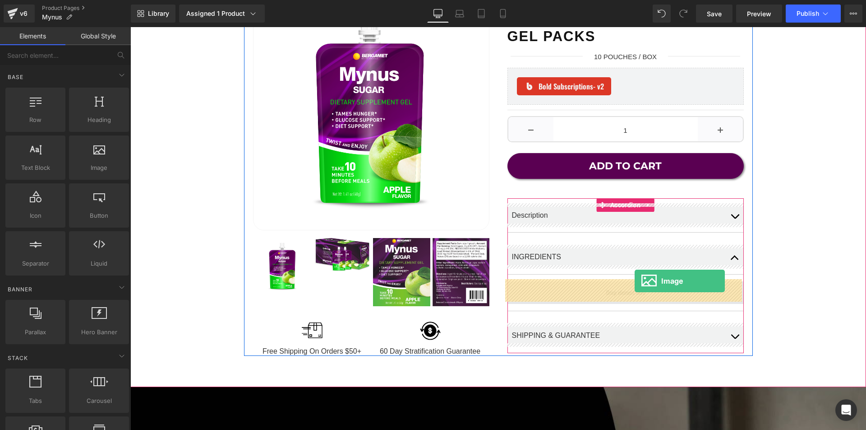
drag, startPoint x: 227, startPoint y: 185, endPoint x: 635, endPoint y: 281, distance: 418.8
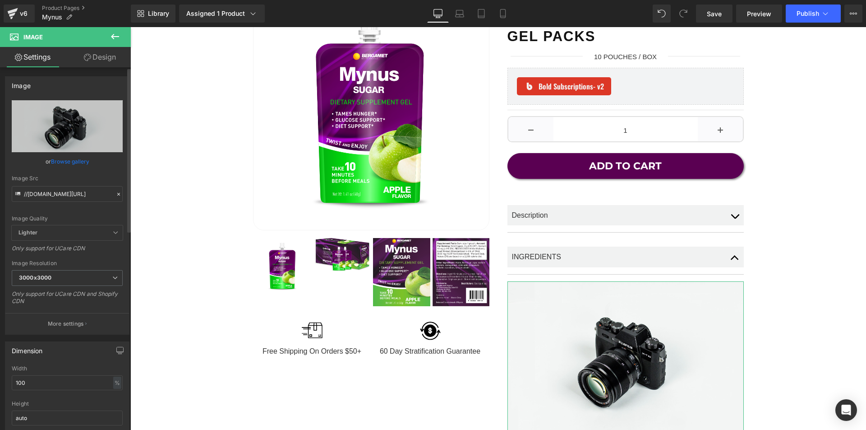
click at [73, 162] on link "Browse gallery" at bounding box center [70, 161] width 38 height 16
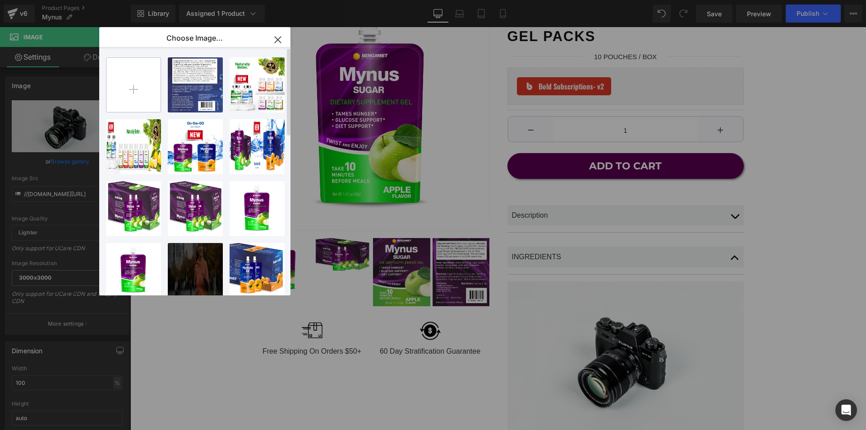
click at [121, 89] on input "file" at bounding box center [134, 85] width 54 height 54
type input "C:\fakepath\Mynus Pouches Jan 14 2025 Back.png"
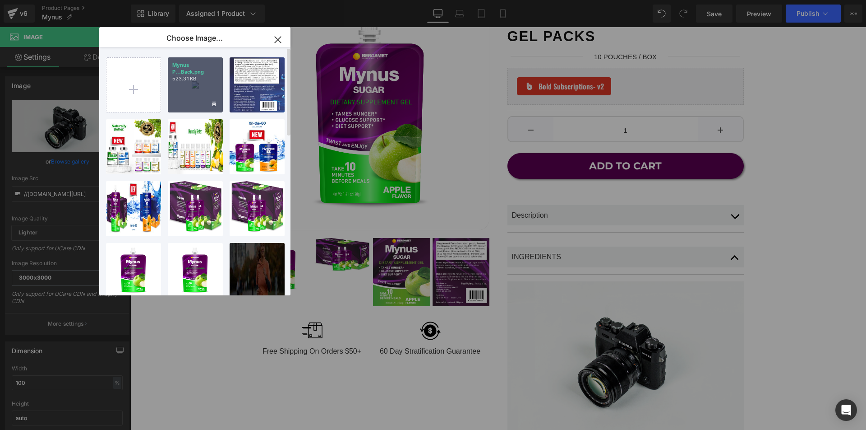
click at [202, 102] on div "Mynus P...Back.png 523.31 KB" at bounding box center [195, 84] width 55 height 55
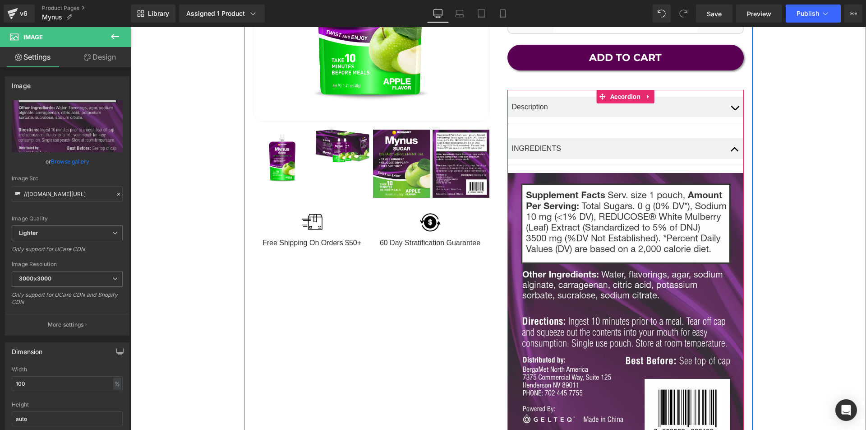
scroll to position [131, 0]
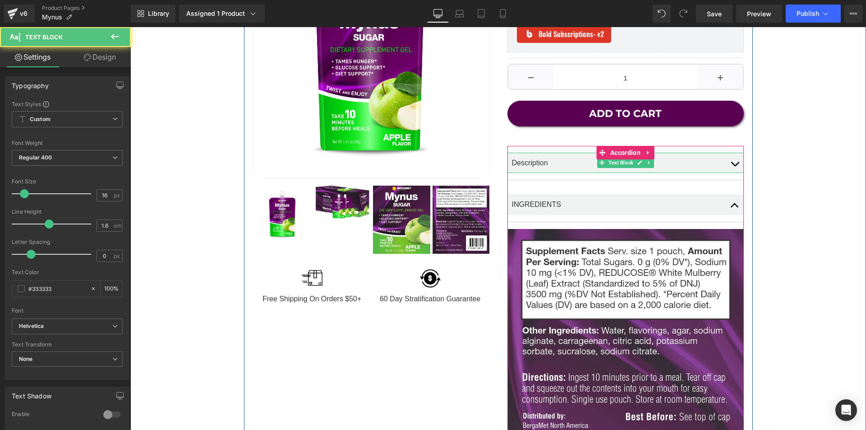
click at [536, 160] on span "Description" at bounding box center [530, 163] width 36 height 8
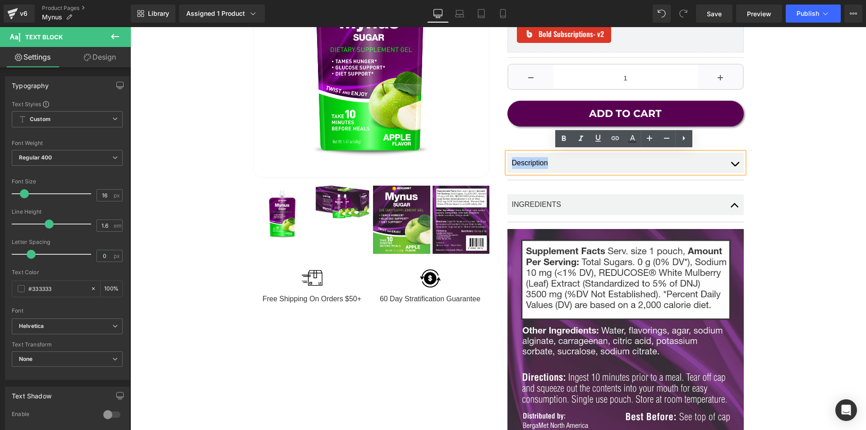
drag, startPoint x: 549, startPoint y: 160, endPoint x: 508, endPoint y: 160, distance: 41.1
click at [508, 160] on div "Description" at bounding box center [626, 163] width 236 height 21
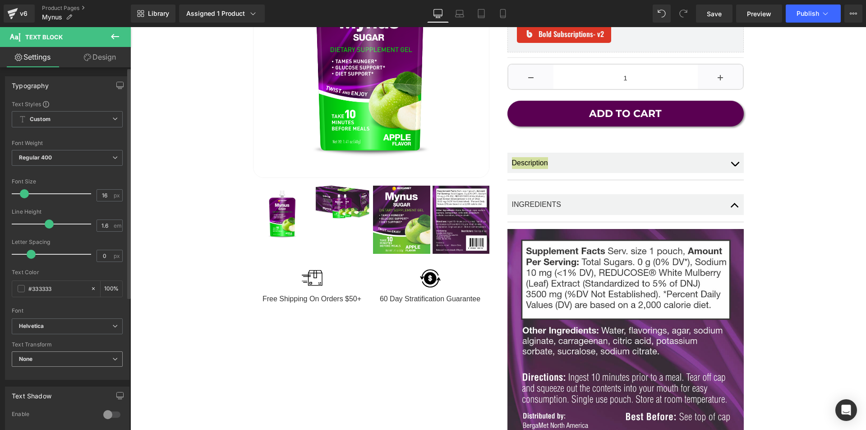
click at [44, 363] on span "None" at bounding box center [67, 359] width 111 height 16
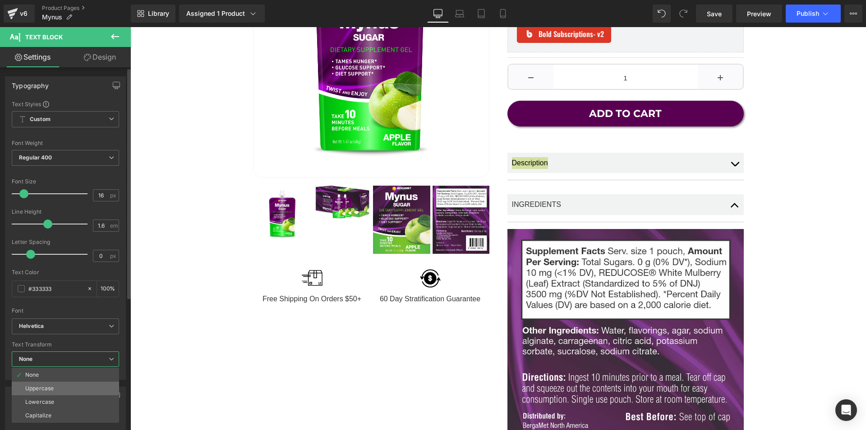
click at [53, 390] on li "Uppercase" at bounding box center [65, 388] width 107 height 14
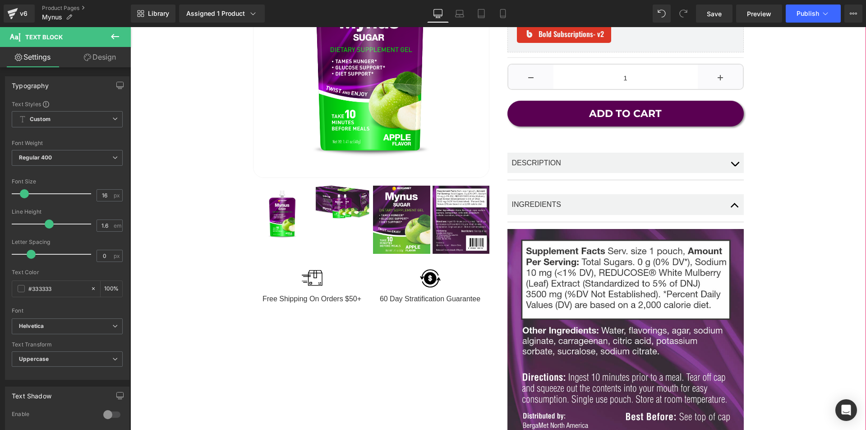
click at [820, 120] on div "Mynus™ Sugar Blocker Gel Packs Heading Enjoy Sweets. Reduce Sugar Impact. Text …" at bounding box center [498, 250] width 727 height 618
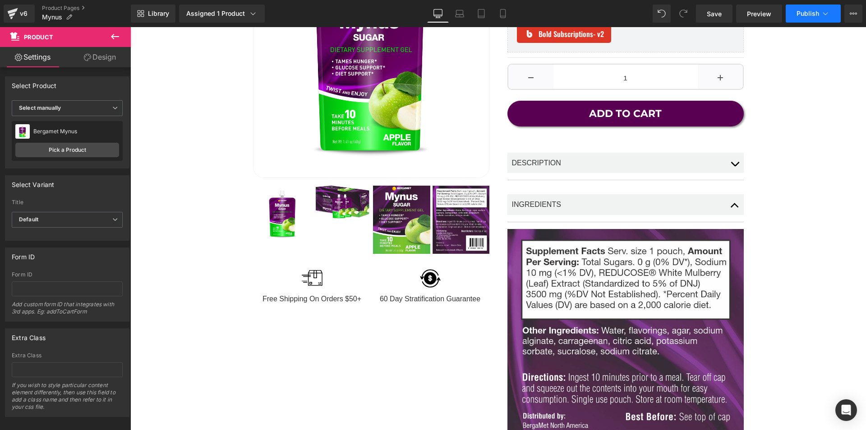
click at [808, 11] on span "Publish" at bounding box center [808, 13] width 23 height 7
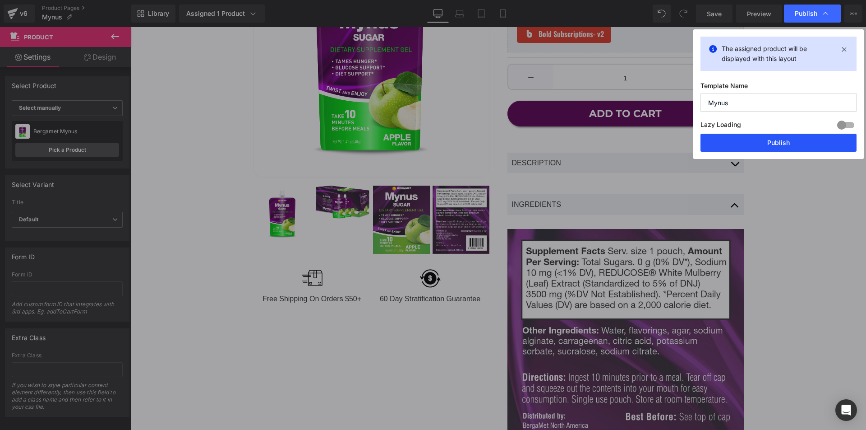
click at [750, 145] on button "Publish" at bounding box center [779, 143] width 156 height 18
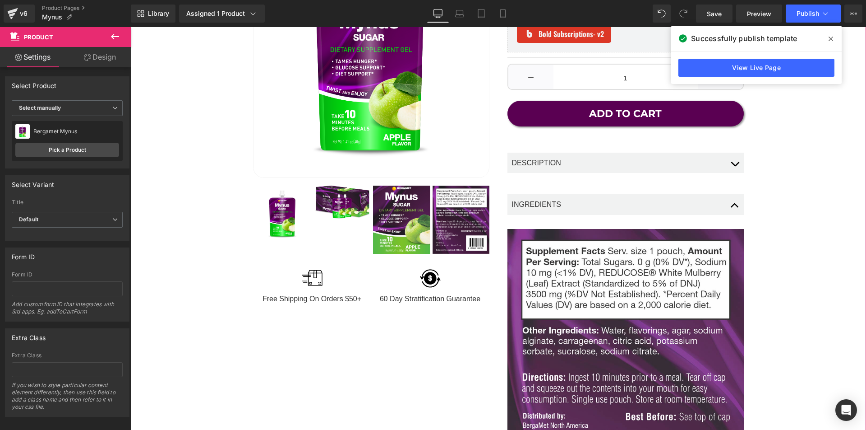
click at [830, 38] on icon at bounding box center [831, 39] width 5 height 5
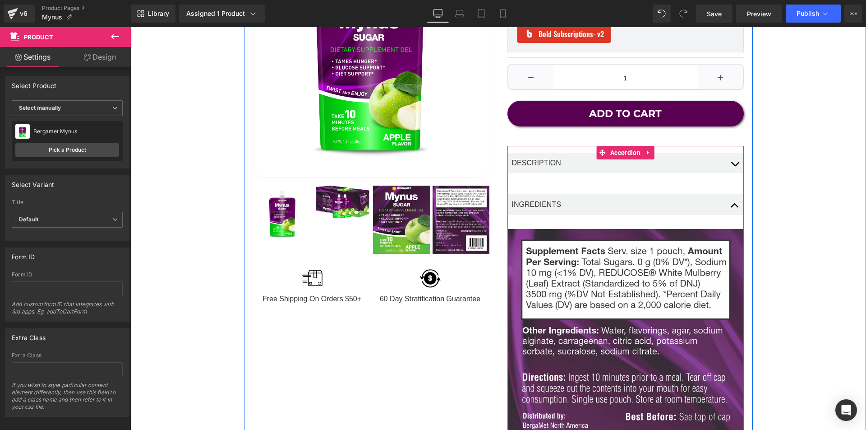
click at [732, 204] on button "button" at bounding box center [735, 204] width 18 height 34
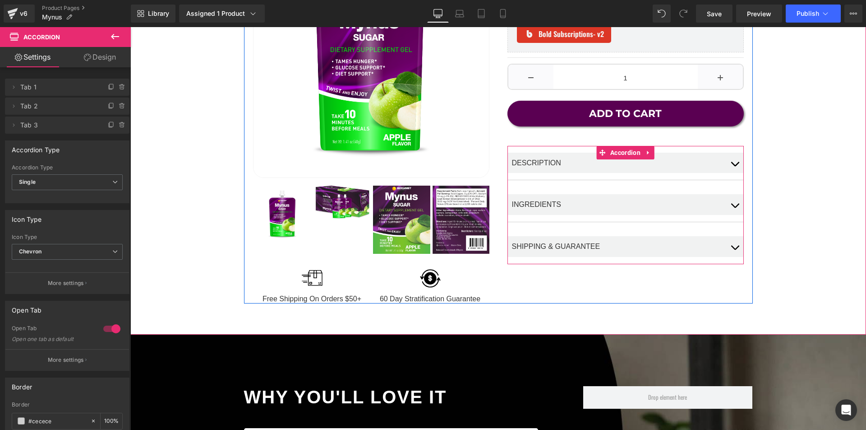
click at [732, 242] on button "button" at bounding box center [735, 246] width 18 height 34
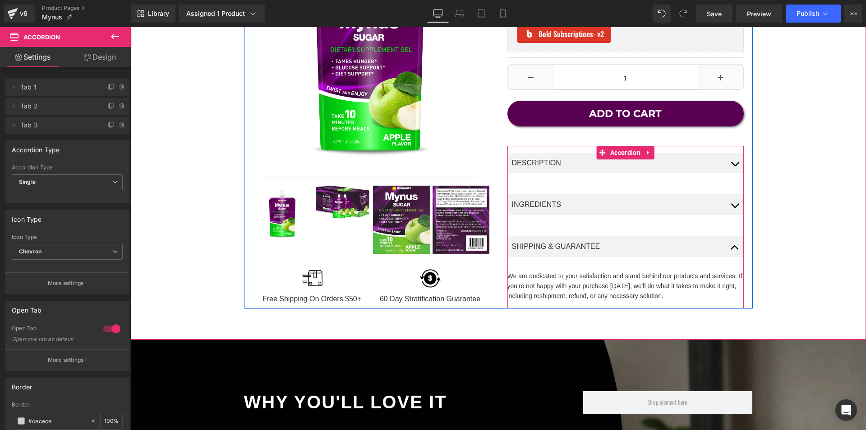
click at [730, 244] on button "button" at bounding box center [735, 246] width 18 height 34
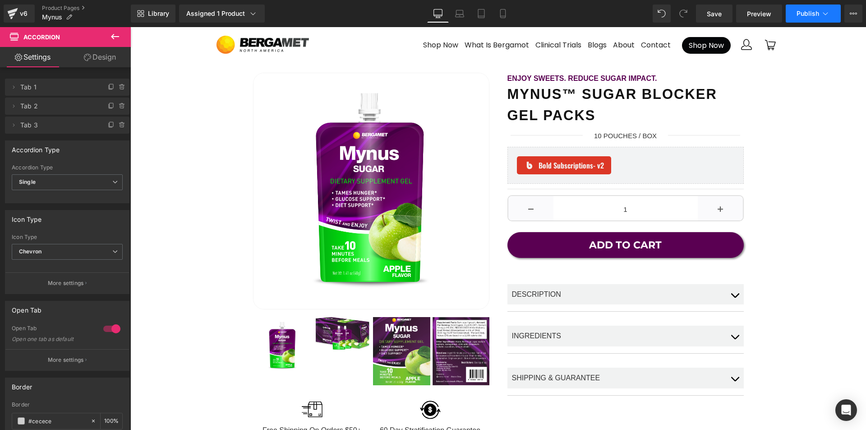
scroll to position [0, 0]
click at [808, 15] on span "Publish" at bounding box center [808, 13] width 23 height 7
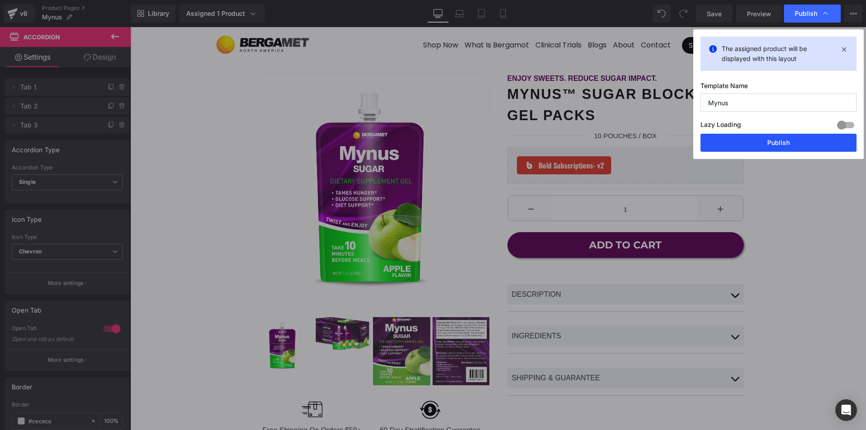
drag, startPoint x: 779, startPoint y: 143, endPoint x: 606, endPoint y: 144, distance: 173.8
click at [779, 143] on button "Publish" at bounding box center [779, 143] width 156 height 18
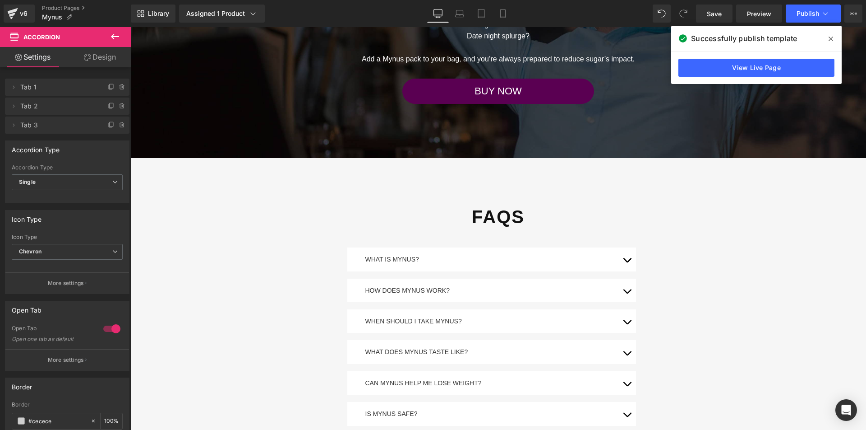
scroll to position [2976, 0]
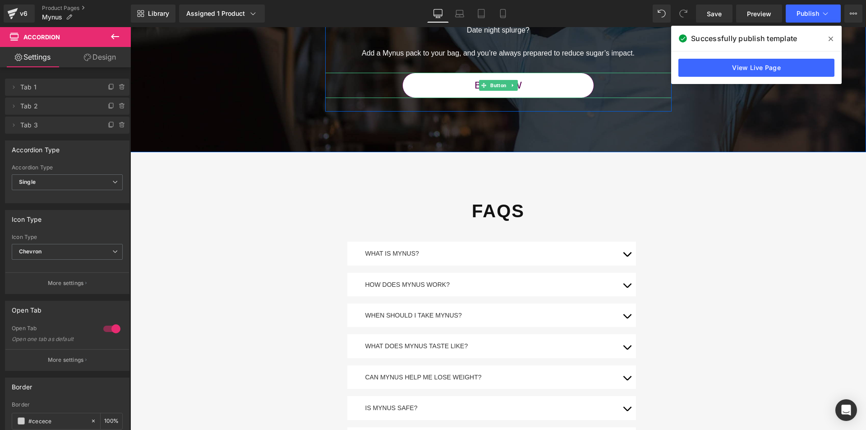
click at [502, 91] on link "Buy Now" at bounding box center [499, 85] width 192 height 25
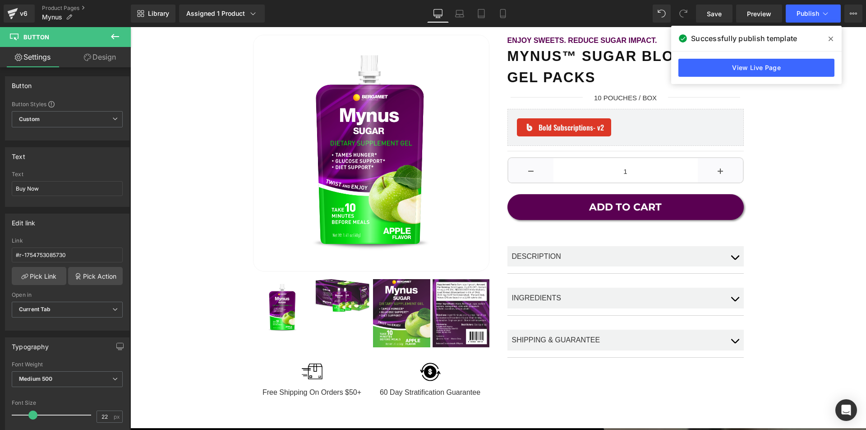
scroll to position [32, 0]
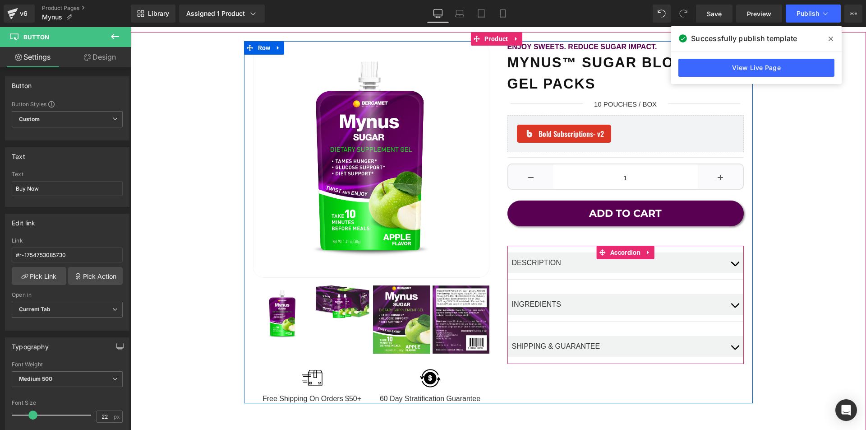
click at [735, 305] on button "button" at bounding box center [735, 304] width 18 height 34
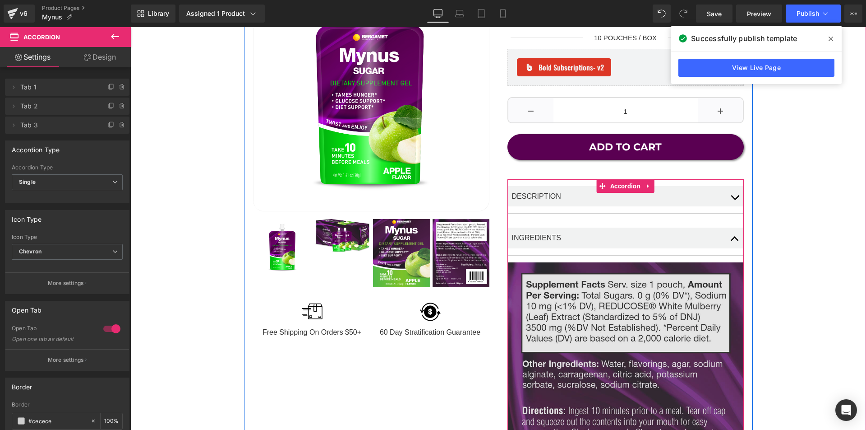
scroll to position [94, 0]
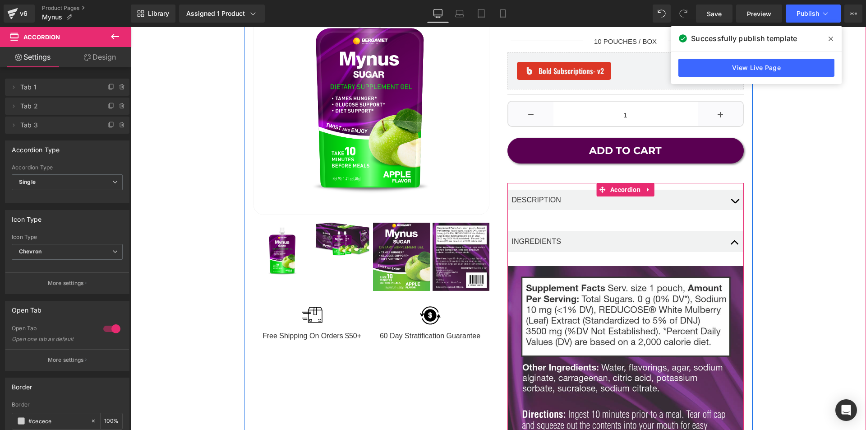
click at [733, 246] on button "button" at bounding box center [735, 241] width 18 height 34
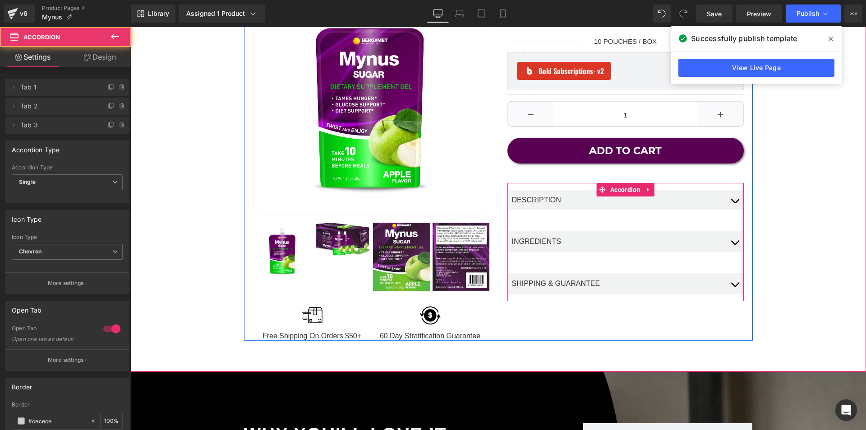
click at [733, 201] on button "button" at bounding box center [735, 200] width 18 height 34
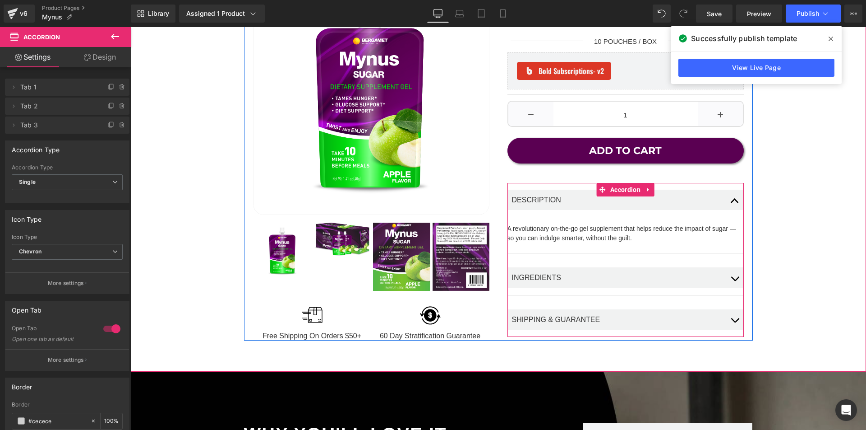
click at [733, 201] on button "button" at bounding box center [735, 200] width 18 height 34
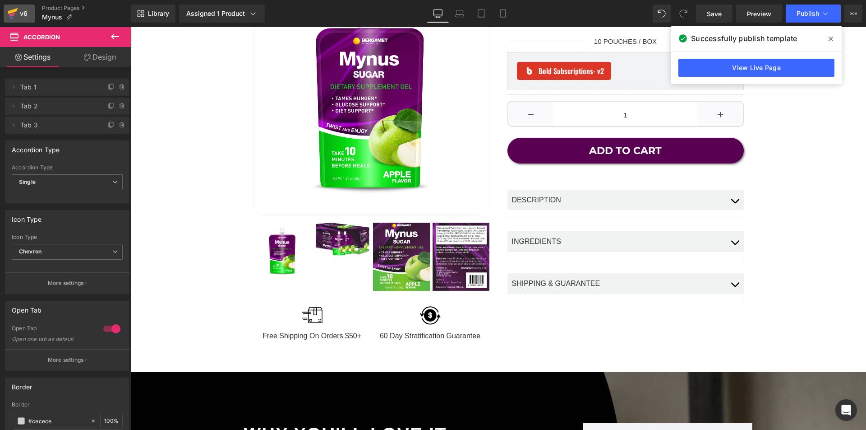
click at [19, 15] on div "v6" at bounding box center [23, 14] width 11 height 12
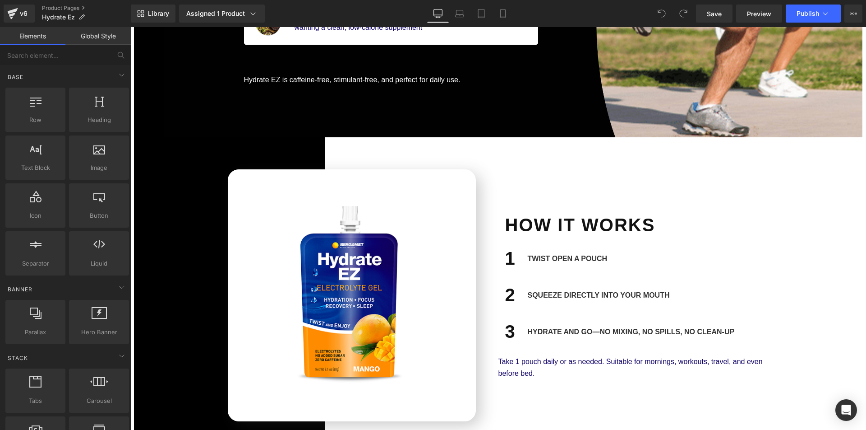
scroll to position [1186, 0]
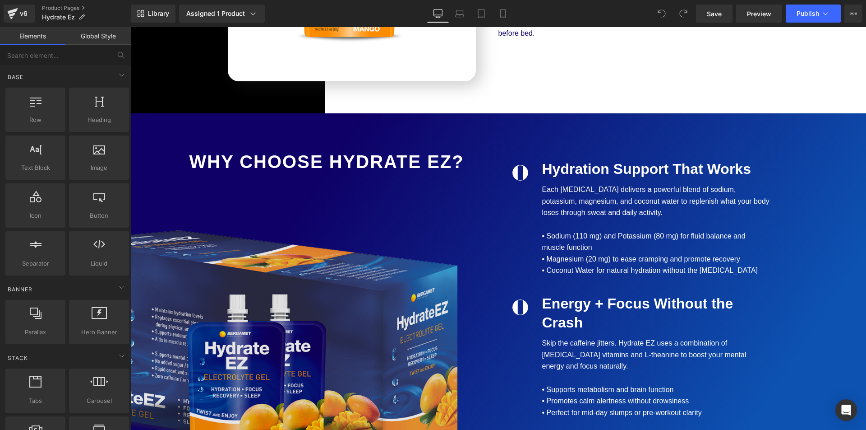
click at [316, 303] on img at bounding box center [307, 361] width 370 height 263
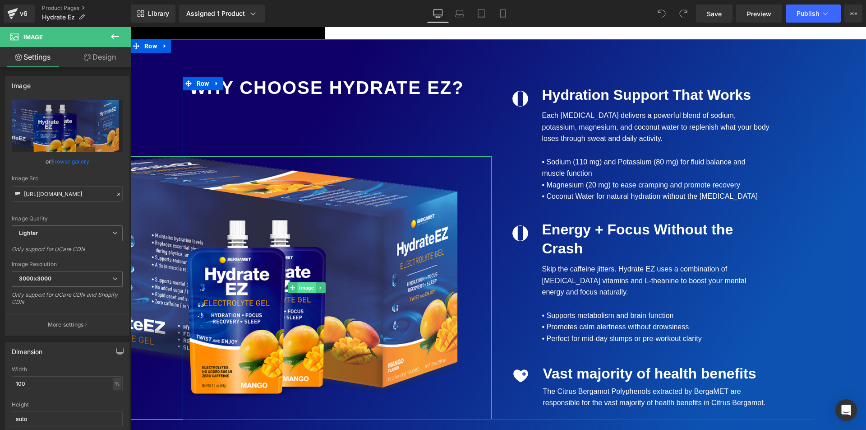
scroll to position [1260, 0]
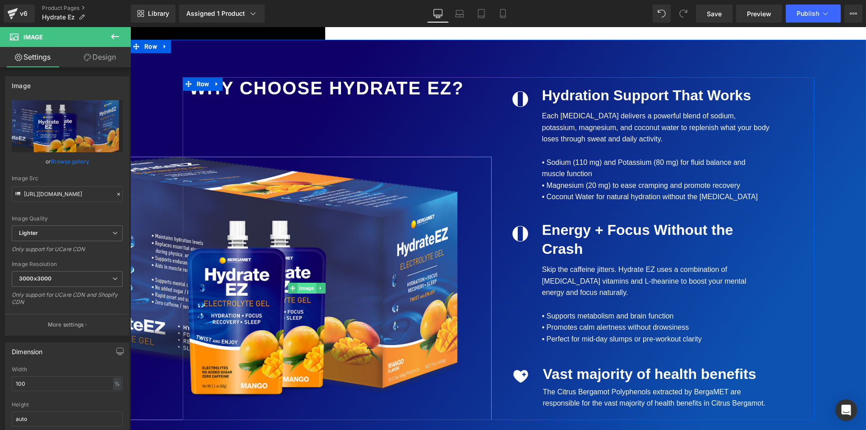
click at [307, 284] on span "Image" at bounding box center [306, 288] width 19 height 11
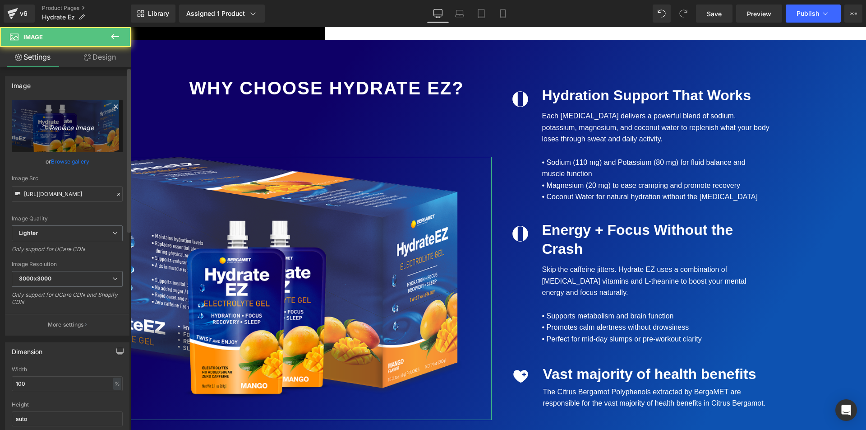
click at [69, 135] on link "Replace Image" at bounding box center [67, 126] width 111 height 52
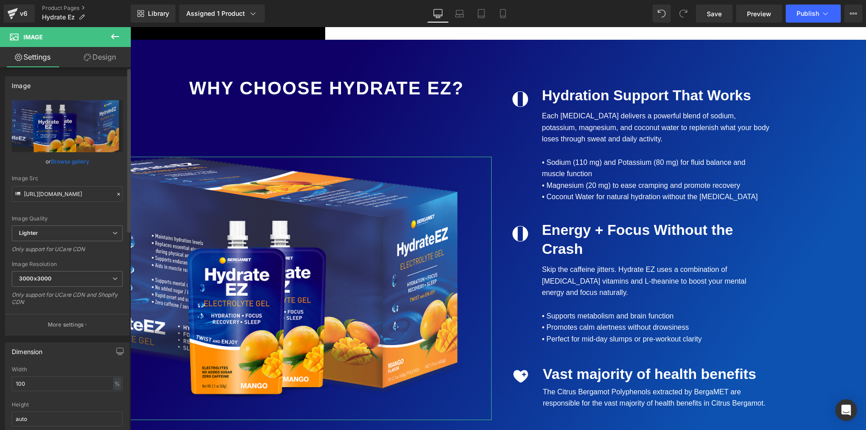
click at [80, 162] on link "Browse gallery" at bounding box center [70, 161] width 38 height 16
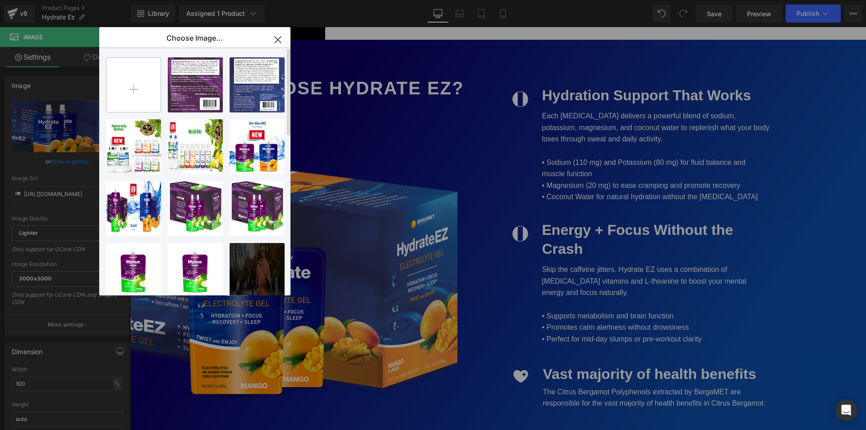
click at [128, 84] on input "file" at bounding box center [134, 85] width 54 height 54
type input "C:\fakepath\Hydrate Box 3D ii.png"
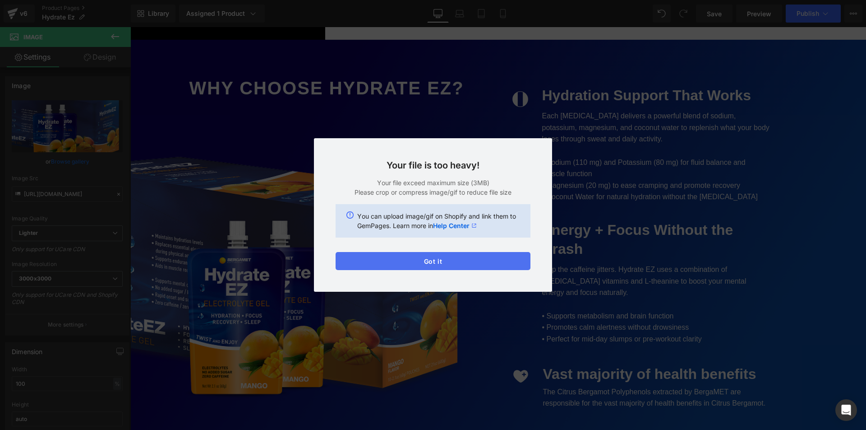
click at [404, 0] on div "Text Color Highlight Color #333333 Choose Image... Back to Library Insert Mynus…" at bounding box center [433, 0] width 866 height 0
click at [404, 265] on button "Got it" at bounding box center [433, 261] width 195 height 18
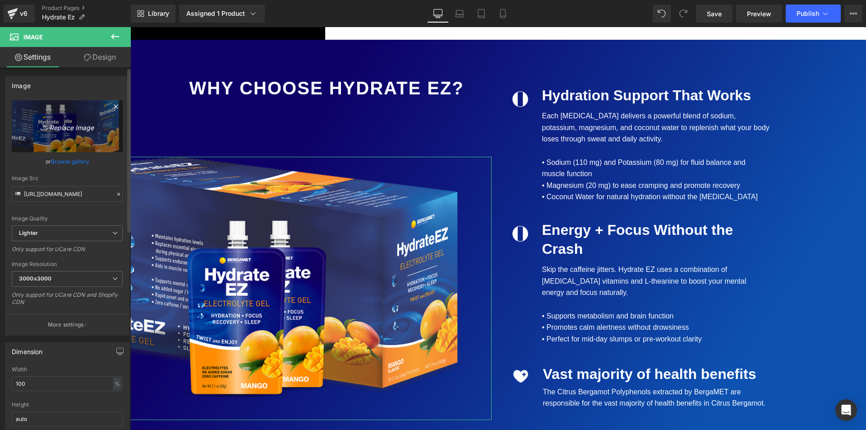
click at [65, 131] on icon "Replace Image" at bounding box center [67, 125] width 72 height 11
type input "C:\fakepath\Hydrate Box 3D ii copy.png"
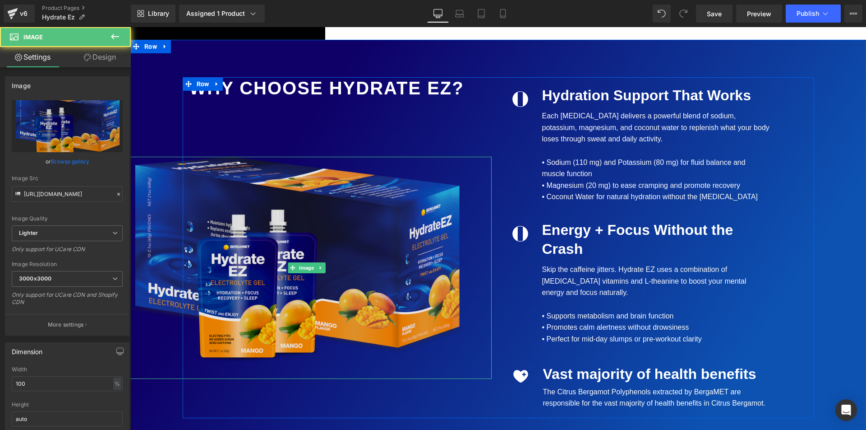
click at [334, 214] on img at bounding box center [307, 268] width 370 height 222
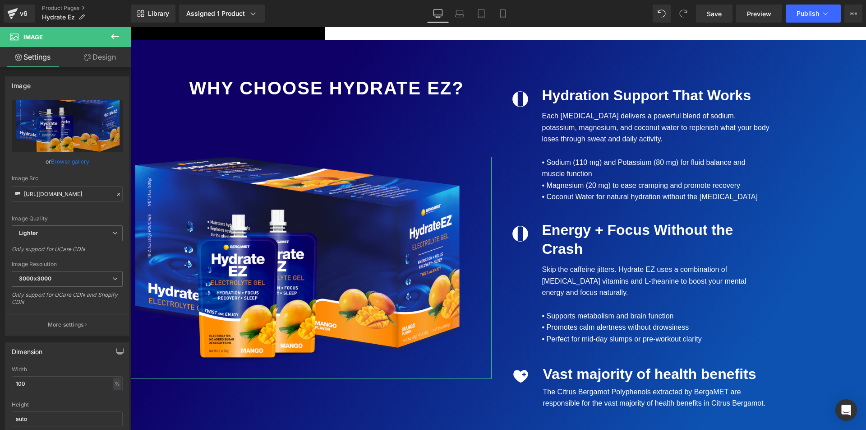
click at [107, 64] on link "Design" at bounding box center [99, 57] width 65 height 20
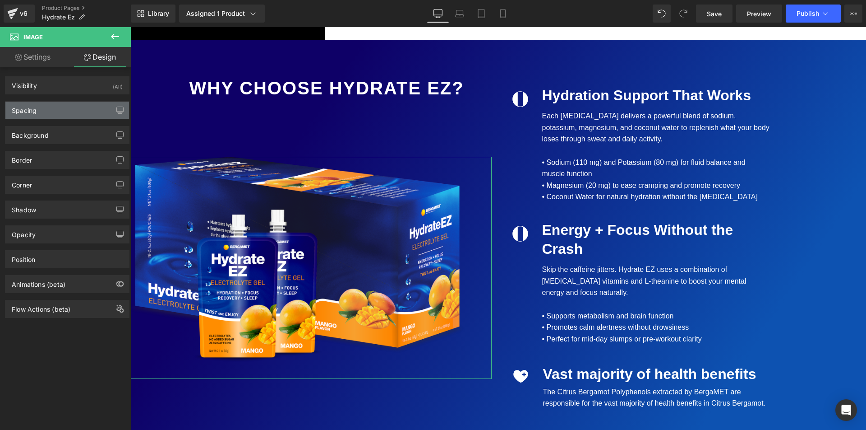
click at [81, 111] on div "Spacing" at bounding box center [67, 110] width 124 height 17
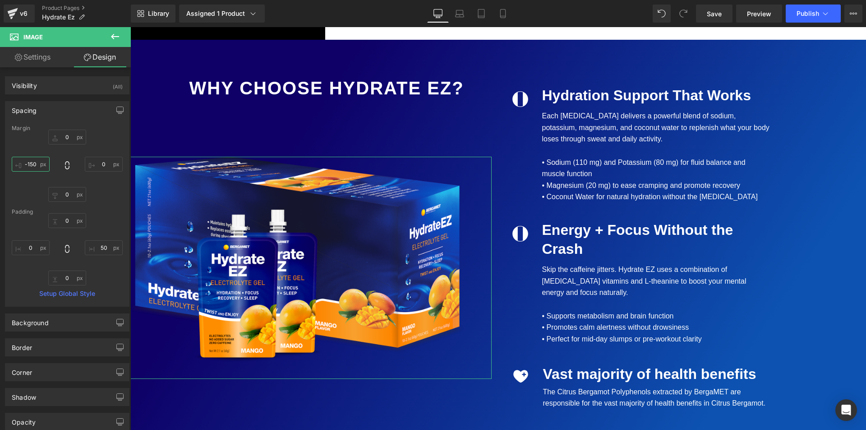
click at [27, 165] on input "-150" at bounding box center [31, 164] width 38 height 15
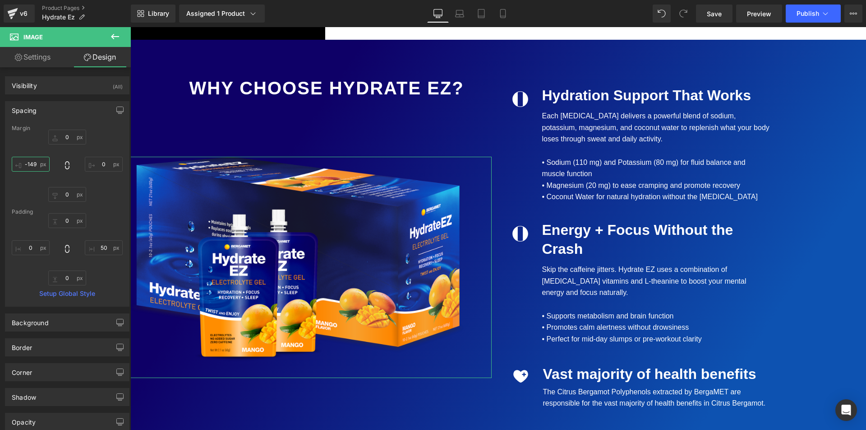
type input "-150"
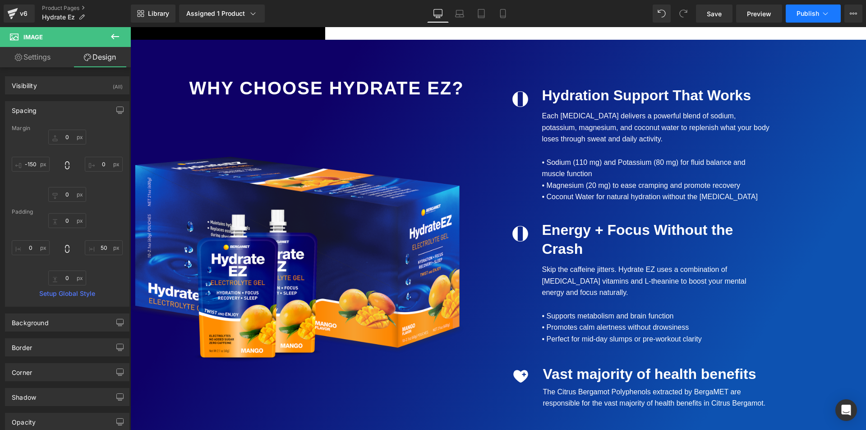
click at [814, 17] on button "Publish" at bounding box center [813, 14] width 55 height 18
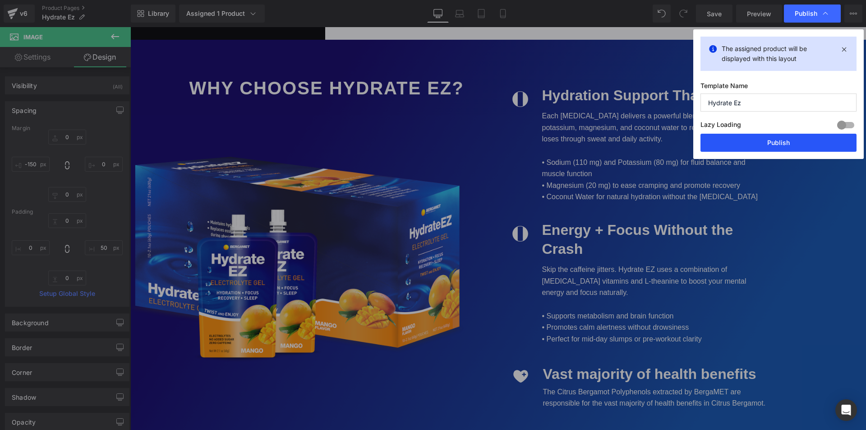
click at [750, 146] on button "Publish" at bounding box center [779, 143] width 156 height 18
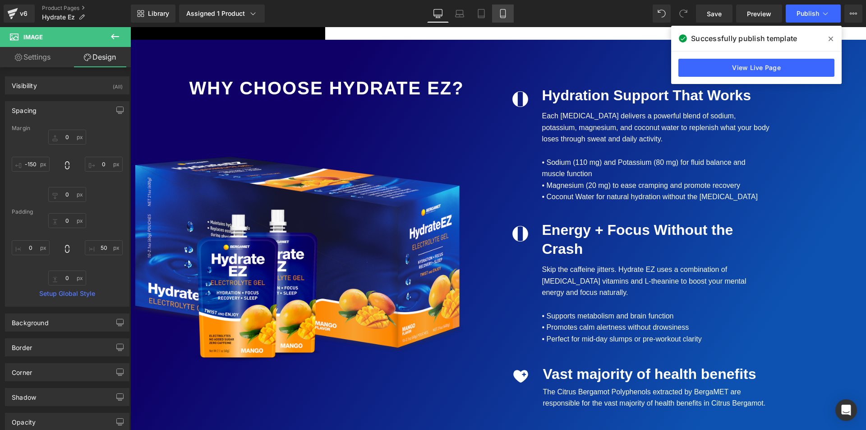
click at [500, 16] on icon at bounding box center [503, 13] width 9 height 9
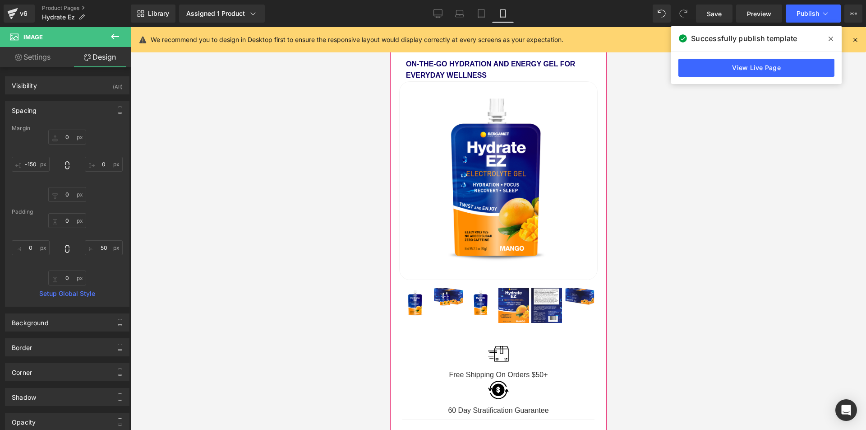
scroll to position [22, 0]
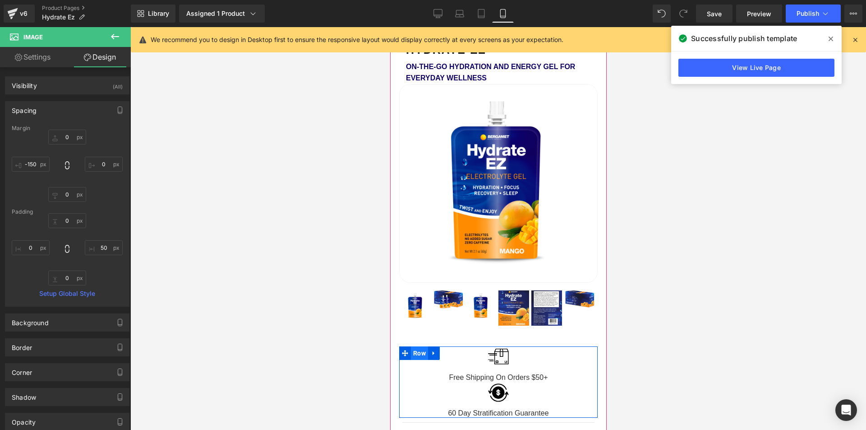
click at [422, 350] on span "Row" at bounding box center [419, 353] width 17 height 14
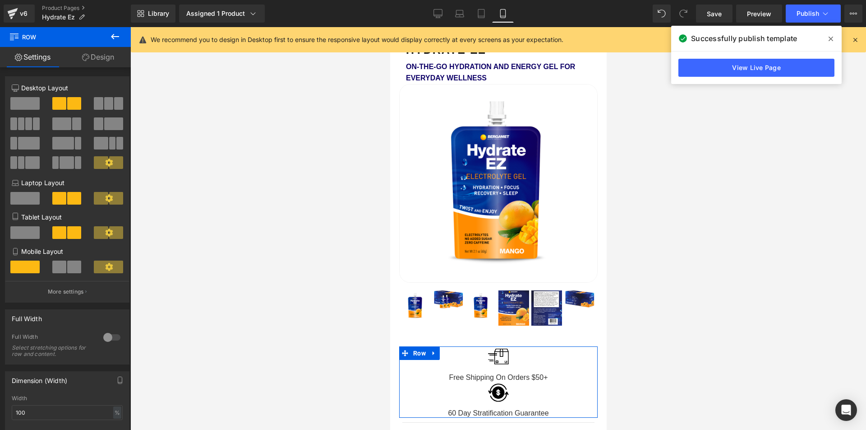
click at [60, 264] on span at bounding box center [59, 266] width 14 height 13
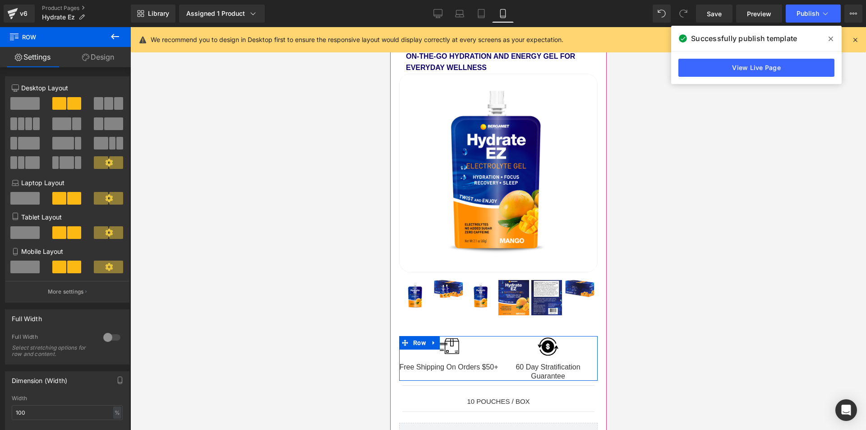
scroll to position [41, 0]
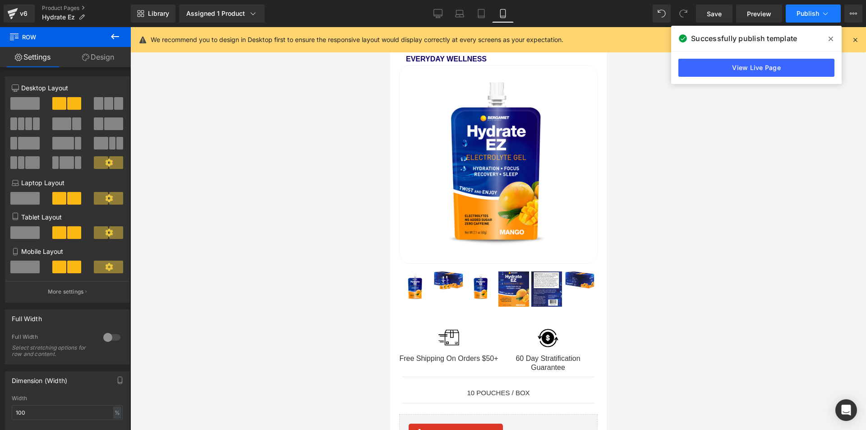
click at [799, 19] on button "Publish" at bounding box center [813, 14] width 55 height 18
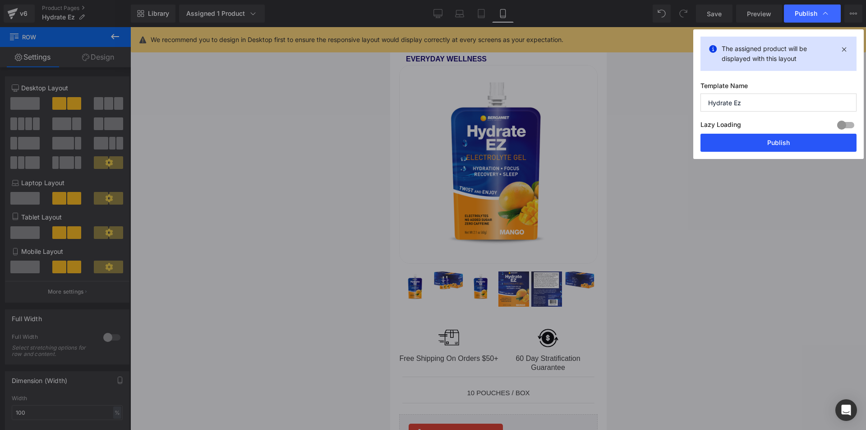
click at [755, 144] on button "Publish" at bounding box center [779, 143] width 156 height 18
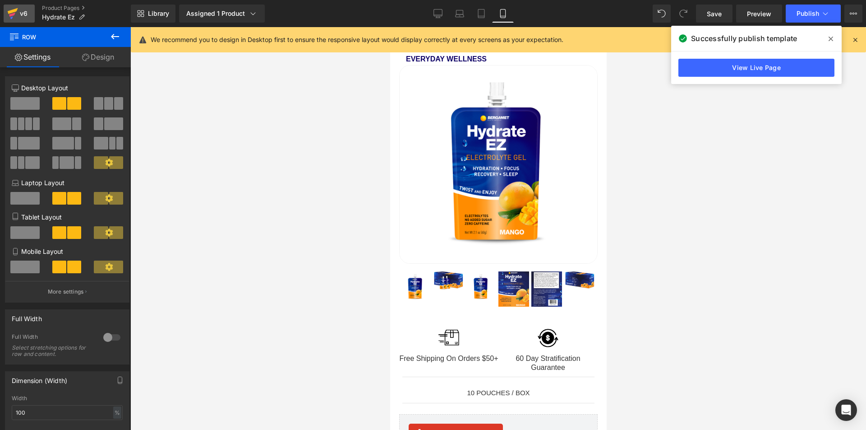
click at [23, 17] on div "v6" at bounding box center [23, 14] width 11 height 12
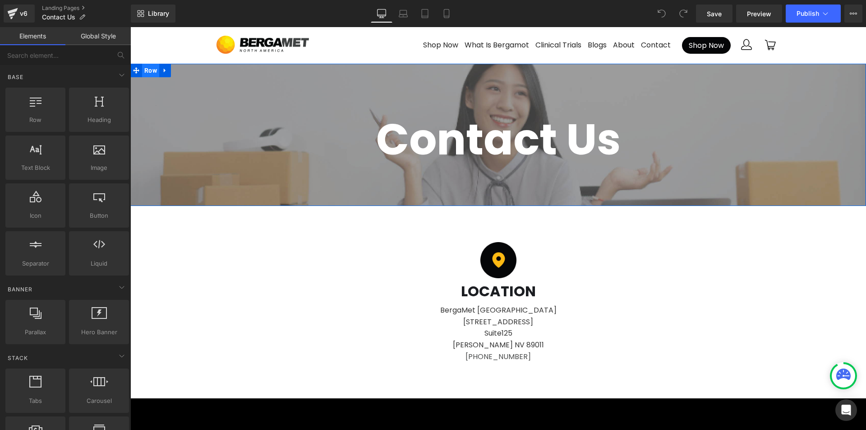
click at [149, 73] on span "Row" at bounding box center [150, 71] width 17 height 14
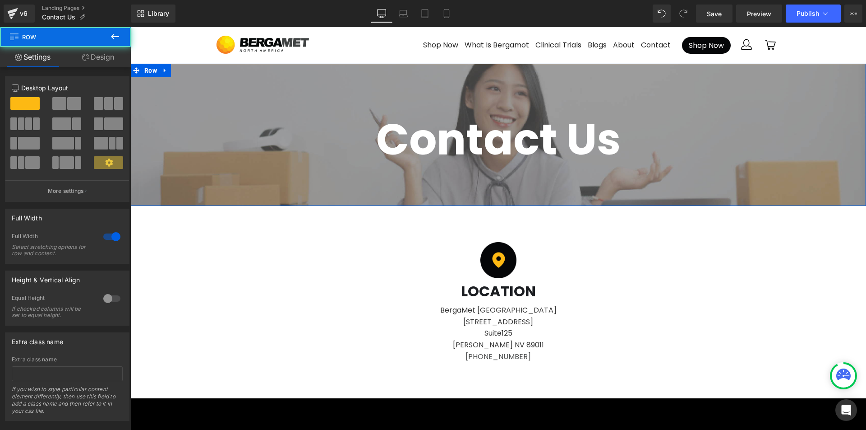
click at [101, 65] on link "Design" at bounding box center [97, 57] width 65 height 20
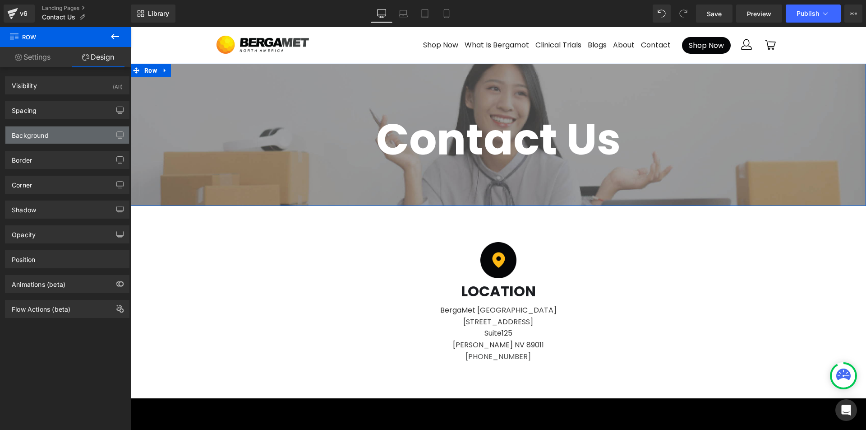
click at [54, 134] on div "Background" at bounding box center [67, 134] width 124 height 17
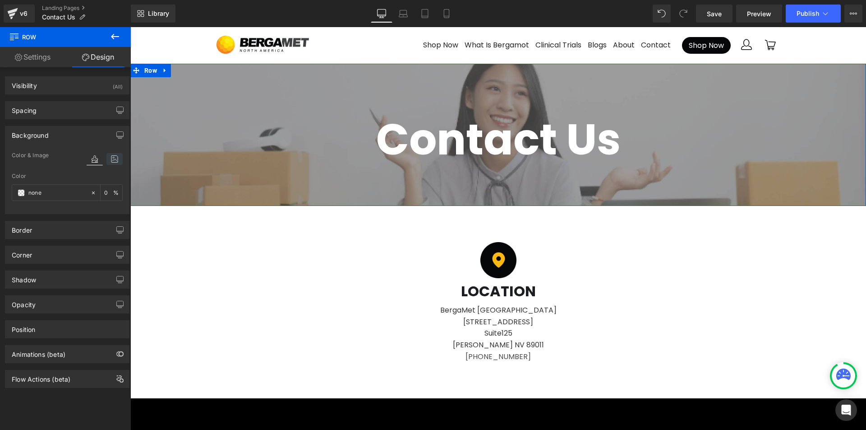
click at [108, 162] on icon at bounding box center [115, 159] width 16 height 12
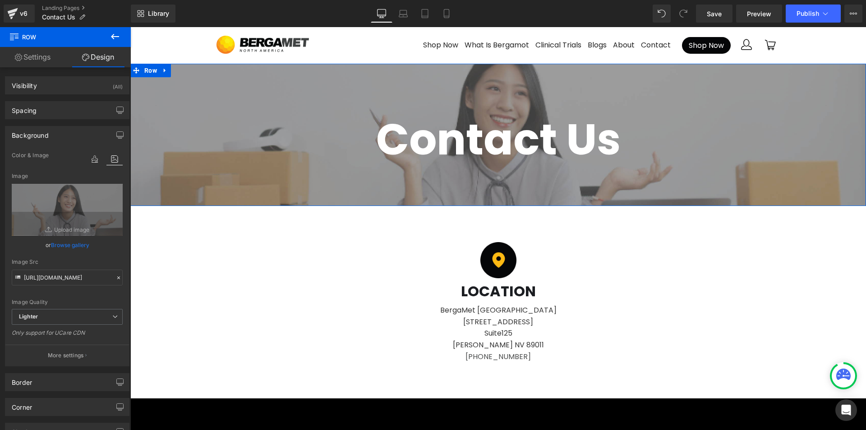
click at [63, 245] on link "Browse gallery" at bounding box center [70, 245] width 38 height 16
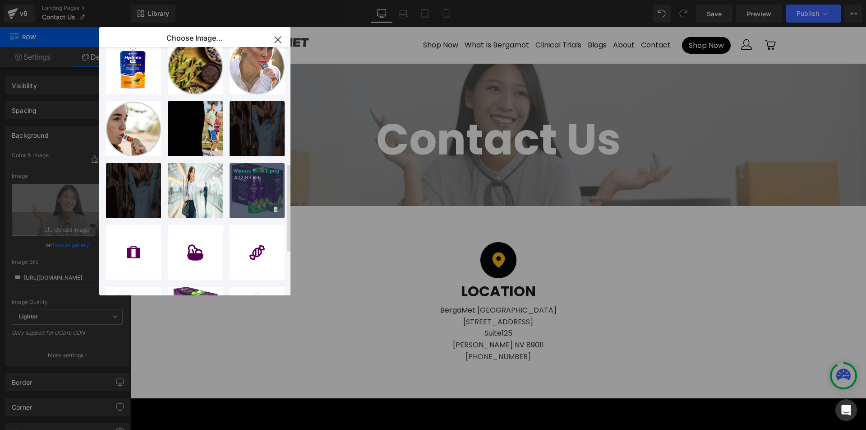
scroll to position [341, 0]
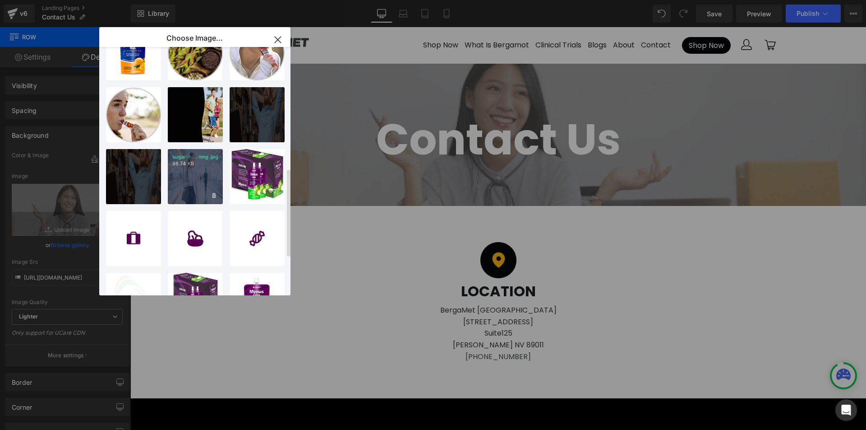
click at [196, 185] on div "sugar-h...-img.jpg 98.74 KB" at bounding box center [195, 176] width 55 height 55
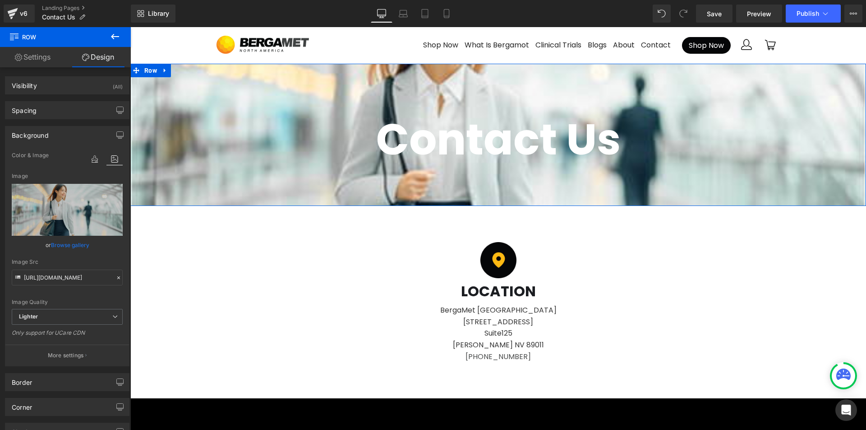
click at [70, 244] on link "Browse gallery" at bounding box center [70, 245] width 38 height 16
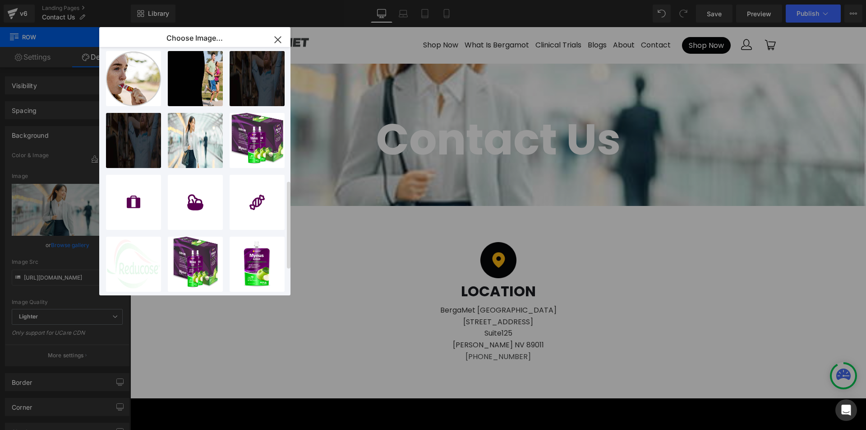
scroll to position [374, 0]
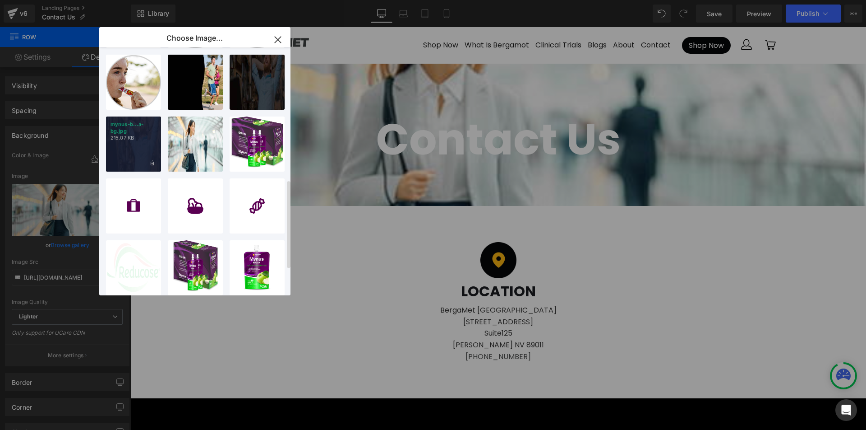
click at [127, 153] on div "mynus-b...a-bg.jpg 215.07 KB" at bounding box center [133, 143] width 55 height 55
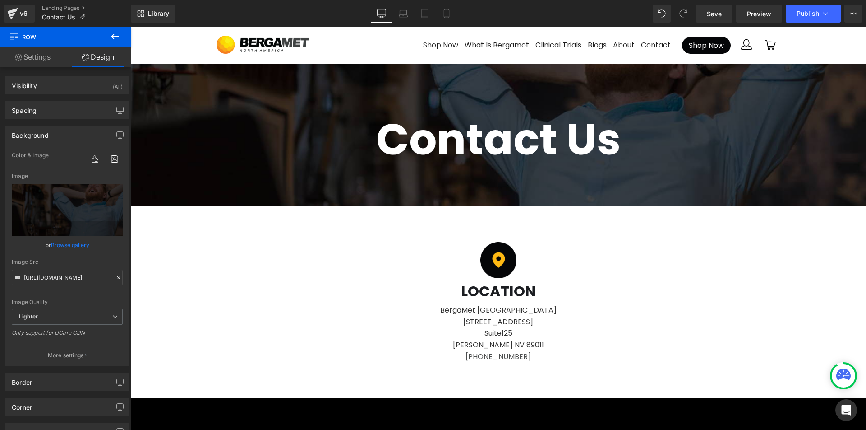
type input "[URL][DOMAIN_NAME]"
click at [77, 358] on p "More settings" at bounding box center [66, 355] width 36 height 8
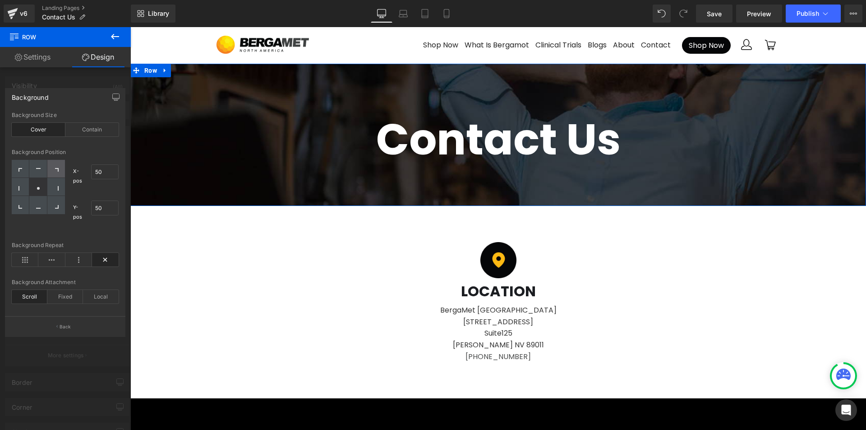
click at [54, 169] on div at bounding box center [56, 169] width 18 height 18
type input "100"
type input "0"
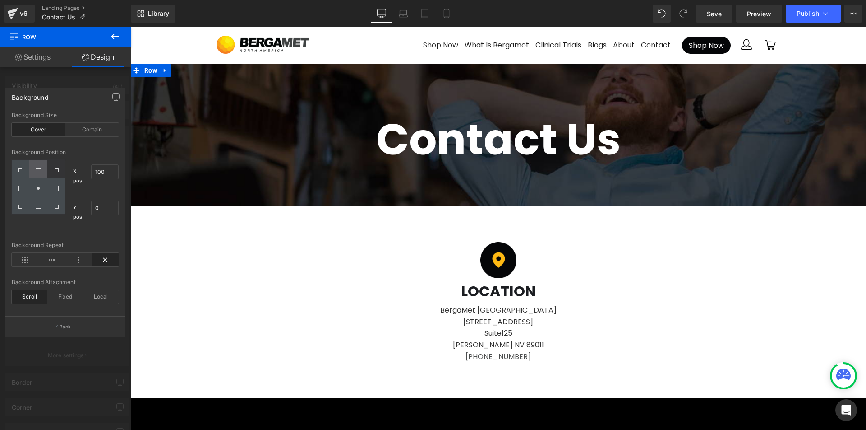
click at [33, 168] on div at bounding box center [38, 169] width 18 height 18
type input "50"
type input "0"
click at [20, 170] on icon at bounding box center [21, 170] width 5 height 5
type input "0"
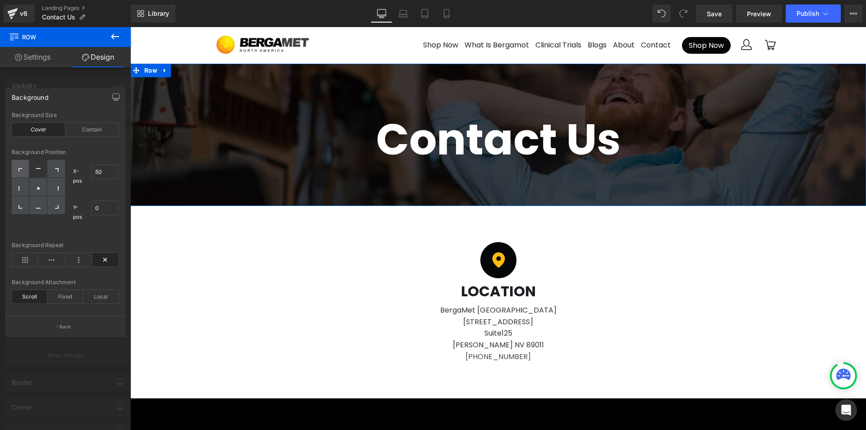
type input "0"
click at [55, 185] on div at bounding box center [56, 187] width 18 height 18
type input "100"
type input "50"
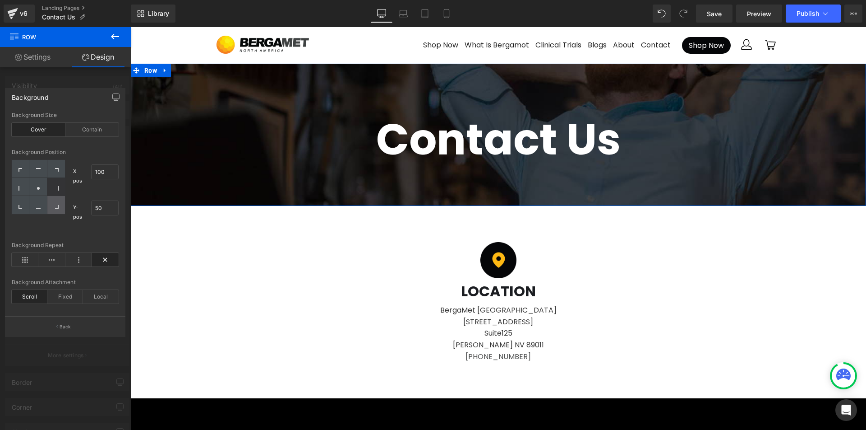
click at [60, 204] on div at bounding box center [56, 205] width 18 height 18
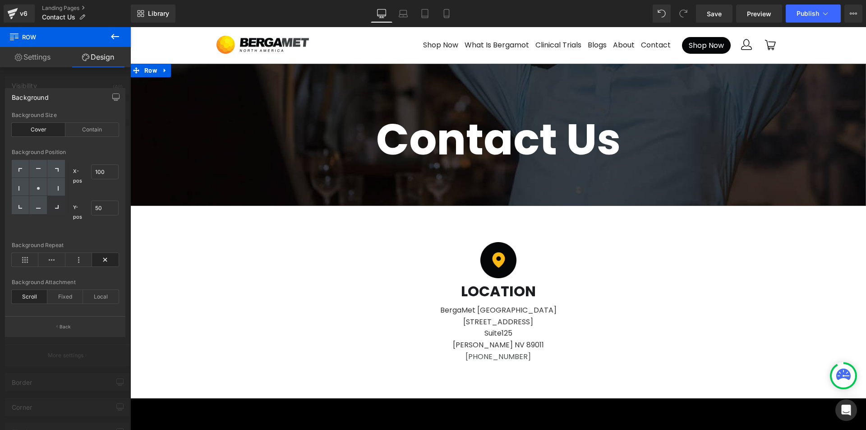
type input "100"
click at [60, 204] on div at bounding box center [56, 205] width 18 height 18
click at [54, 185] on div at bounding box center [56, 187] width 18 height 18
type input "100"
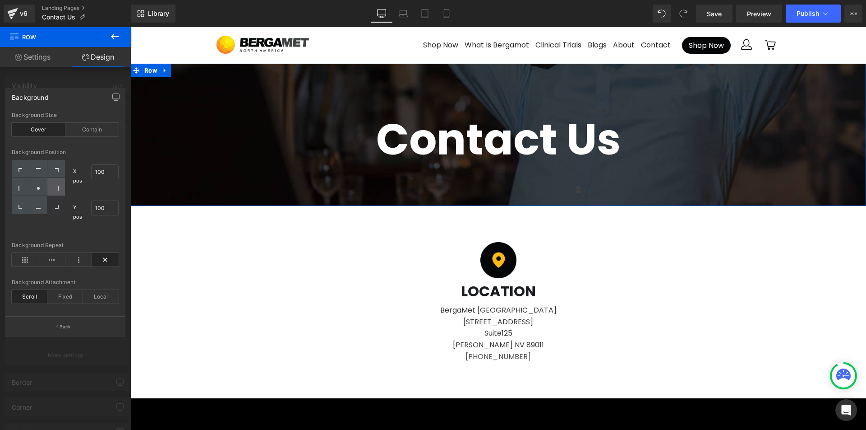
type input "50"
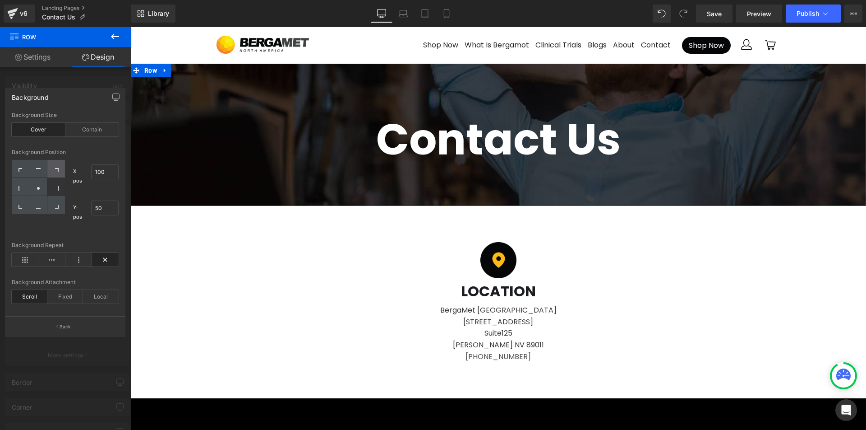
click at [54, 167] on div at bounding box center [56, 169] width 18 height 18
type input "100"
type input "0"
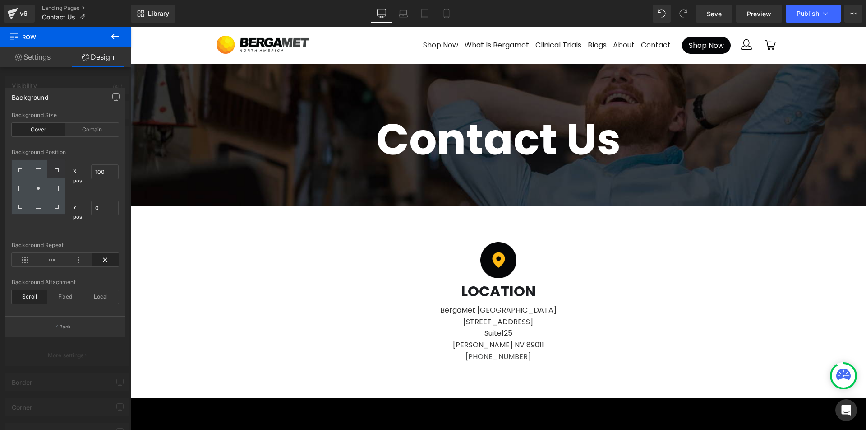
scroll to position [0, 0]
click at [816, 18] on button "Publish" at bounding box center [813, 14] width 55 height 18
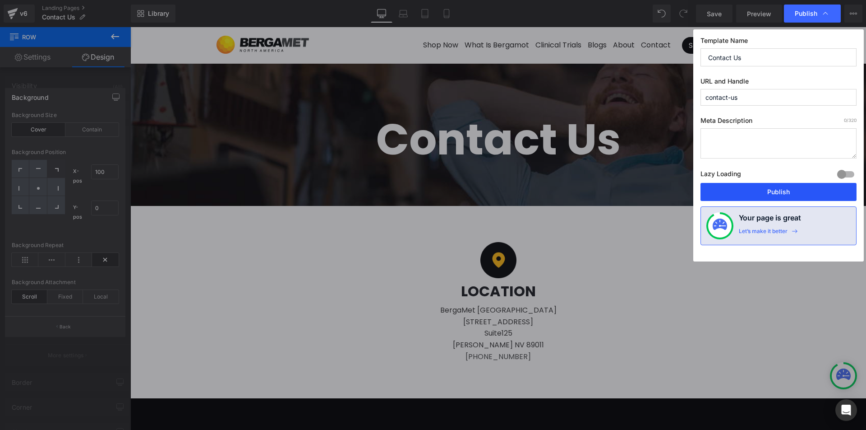
click at [747, 195] on button "Publish" at bounding box center [779, 192] width 156 height 18
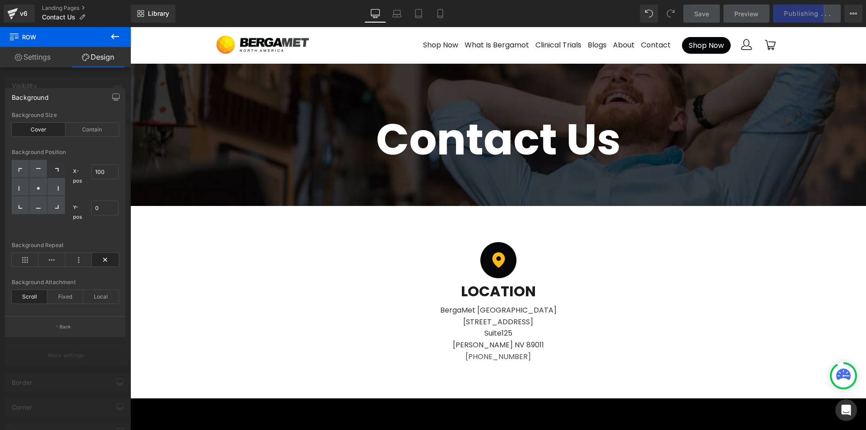
scroll to position [8, 0]
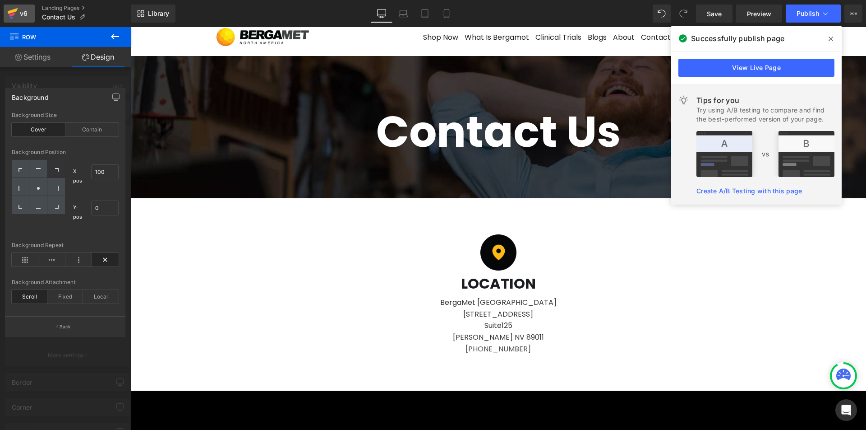
click at [23, 16] on div "v6" at bounding box center [23, 14] width 11 height 12
